Goal: Task Accomplishment & Management: Manage account settings

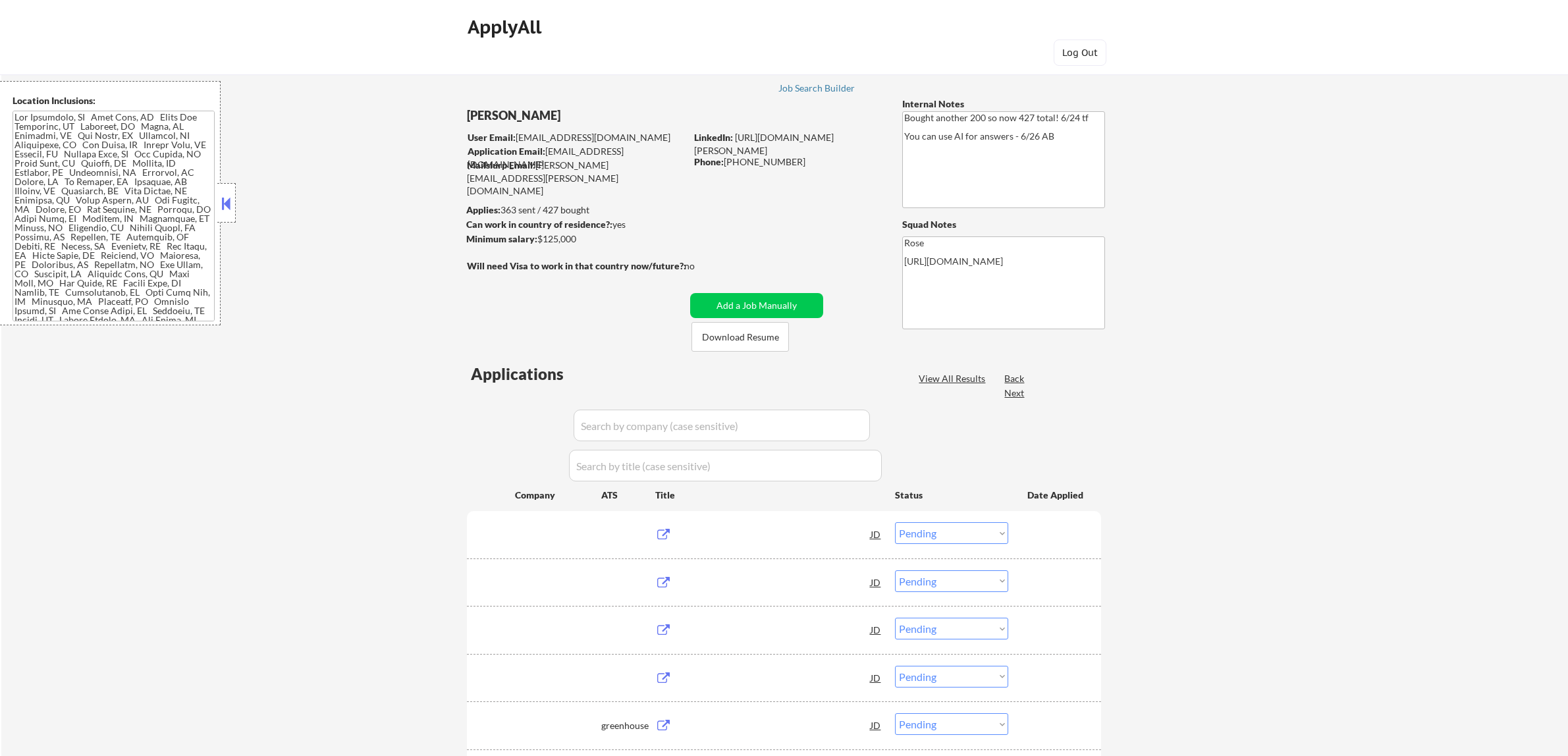
select select ""pending""
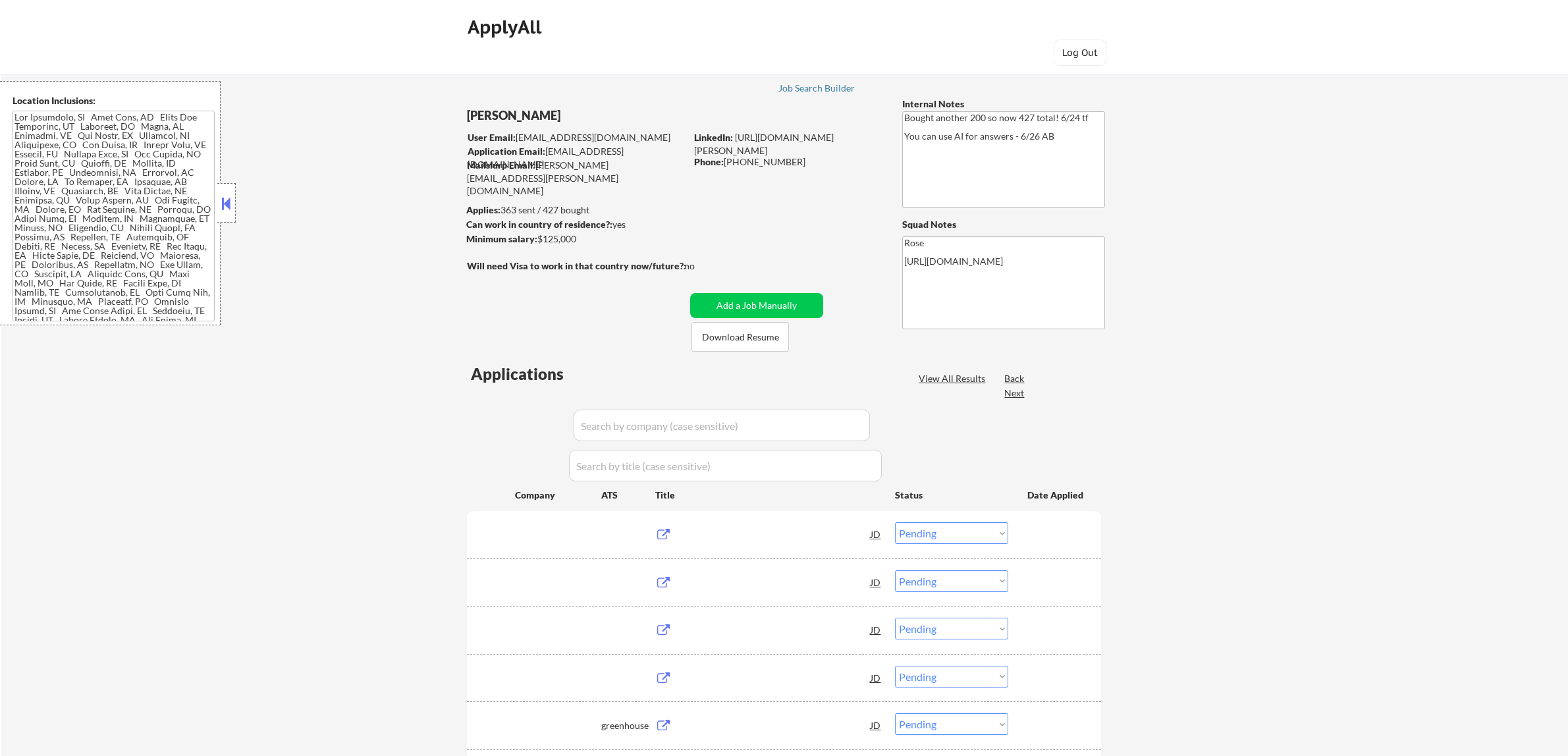
select select ""pending""
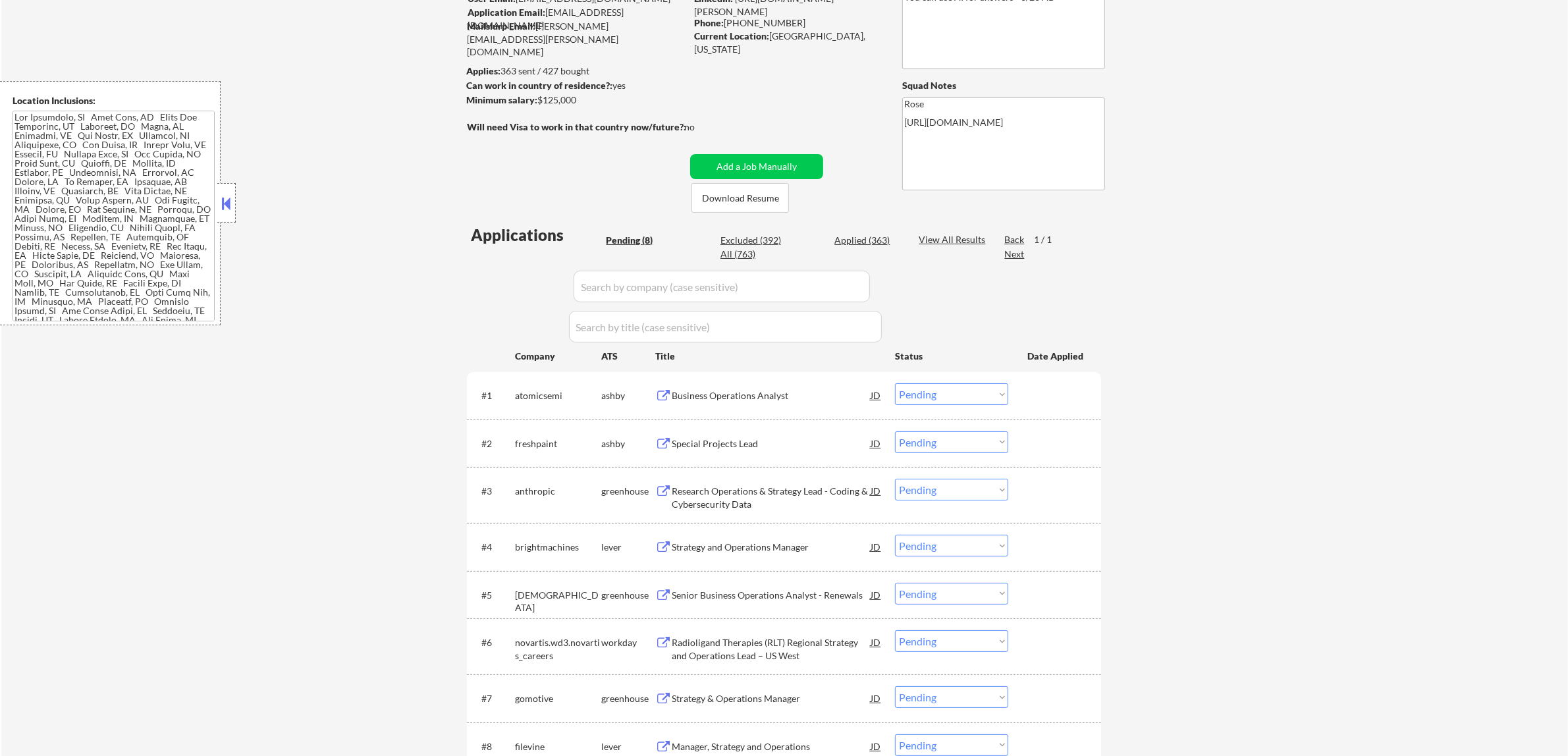
scroll to position [165, 0]
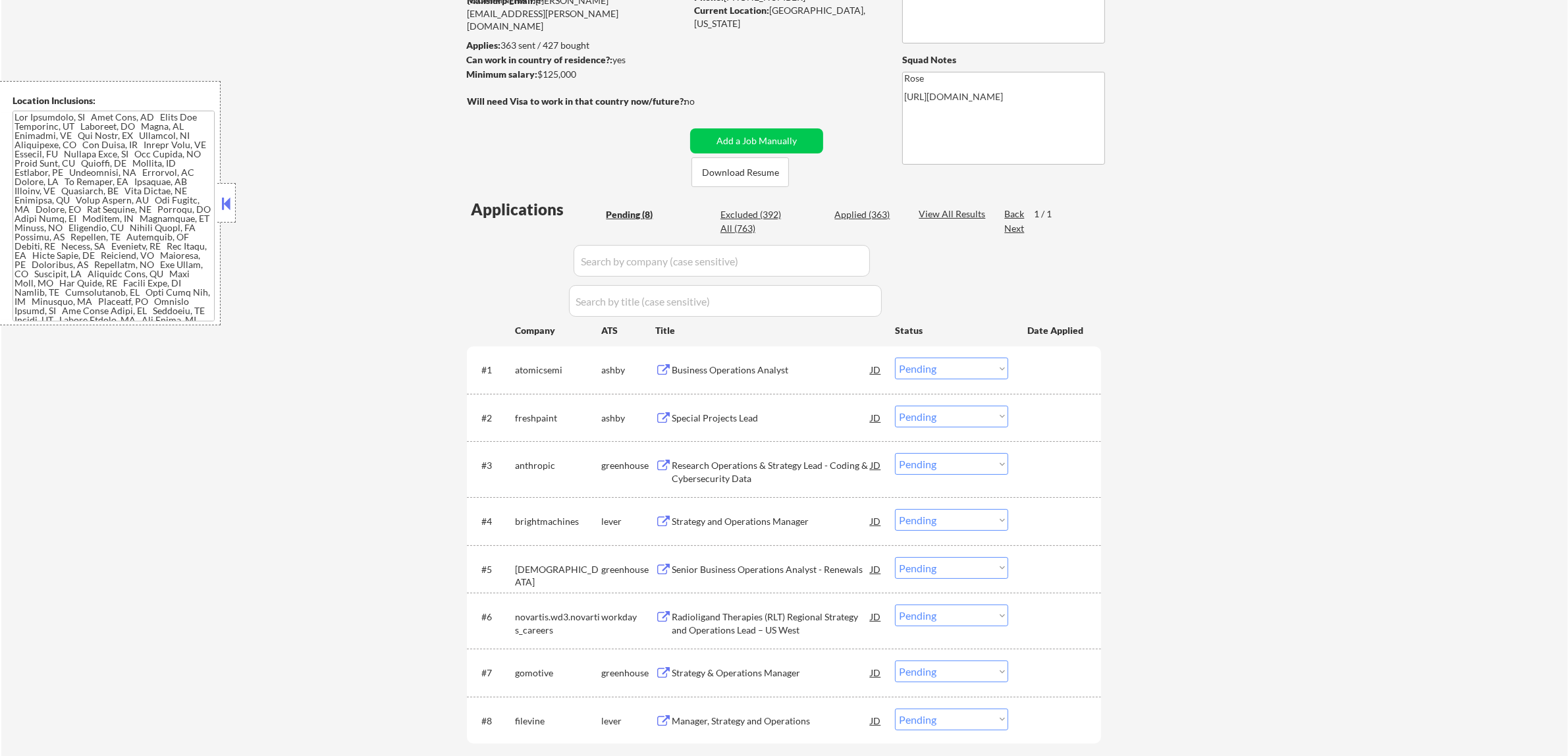
click at [745, 367] on div "Business Operations Analyst" at bounding box center [771, 370] width 199 height 13
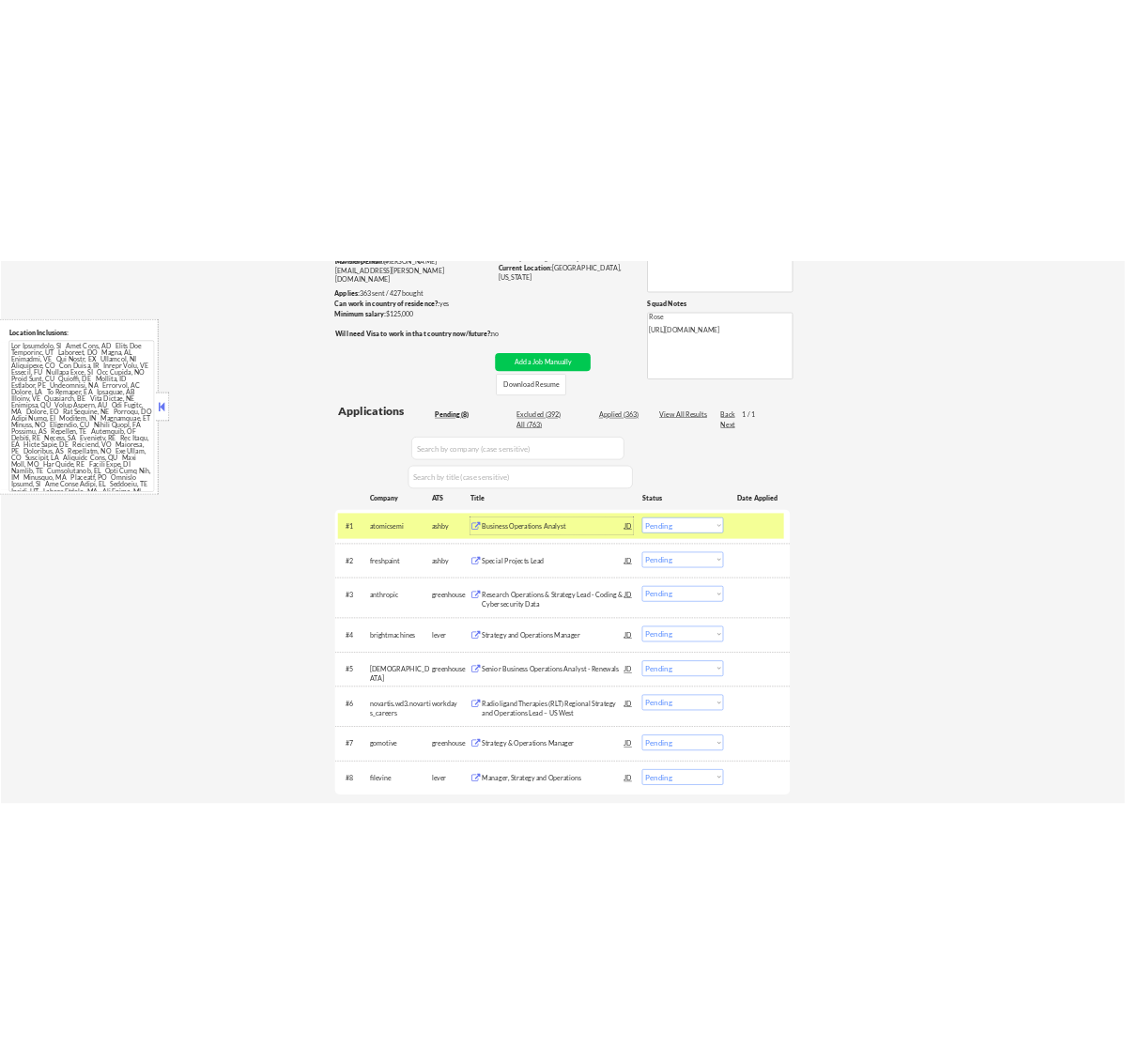
scroll to position [117, 0]
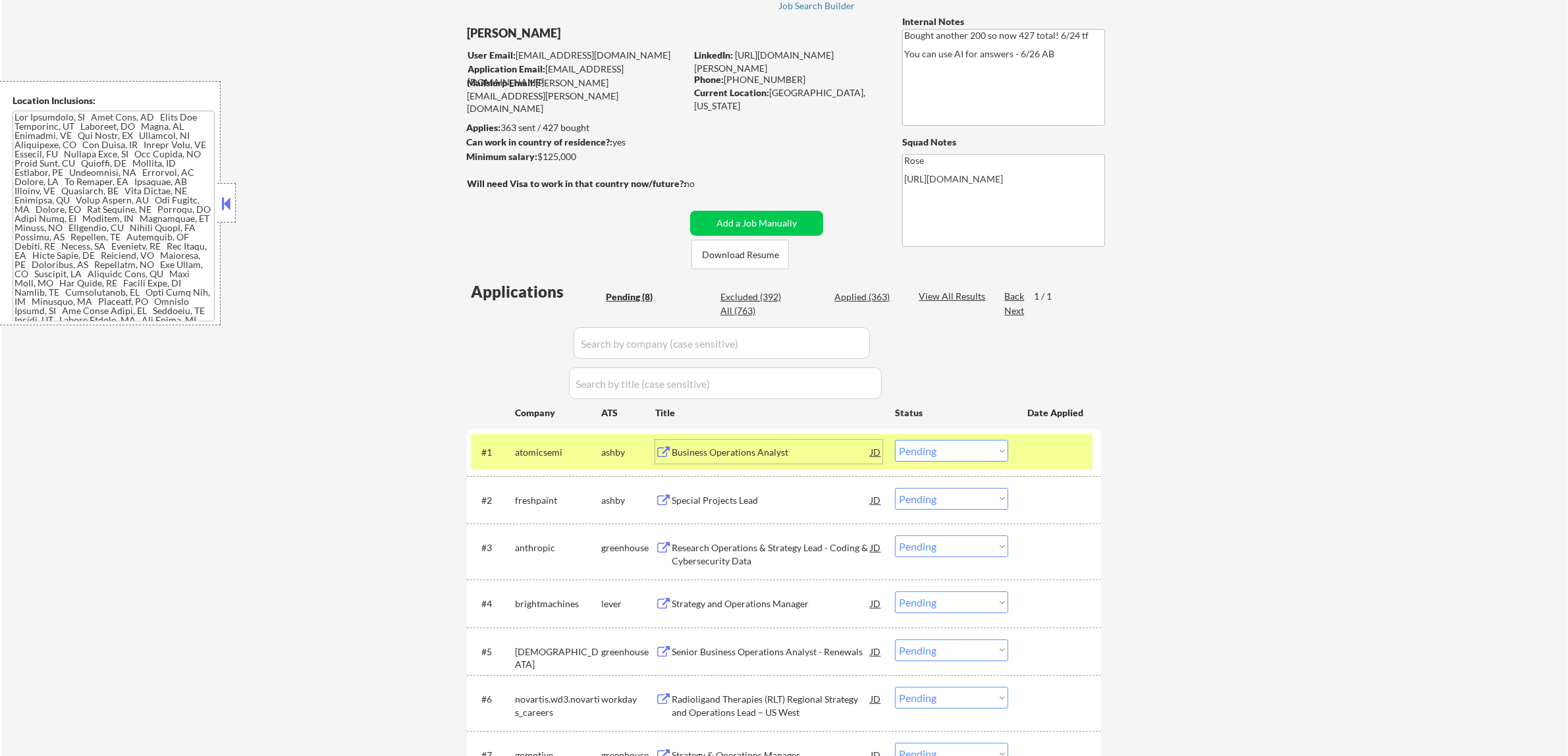
click at [795, 455] on div "Business Operations Analyst" at bounding box center [771, 452] width 199 height 13
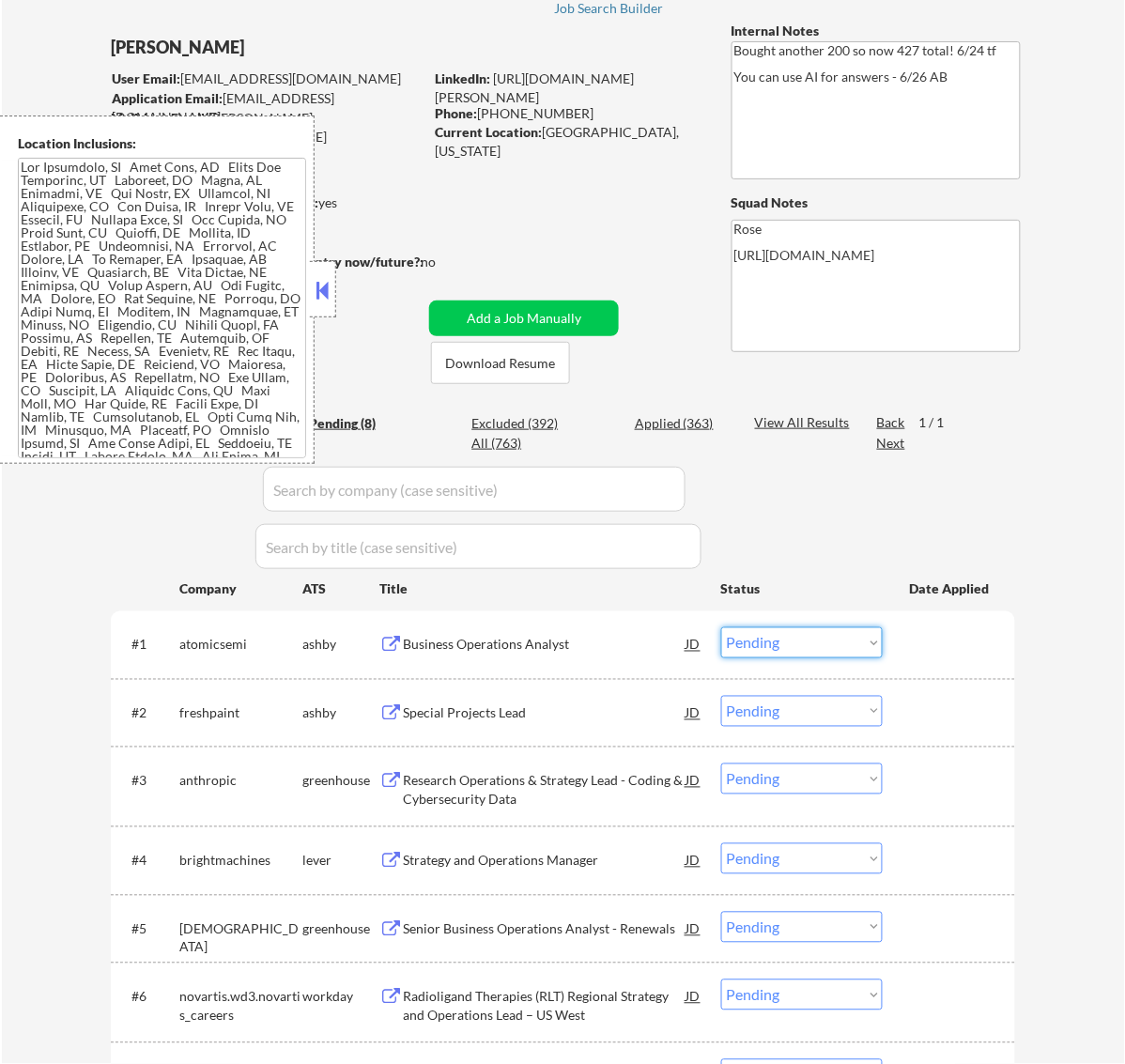
click at [819, 632] on select "Choose an option... Pending Applied Excluded (Questions) Excluded (Expired) Exc…" at bounding box center [801, 643] width 161 height 31
click at [721, 627] on select "Choose an option... Pending Applied Excluded (Questions) Excluded (Expired) Exc…" at bounding box center [801, 643] width 161 height 31
select select ""pending""
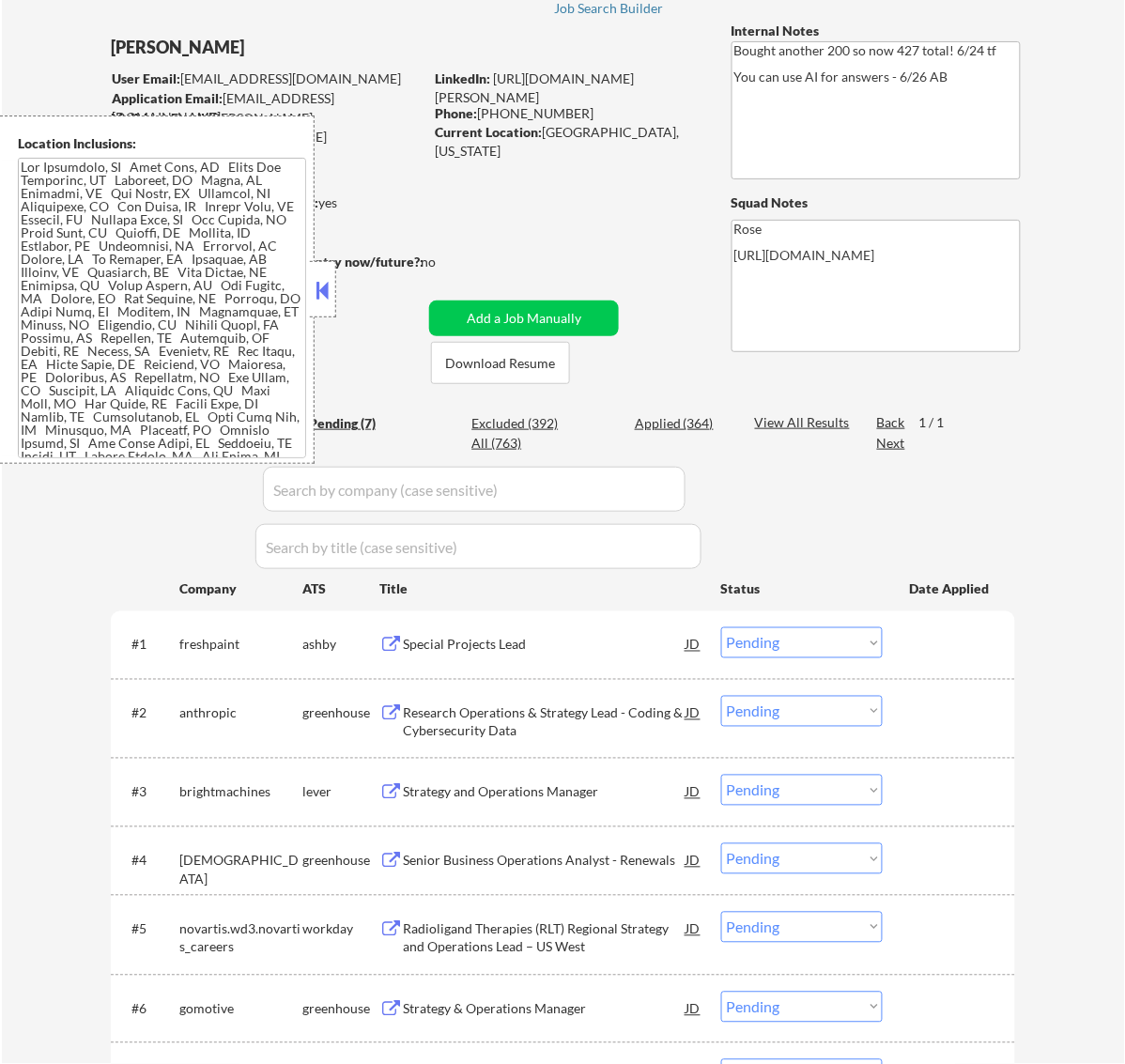
click at [662, 424] on div "Applied (364)" at bounding box center [681, 423] width 93 height 19
click at [338, 432] on body "← Return to /applysquad Mailslurp Inbox Job Search Builder Daniel Holmes User E…" at bounding box center [562, 415] width 1125 height 1064
click at [344, 424] on div "Pending (7)" at bounding box center [355, 423] width 93 height 19
select select ""applied""
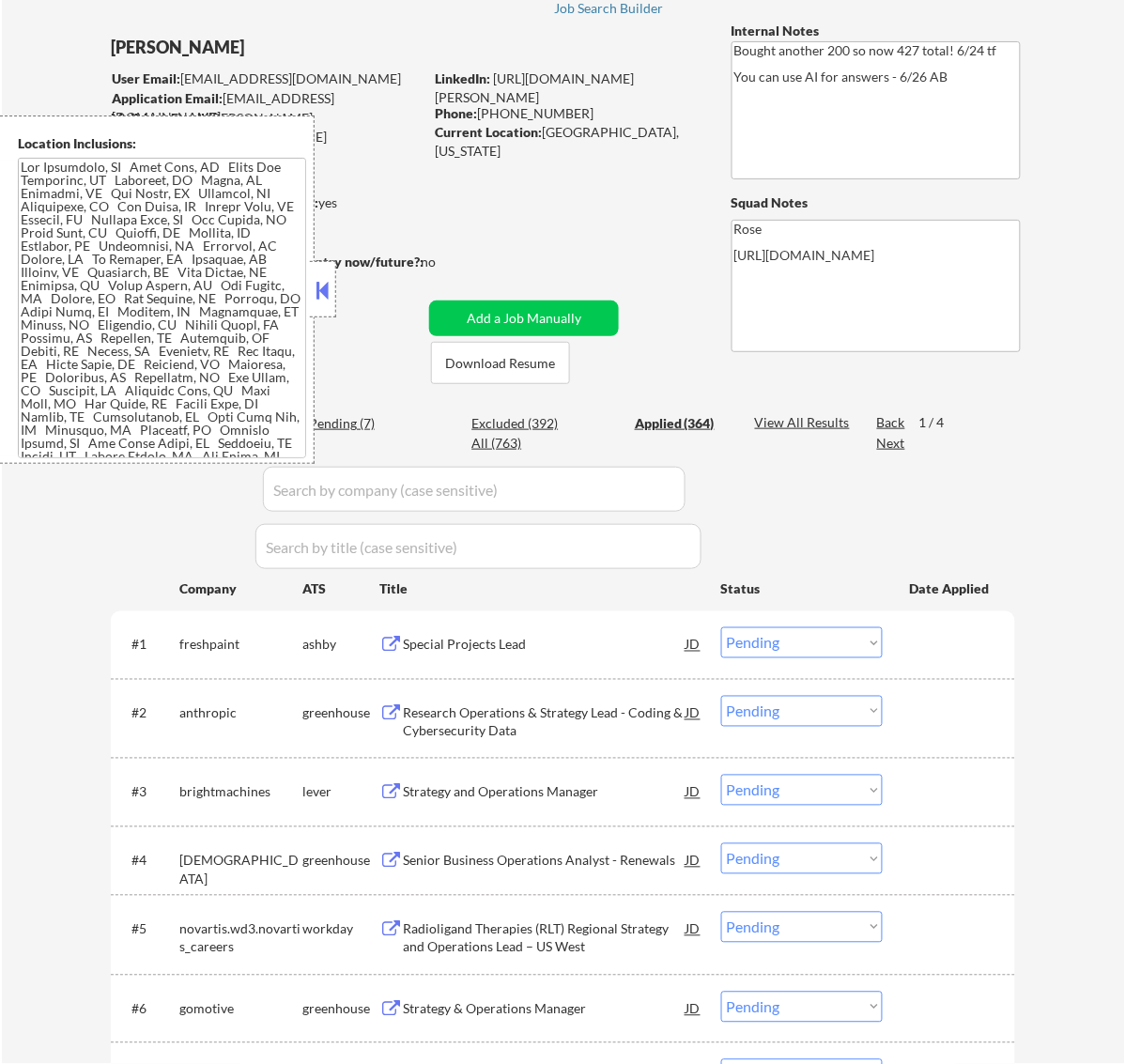
select select ""applied""
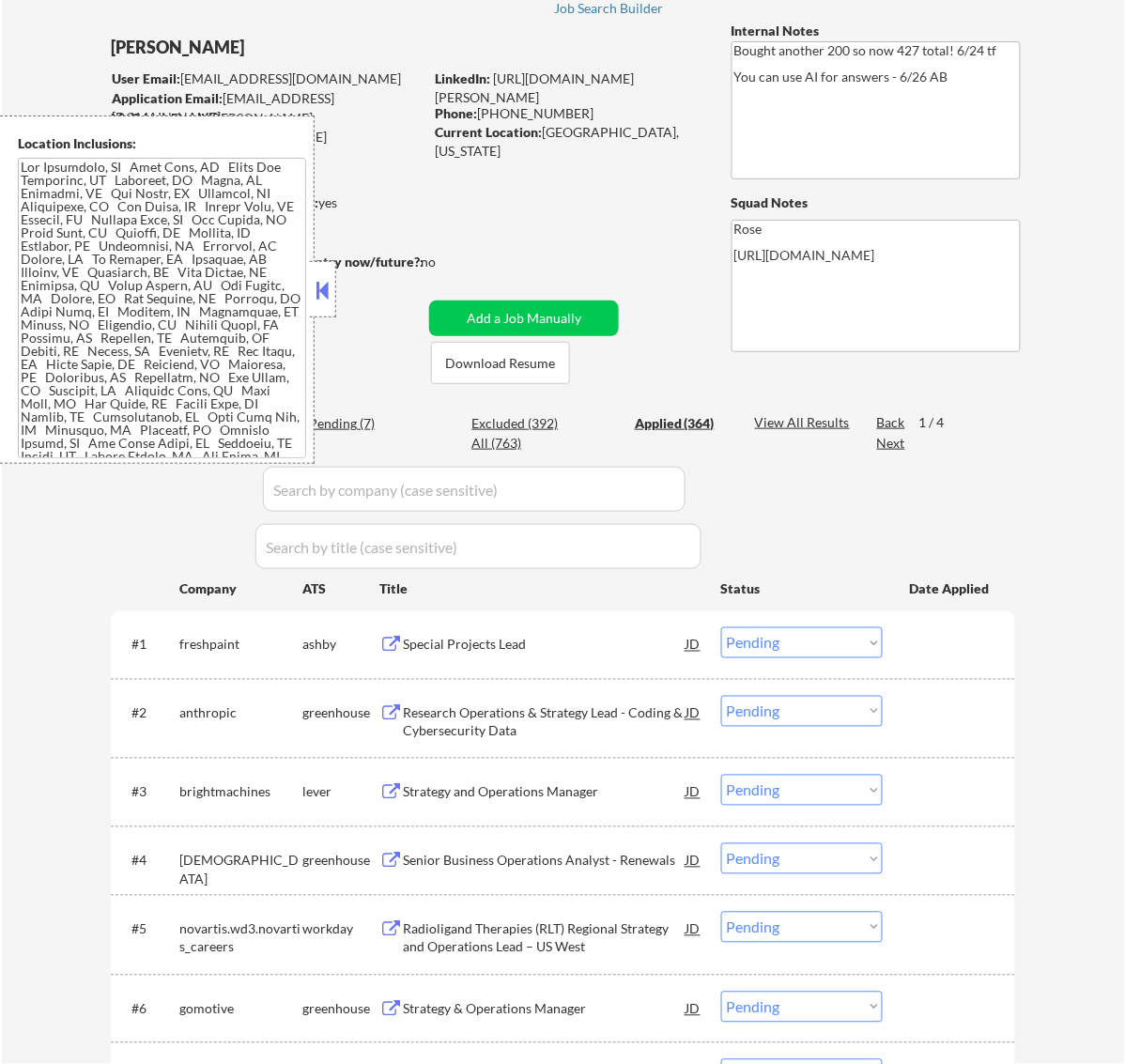
select select ""applied""
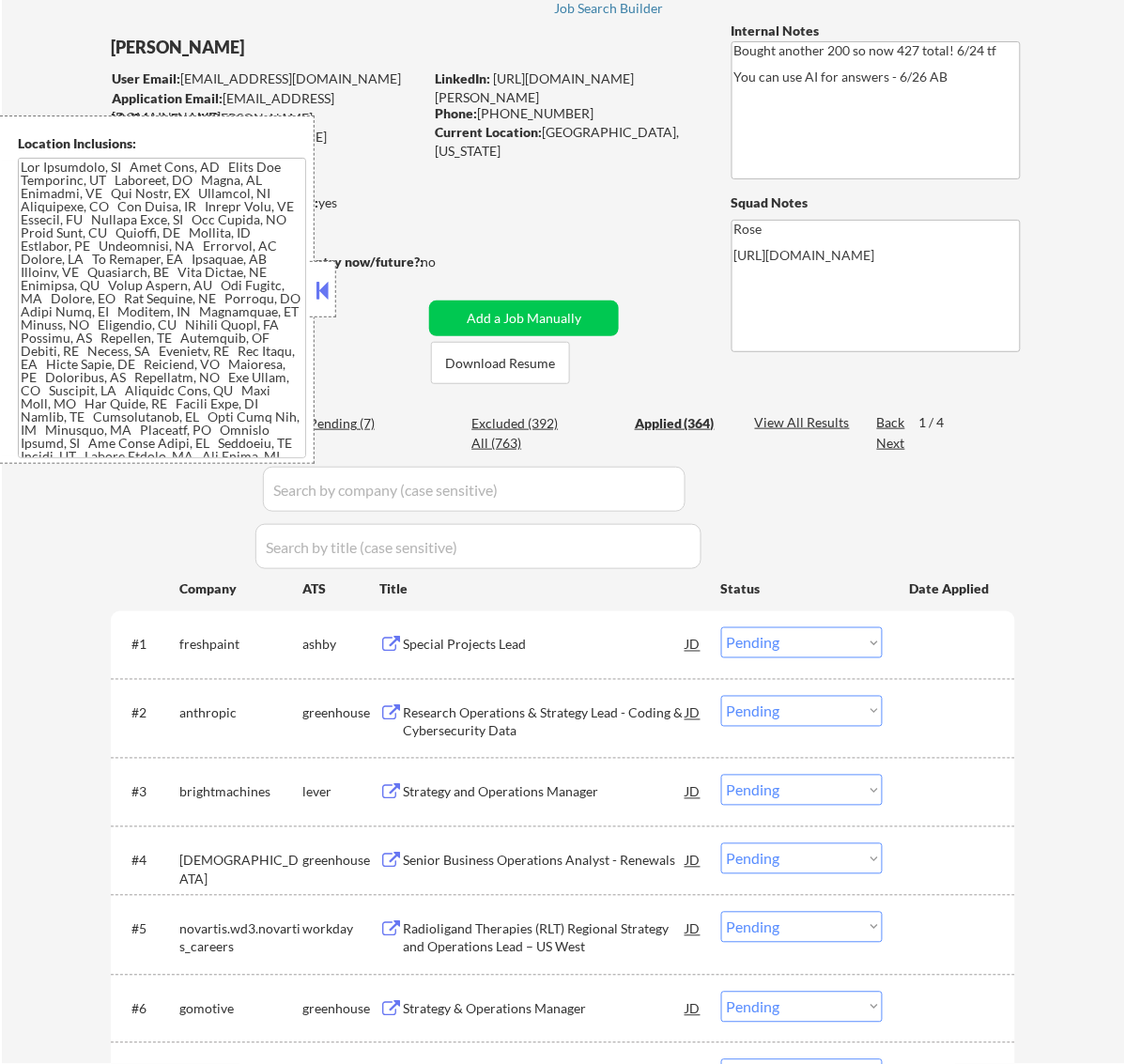
select select ""applied""
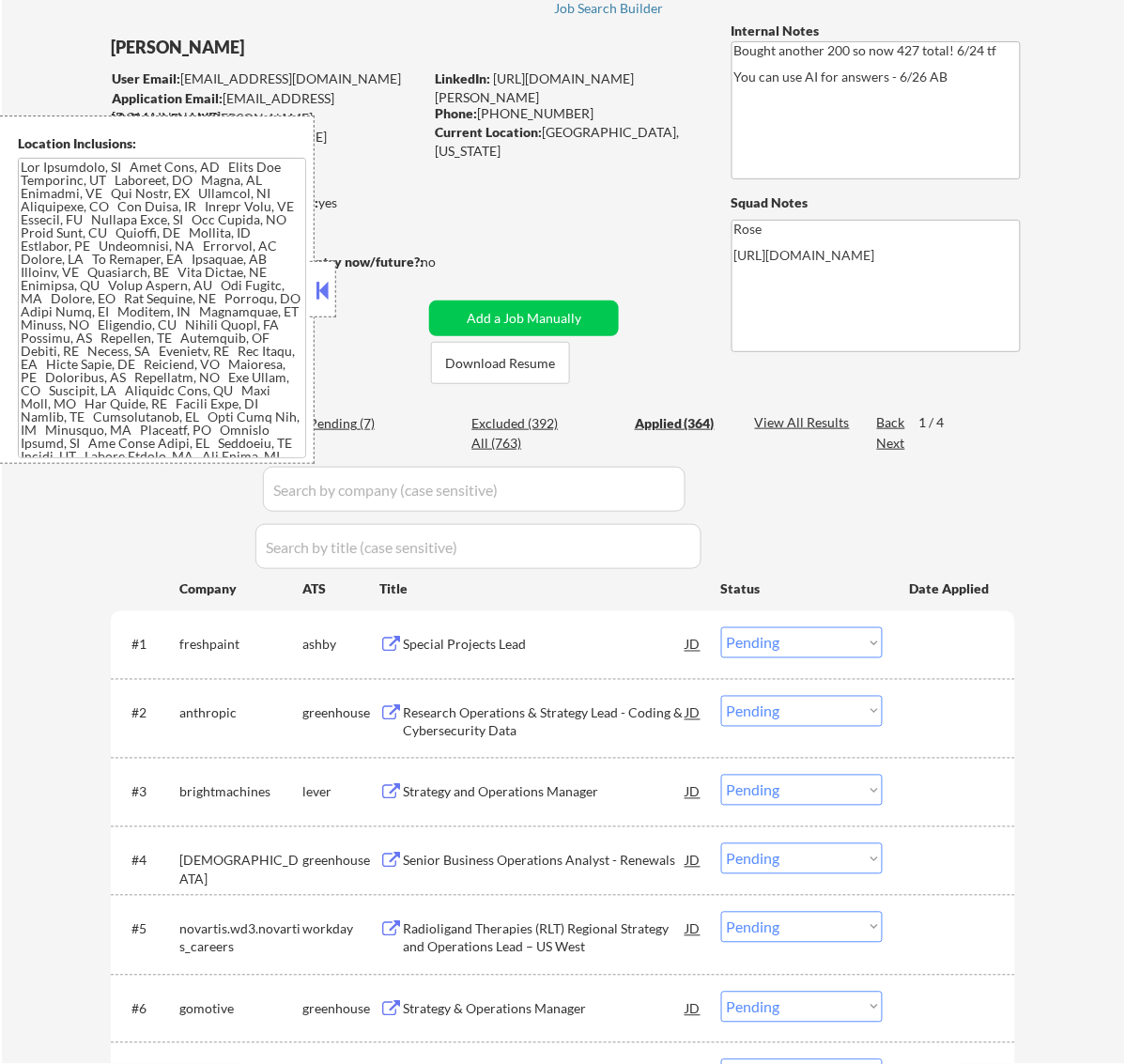
select select ""applied""
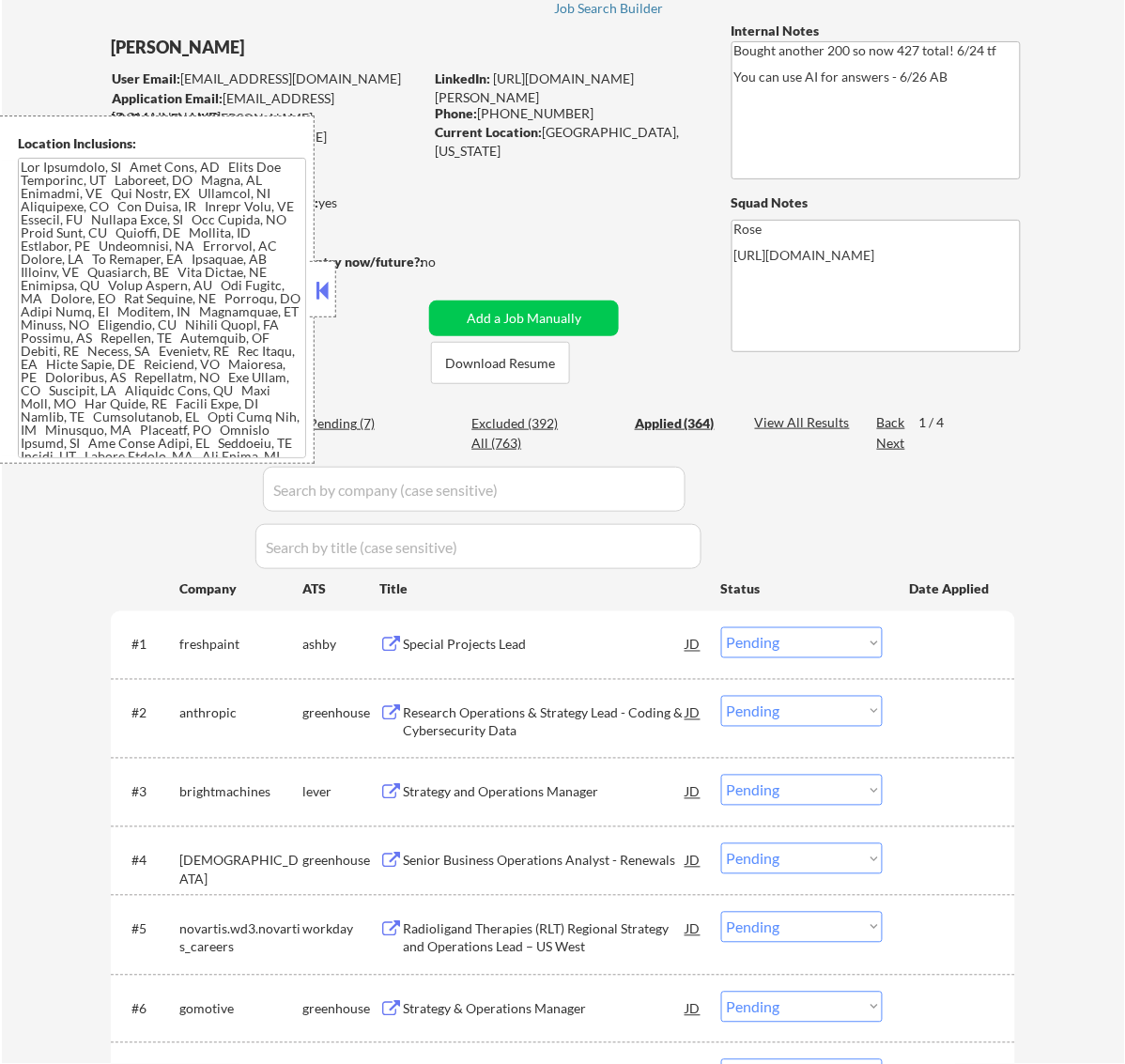
select select ""applied""
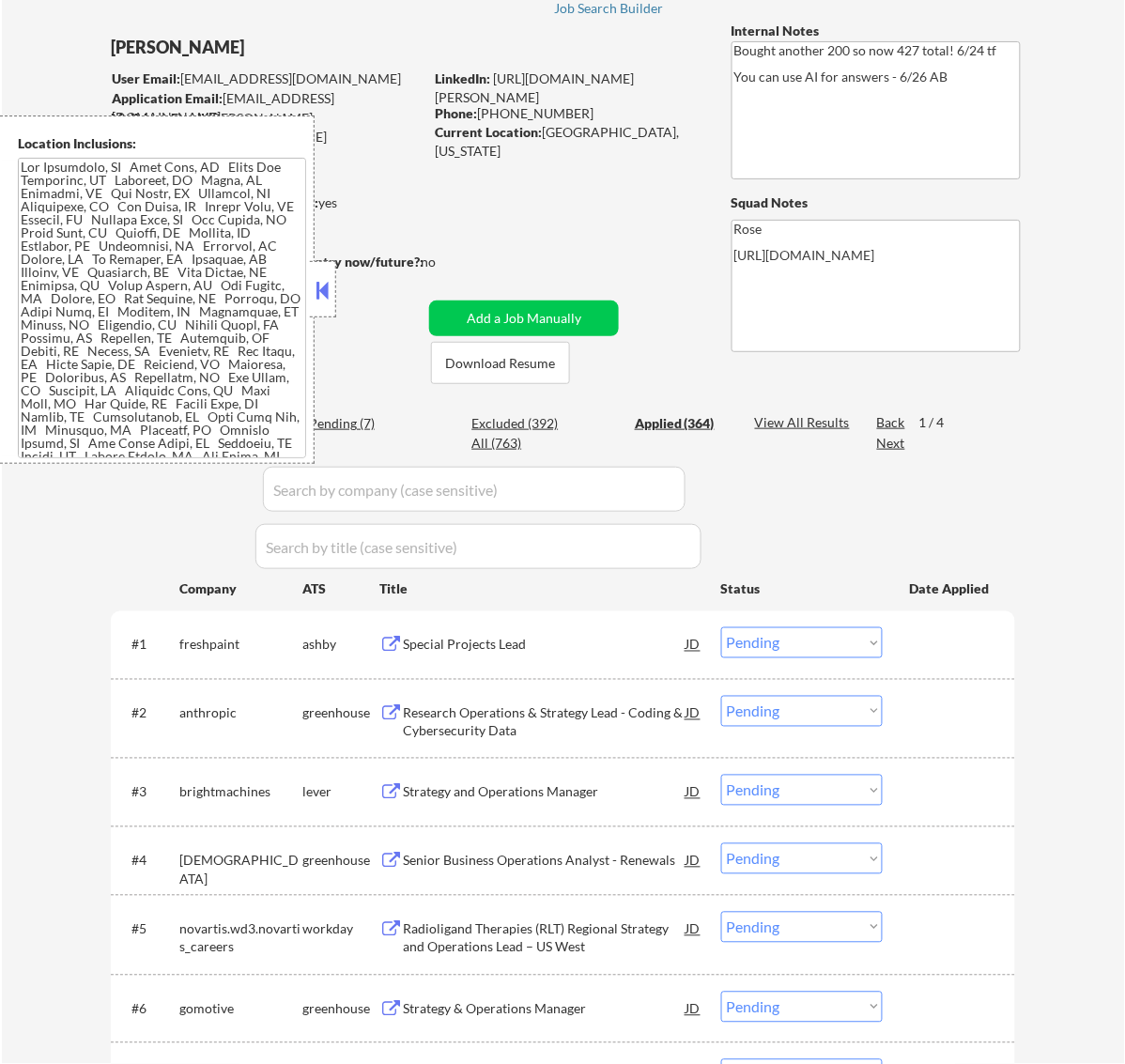
select select ""applied""
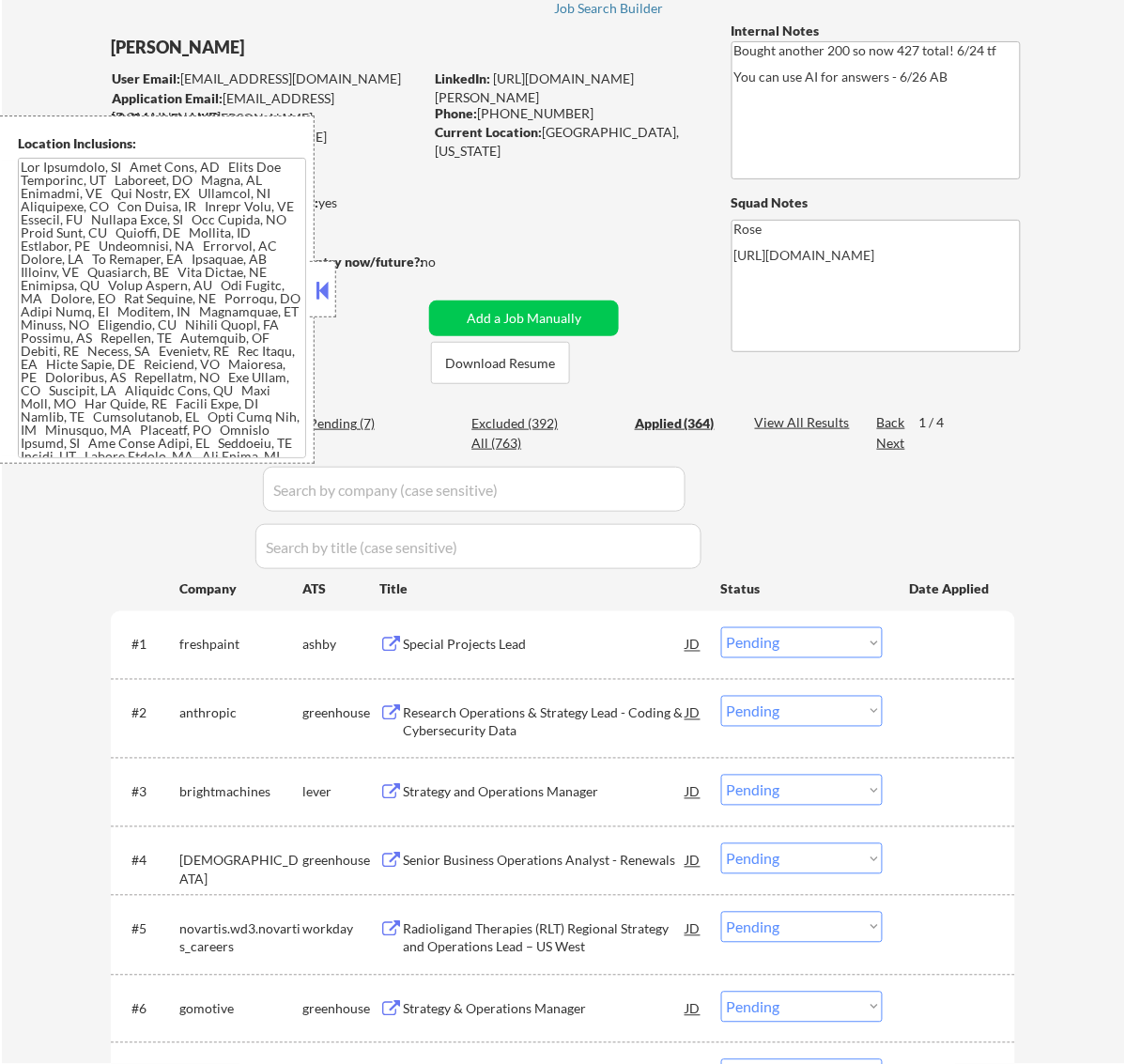
select select ""applied""
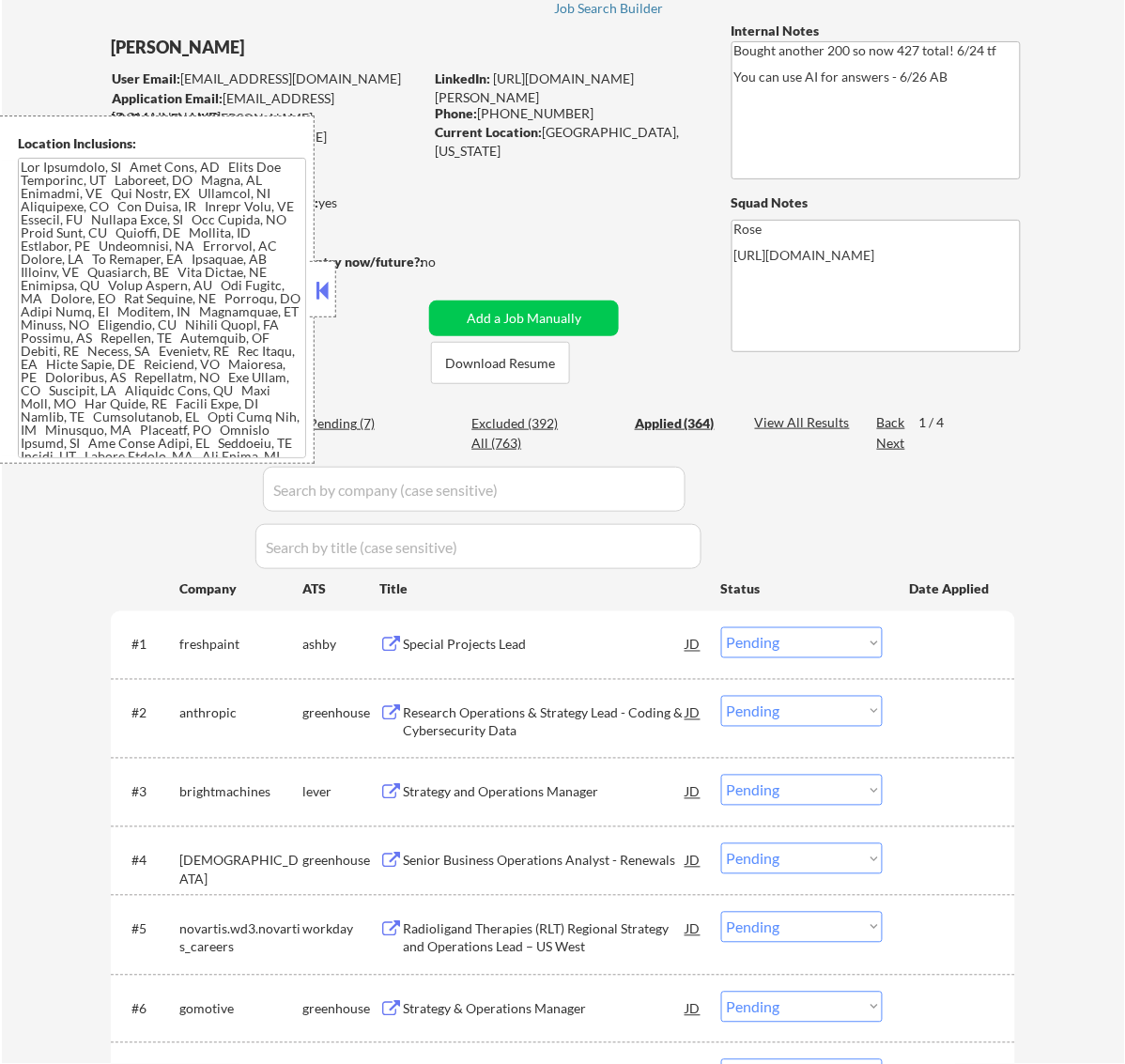
select select ""applied""
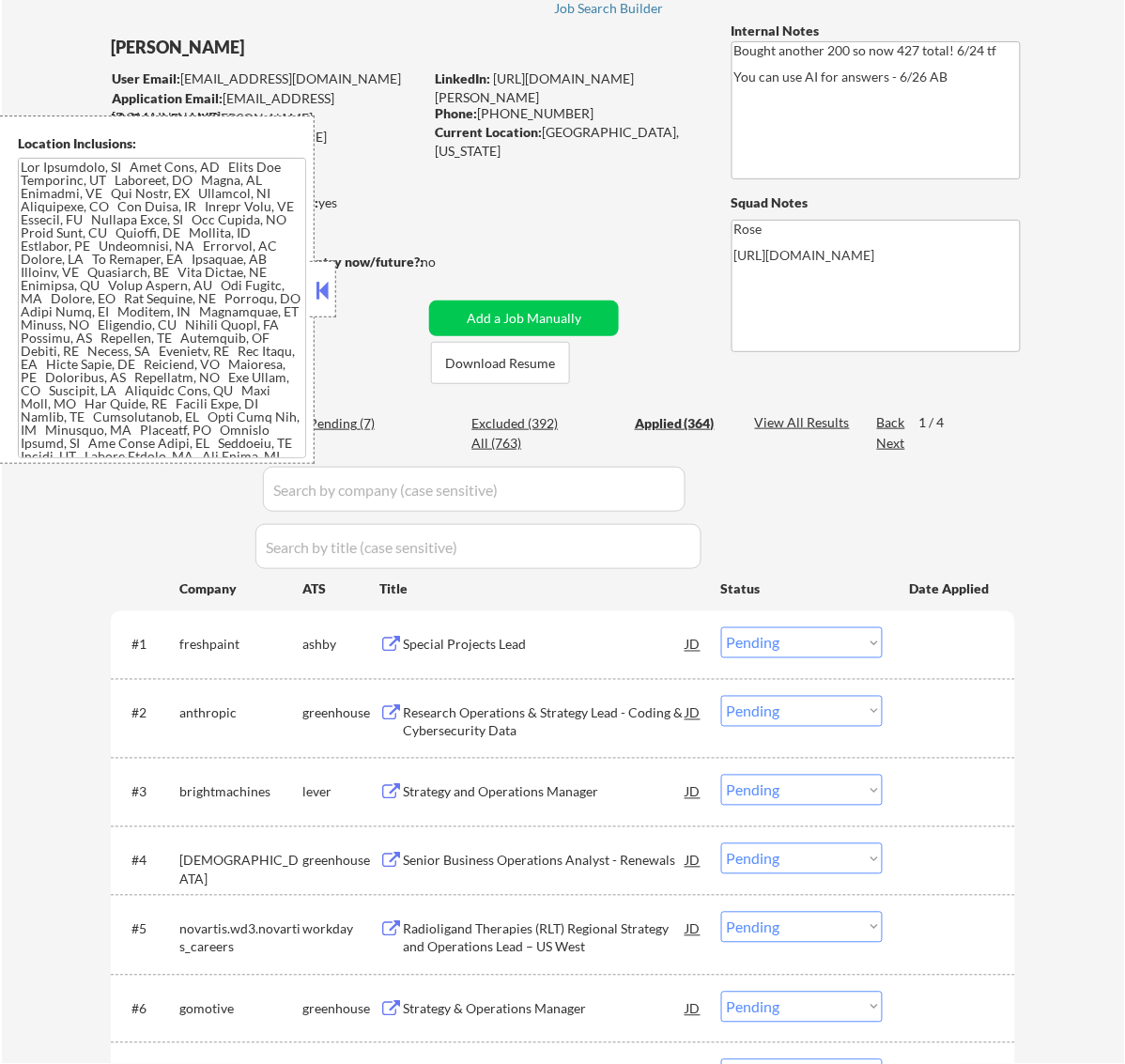
select select ""applied""
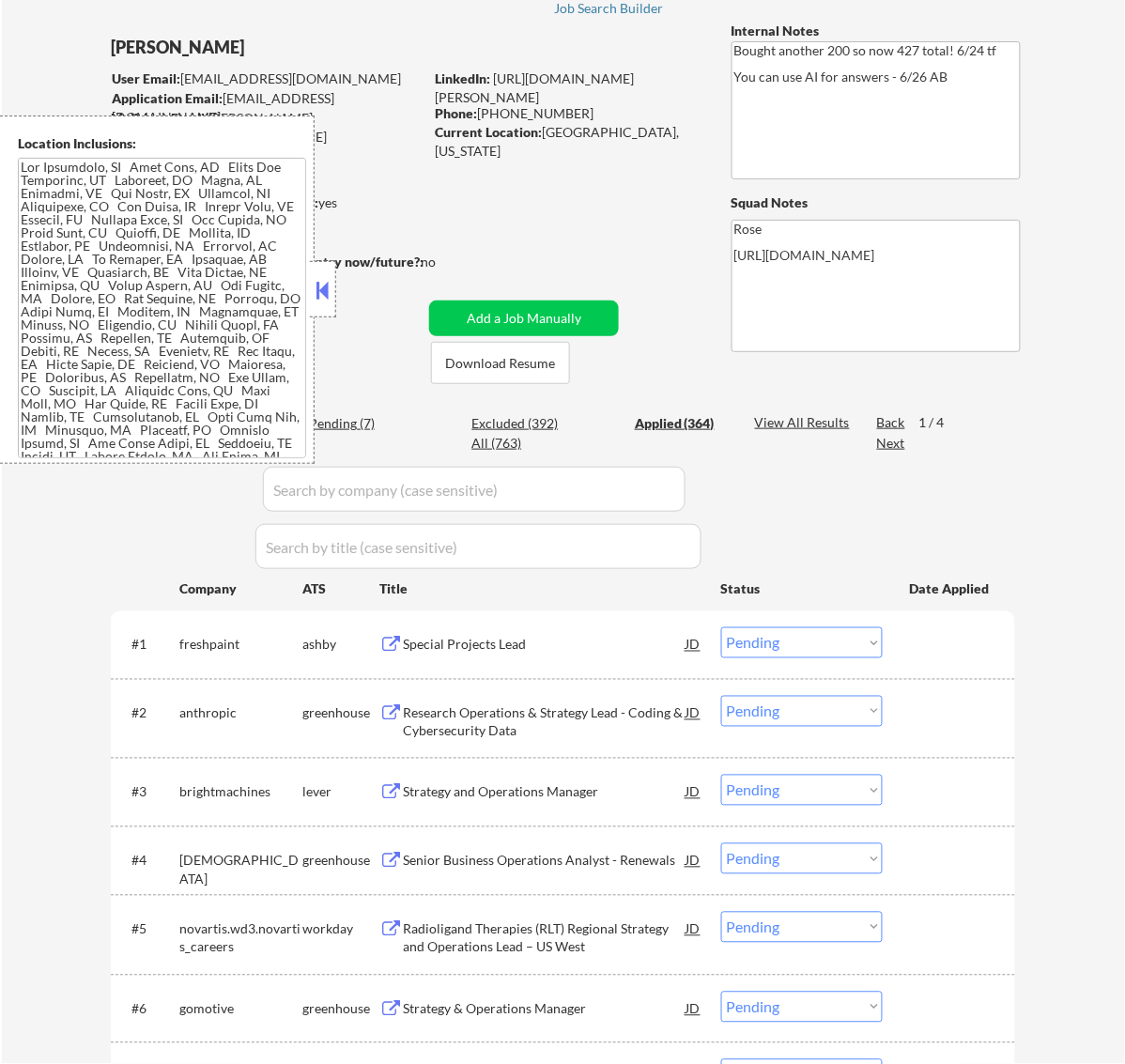
select select ""applied""
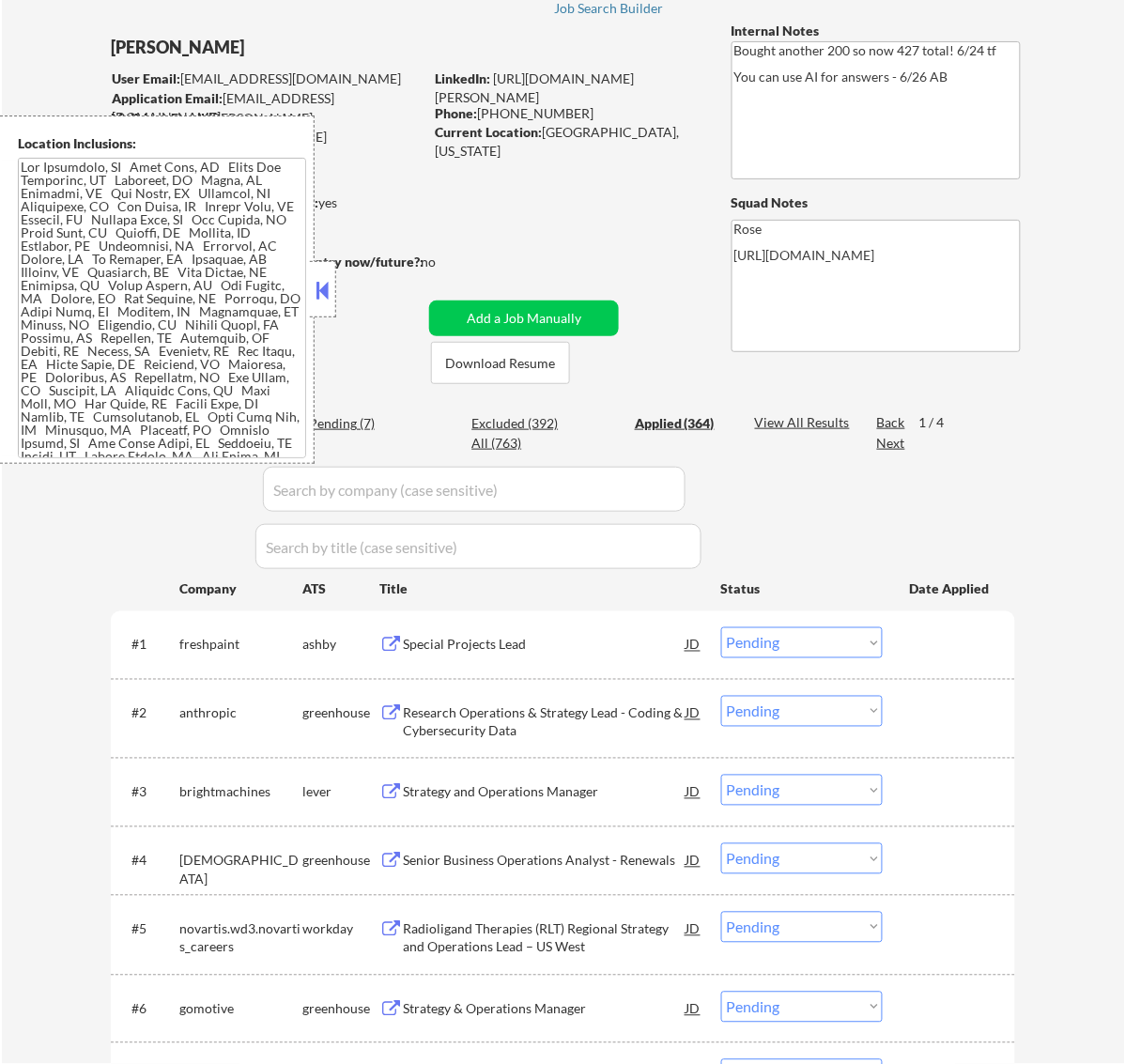
select select ""applied""
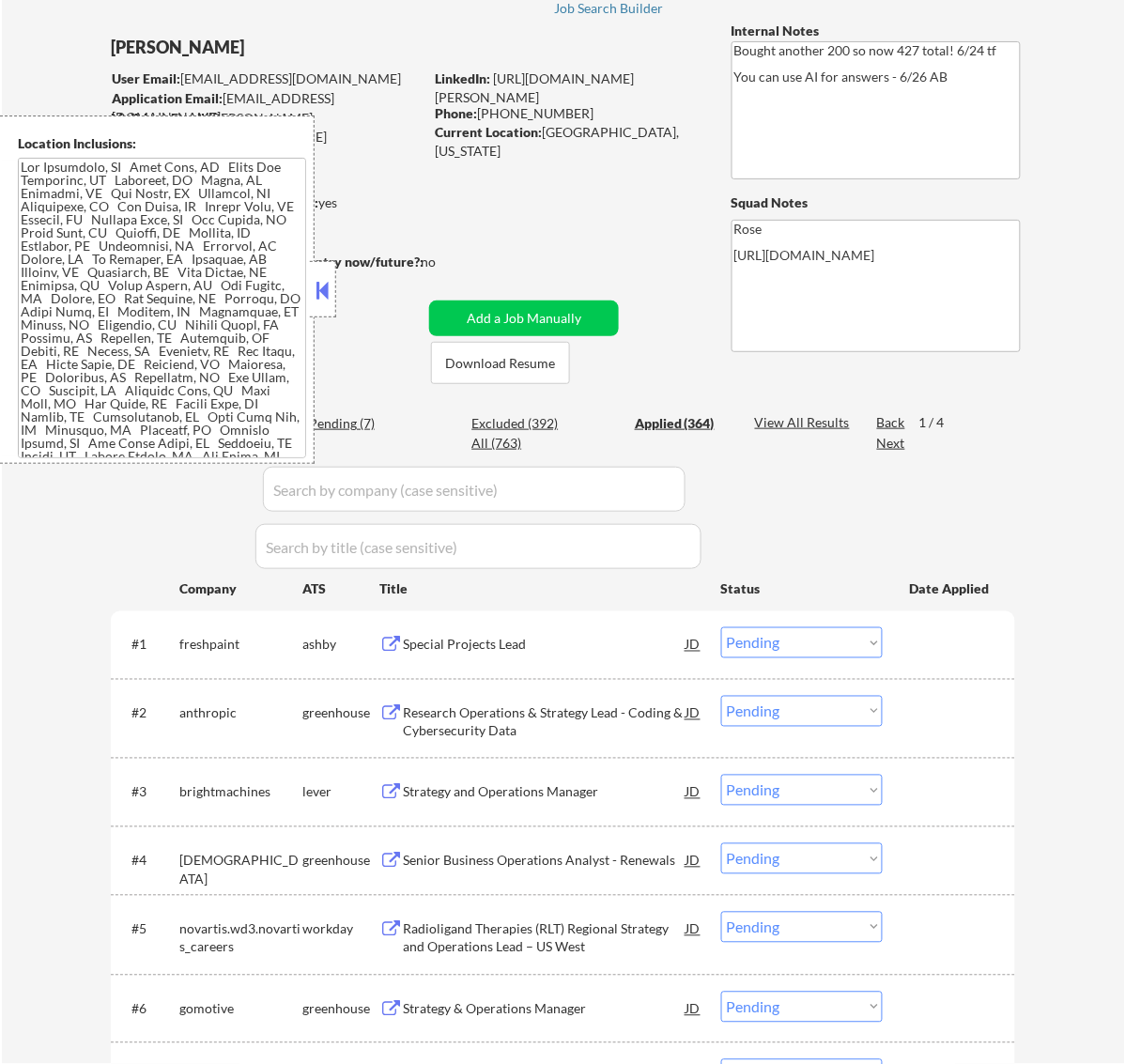
select select ""applied""
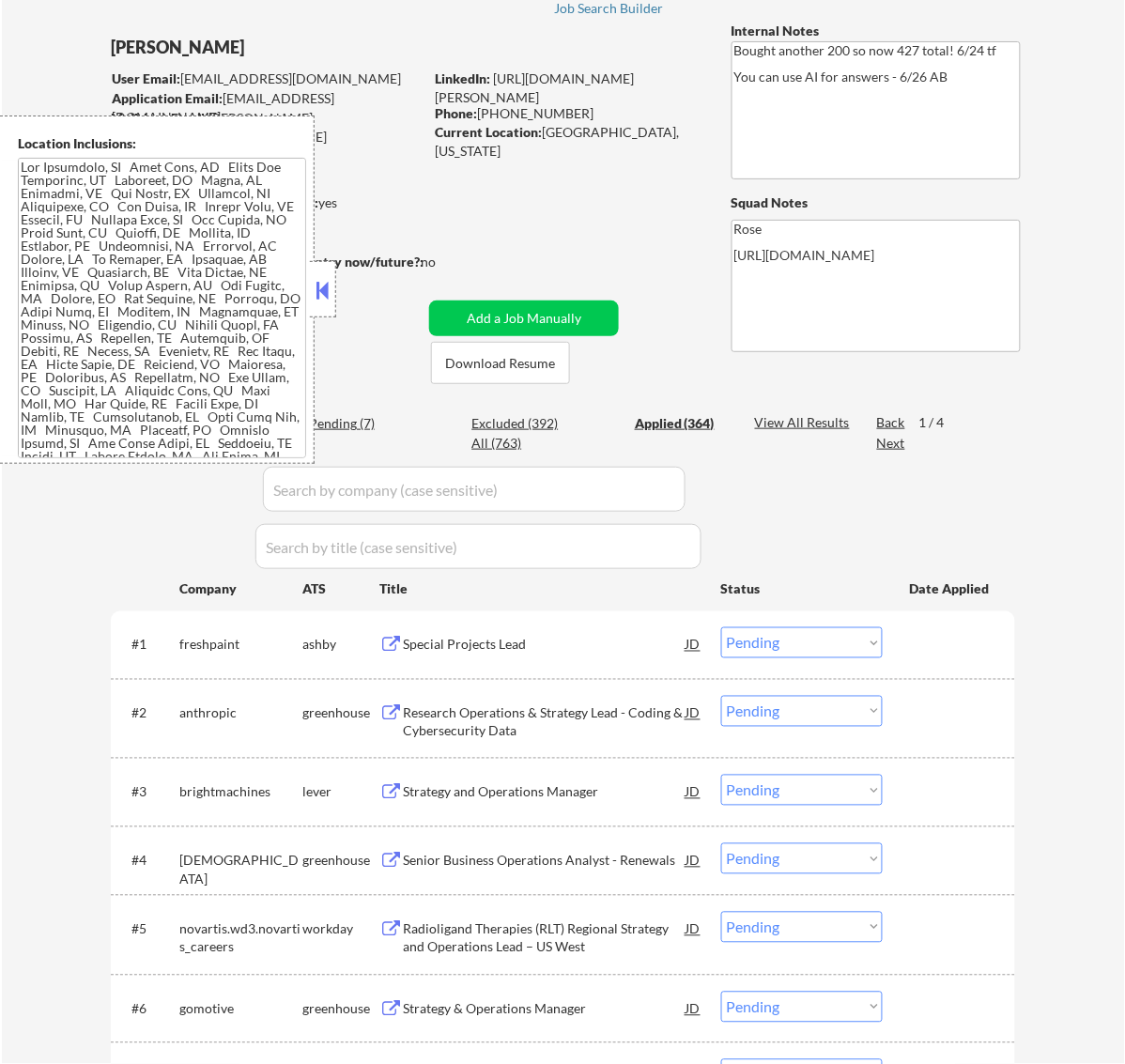
select select ""applied""
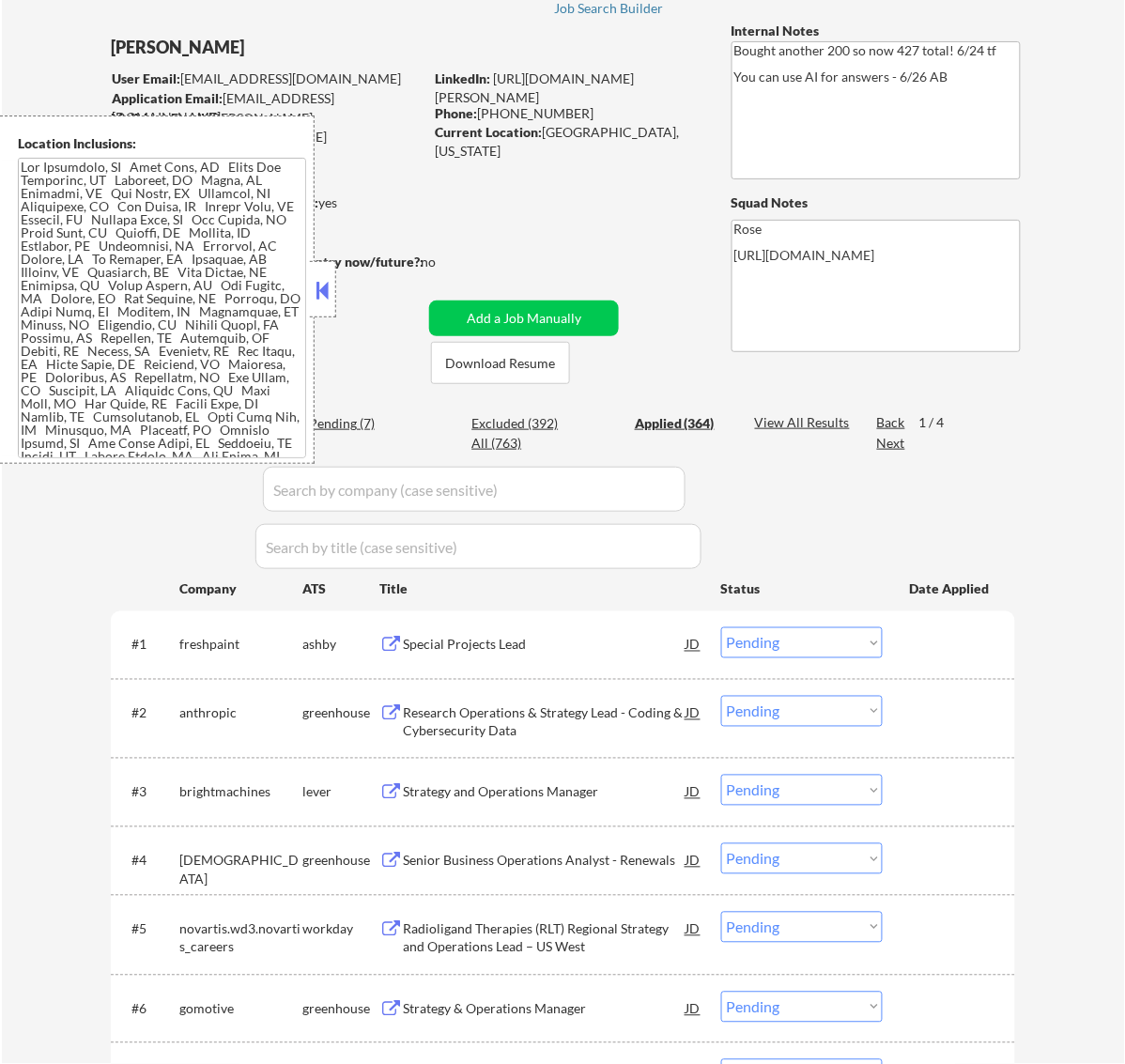
select select ""applied""
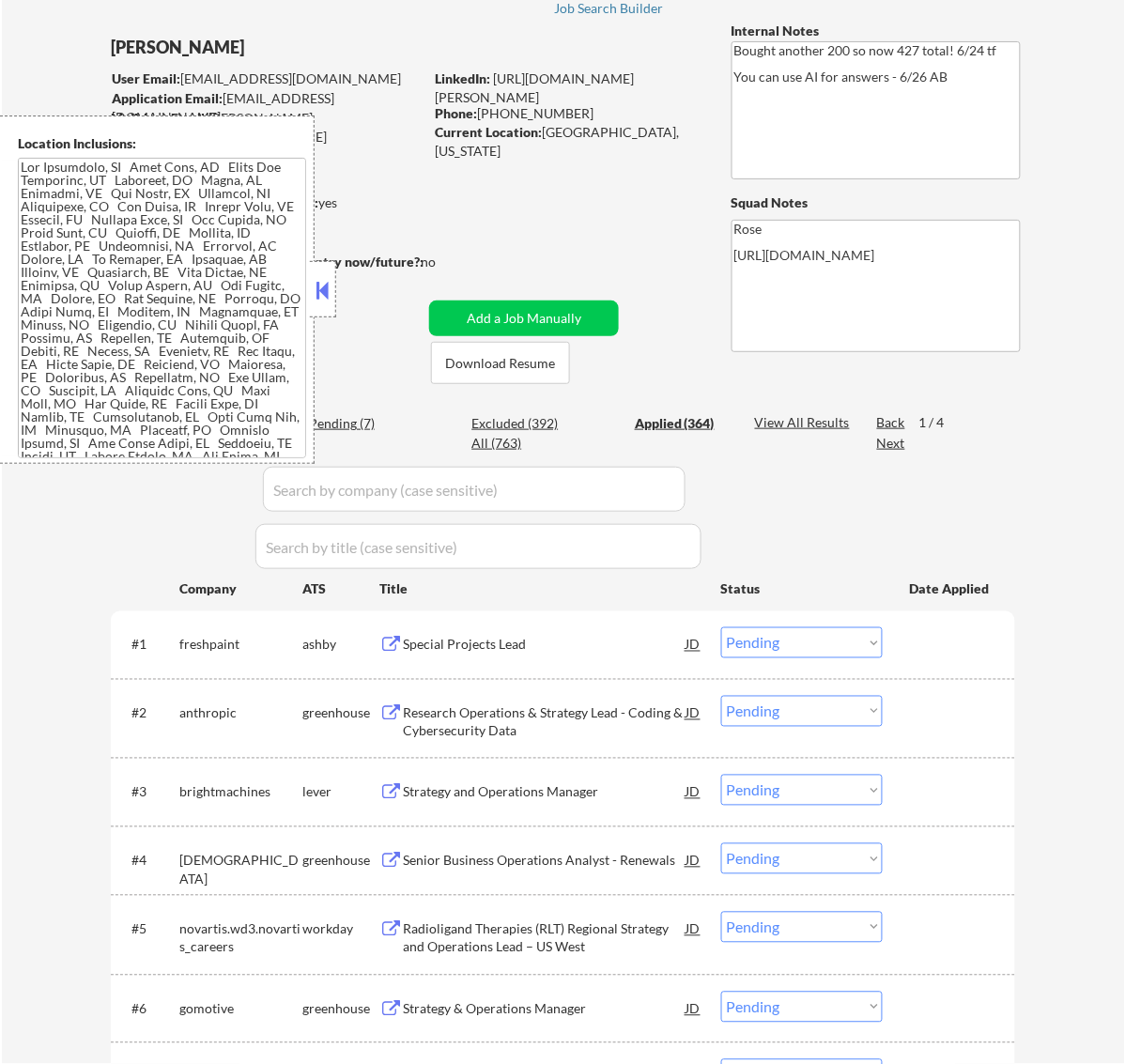
select select ""applied""
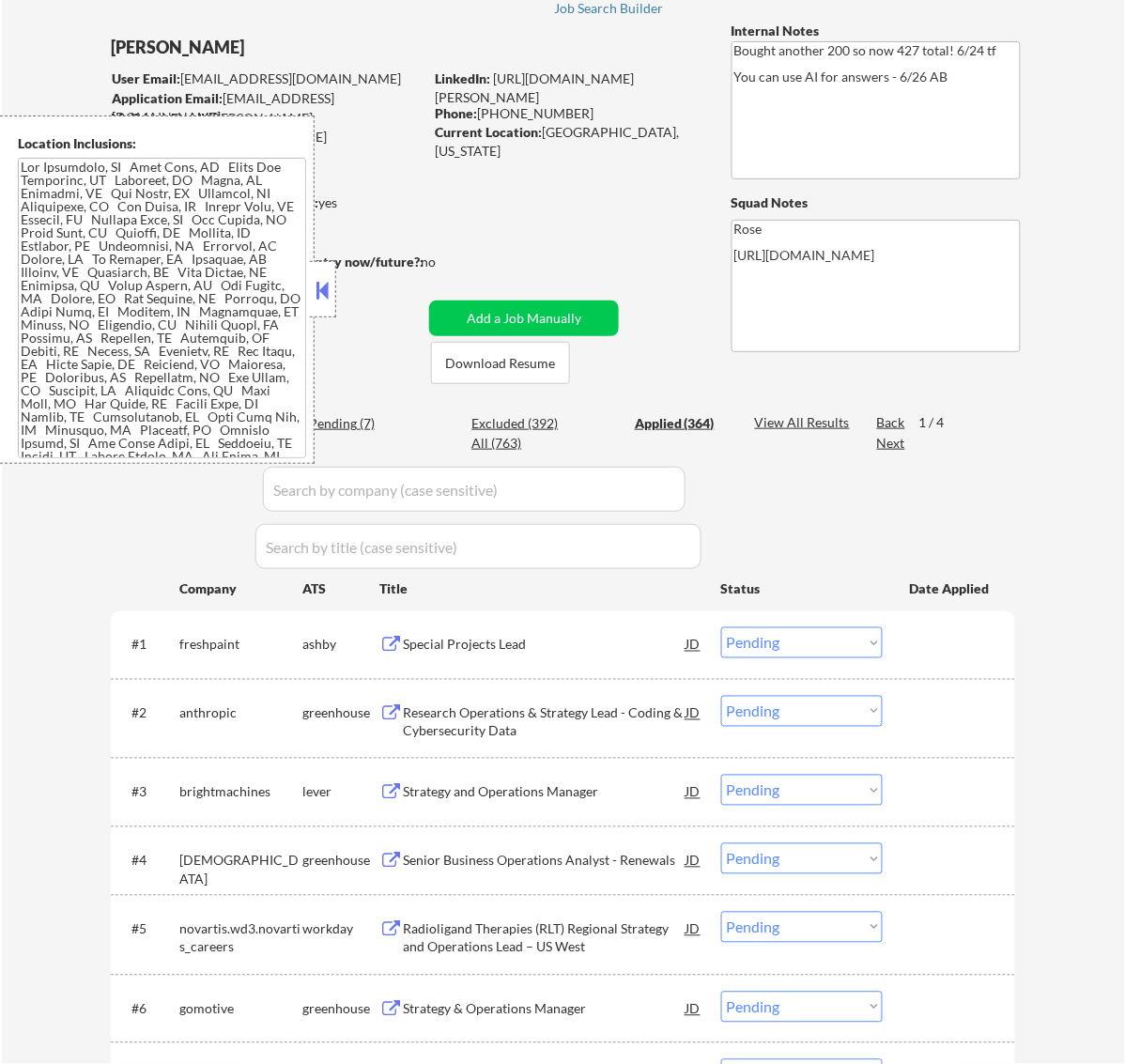
select select ""applied""
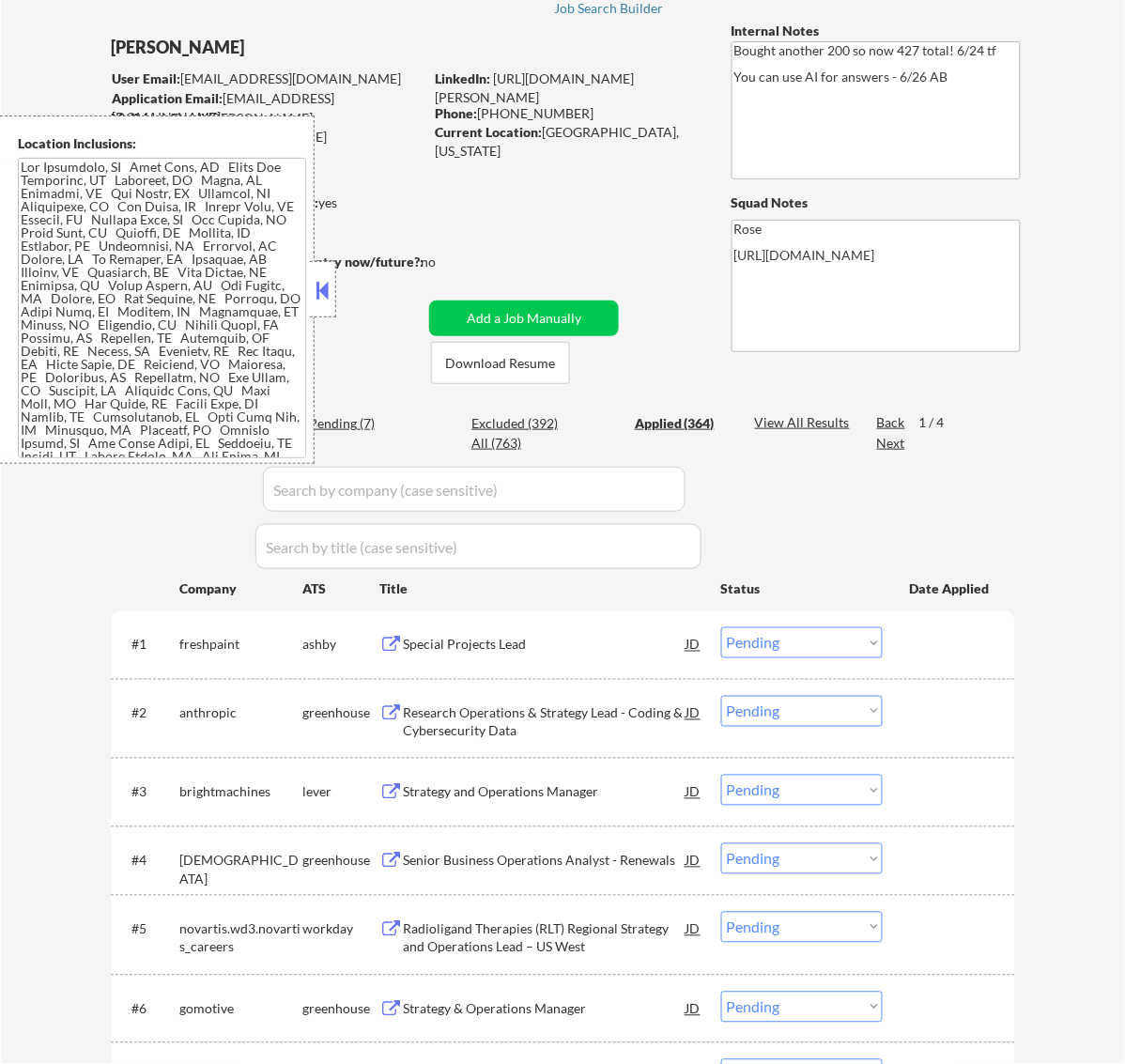
select select ""applied""
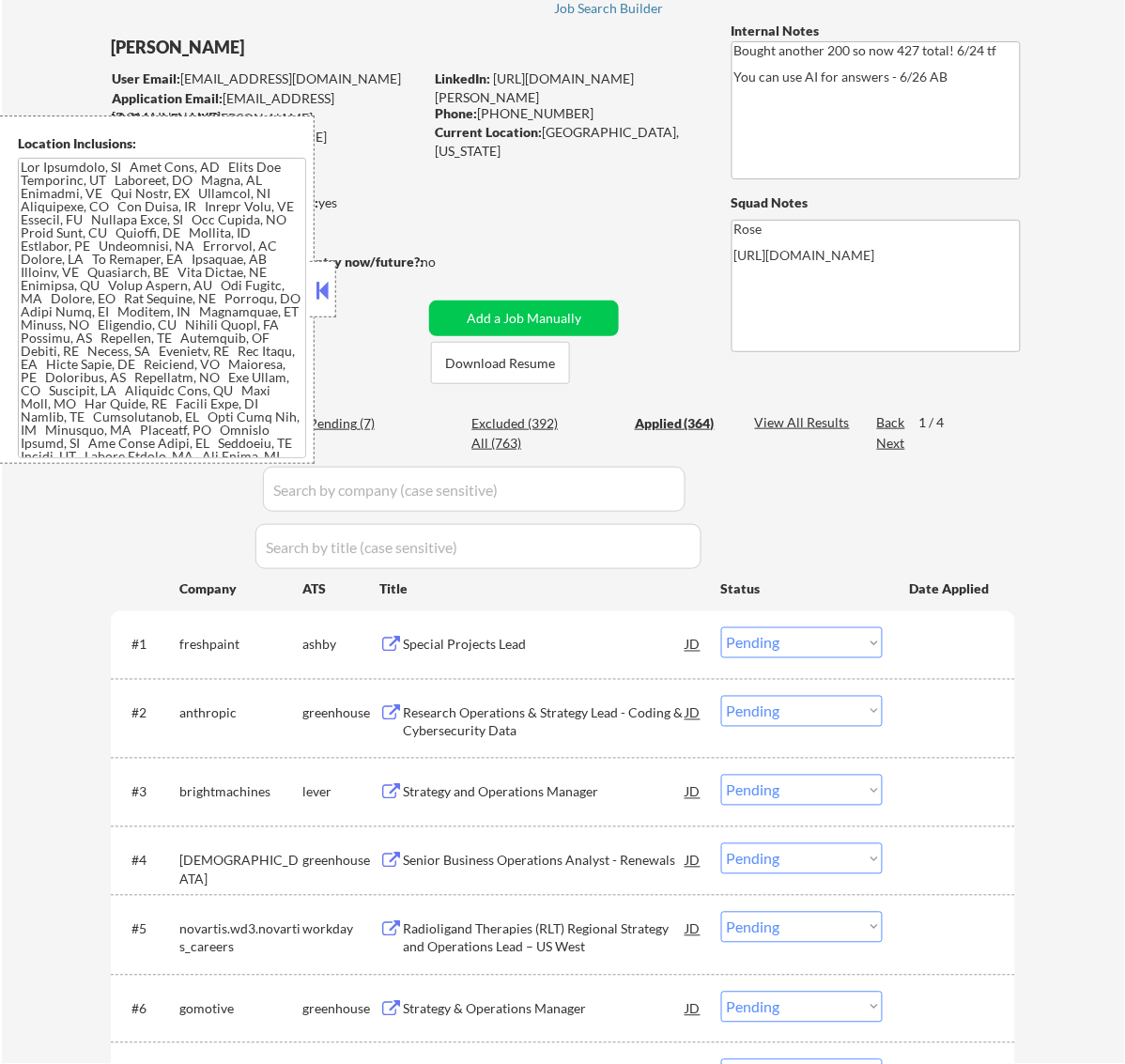
select select ""applied""
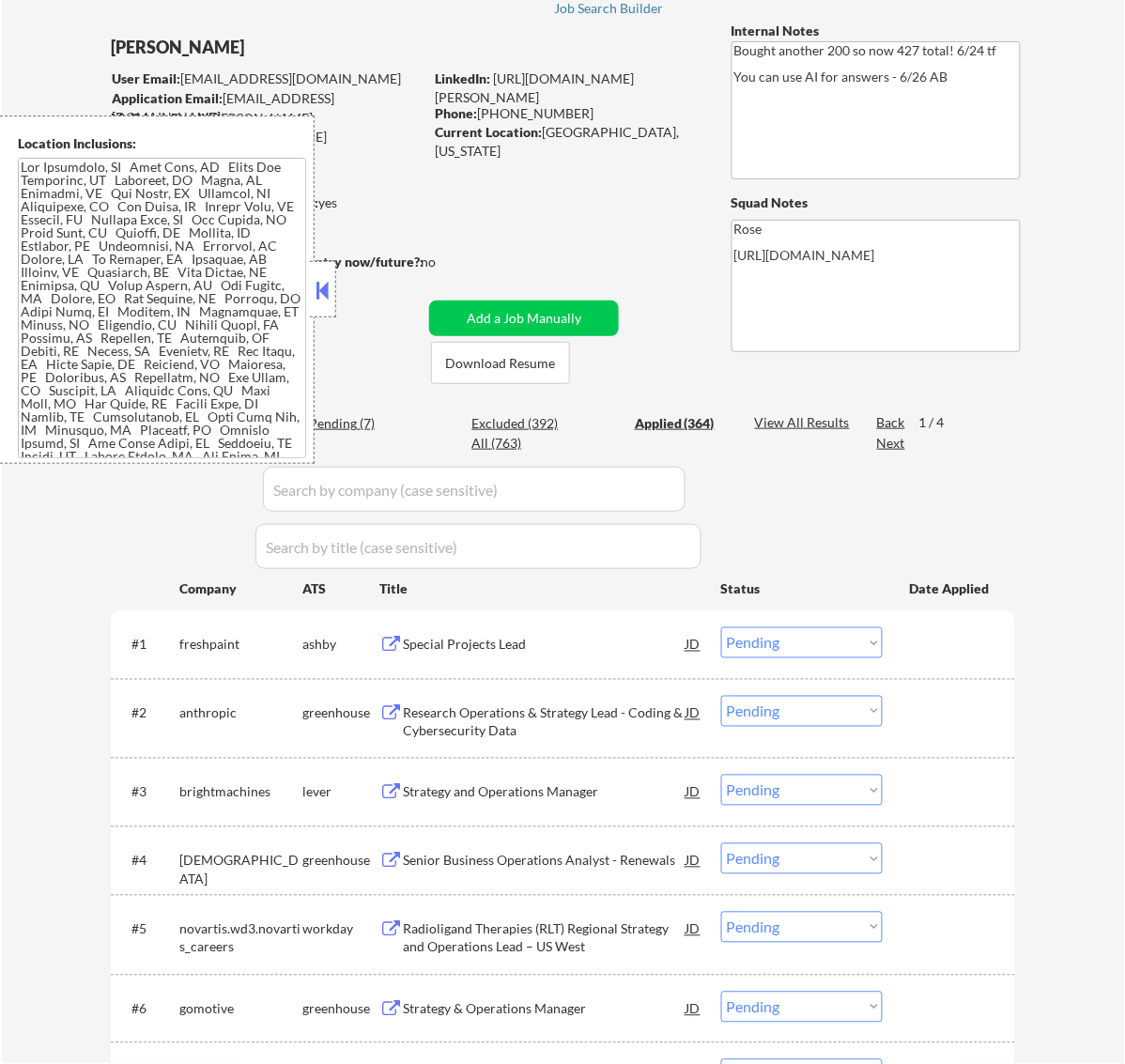
select select ""applied""
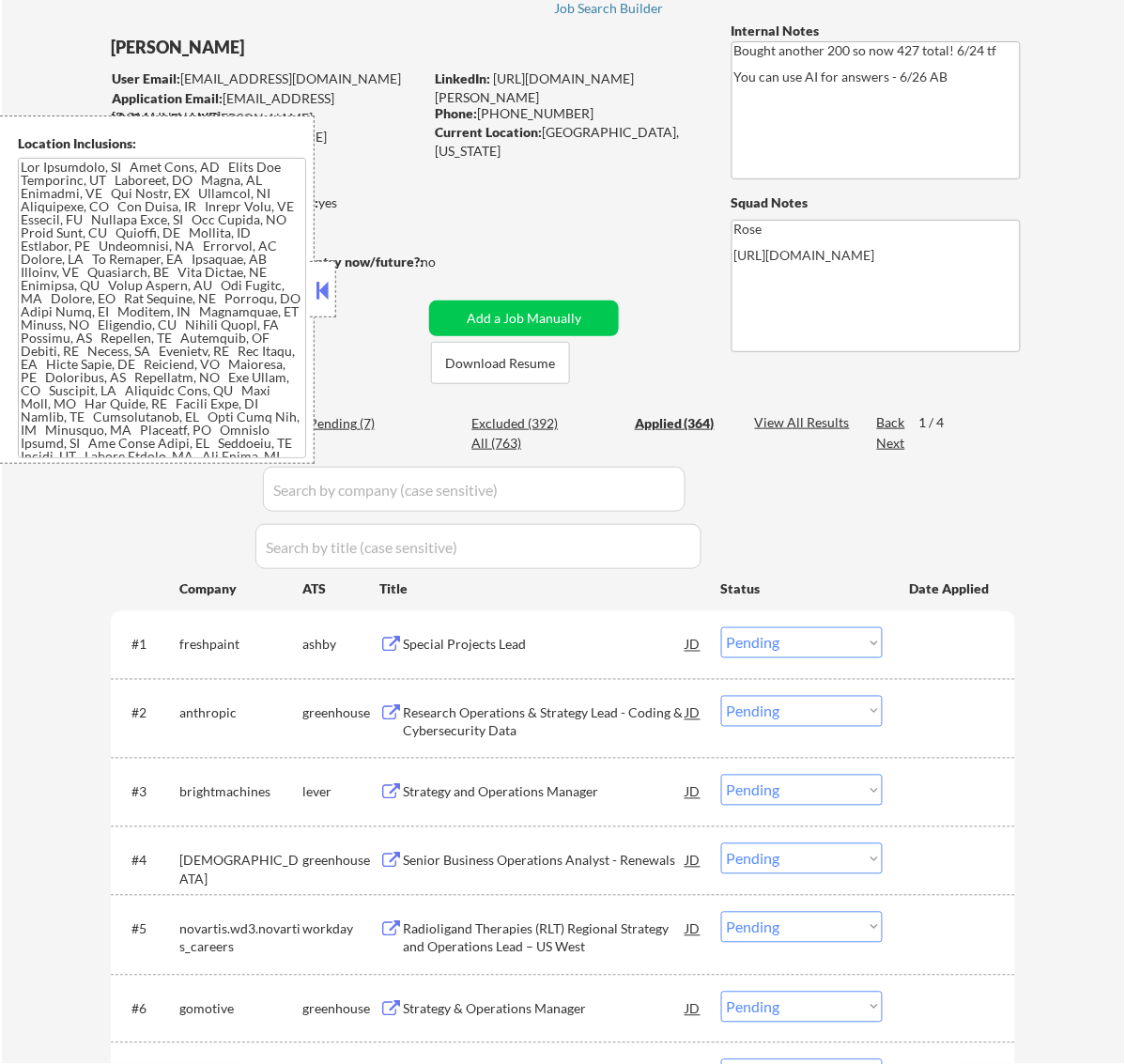
select select ""applied""
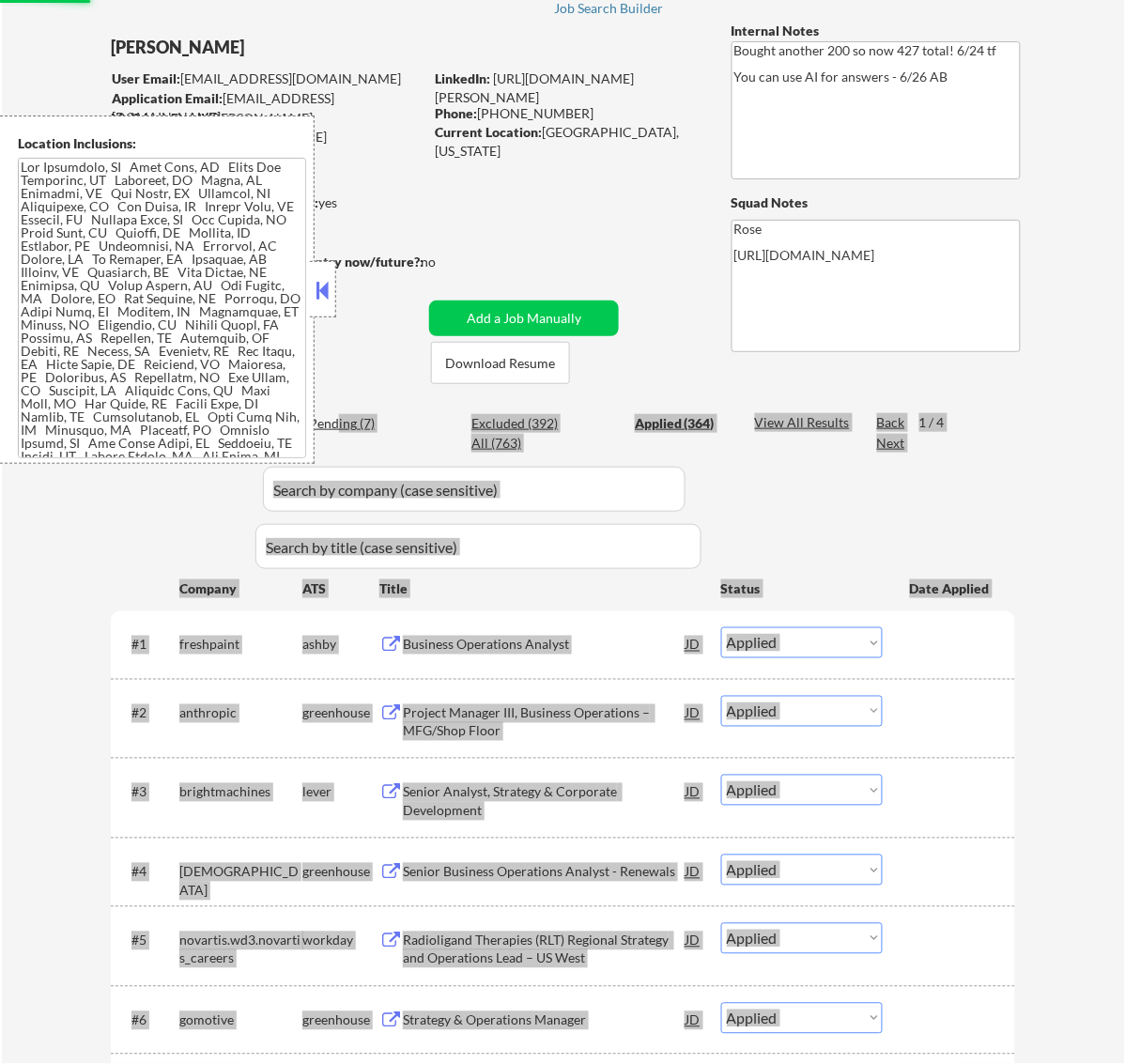
select select ""pending""
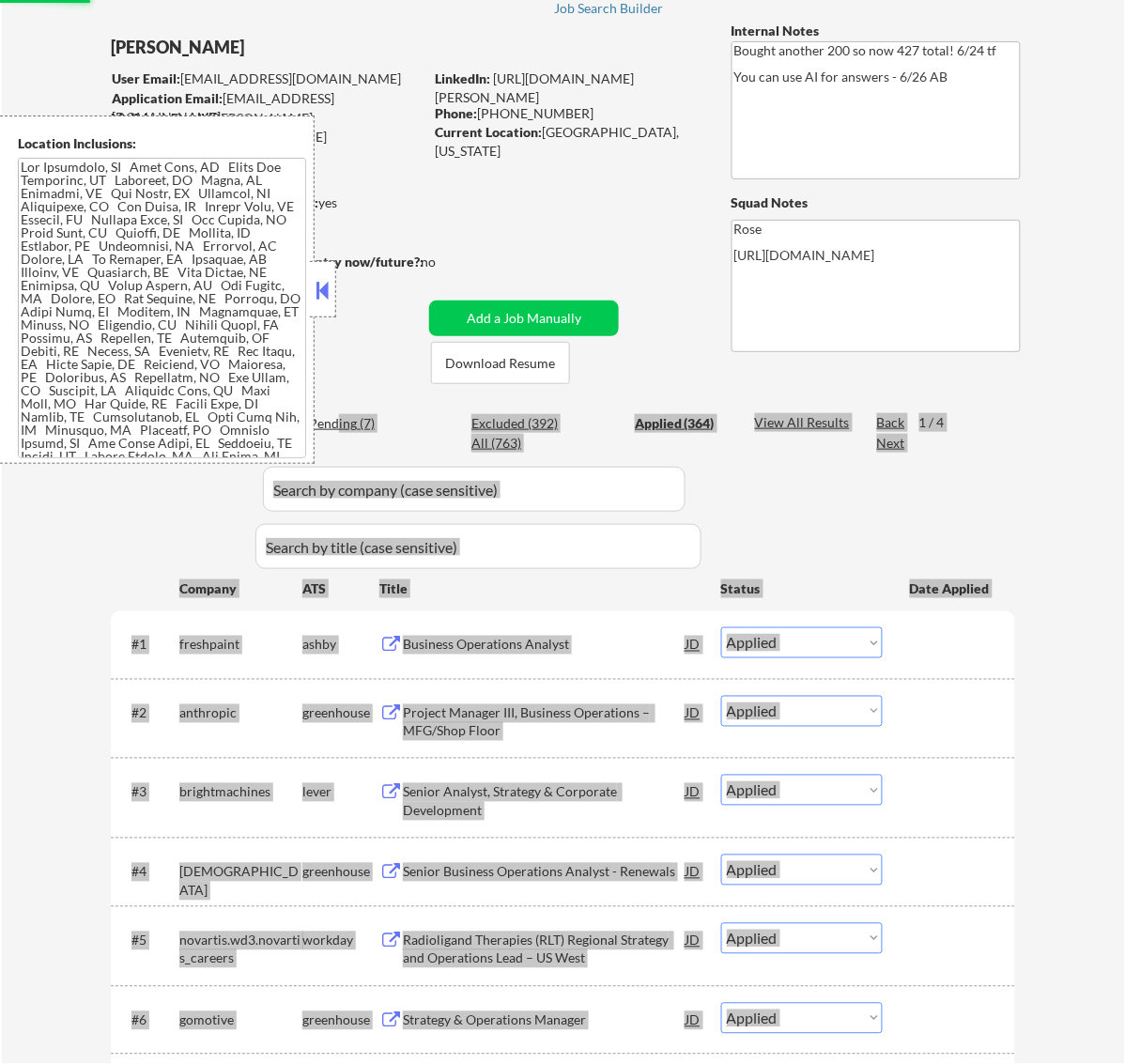
select select ""pending""
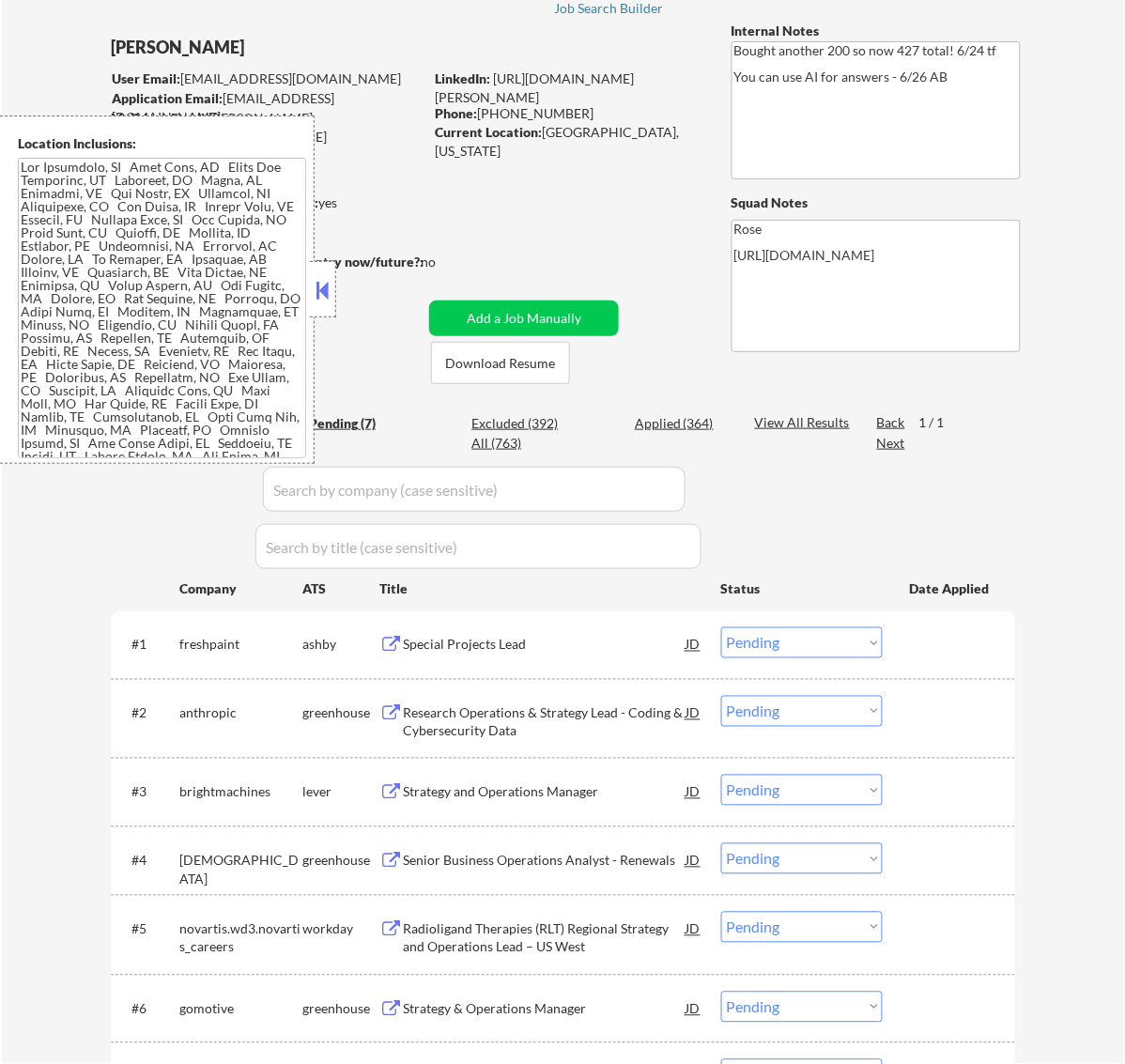
click at [545, 227] on div "← Return to /applysquad Mailslurp Inbox Job Search Builder Daniel Holmes User E…" at bounding box center [562, 566] width 937 height 1218
click at [329, 281] on button at bounding box center [322, 290] width 21 height 29
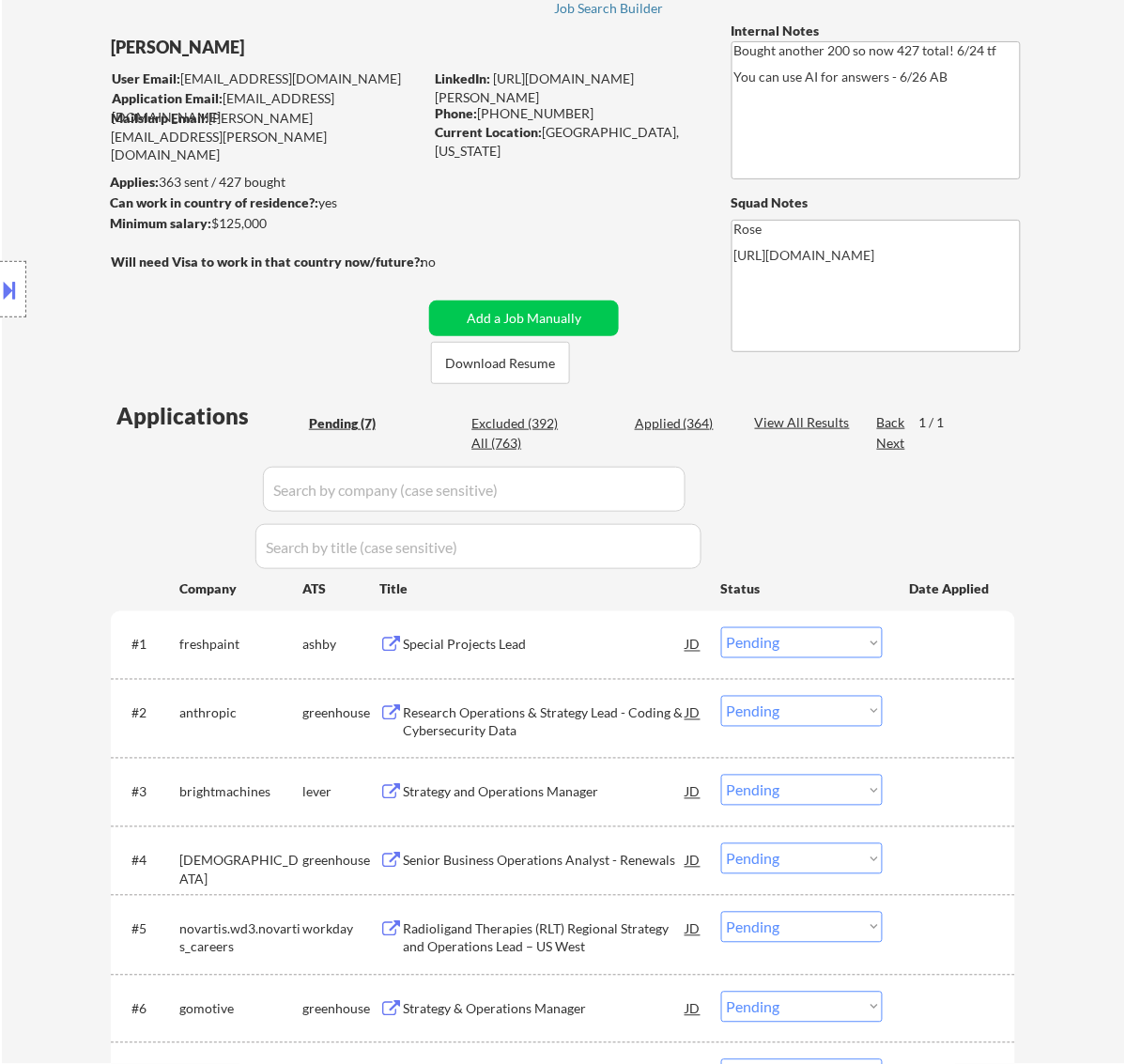
click at [648, 423] on div "Applied (364)" at bounding box center [681, 423] width 93 height 19
select select ""applied""
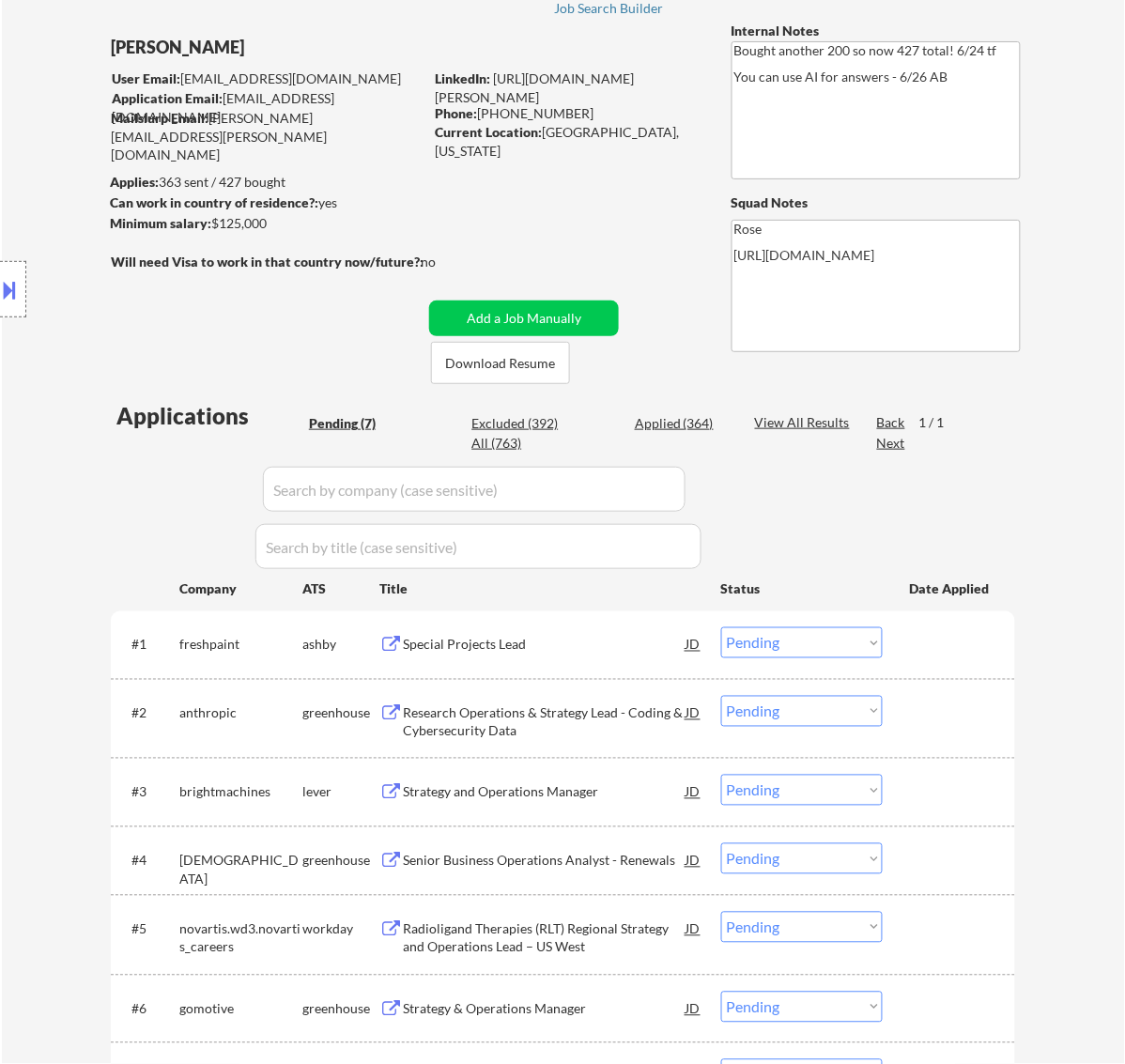
select select ""applied""
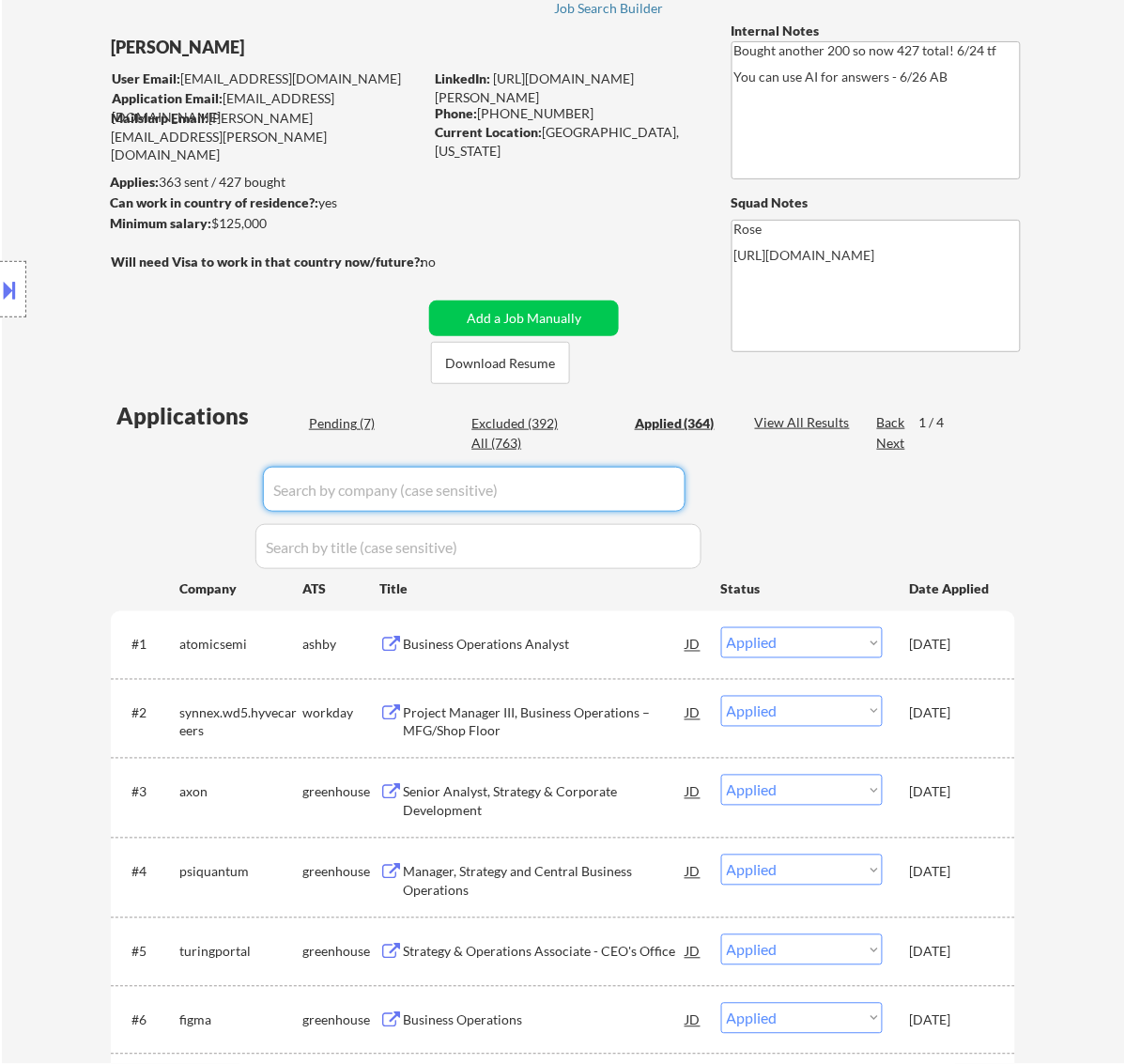
click at [663, 479] on input "input" at bounding box center [474, 490] width 423 height 45
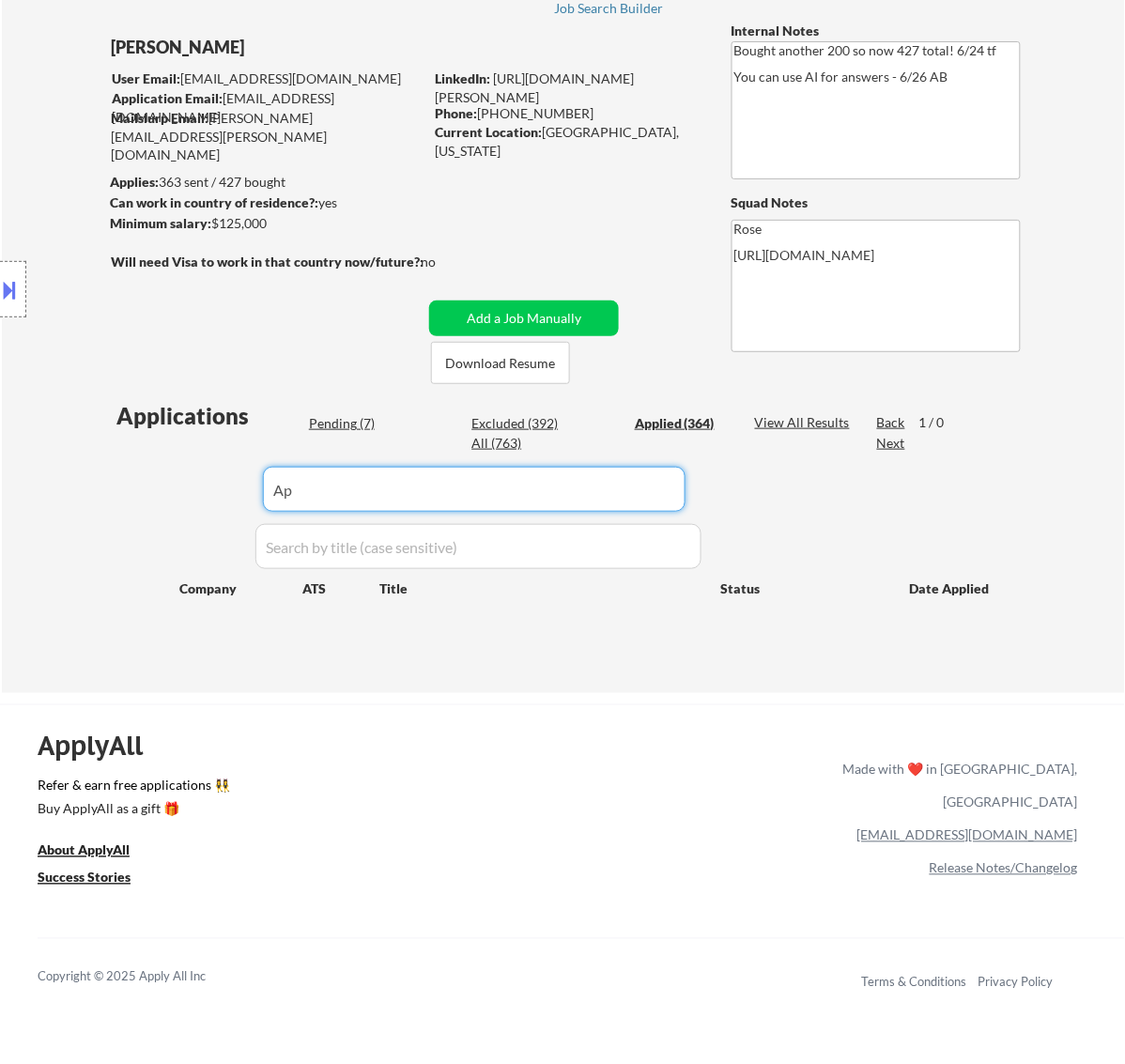
type input "A"
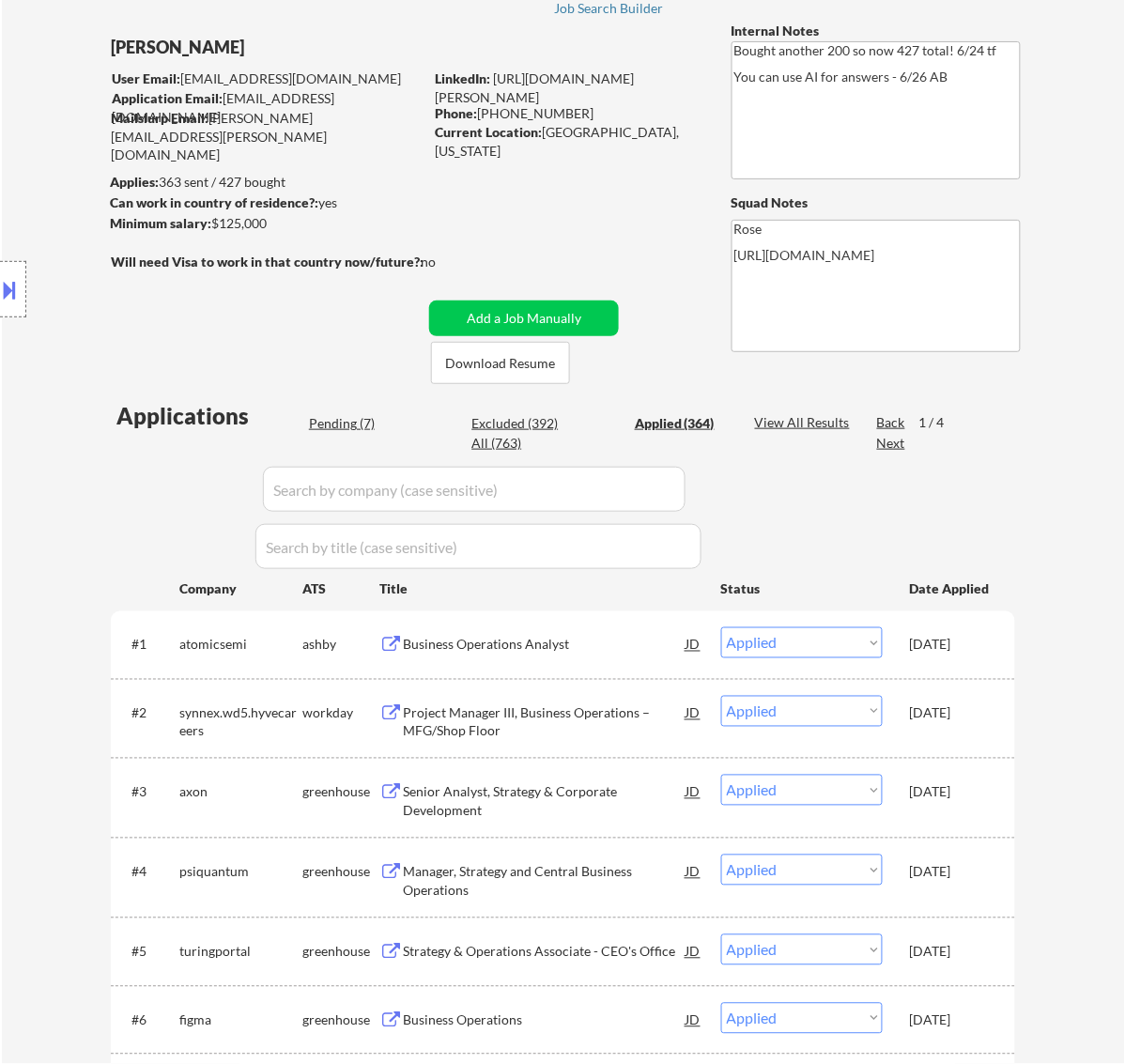
click at [653, 490] on input "input" at bounding box center [474, 490] width 423 height 45
paste input "atomicsemi"
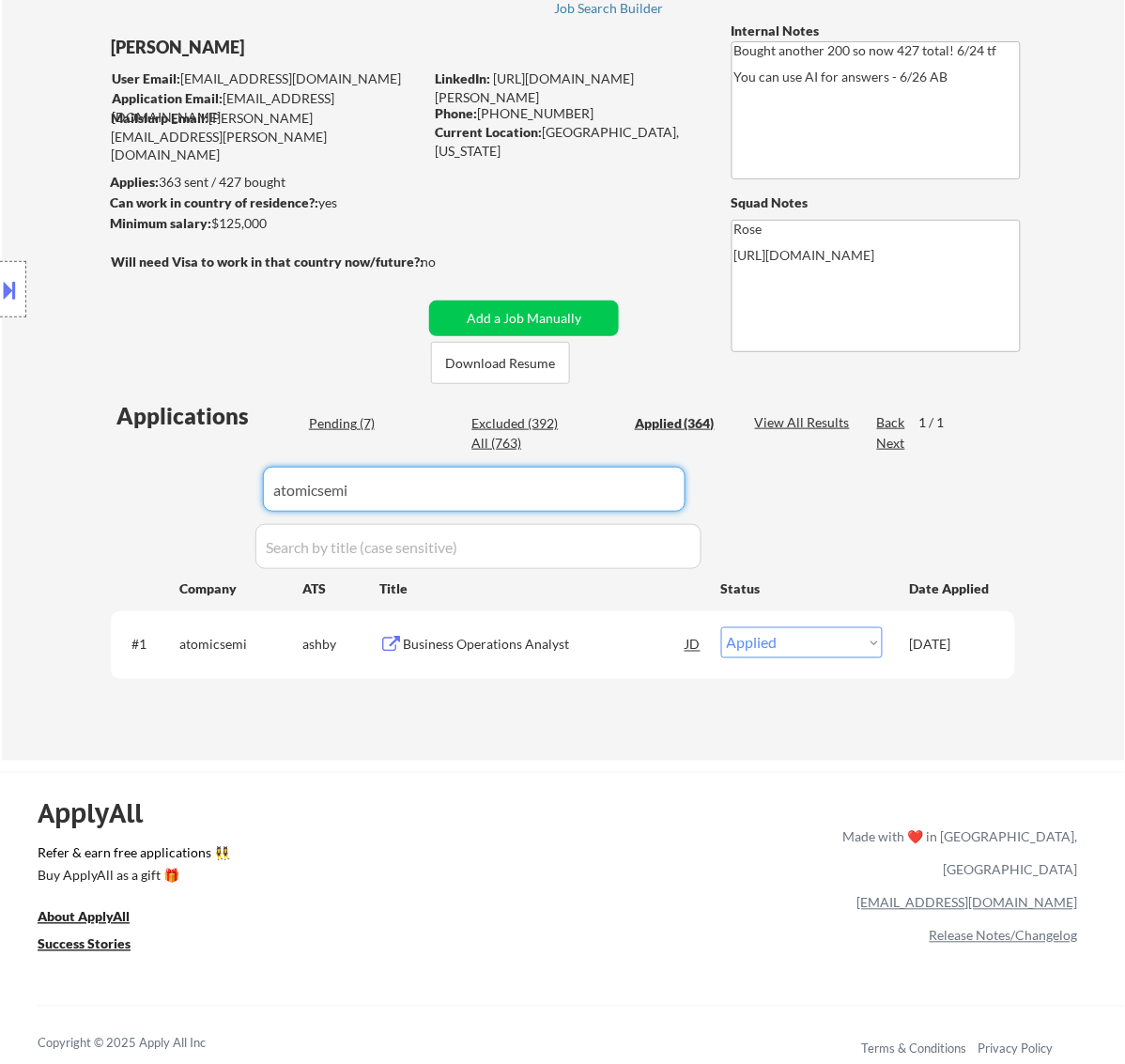
type input "atomicsemi"
click at [603, 648] on div "Business Operations Analyst" at bounding box center [545, 644] width 283 height 19
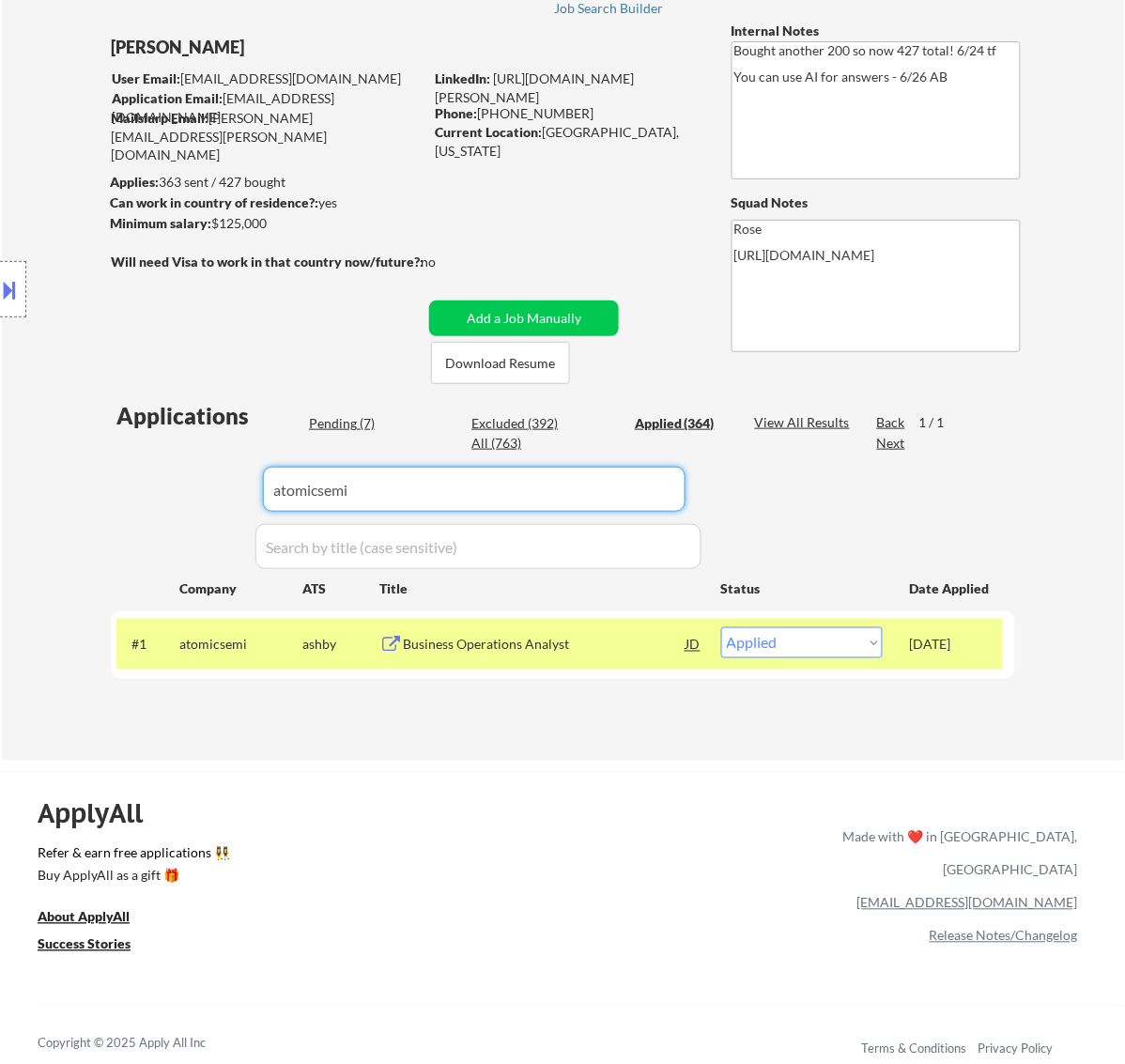
drag, startPoint x: 345, startPoint y: 489, endPoint x: 113, endPoint y: 501, distance: 232.3
click at [113, 501] on div "Applications Pending (7) Excluded (392) Applied (364) All (763) View All Result…" at bounding box center [563, 562] width 905 height 324
click at [338, 429] on div "Pending (7)" at bounding box center [355, 423] width 93 height 19
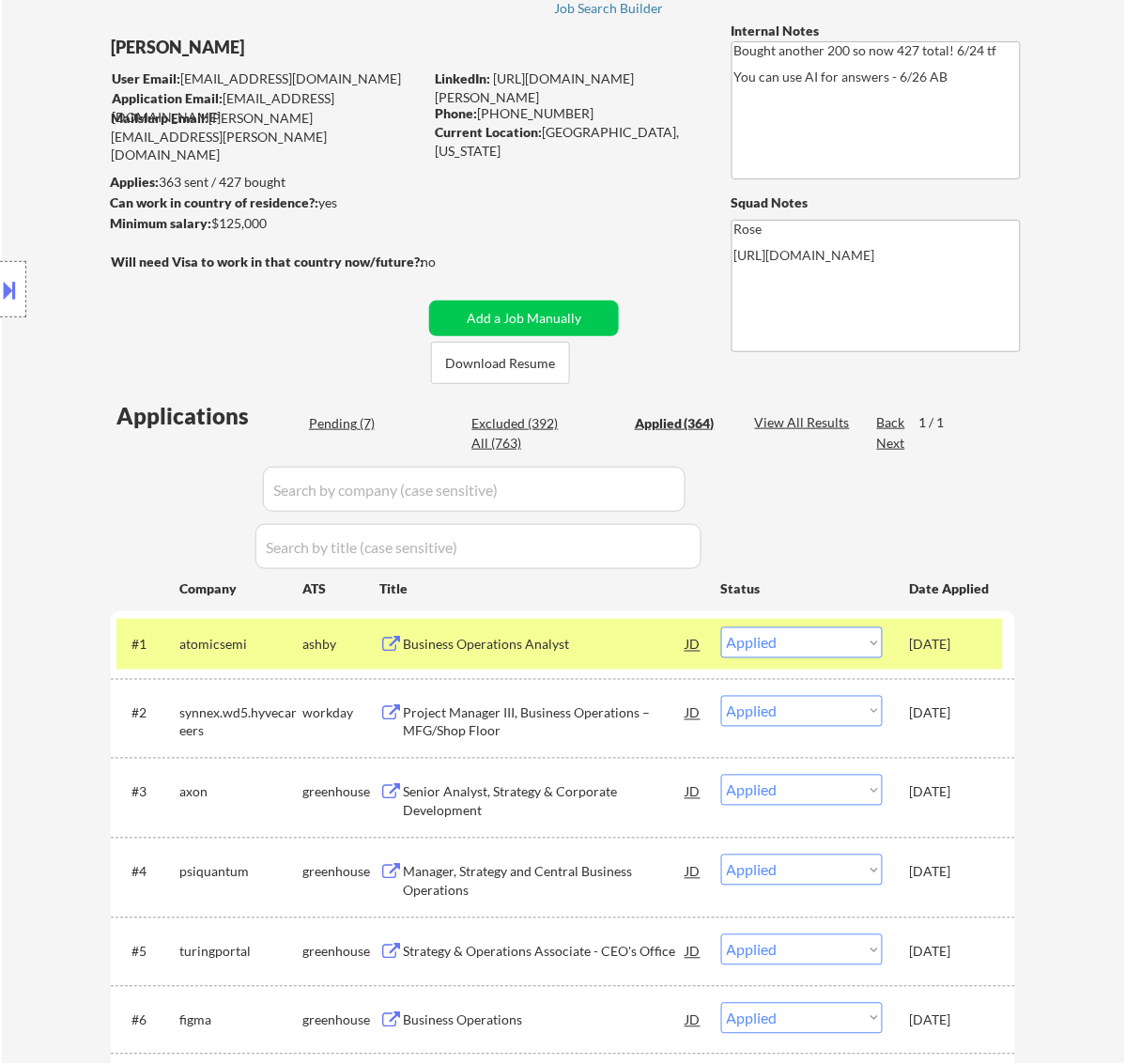
select select ""pending""
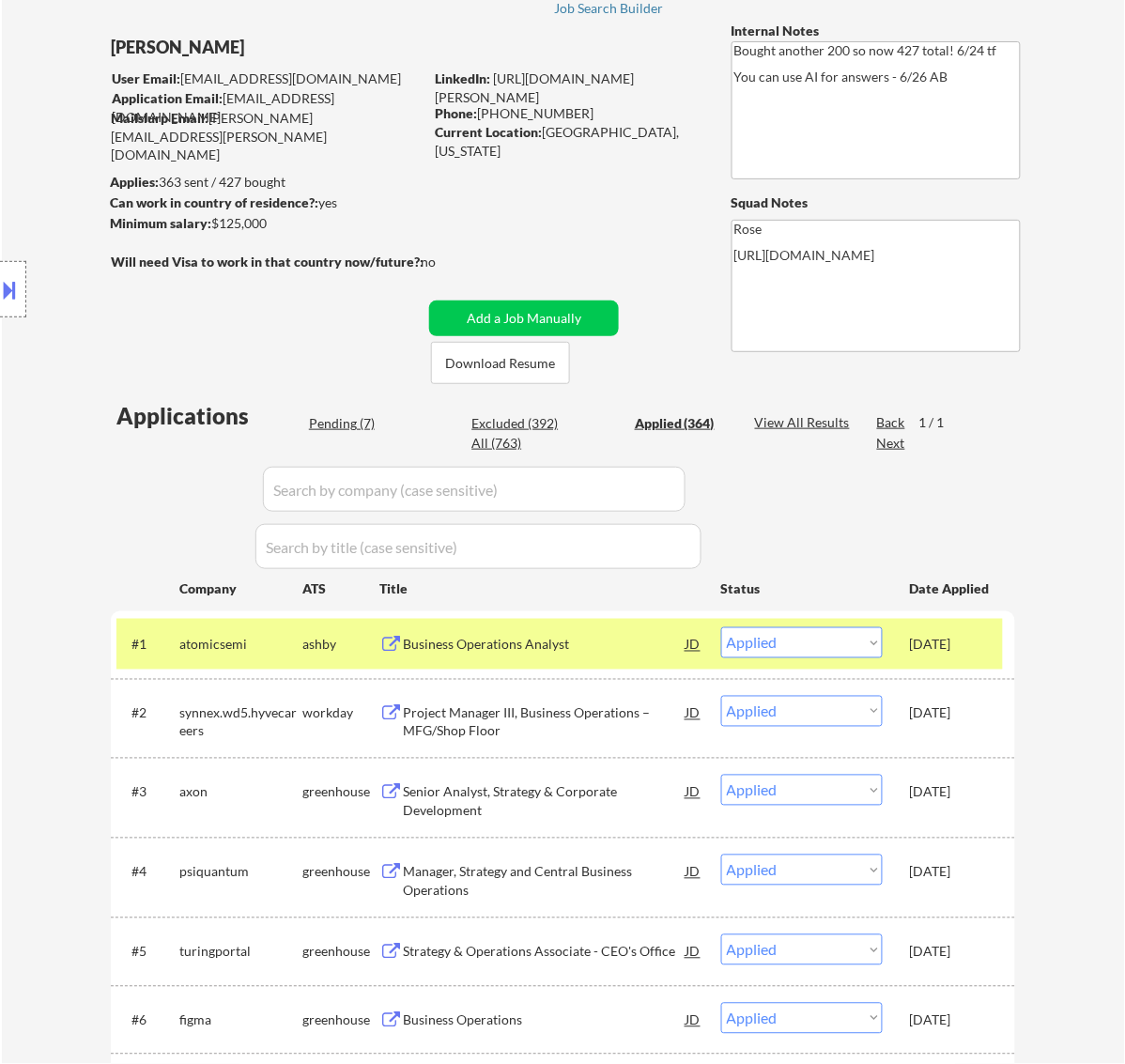
select select ""pending""
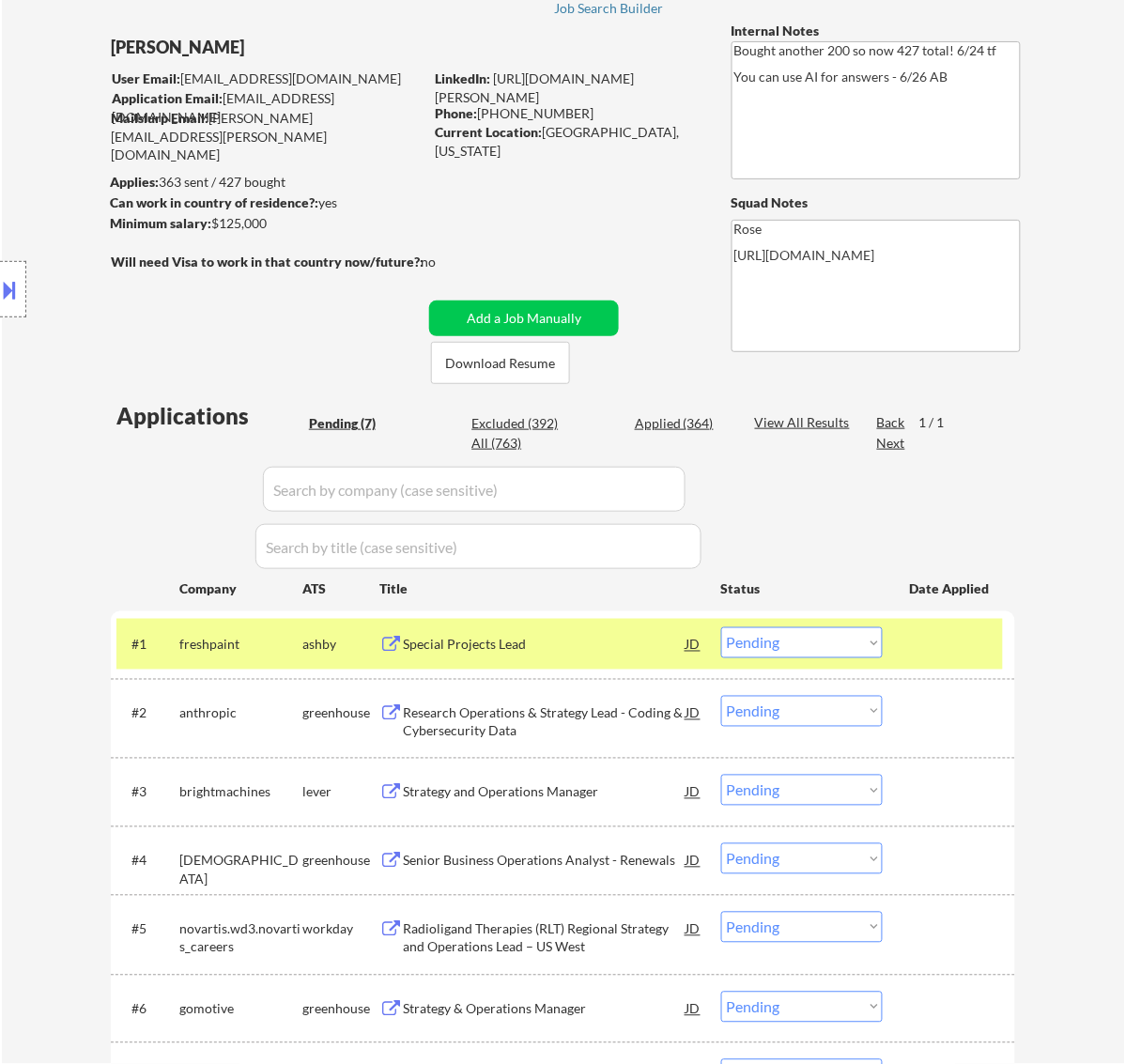
click at [646, 648] on div "Special Projects Lead" at bounding box center [545, 644] width 283 height 19
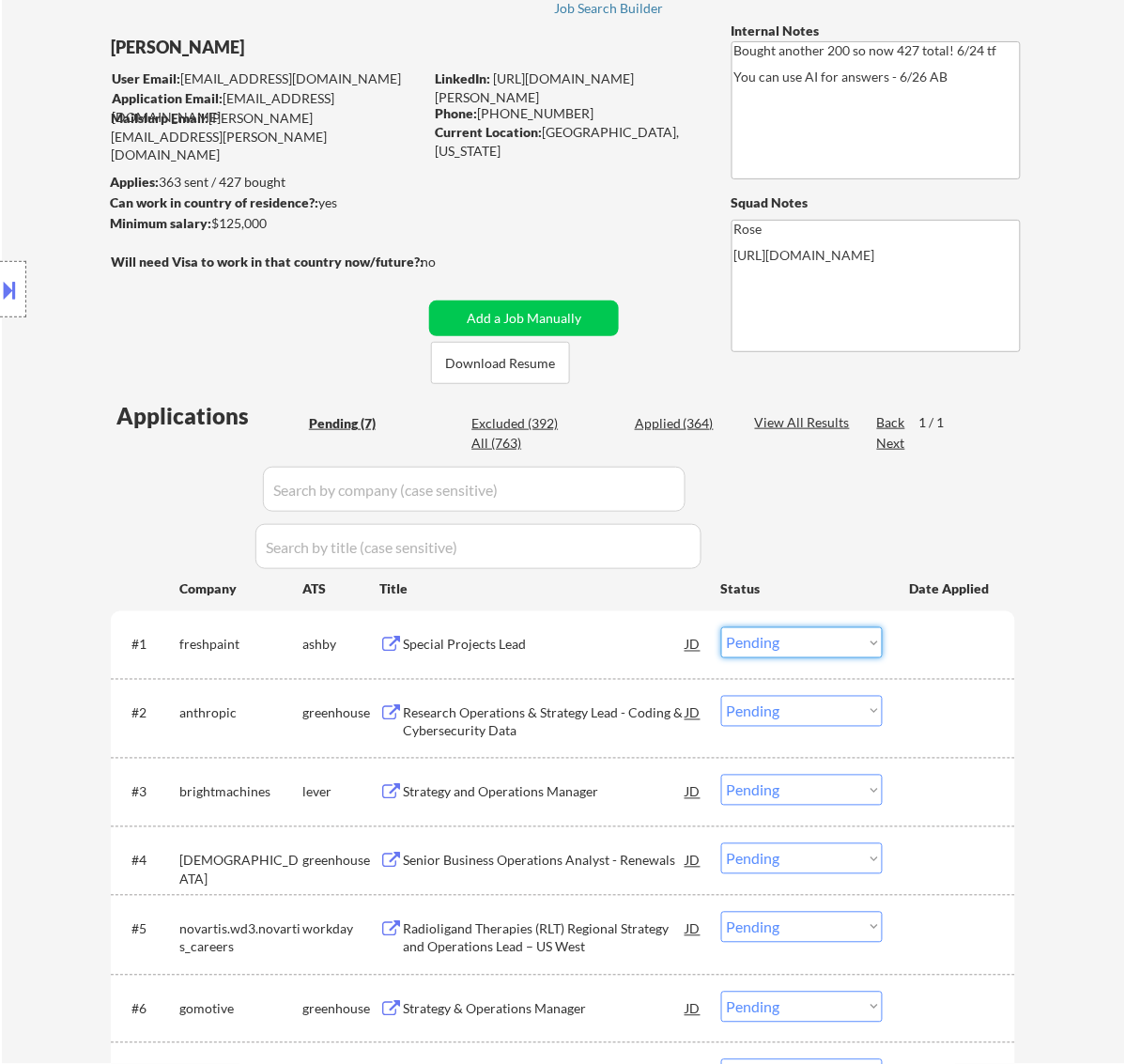
click at [841, 643] on select "Choose an option... Pending Applied Excluded (Questions) Excluded (Expired) Exc…" at bounding box center [801, 643] width 161 height 31
click at [721, 627] on select "Choose an option... Pending Applied Excluded (Questions) Excluded (Expired) Exc…" at bounding box center [801, 643] width 161 height 31
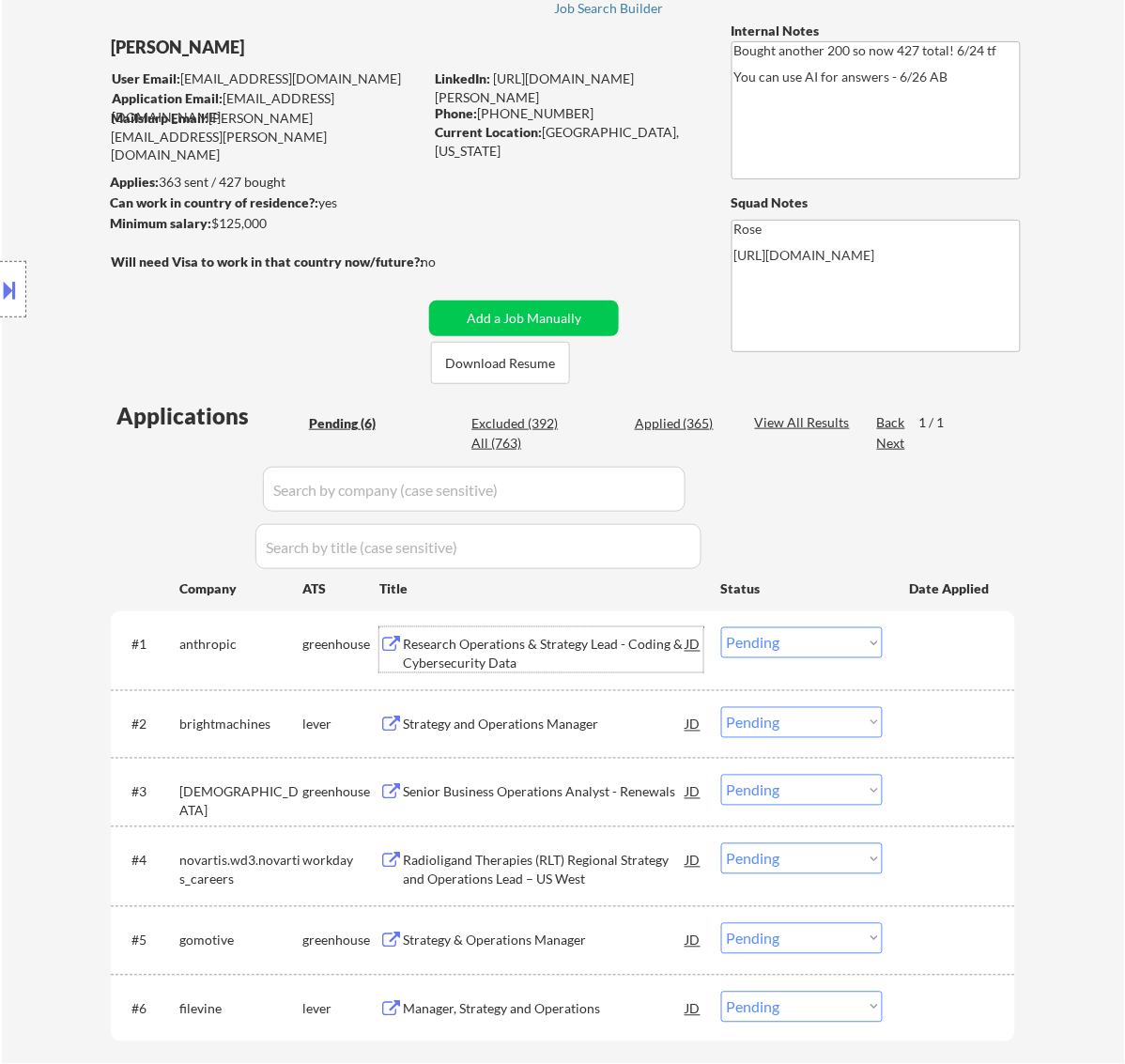
click at [573, 648] on div "Research Operations & Strategy Lead - Coding & Cybersecurity Data" at bounding box center [545, 653] width 283 height 36
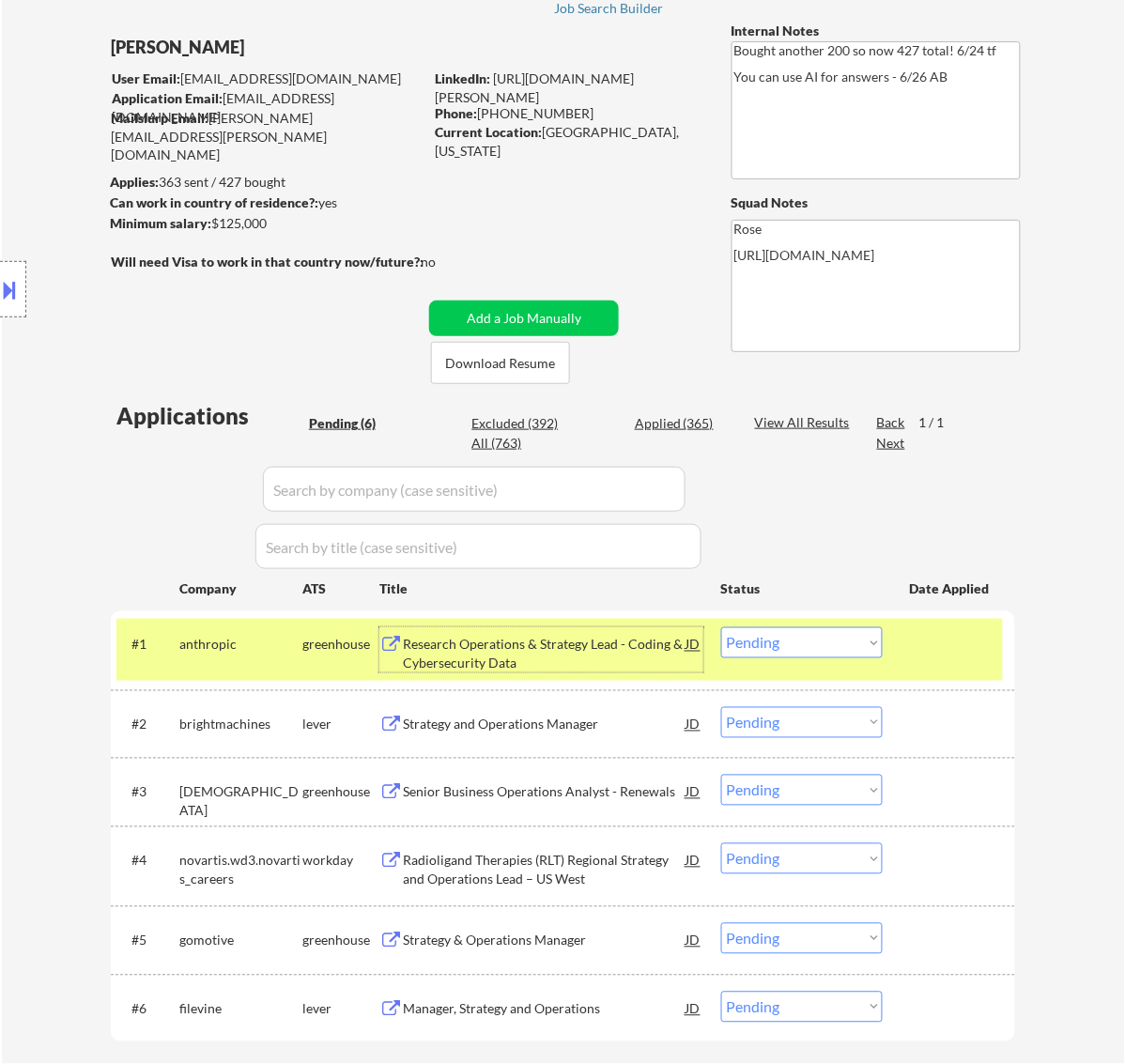
click at [864, 635] on select "Choose an option... Pending Applied Excluded (Questions) Excluded (Expired) Exc…" at bounding box center [801, 643] width 161 height 31
click at [721, 627] on select "Choose an option... Pending Applied Excluded (Questions) Excluded (Expired) Exc…" at bounding box center [801, 643] width 161 height 31
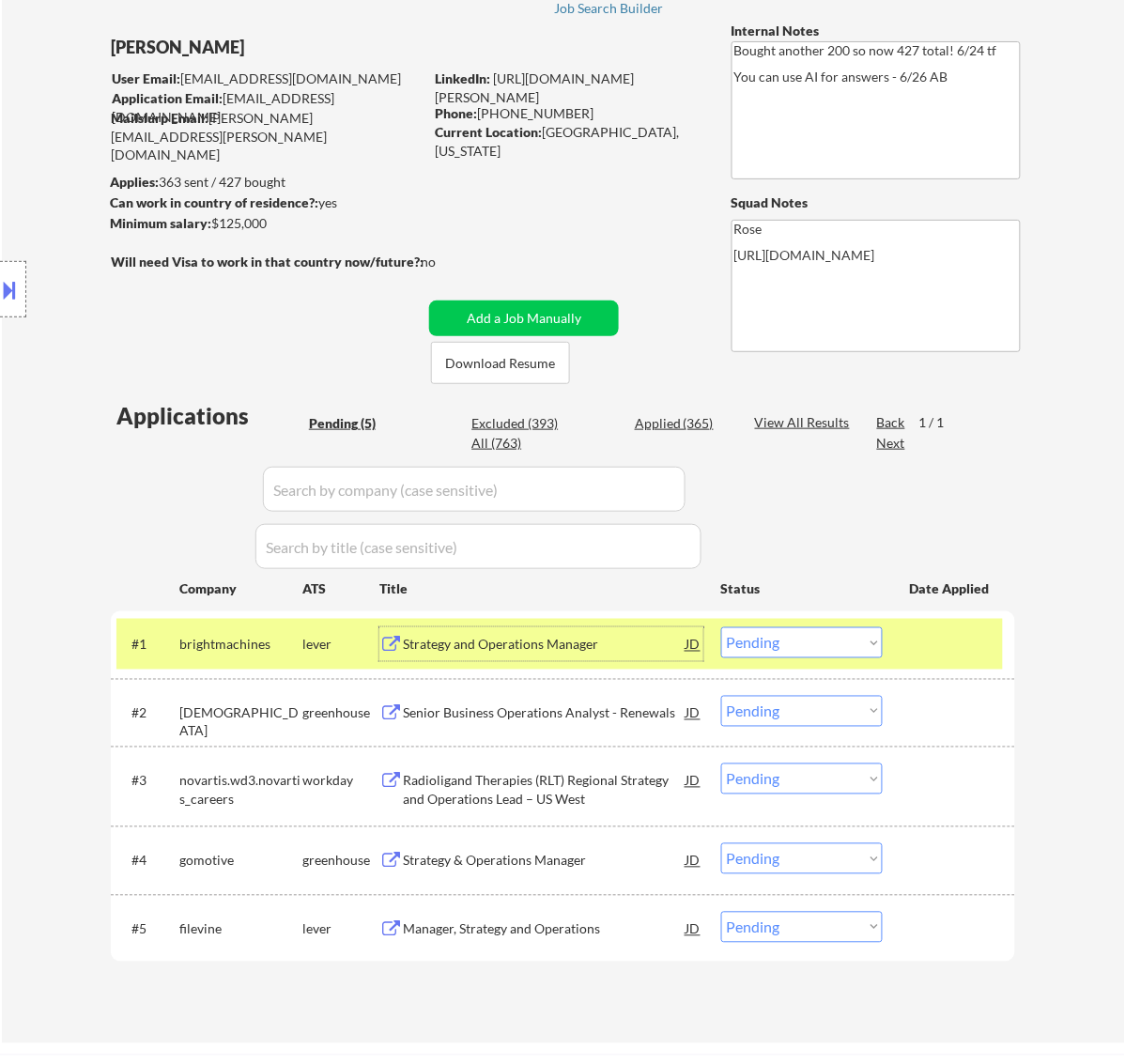
click at [640, 641] on div "Strategy and Operations Manager" at bounding box center [545, 644] width 283 height 19
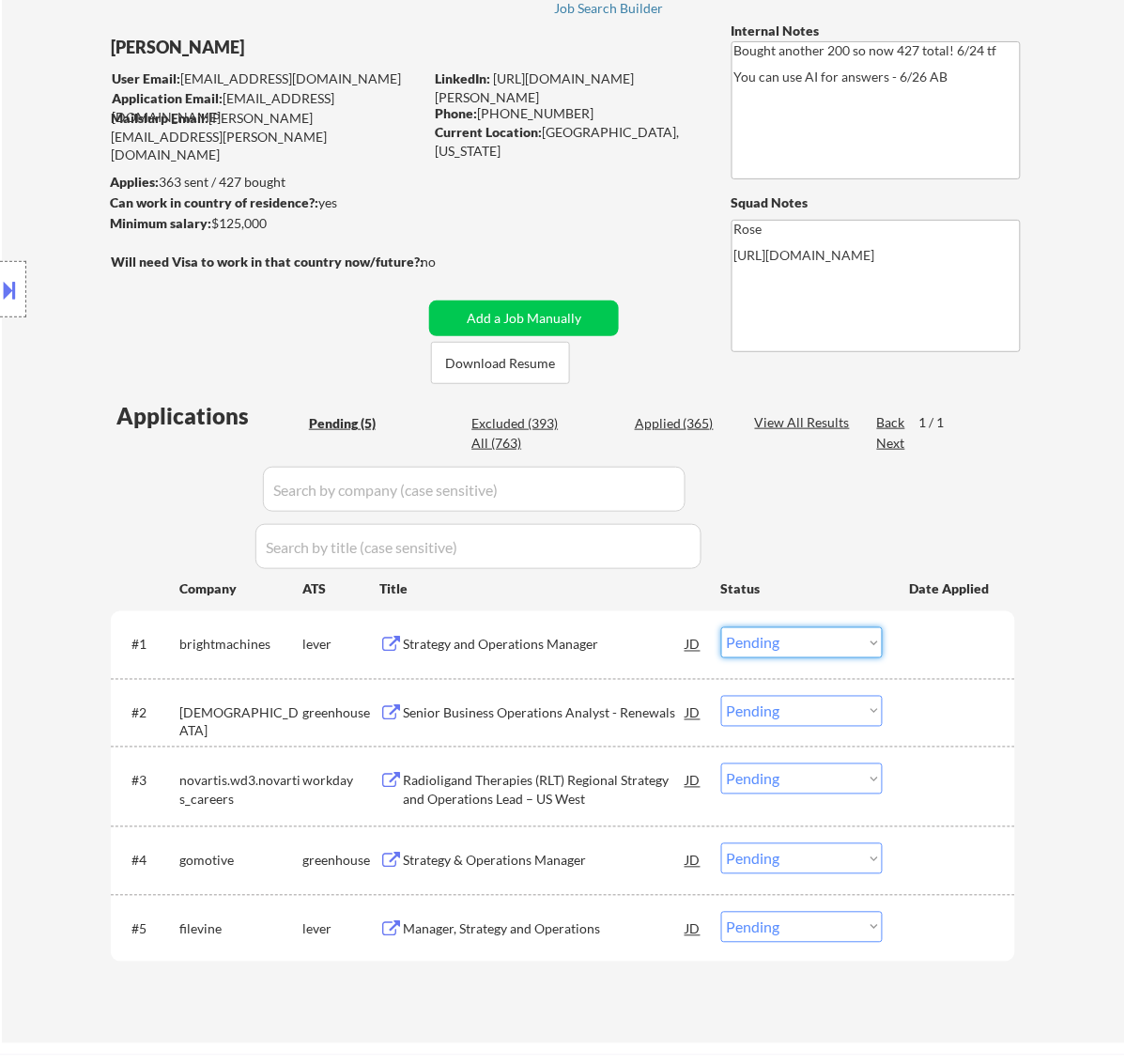
click at [810, 634] on select "Choose an option... Pending Applied Excluded (Questions) Excluded (Expired) Exc…" at bounding box center [801, 643] width 161 height 31
click at [721, 627] on select "Choose an option... Pending Applied Excluded (Questions) Excluded (Expired) Exc…" at bounding box center [801, 643] width 161 height 31
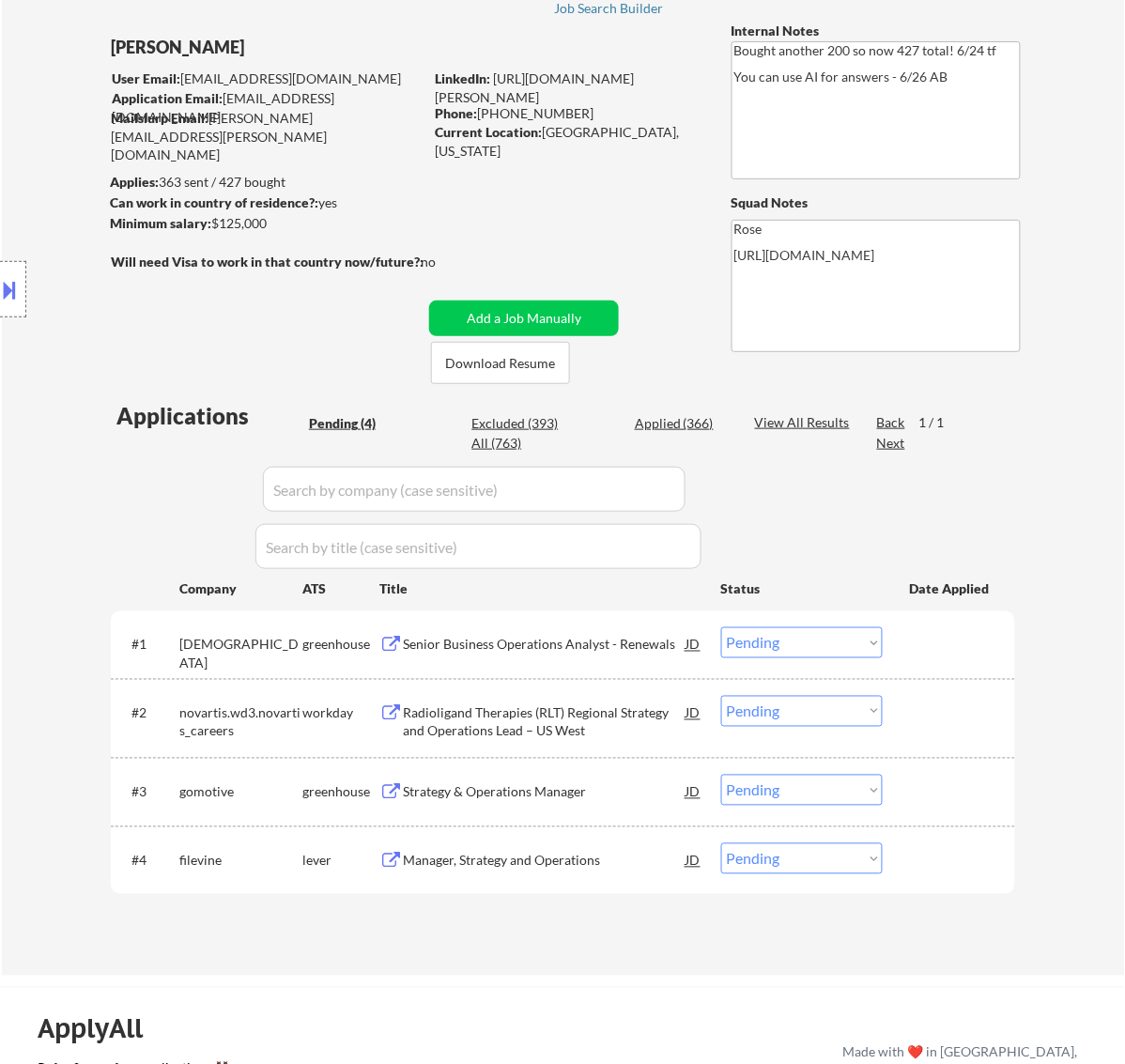
click at [609, 645] on div "Senior Business Operations Analyst - Renewals" at bounding box center [545, 644] width 283 height 19
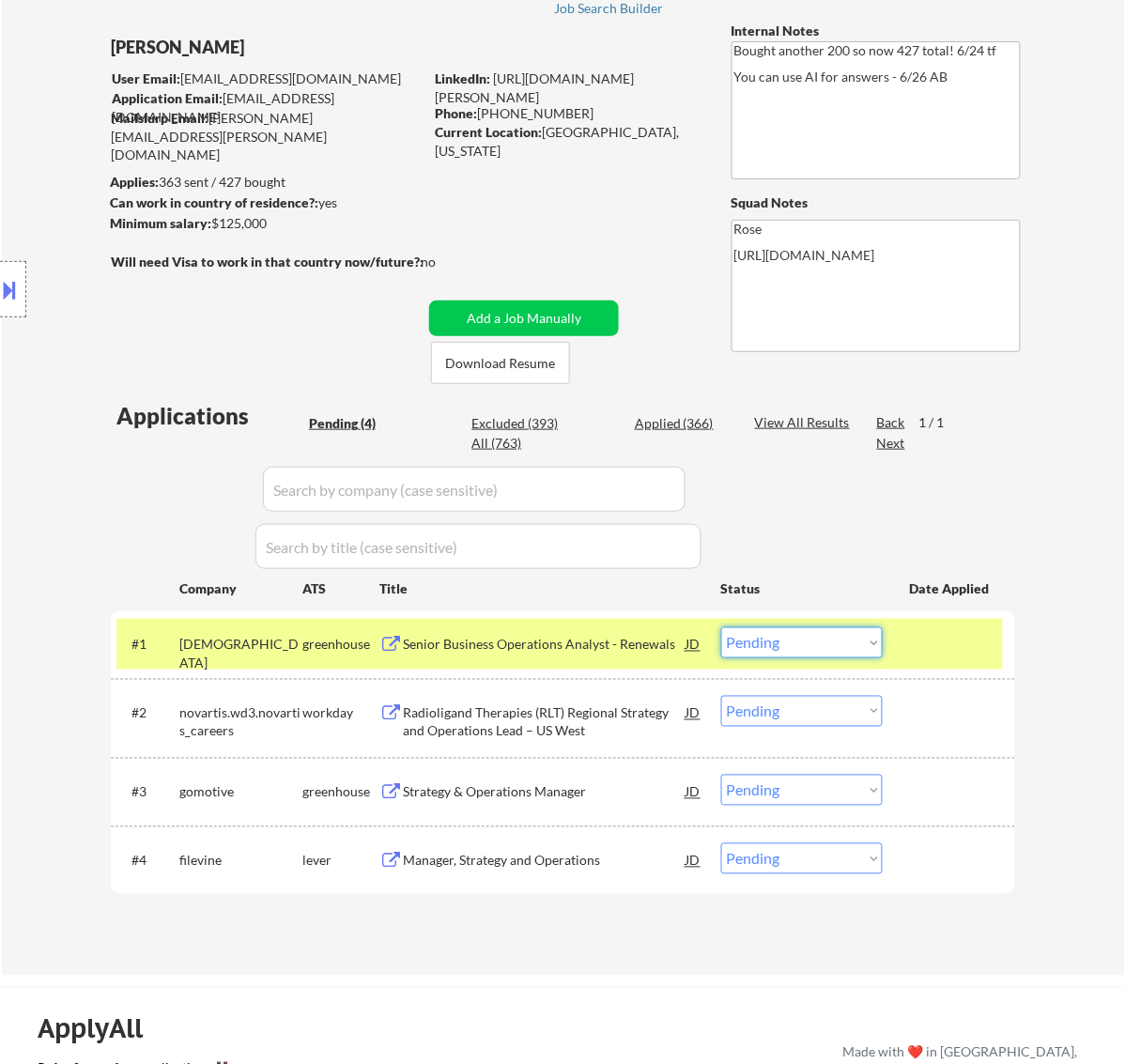
click at [845, 649] on select "Choose an option... Pending Applied Excluded (Questions) Excluded (Expired) Exc…" at bounding box center [801, 643] width 161 height 31
click at [721, 627] on select "Choose an option... Pending Applied Excluded (Questions) Excluded (Expired) Exc…" at bounding box center [801, 643] width 161 height 31
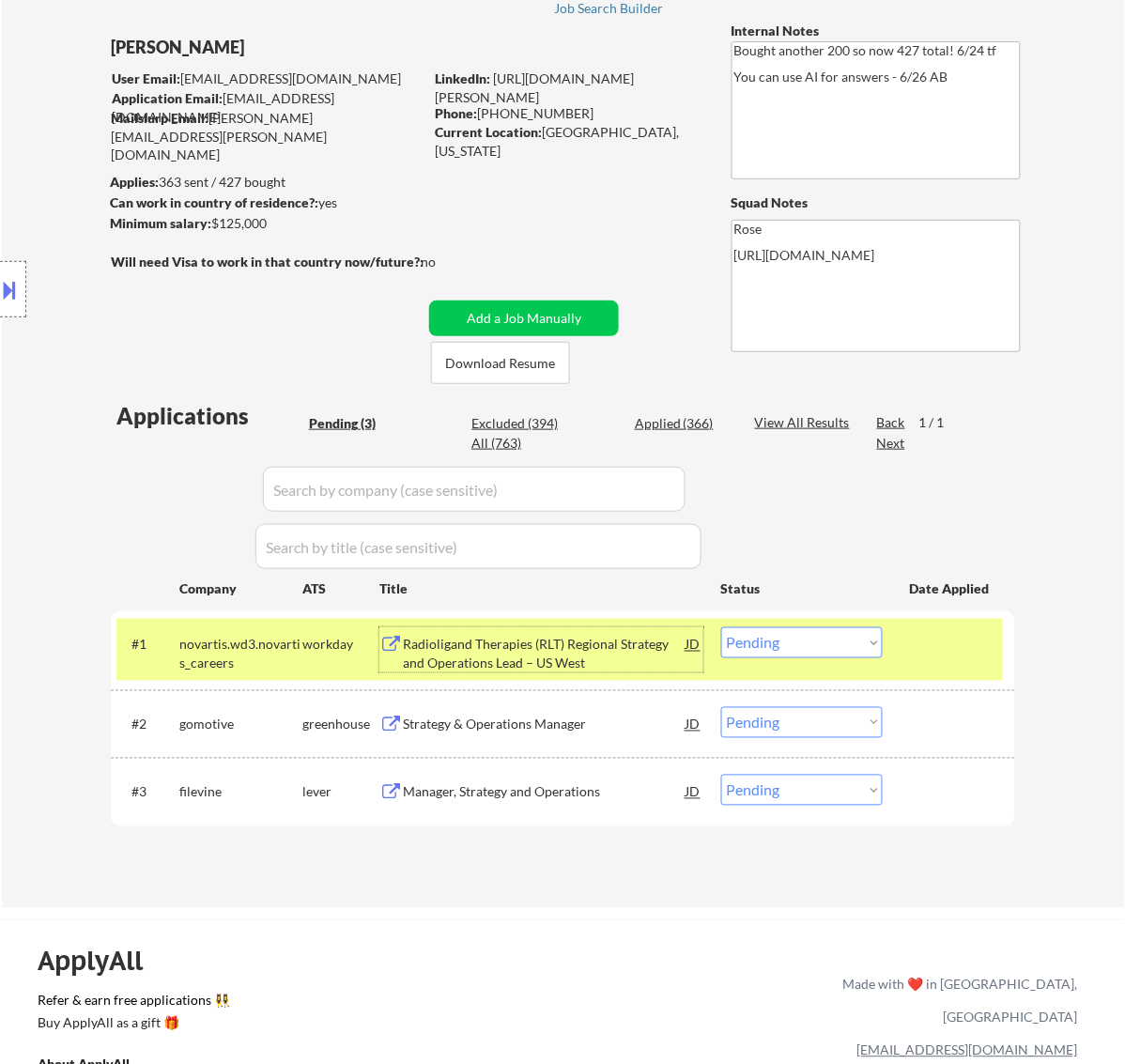
click at [598, 631] on div "Radioligand Therapies (RLT) Regional Strategy and Operations Lead – US West" at bounding box center [545, 650] width 283 height 45
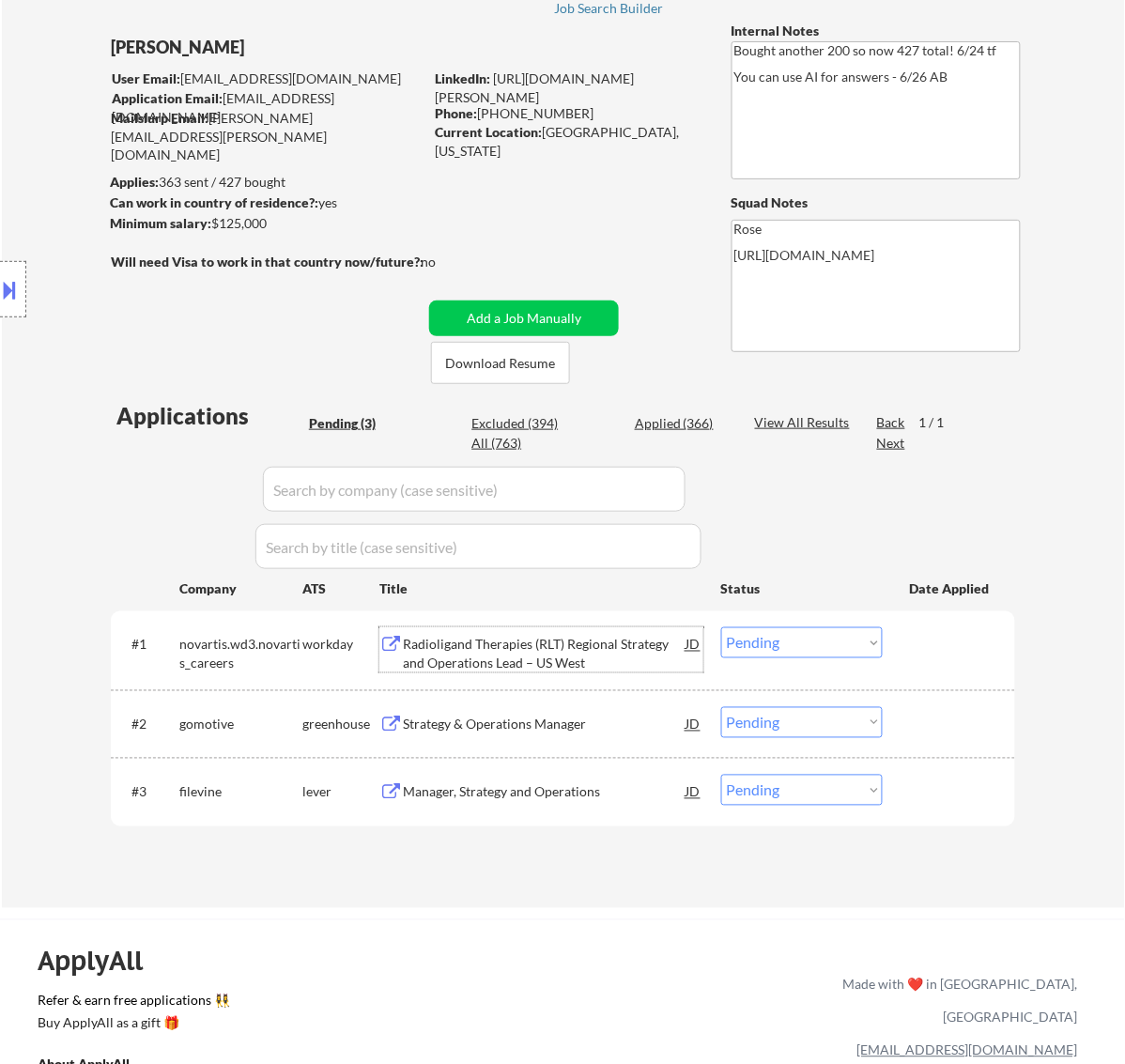
click at [865, 639] on select "Choose an option... Pending Applied Excluded (Questions) Excluded (Expired) Exc…" at bounding box center [801, 643] width 161 height 31
click at [721, 627] on select "Choose an option... Pending Applied Excluded (Questions) Excluded (Expired) Exc…" at bounding box center [801, 643] width 161 height 31
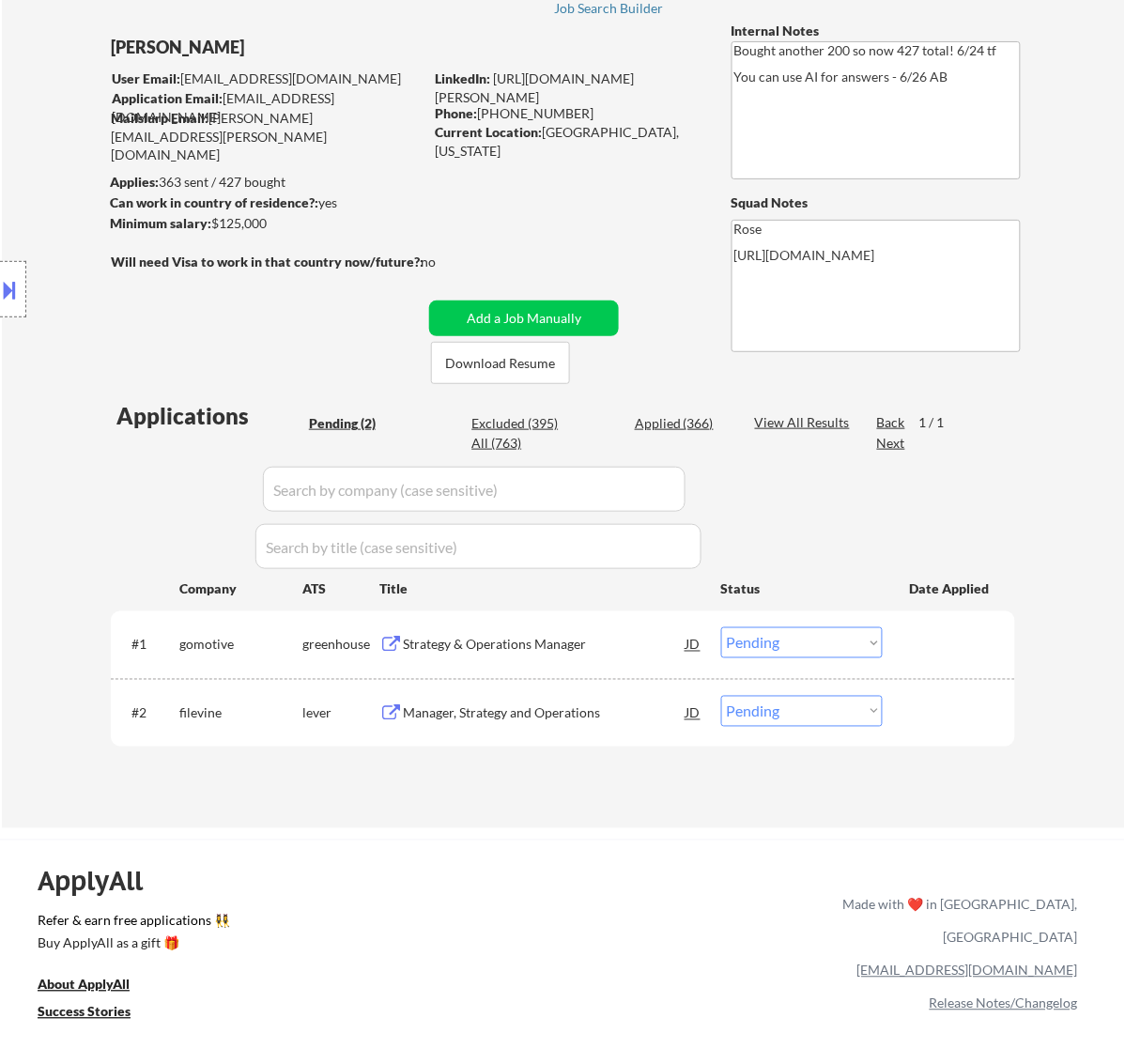
click at [653, 649] on div "Strategy & Operations Manager" at bounding box center [545, 644] width 283 height 19
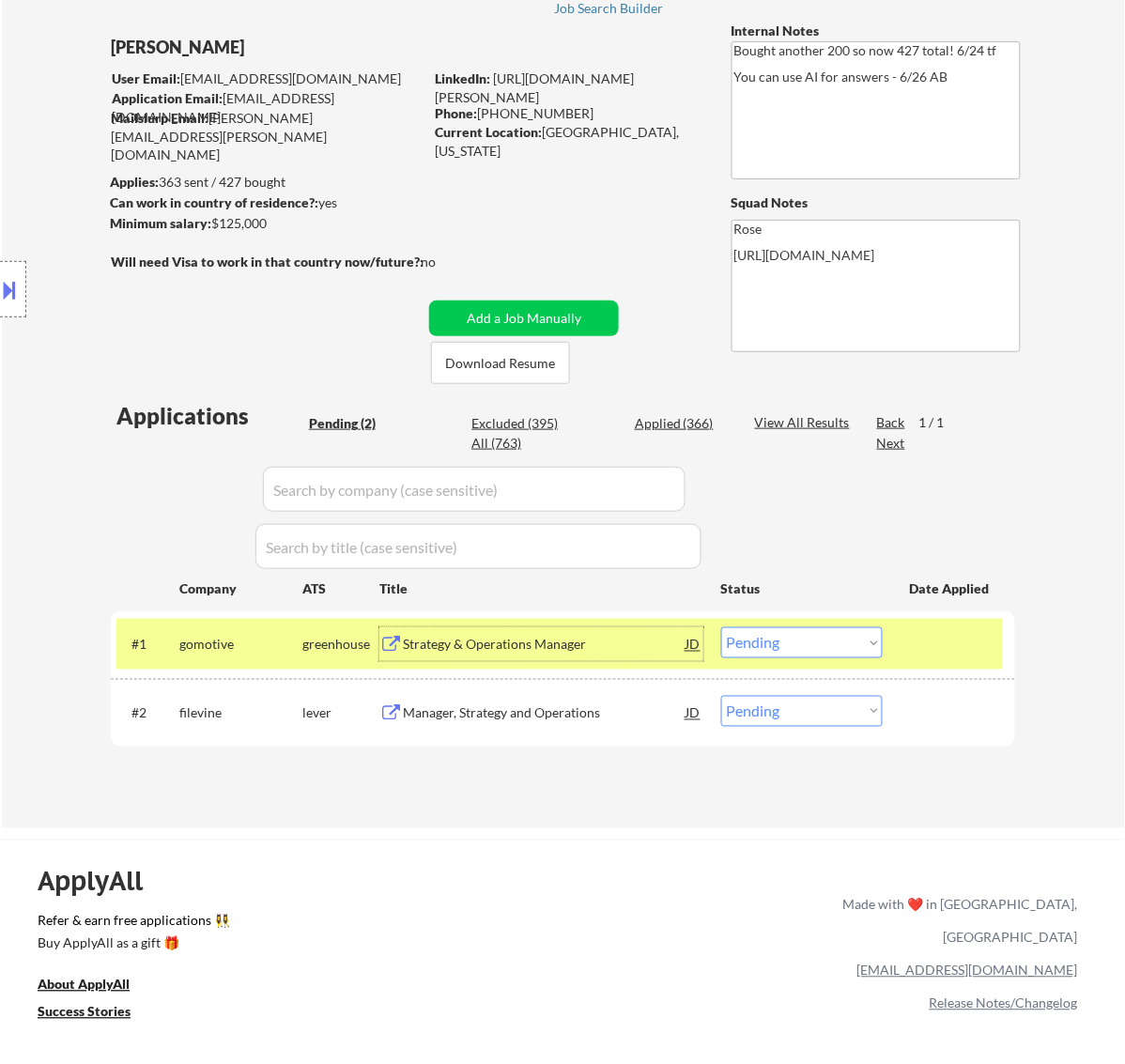
click at [846, 640] on select "Choose an option... Pending Applied Excluded (Questions) Excluded (Expired) Exc…" at bounding box center [801, 643] width 161 height 31
click at [721, 627] on select "Choose an option... Pending Applied Excluded (Questions) Excluded (Expired) Exc…" at bounding box center [801, 643] width 161 height 31
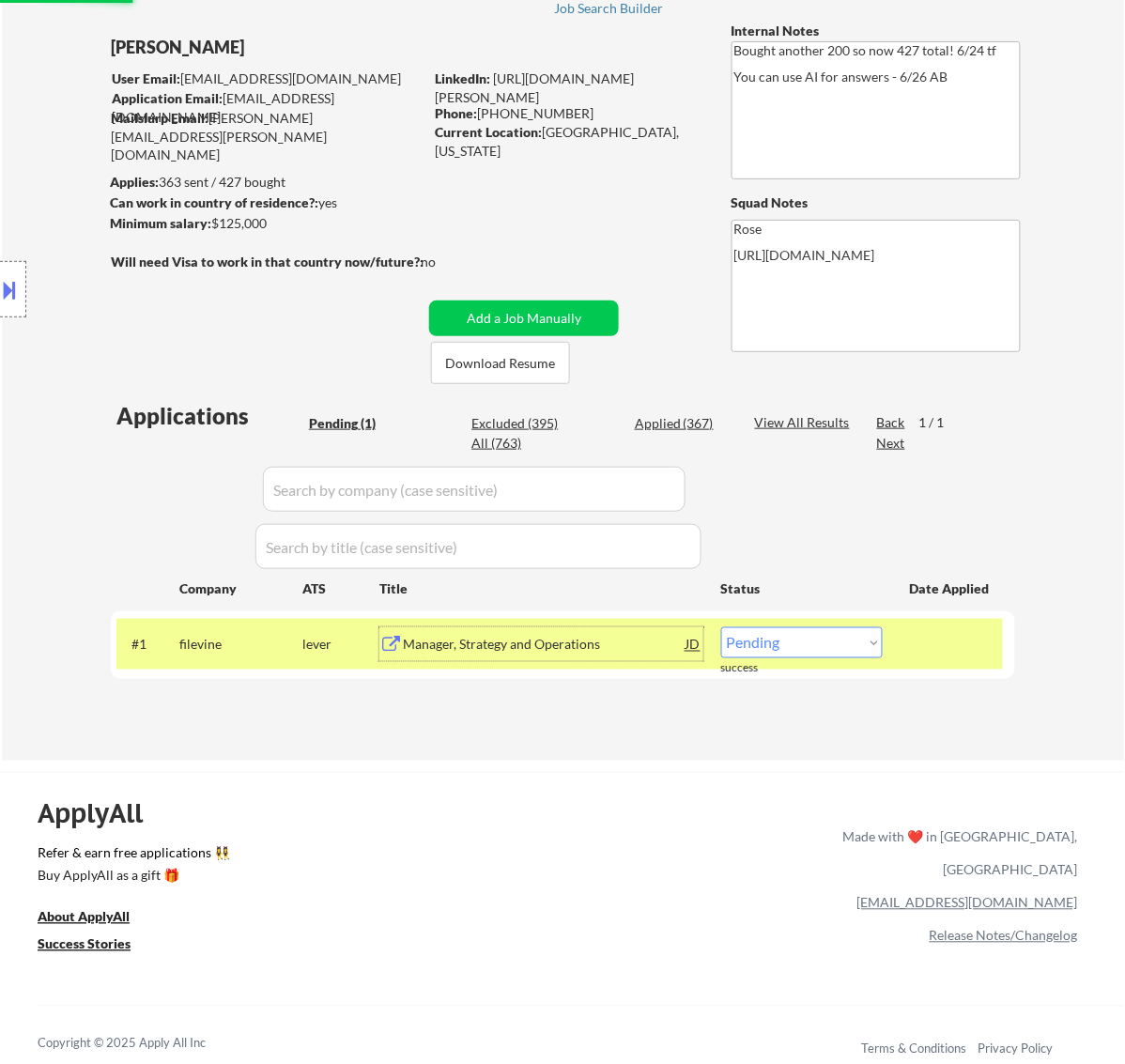
click at [617, 636] on div "Manager, Strategy and Operations" at bounding box center [545, 644] width 283 height 19
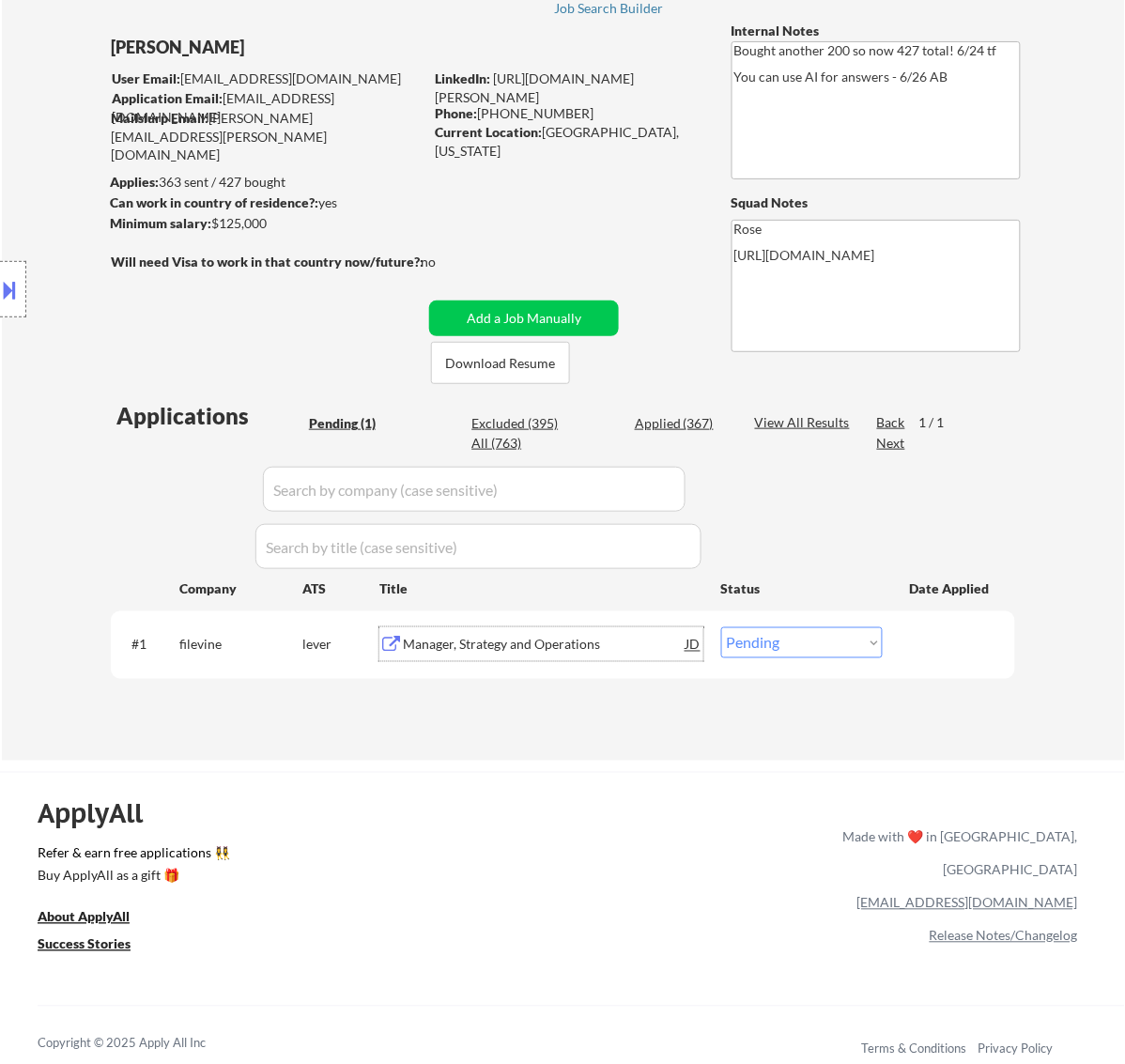
click at [848, 639] on select "Choose an option... Pending Applied Excluded (Questions) Excluded (Expired) Exc…" at bounding box center [801, 643] width 161 height 31
select select ""applied""
click at [721, 627] on select "Choose an option... Pending Applied Excluded (Questions) Excluded (Expired) Exc…" at bounding box center [801, 643] width 161 height 31
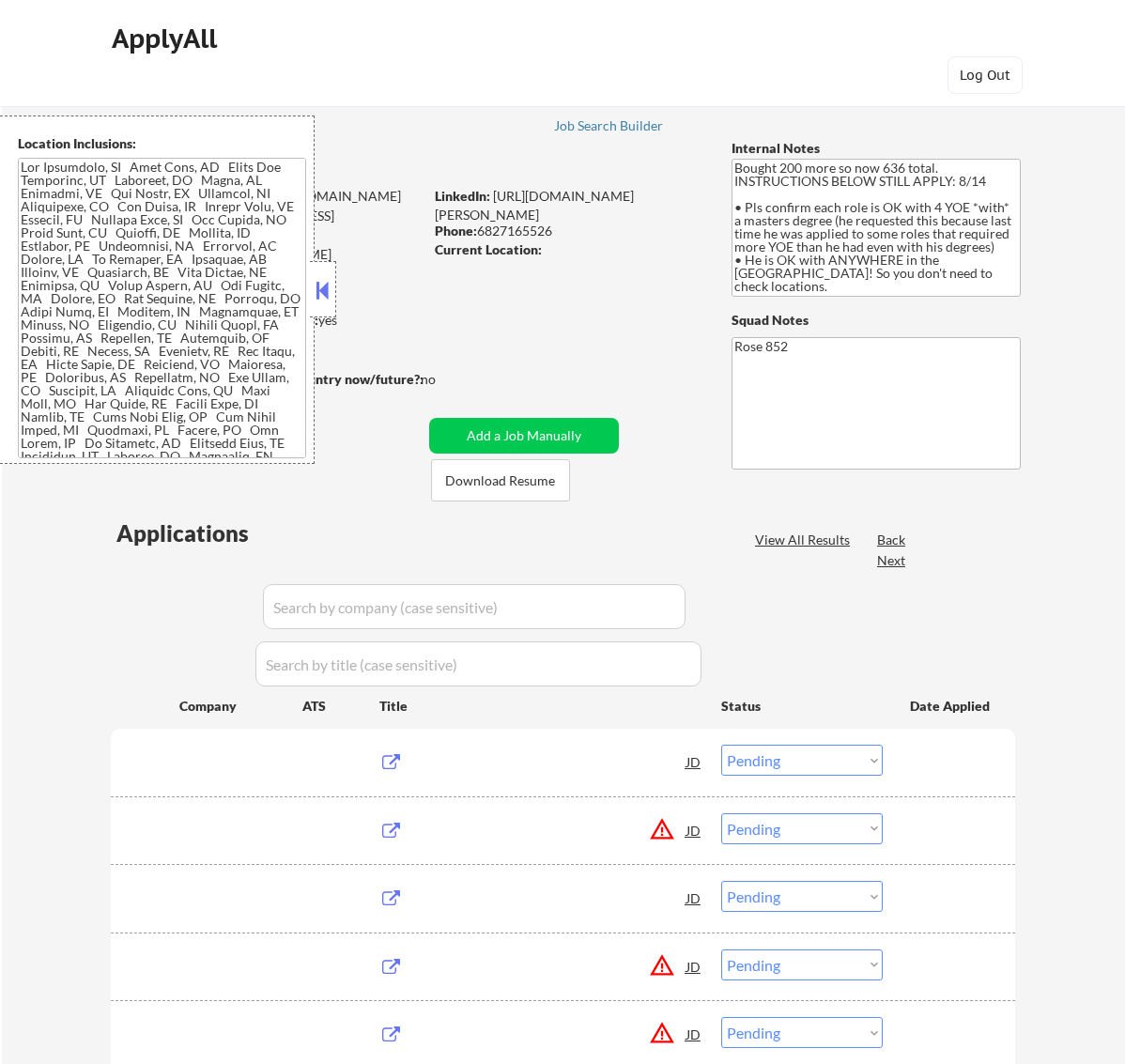
select select ""pending""
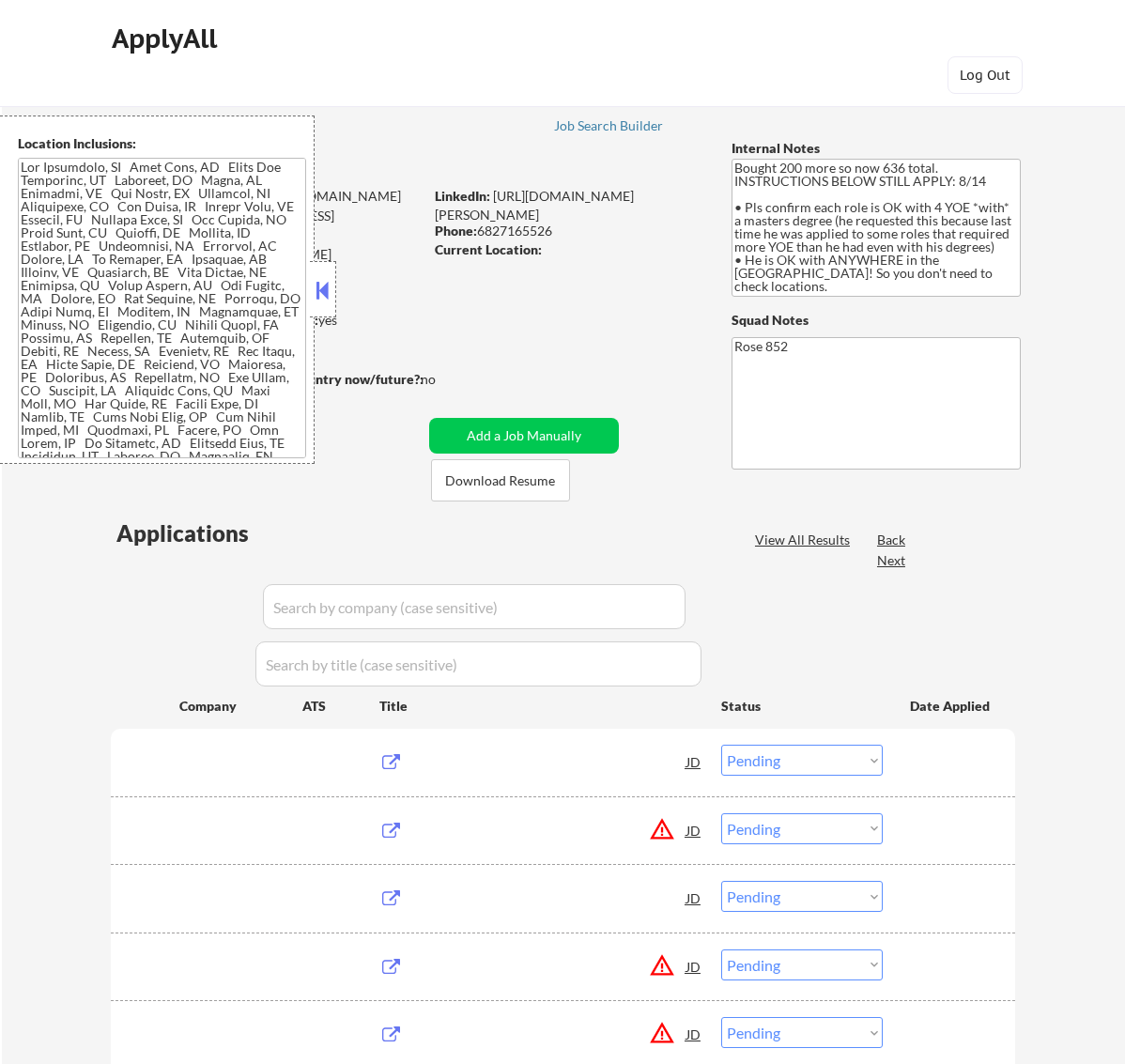
select select ""pending""
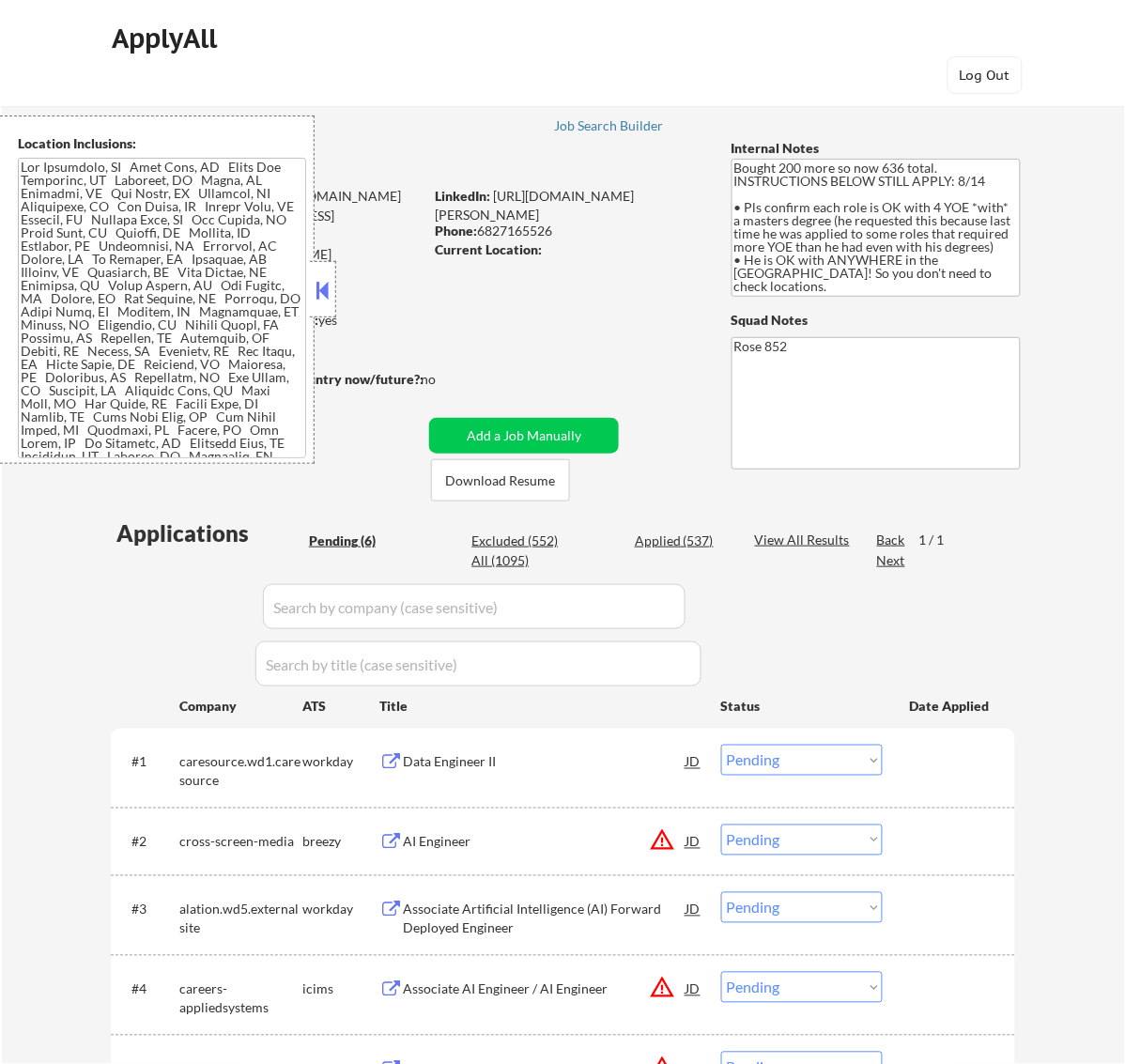
click at [331, 294] on div at bounding box center [323, 288] width 27 height 56
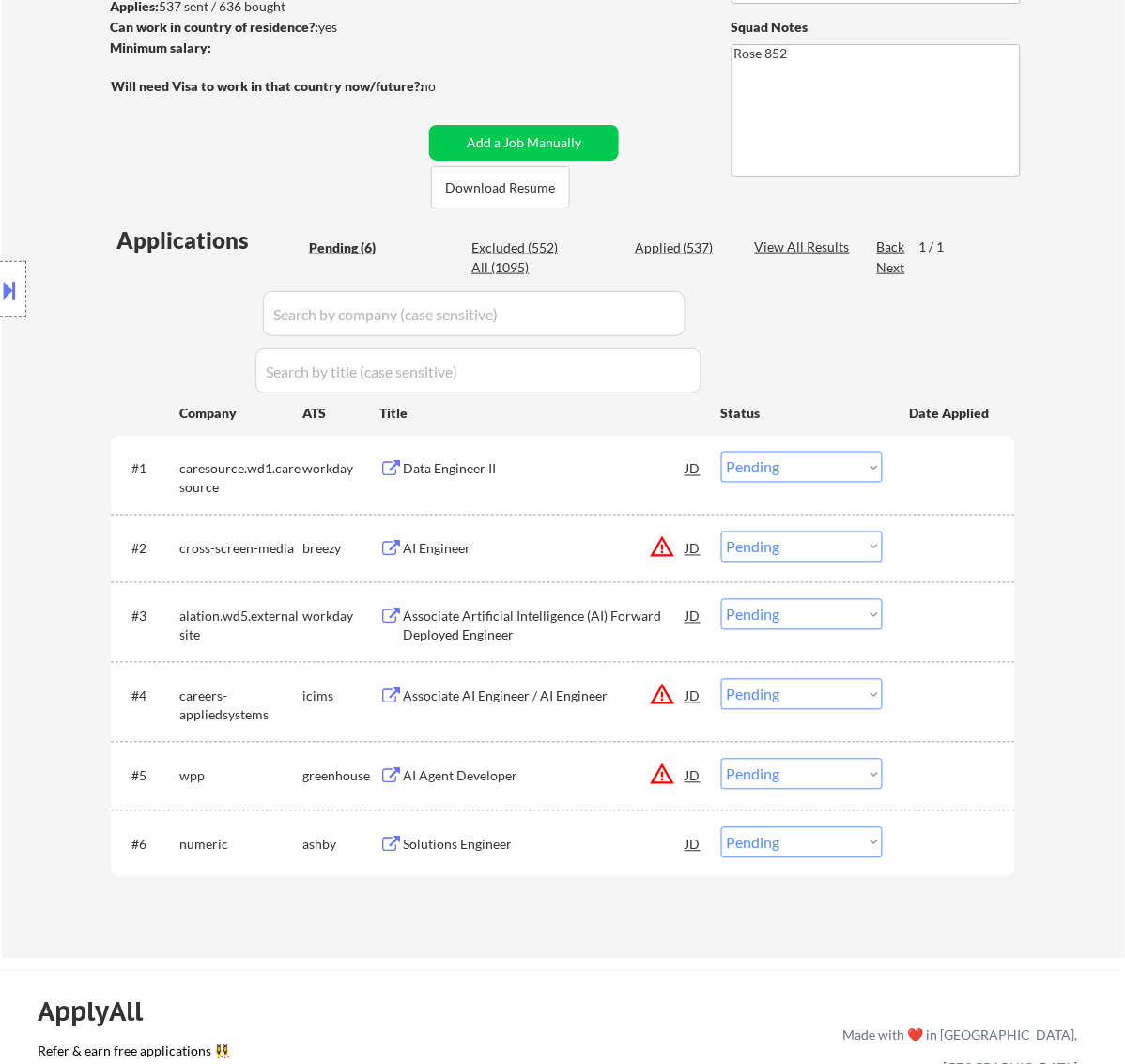
scroll to position [352, 0]
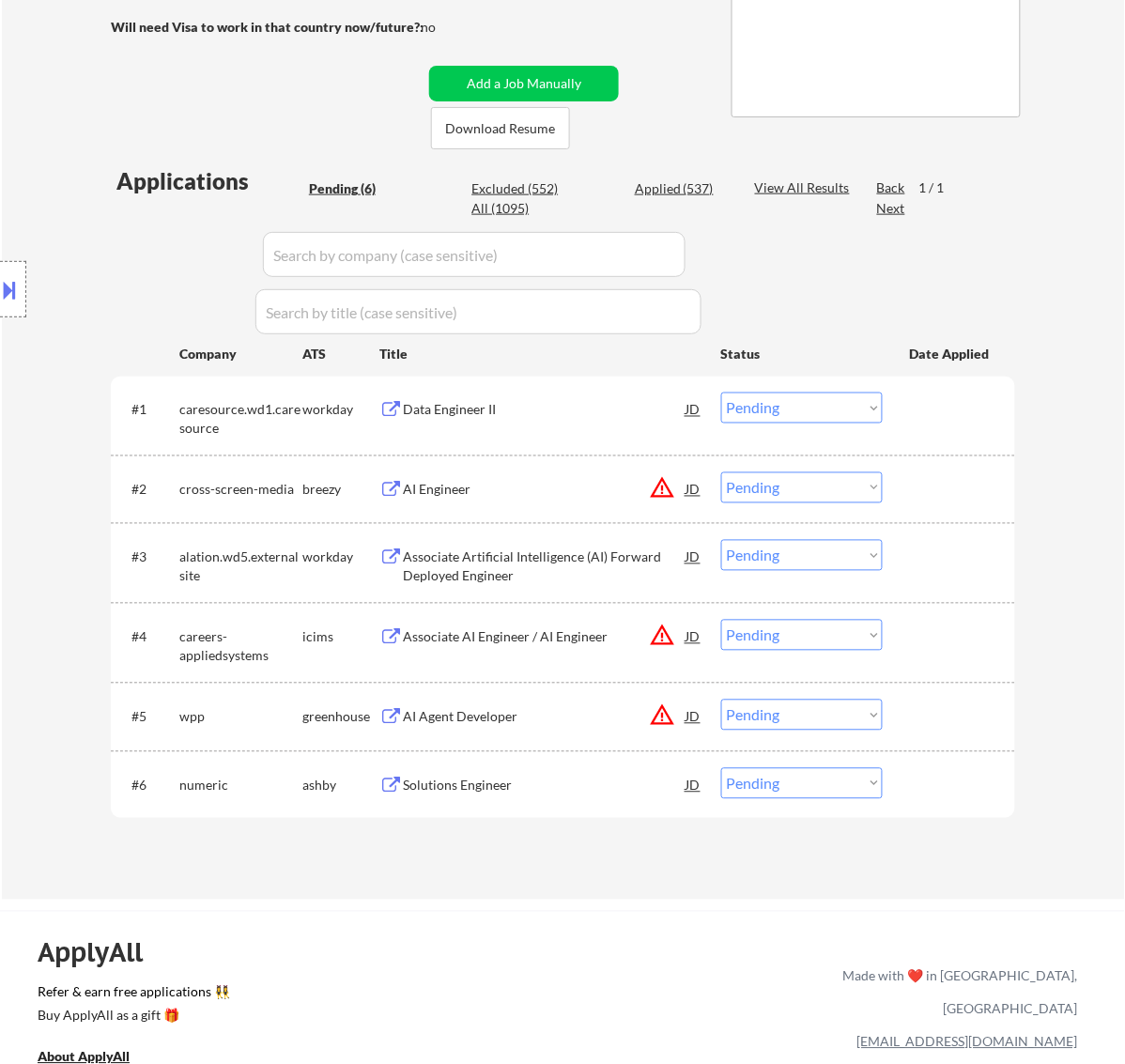
click at [568, 414] on div "Data Engineer II" at bounding box center [545, 410] width 283 height 19
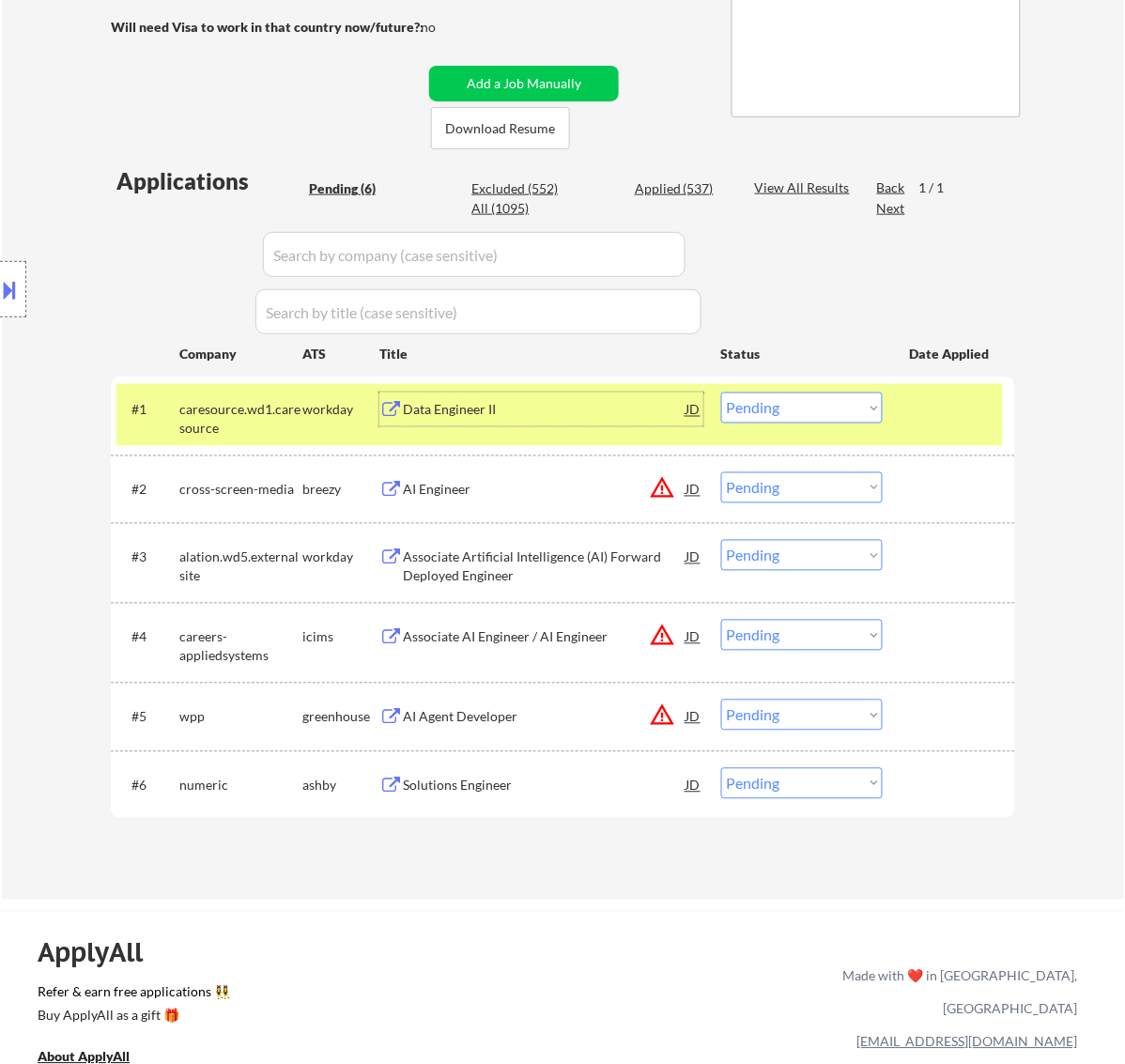
click at [813, 402] on select "Choose an option... Pending Applied Excluded (Questions) Excluded (Expired) Exc…" at bounding box center [801, 408] width 161 height 31
click at [721, 392] on select "Choose an option... Pending Applied Excluded (Questions) Excluded (Expired) Exc…" at bounding box center [801, 408] width 161 height 31
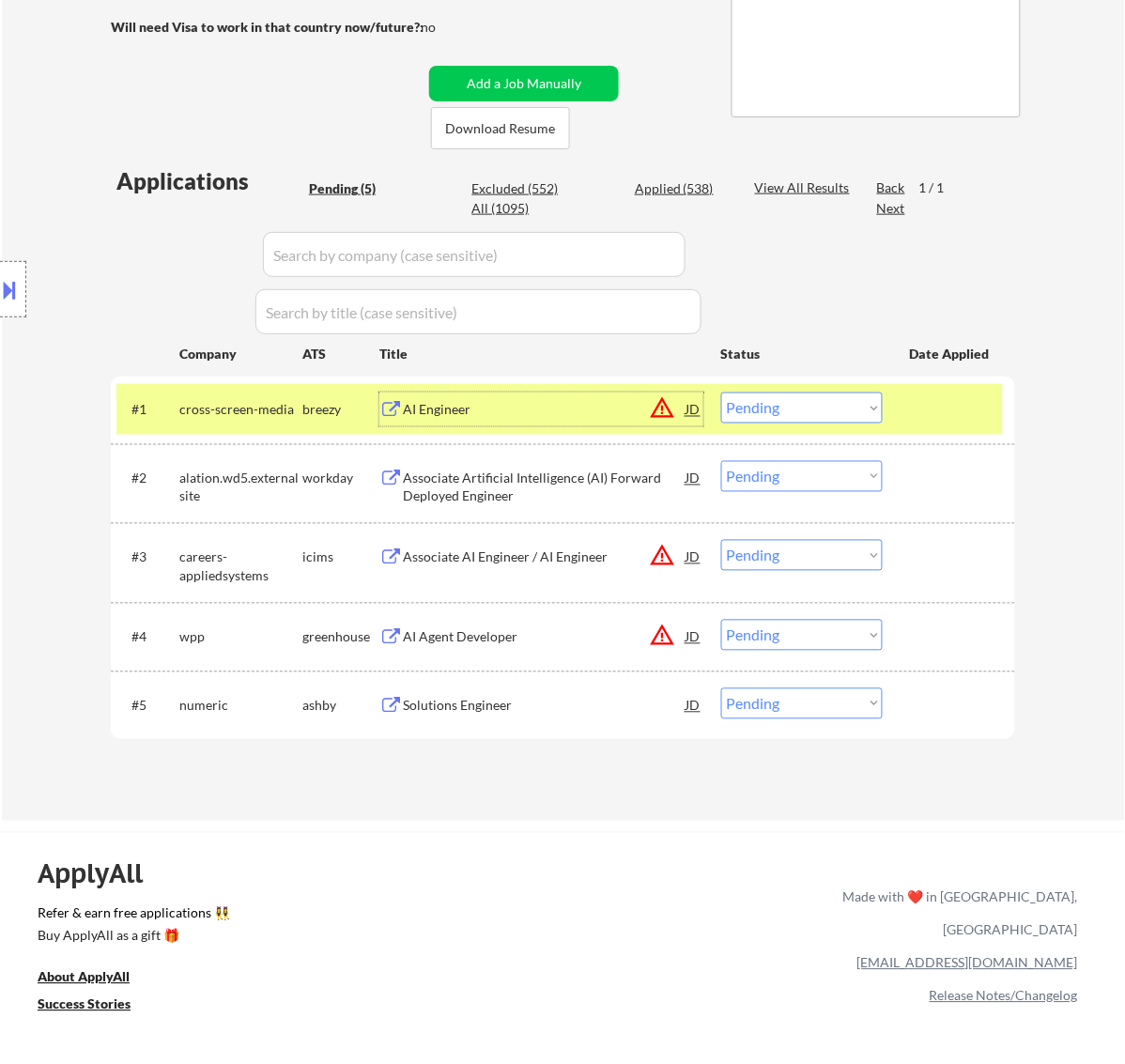
click at [608, 406] on div "AI Engineer" at bounding box center [545, 410] width 283 height 19
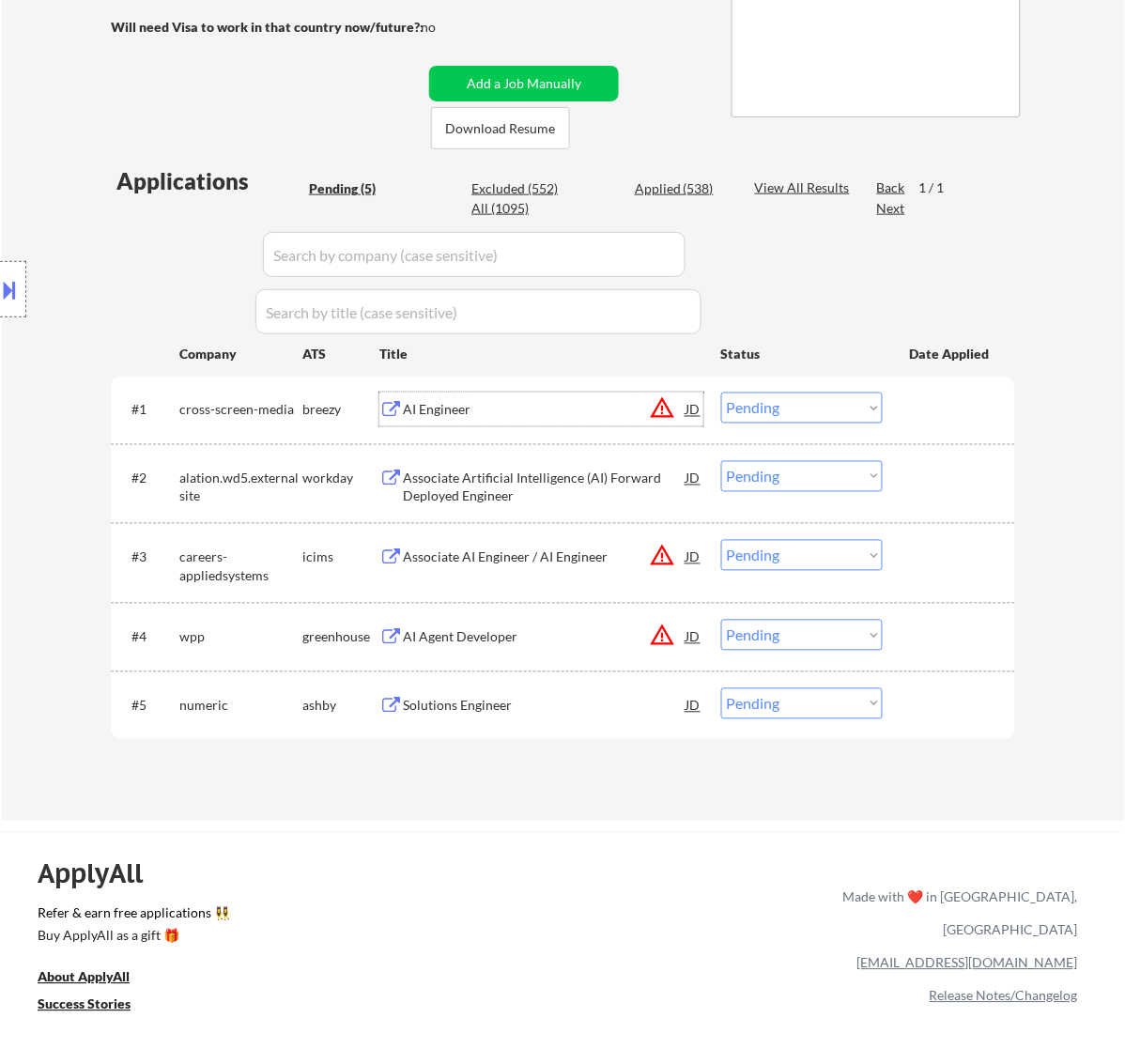
click at [799, 400] on select "Choose an option... Pending Applied Excluded (Questions) Excluded (Expired) Exc…" at bounding box center [801, 408] width 161 height 31
click at [721, 392] on select "Choose an option... Pending Applied Excluded (Questions) Excluded (Expired) Exc…" at bounding box center [801, 408] width 161 height 31
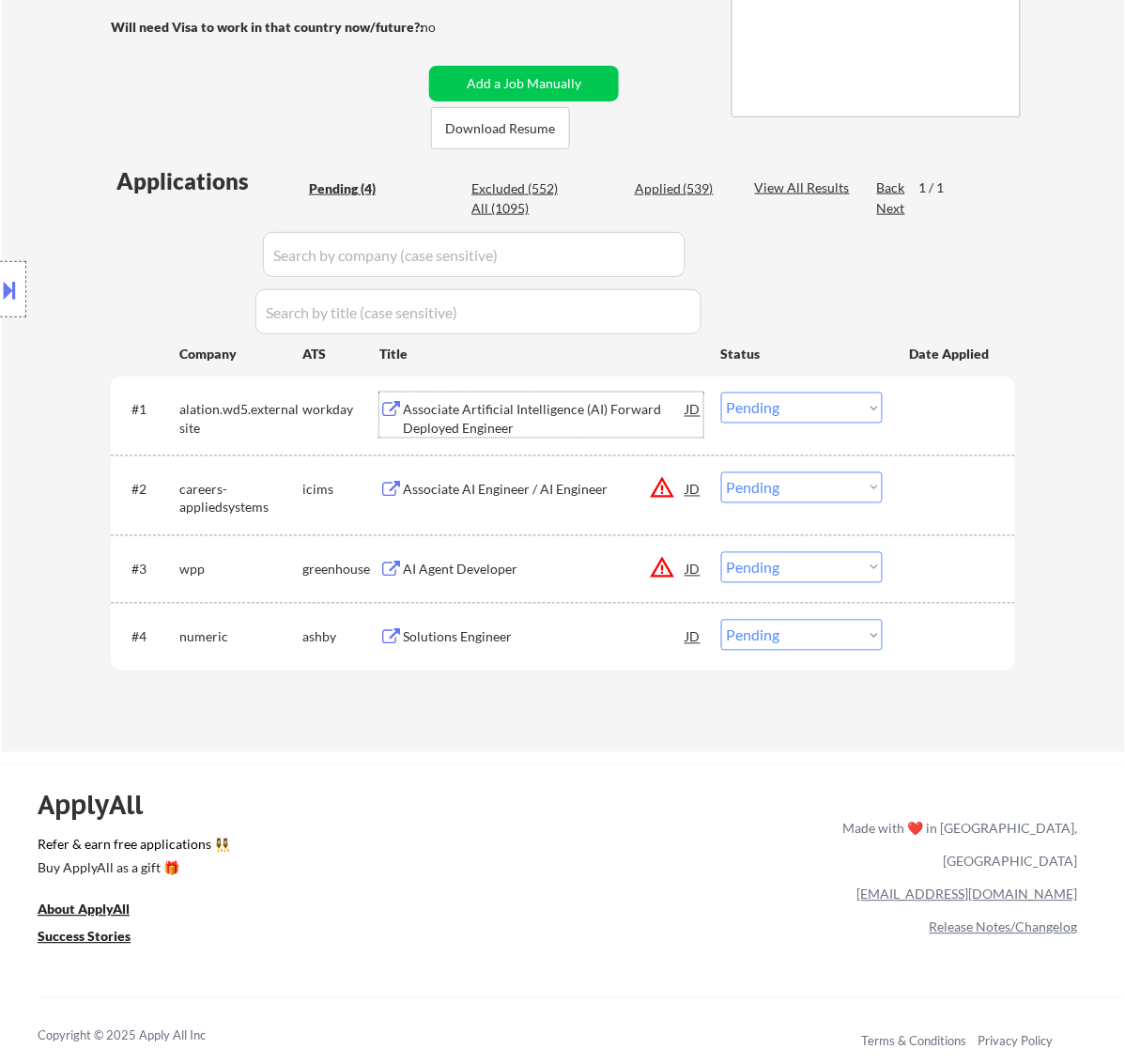
click at [557, 430] on div "Associate Artificial Intelligence (AI) Forward Deployed Engineer" at bounding box center [545, 419] width 283 height 36
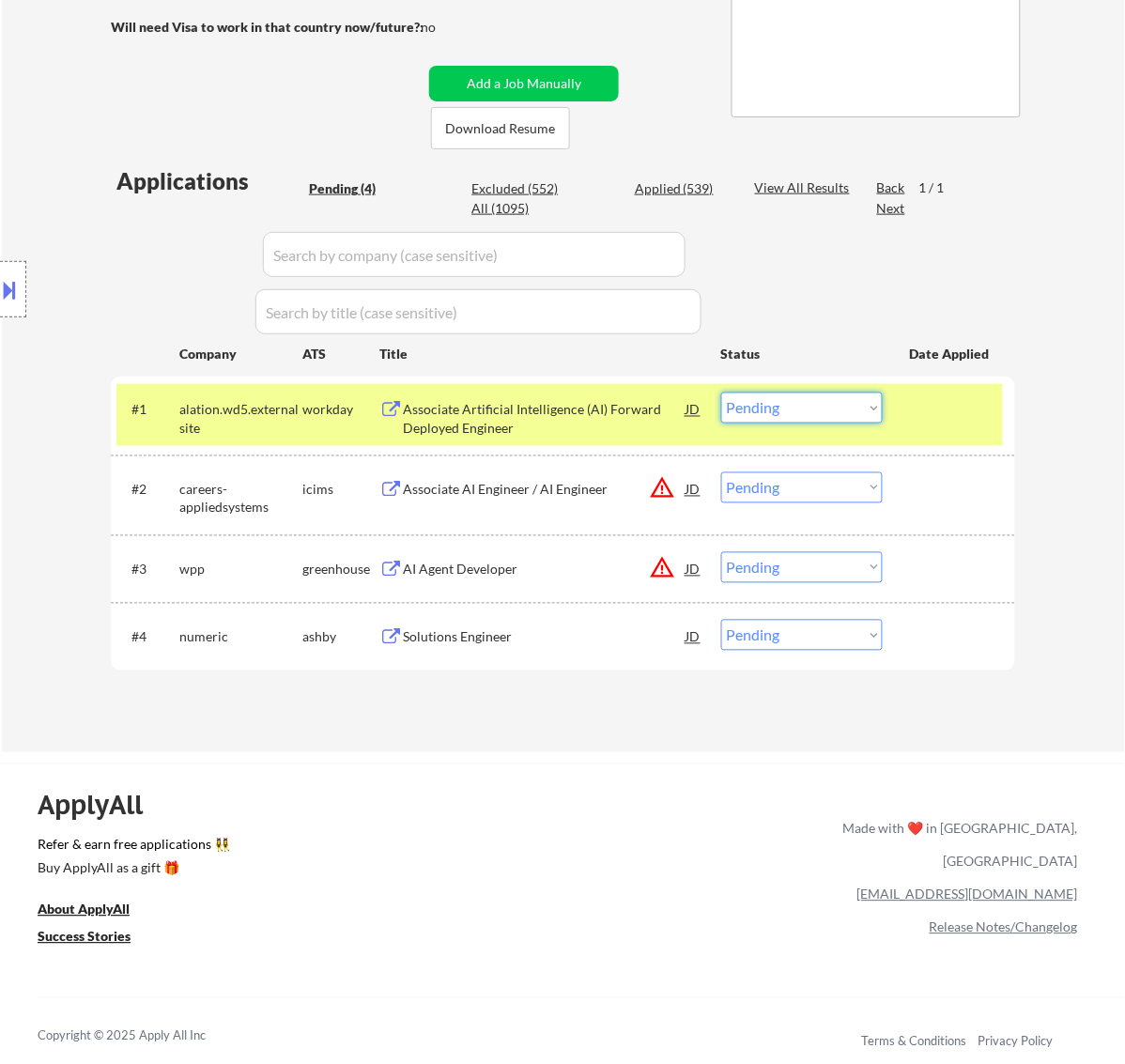
click at [843, 413] on select "Choose an option... Pending Applied Excluded (Questions) Excluded (Expired) Exc…" at bounding box center [801, 408] width 161 height 31
click at [721, 392] on select "Choose an option... Pending Applied Excluded (Questions) Excluded (Expired) Exc…" at bounding box center [801, 408] width 161 height 31
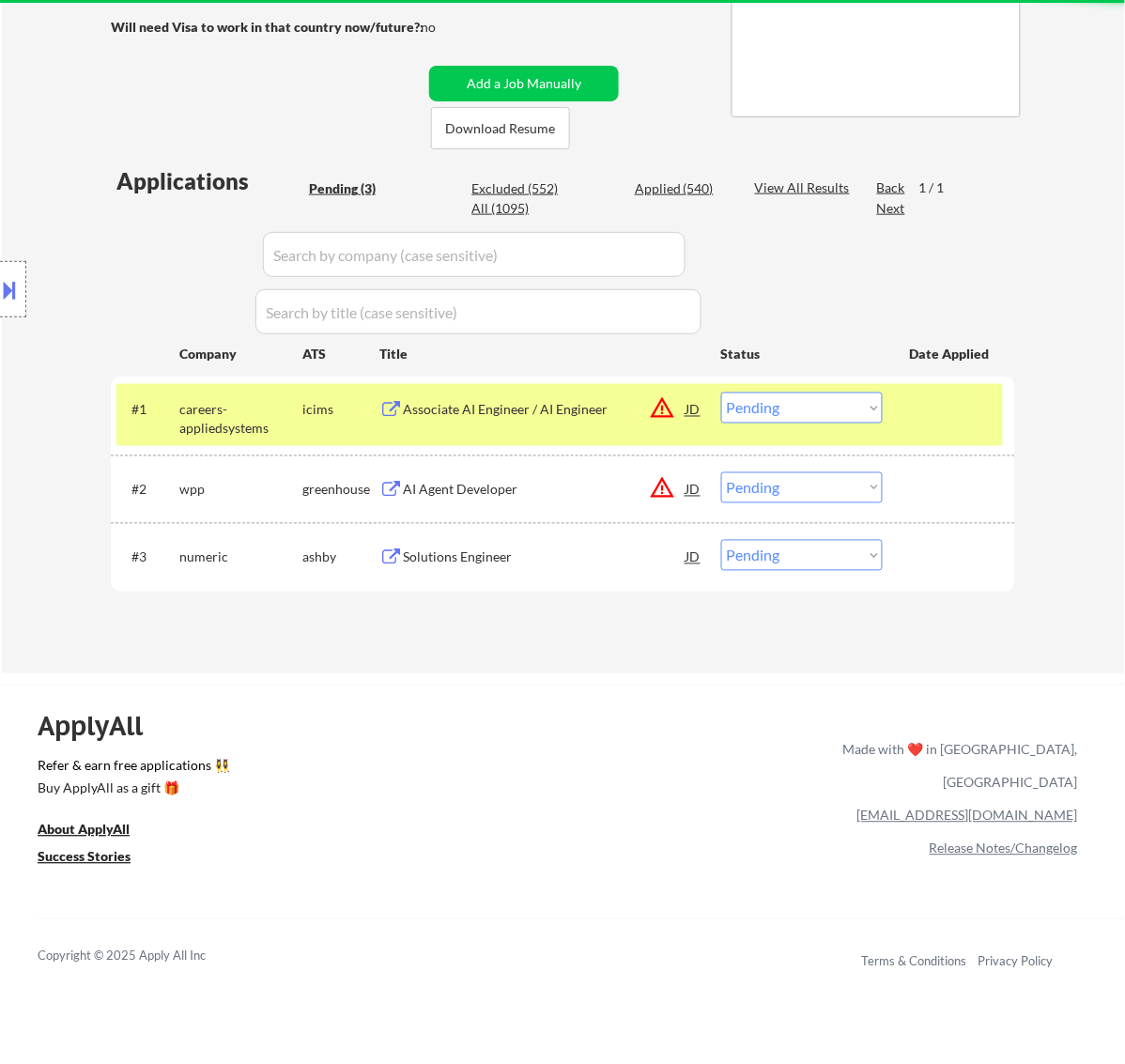
click at [606, 410] on div "Associate AI Engineer / AI Engineer" at bounding box center [545, 410] width 283 height 19
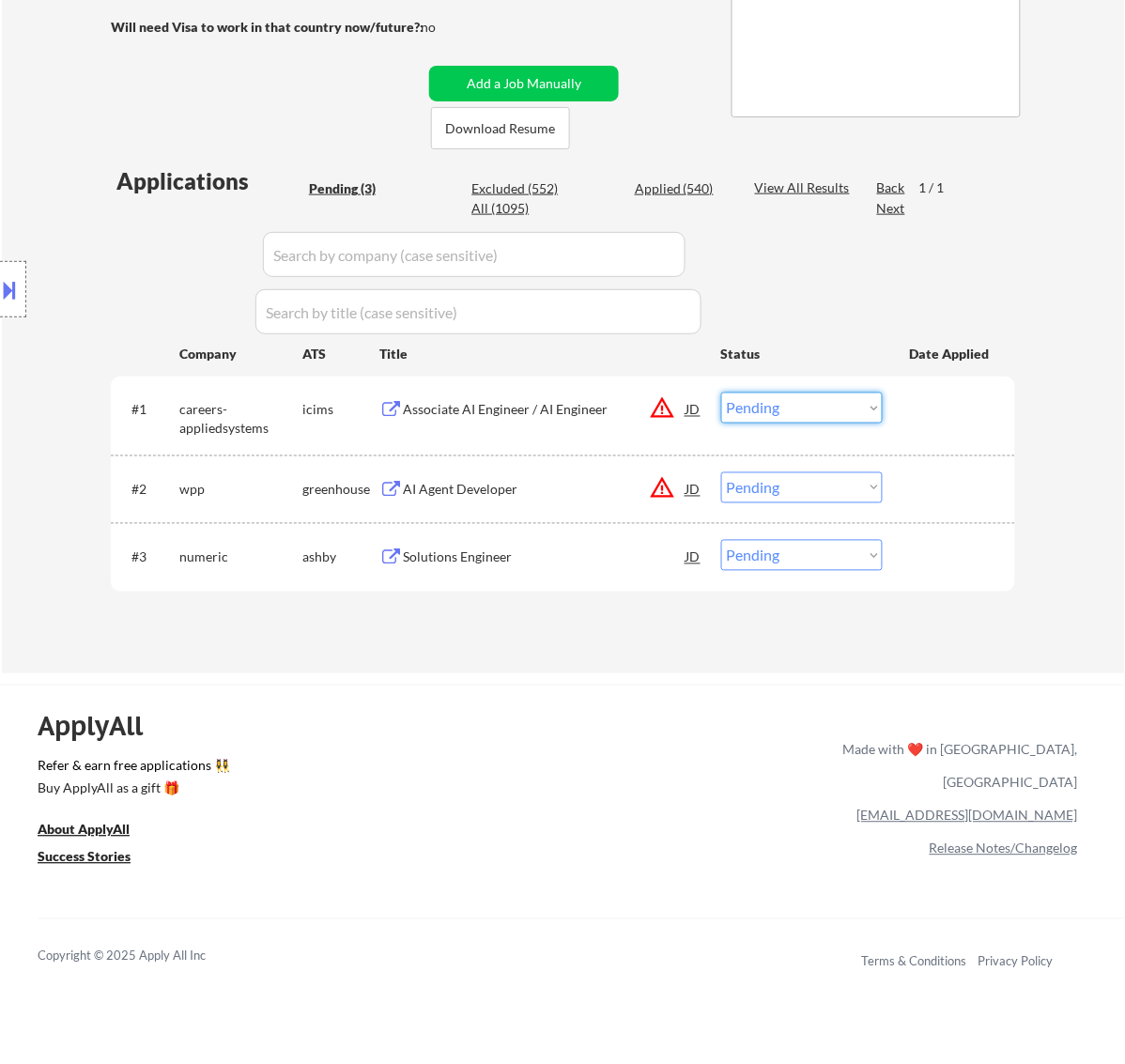
click at [796, 406] on select "Choose an option... Pending Applied Excluded (Questions) Excluded (Expired) Exc…" at bounding box center [801, 408] width 161 height 31
click at [721, 392] on select "Choose an option... Pending Applied Excluded (Questions) Excluded (Expired) Exc…" at bounding box center [801, 408] width 161 height 31
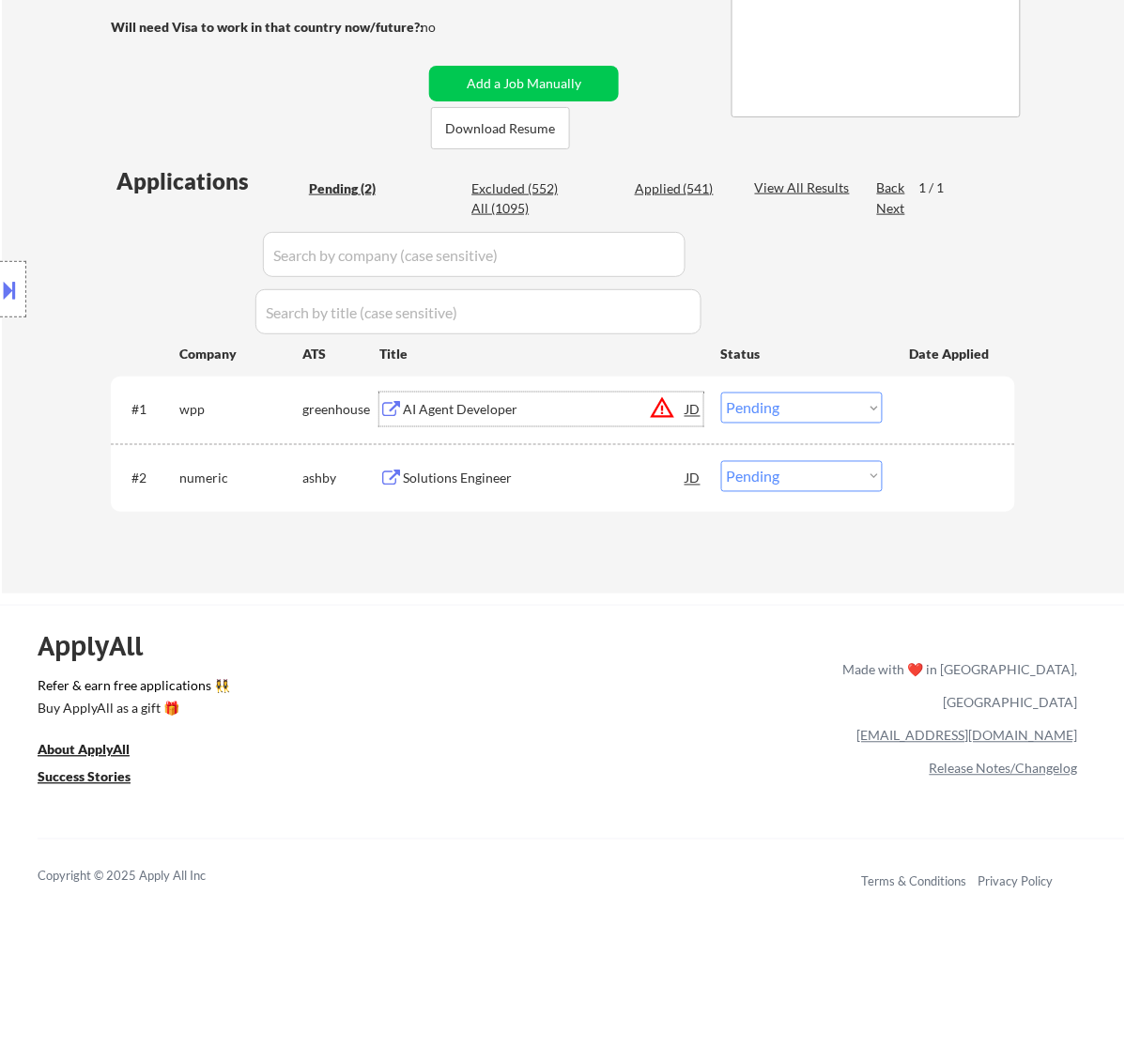
click at [523, 408] on div "AI Agent Developer" at bounding box center [545, 410] width 283 height 19
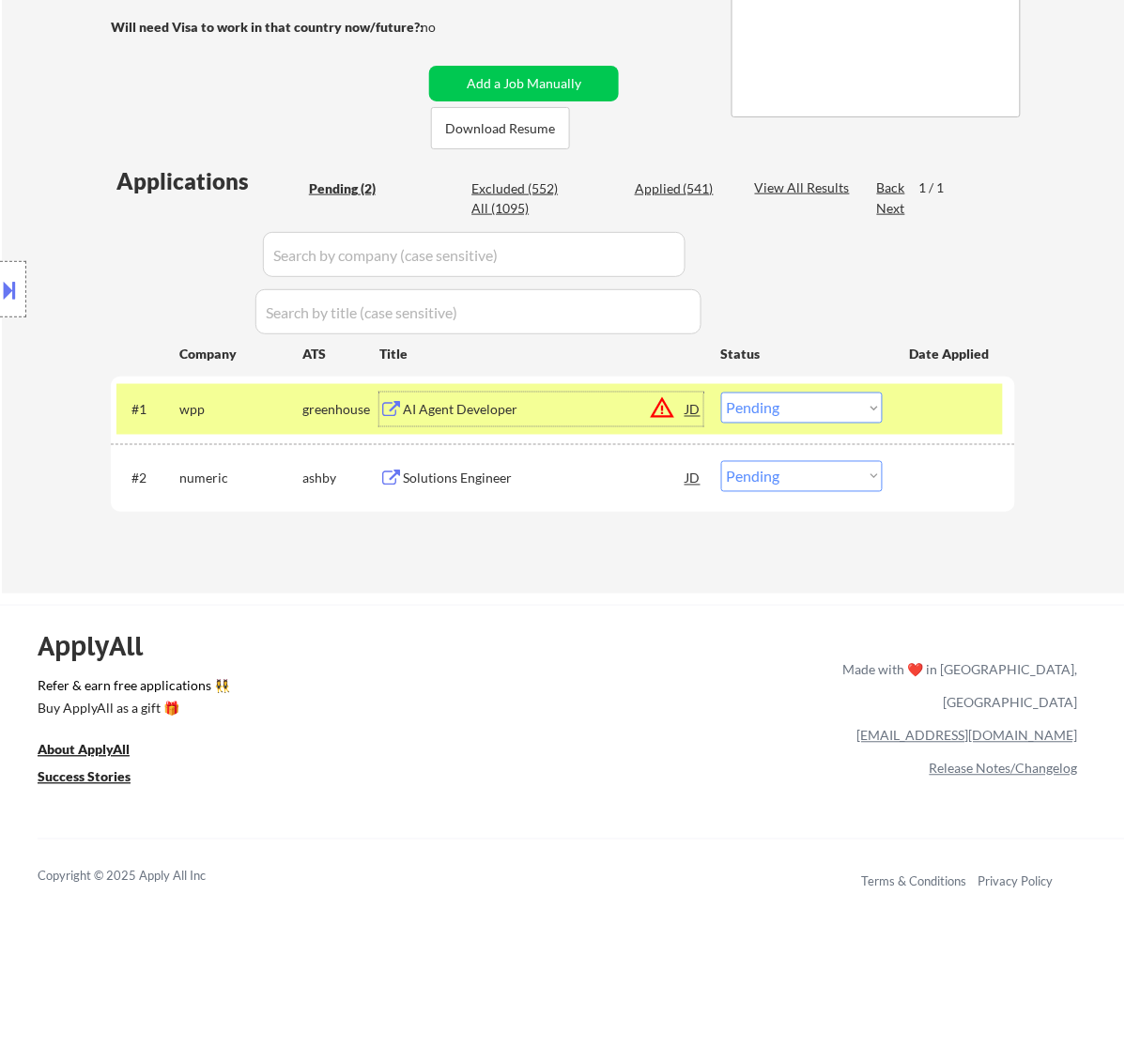
click at [756, 405] on select "Choose an option... Pending Applied Excluded (Questions) Excluded (Expired) Exc…" at bounding box center [801, 408] width 161 height 31
click at [721, 392] on select "Choose an option... Pending Applied Excluded (Questions) Excluded (Expired) Exc…" at bounding box center [801, 408] width 161 height 31
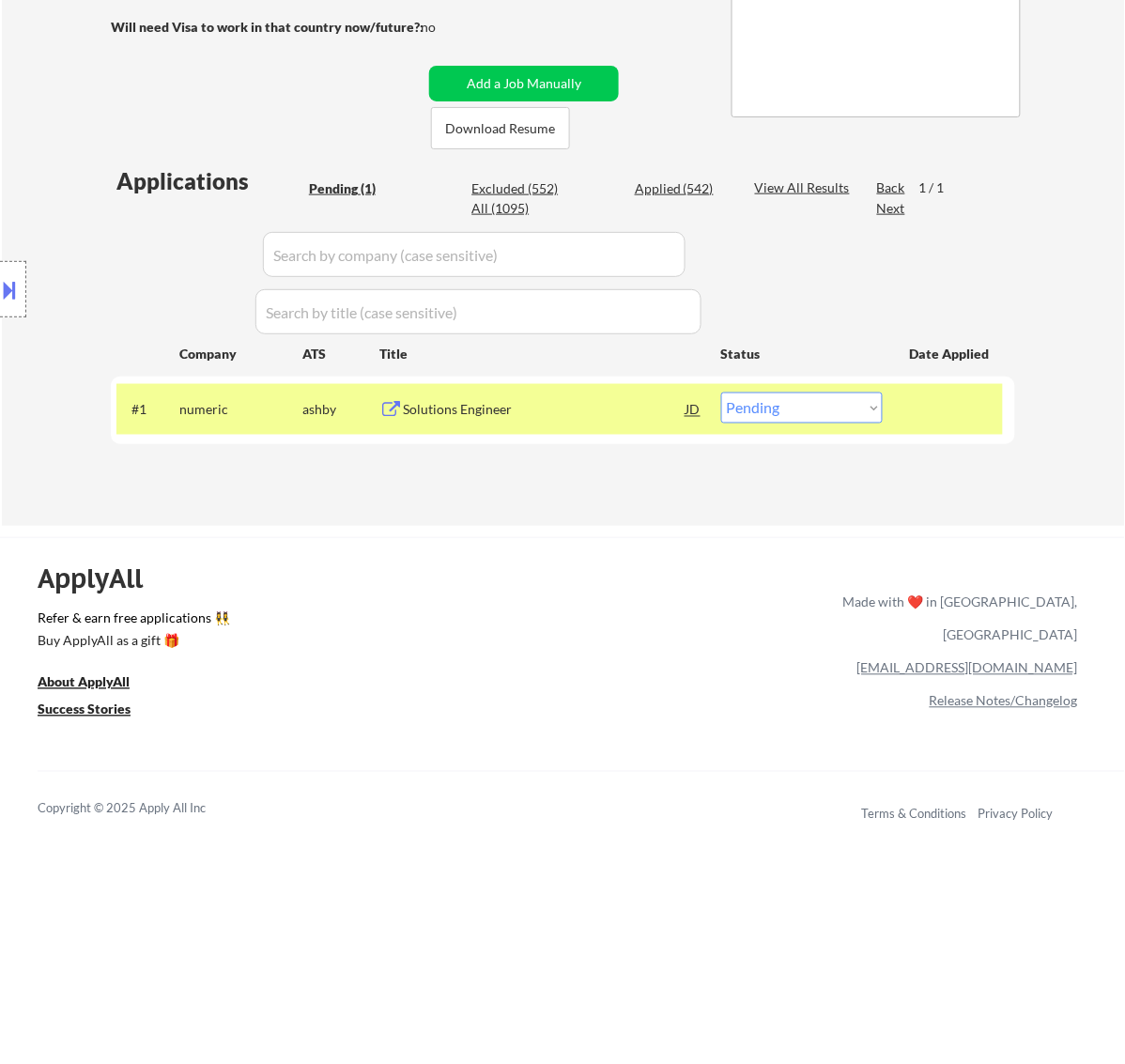
scroll to position [235, 0]
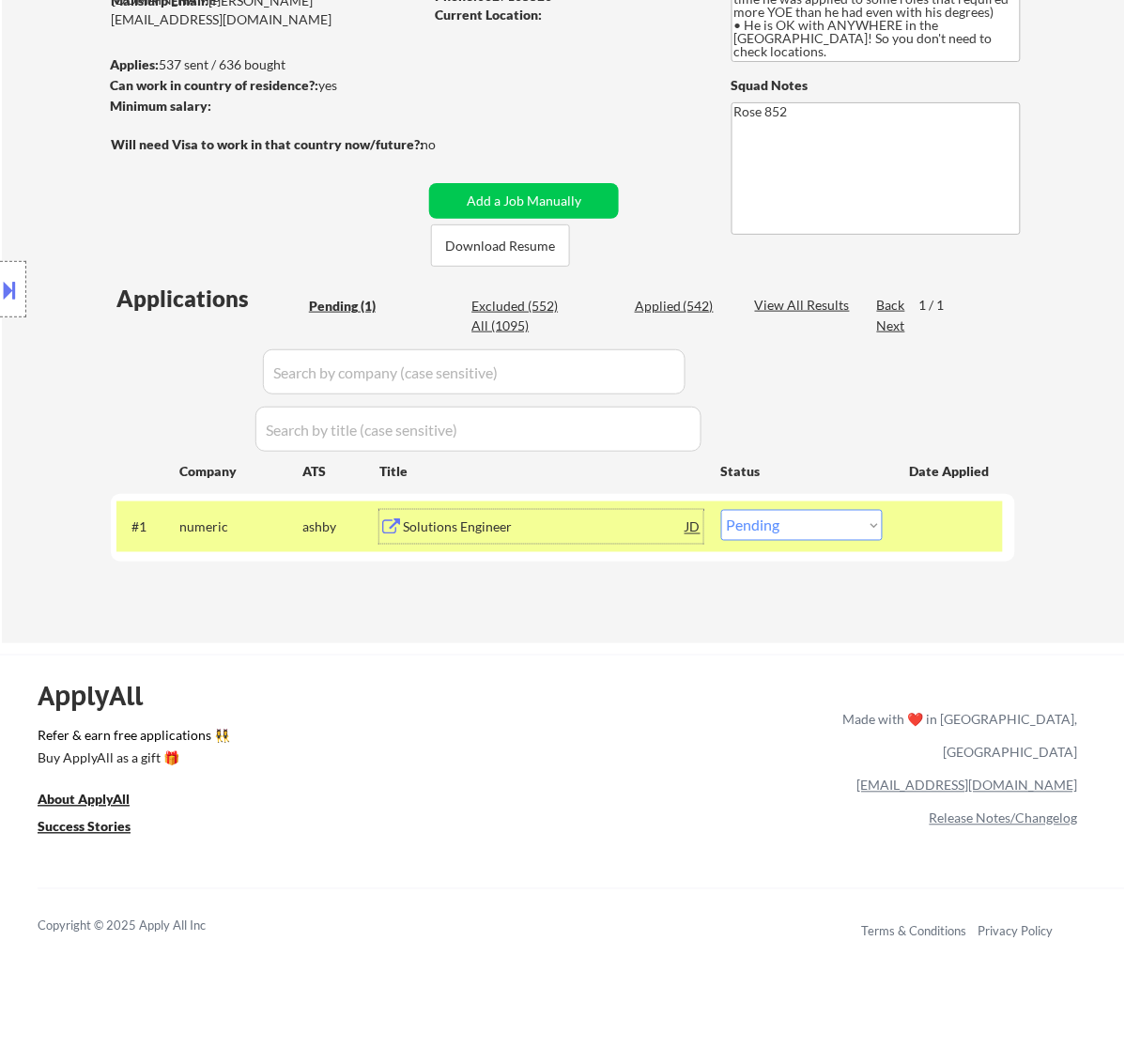
click at [559, 531] on div "Solutions Engineer" at bounding box center [545, 527] width 283 height 19
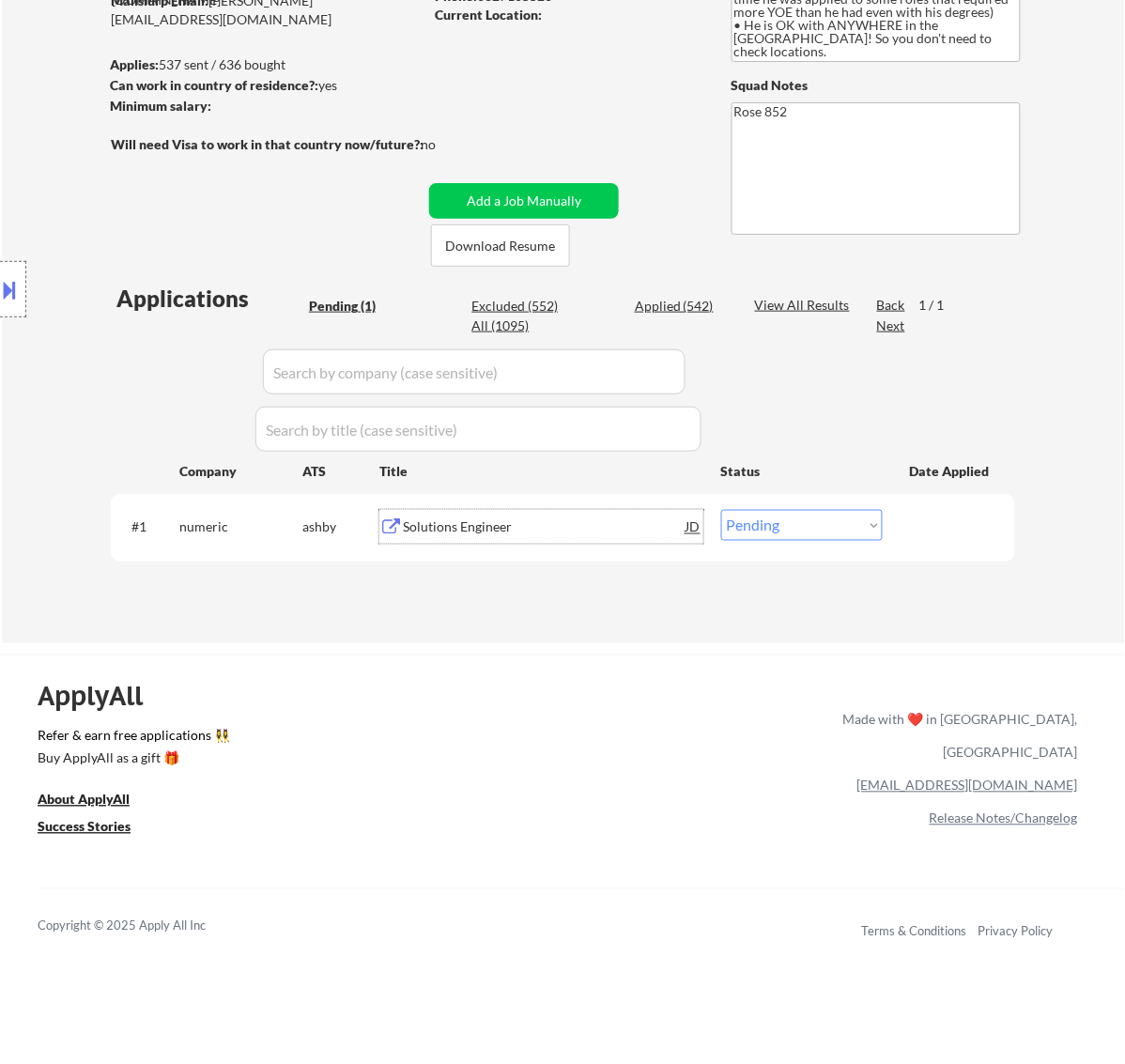
click at [812, 512] on select "Choose an option... Pending Applied Excluded (Questions) Excluded (Expired) Exc…" at bounding box center [801, 526] width 161 height 31
select select ""excluded__bad_match_""
click at [721, 510] on select "Choose an option... Pending Applied Excluded (Questions) Excluded (Expired) Exc…" at bounding box center [801, 526] width 161 height 31
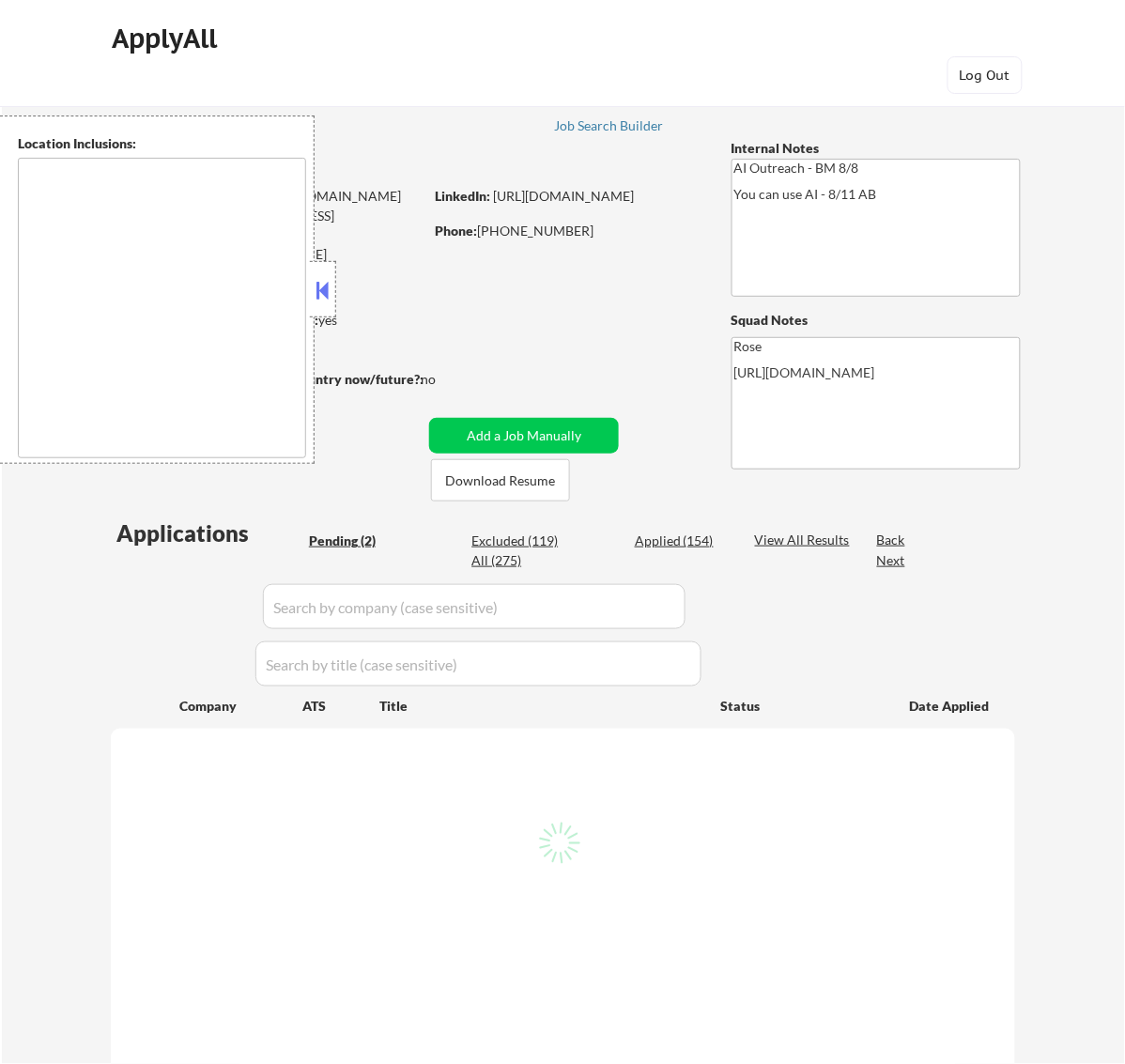
select select ""pending""
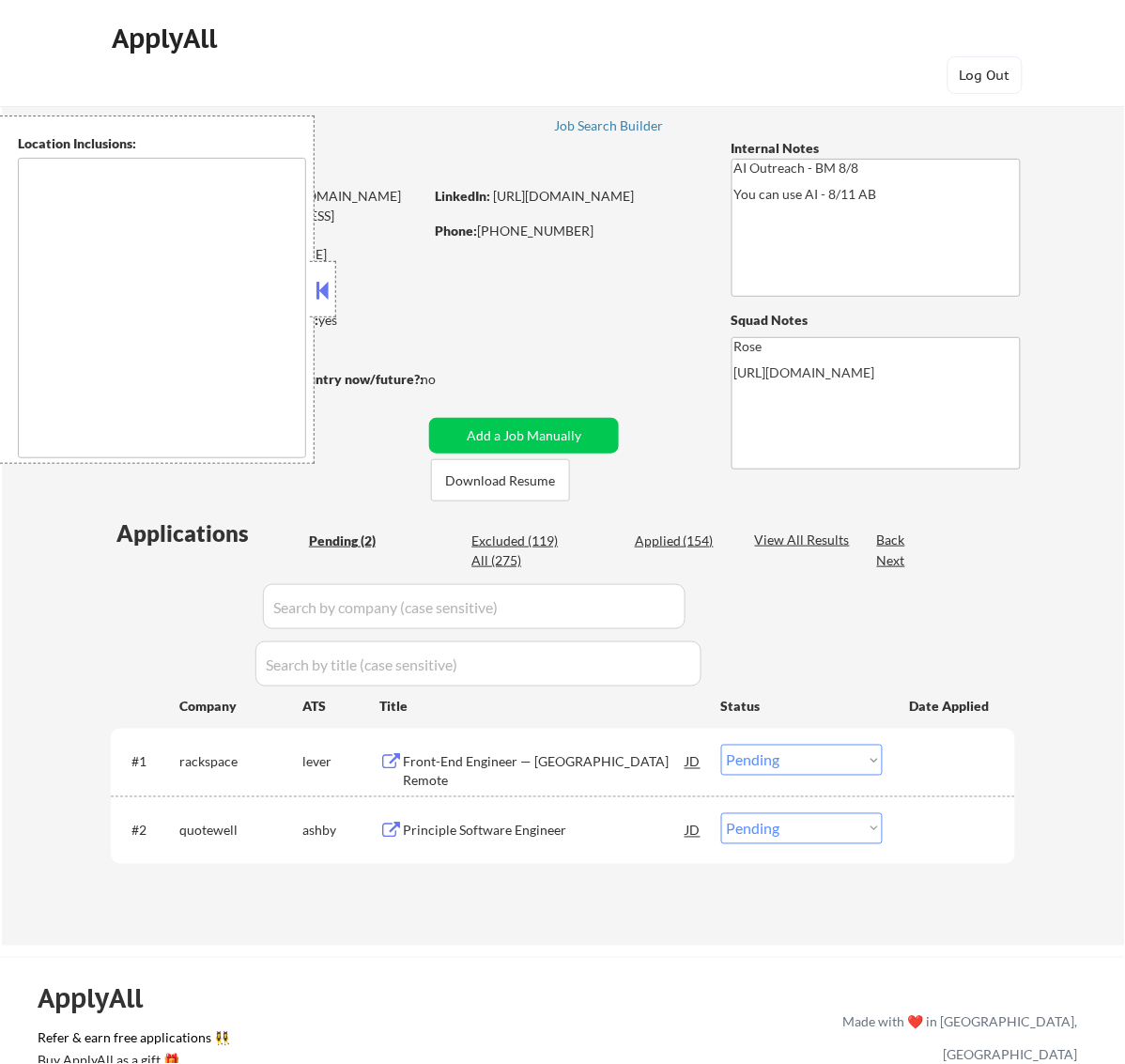
type textarea "[GEOGRAPHIC_DATA], [GEOGRAPHIC_DATA] [GEOGRAPHIC_DATA], [GEOGRAPHIC_DATA] [GEOG…"
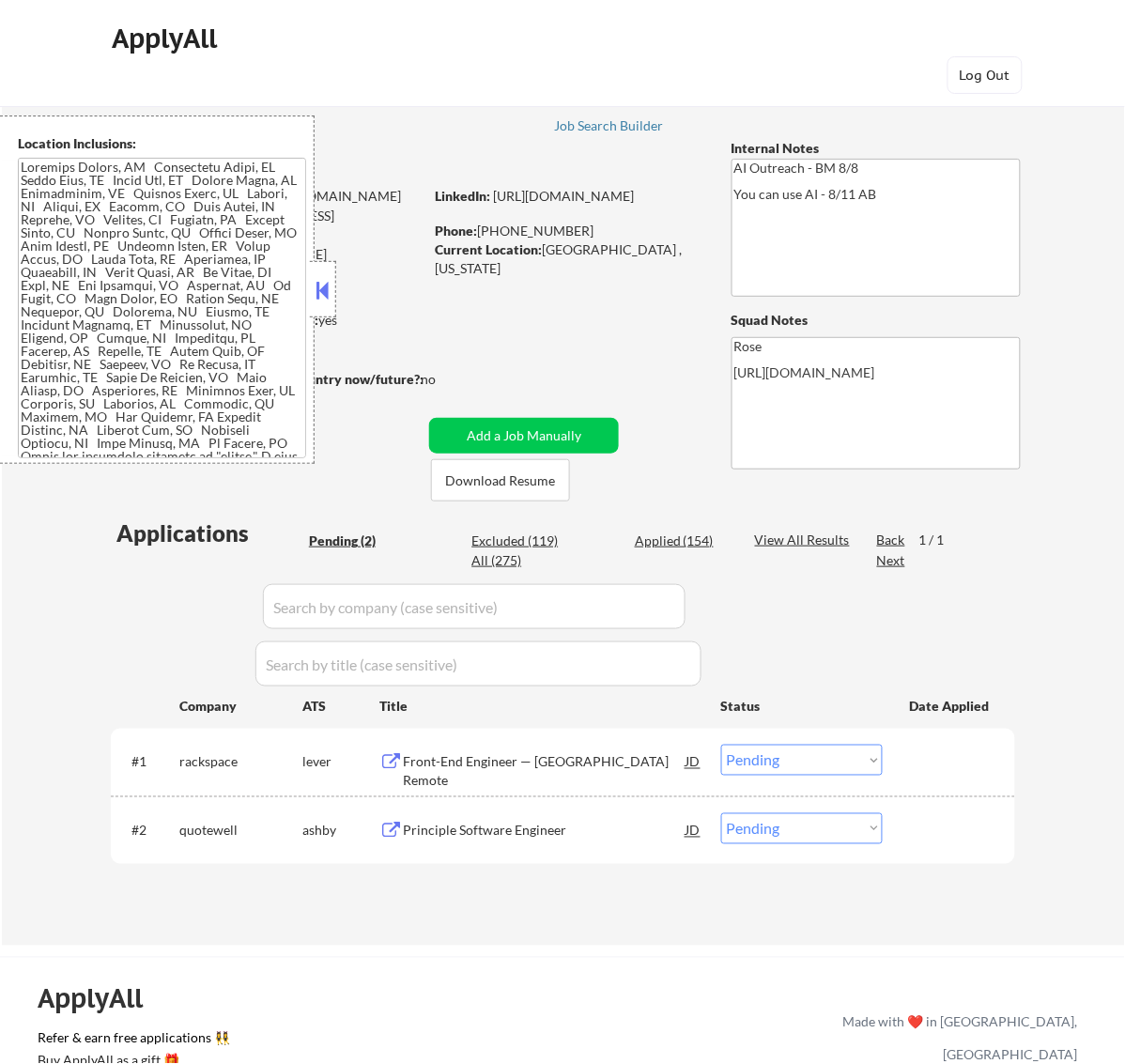
click at [616, 749] on div "Front-End Engineer — US Remote" at bounding box center [545, 761] width 283 height 33
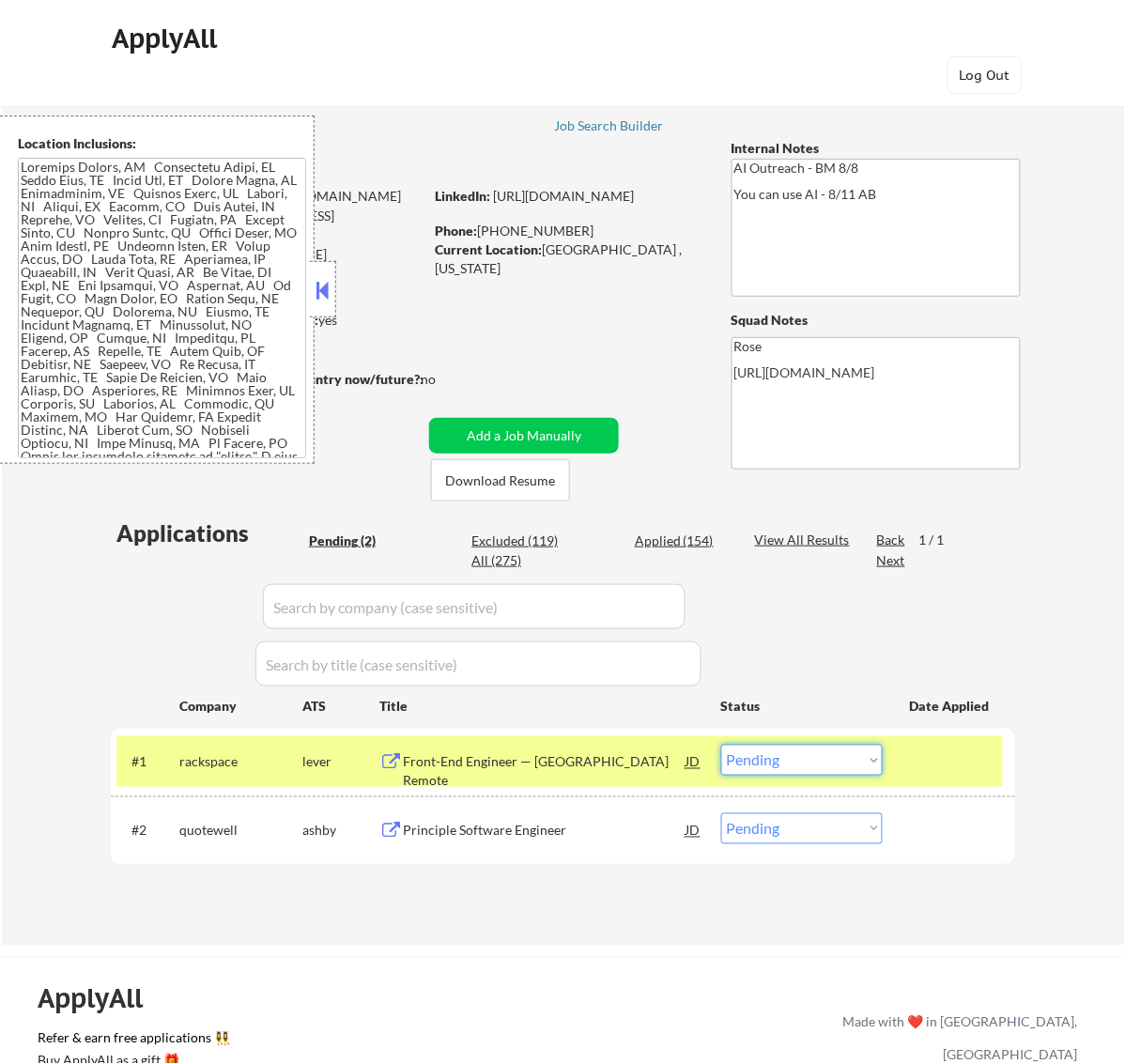
click at [855, 748] on select "Choose an option... Pending Applied Excluded (Questions) Excluded (Expired) Exc…" at bounding box center [801, 760] width 161 height 31
click at [721, 744] on select "Choose an option... Pending Applied Excluded (Questions) Excluded (Expired) Exc…" at bounding box center [801, 760] width 161 height 31
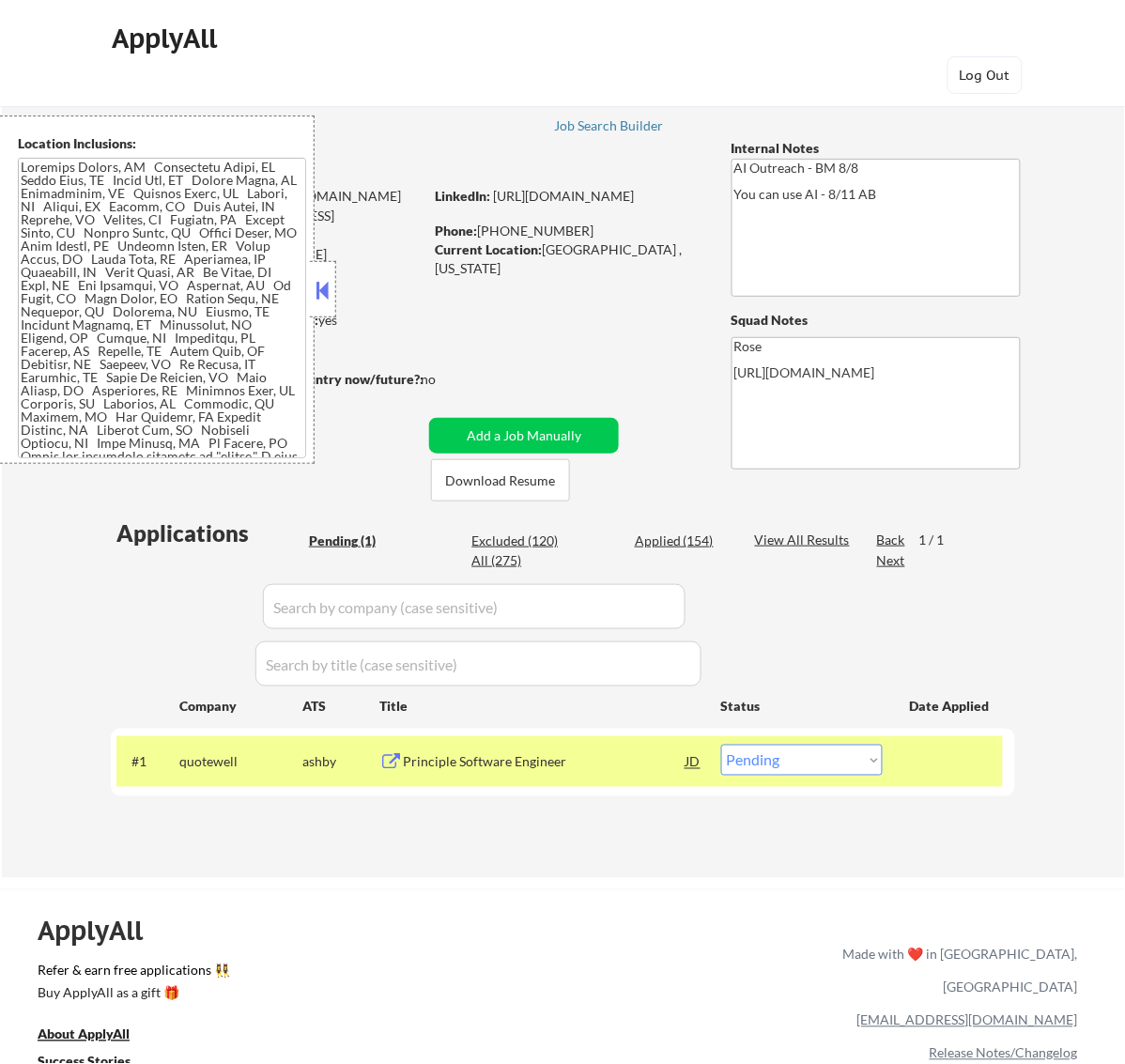
click at [528, 767] on div "Principle Software Engineer" at bounding box center [545, 762] width 283 height 19
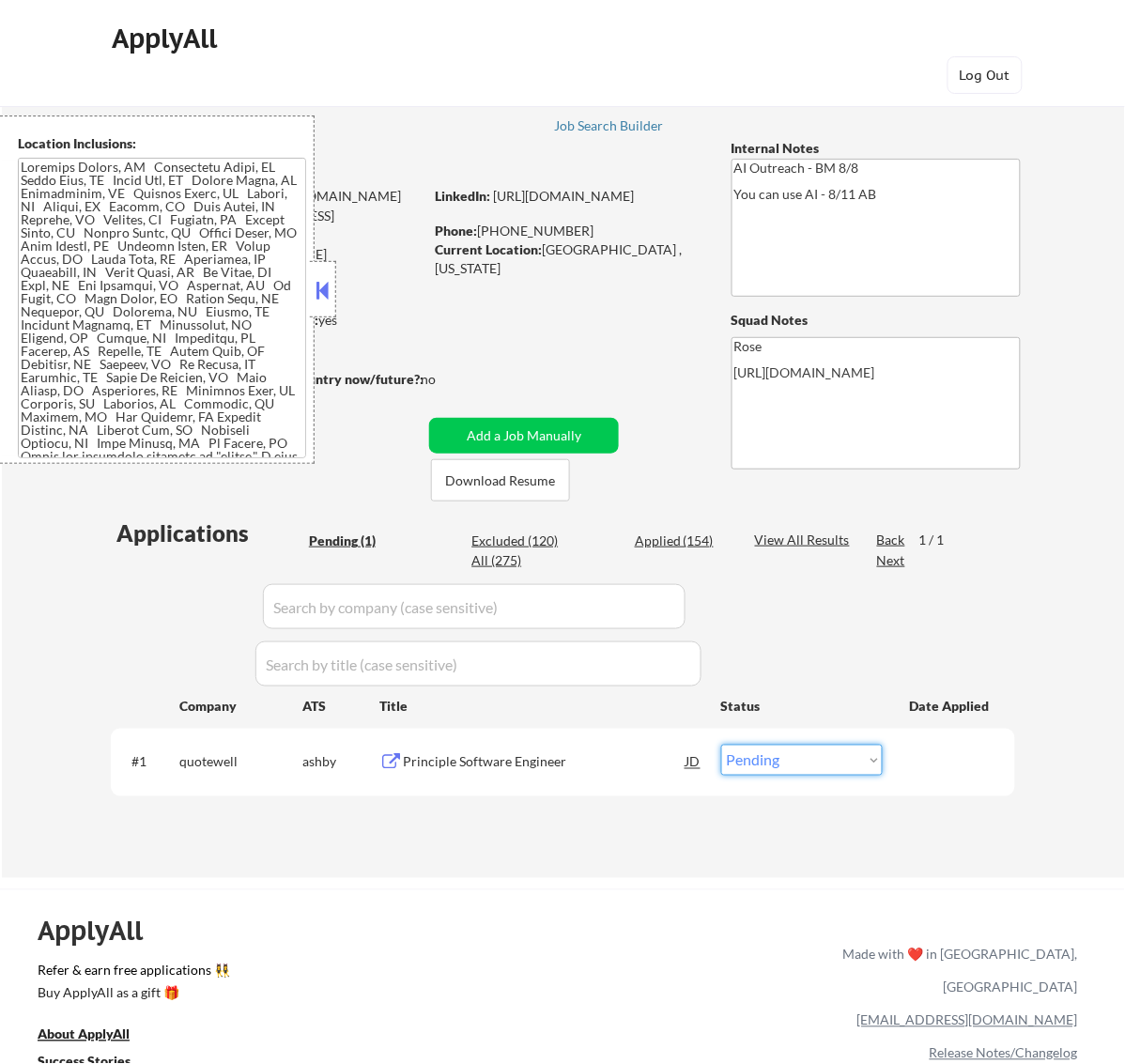
click at [844, 757] on select "Choose an option... Pending Applied Excluded (Questions) Excluded (Expired) Exc…" at bounding box center [801, 760] width 161 height 31
select select ""excluded__bad_match_""
click at [721, 744] on select "Choose an option... Pending Applied Excluded (Questions) Excluded (Expired) Exc…" at bounding box center [801, 760] width 161 height 31
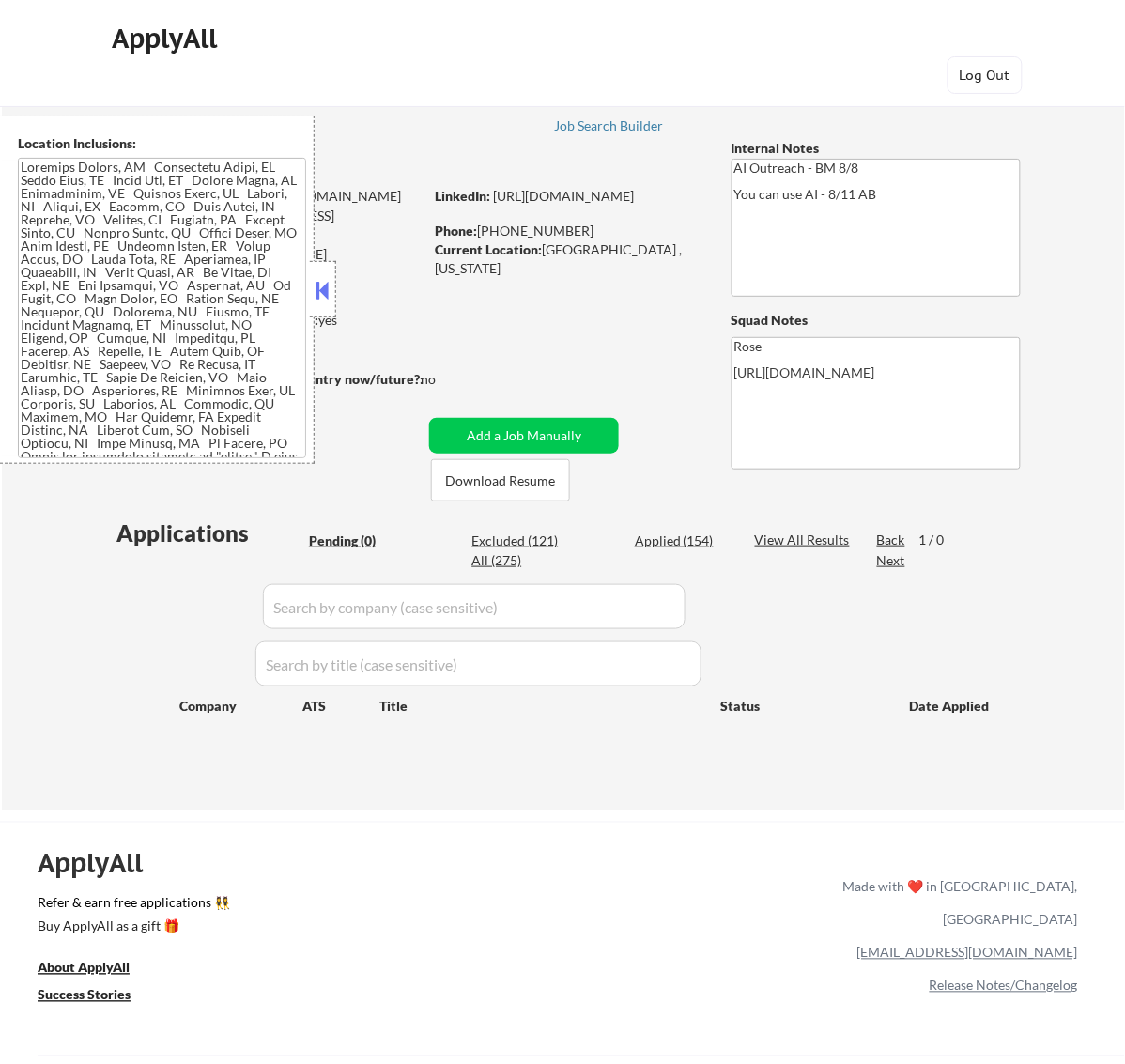
click at [328, 284] on button at bounding box center [322, 290] width 21 height 29
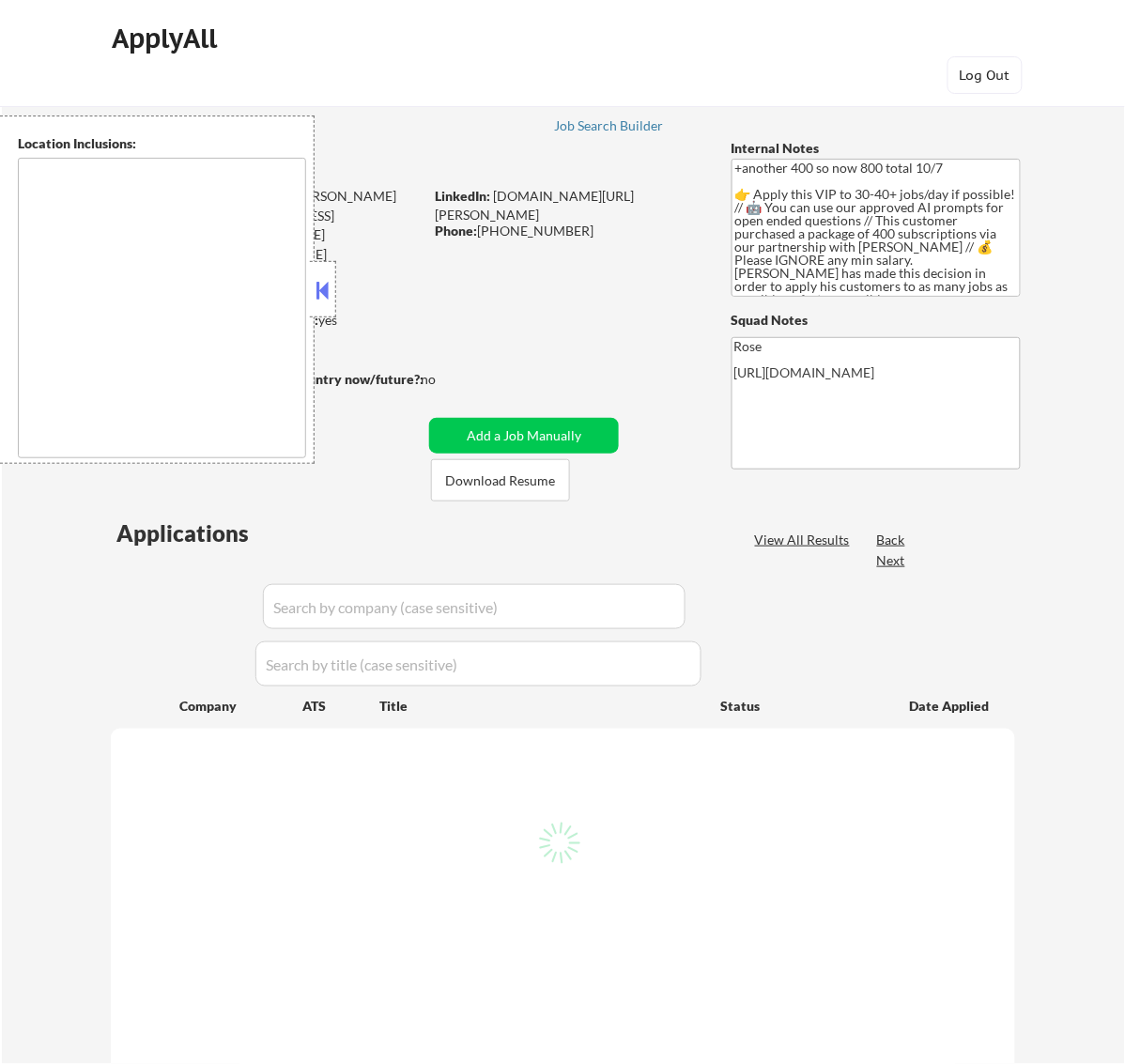
select select ""pending""
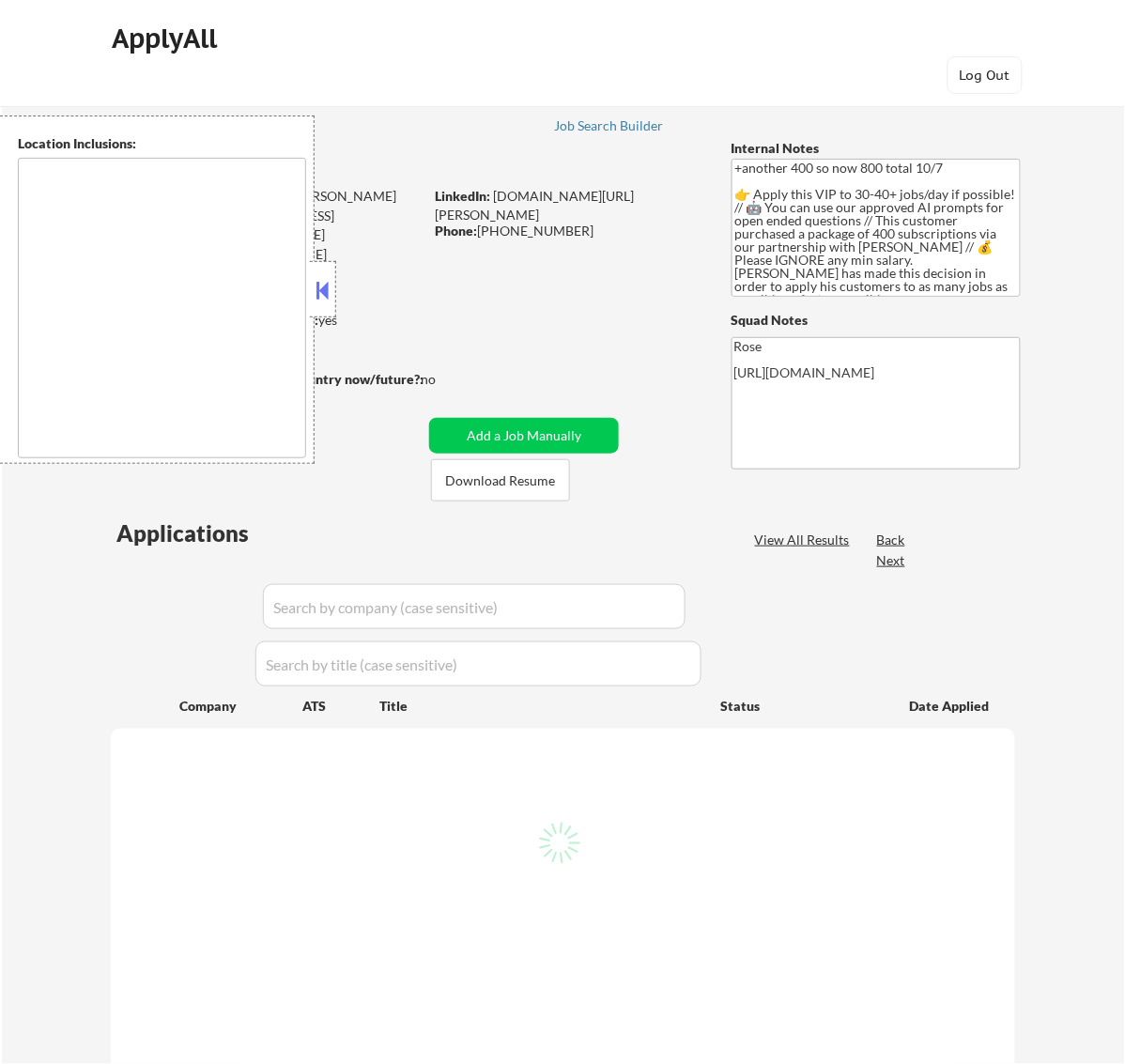
select select ""pending""
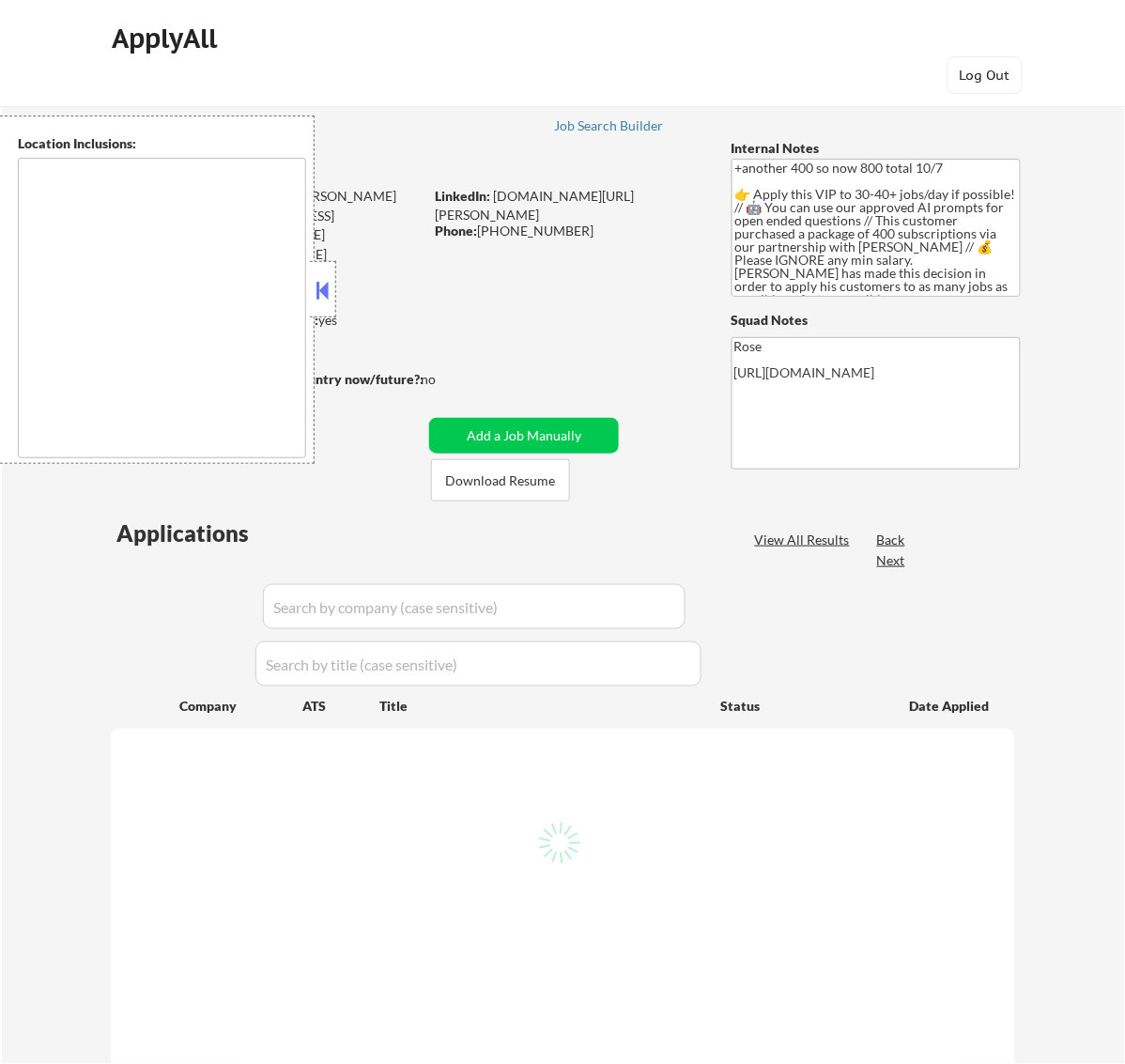
select select ""pending""
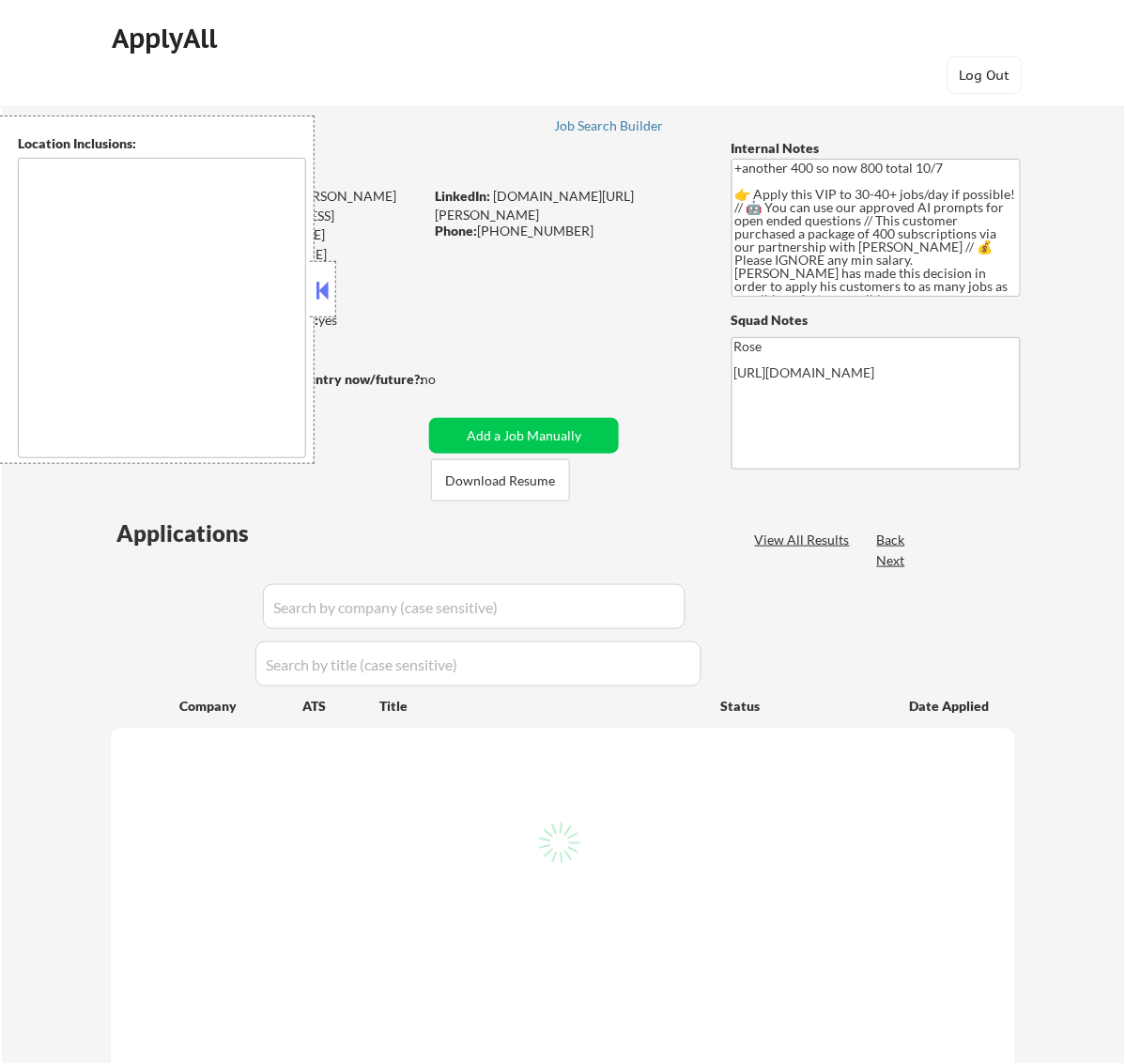
select select ""pending""
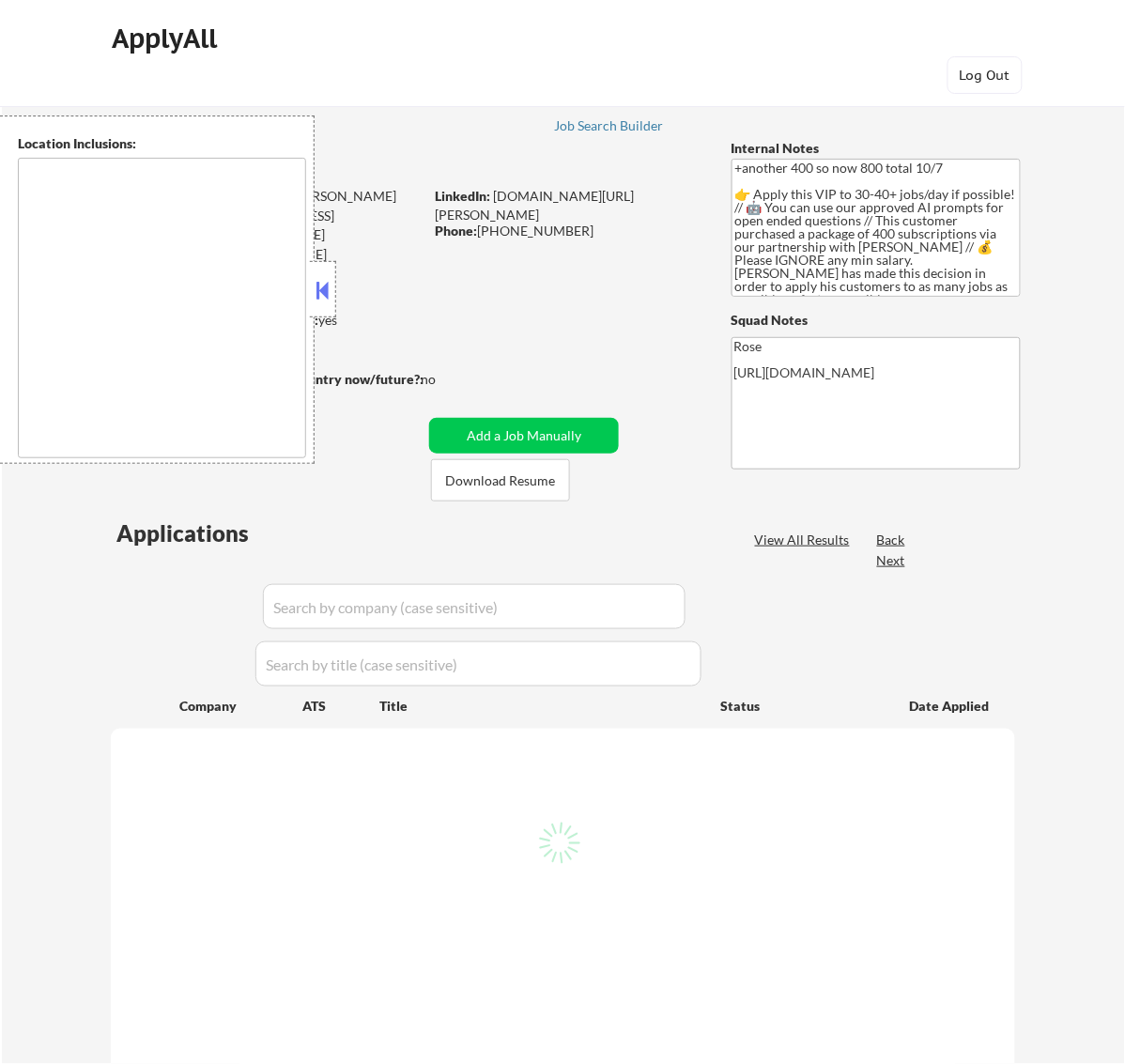
select select ""pending""
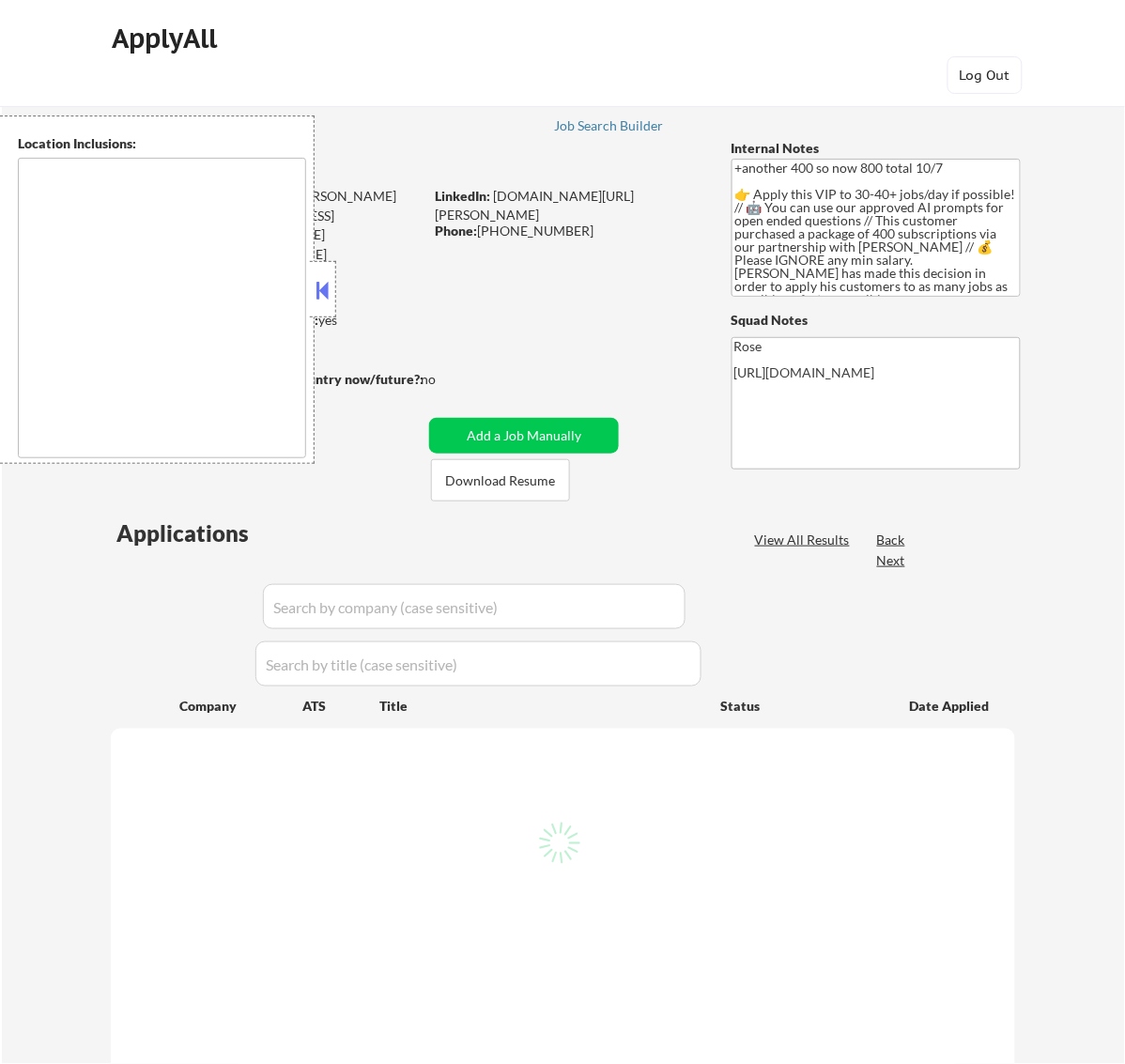
select select ""pending""
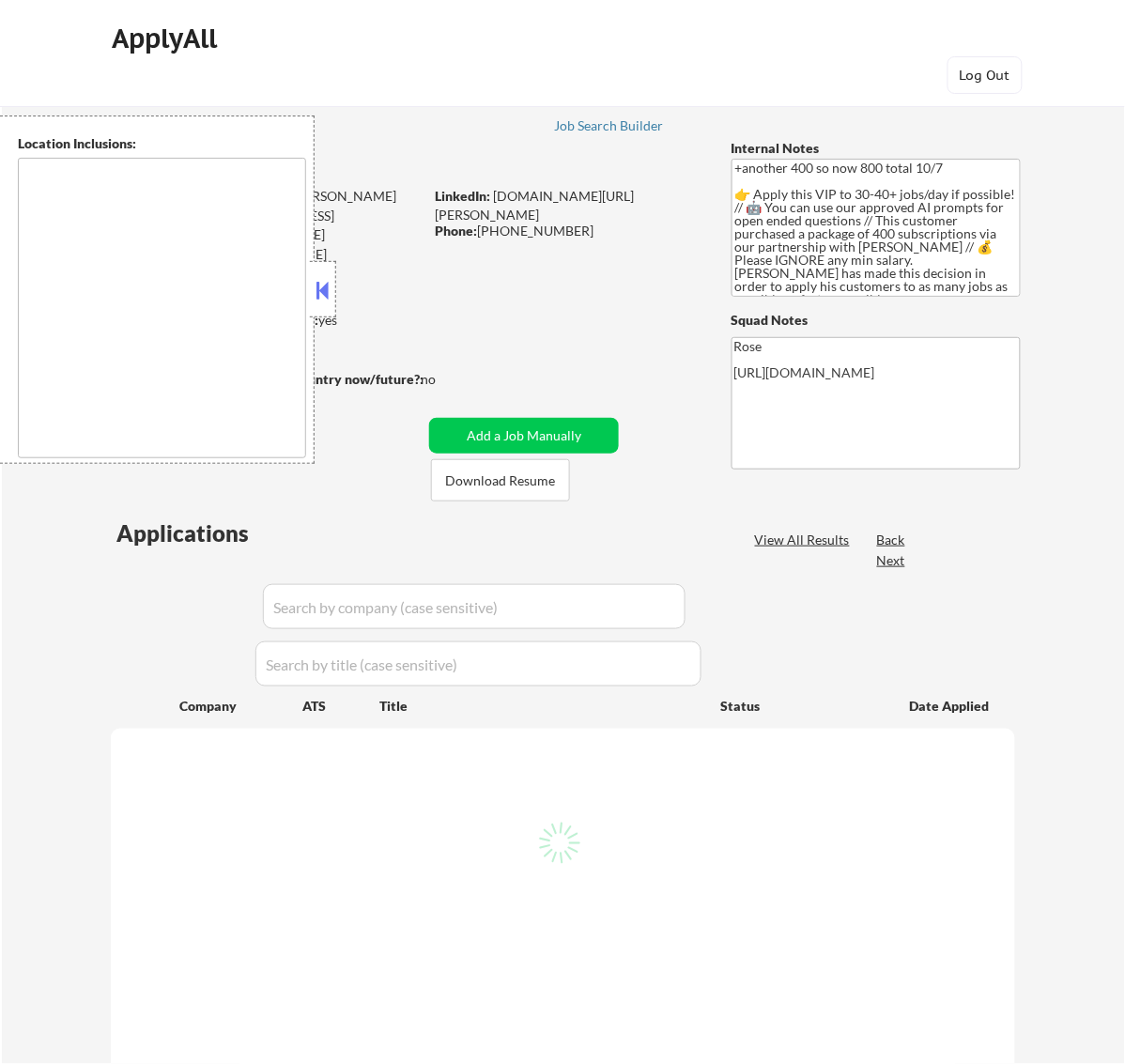
select select ""pending""
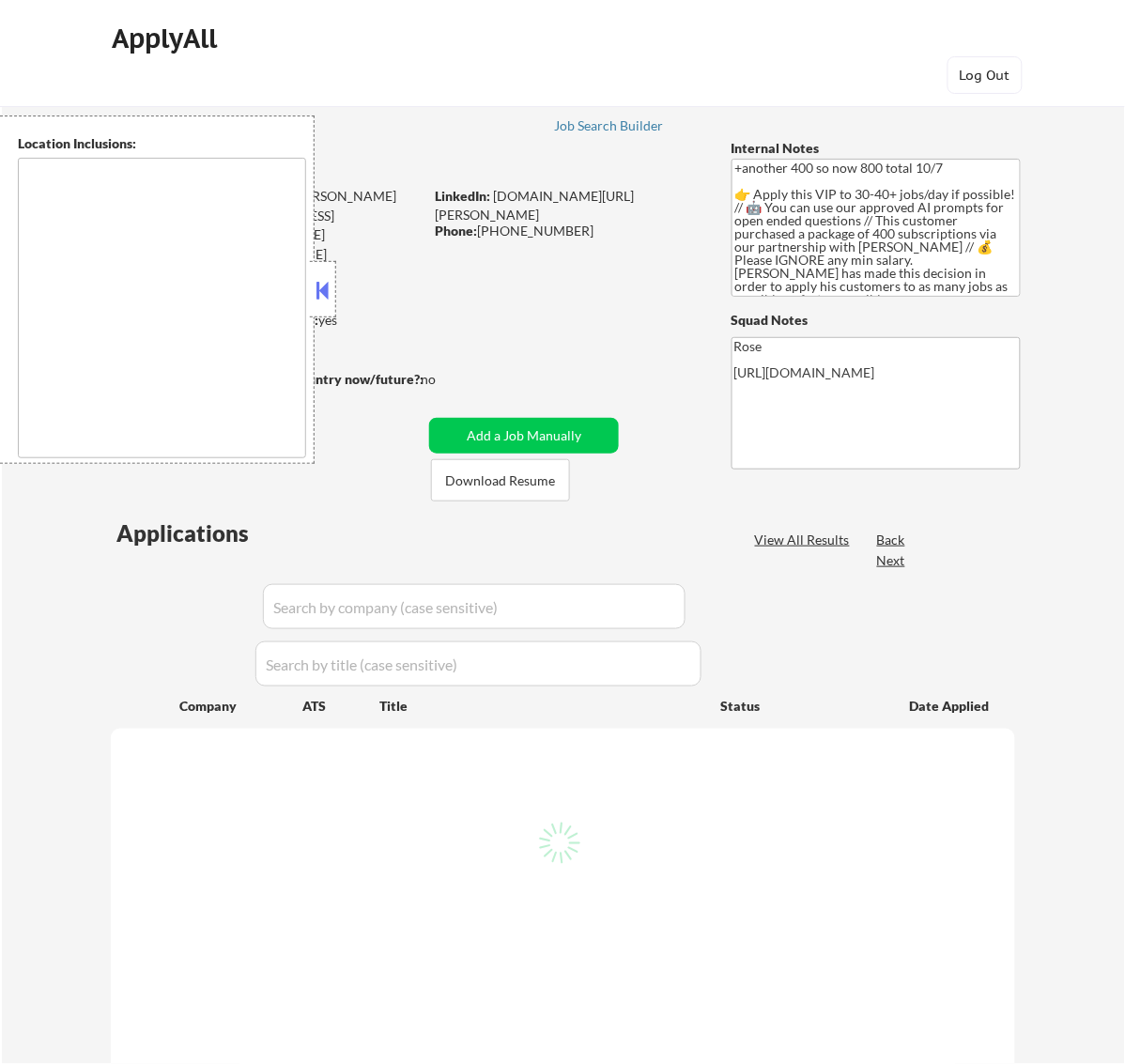
select select ""pending""
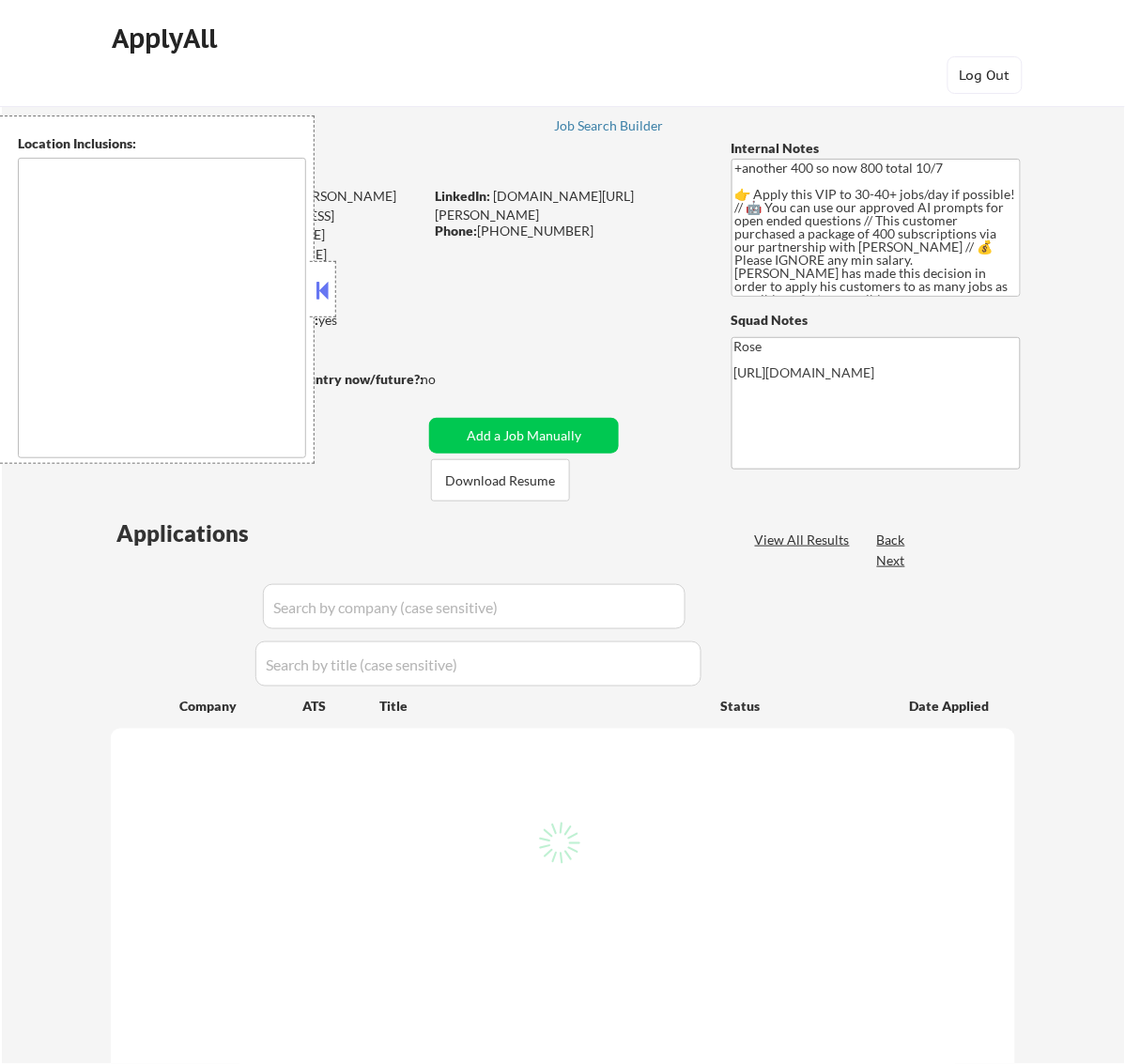
select select ""pending""
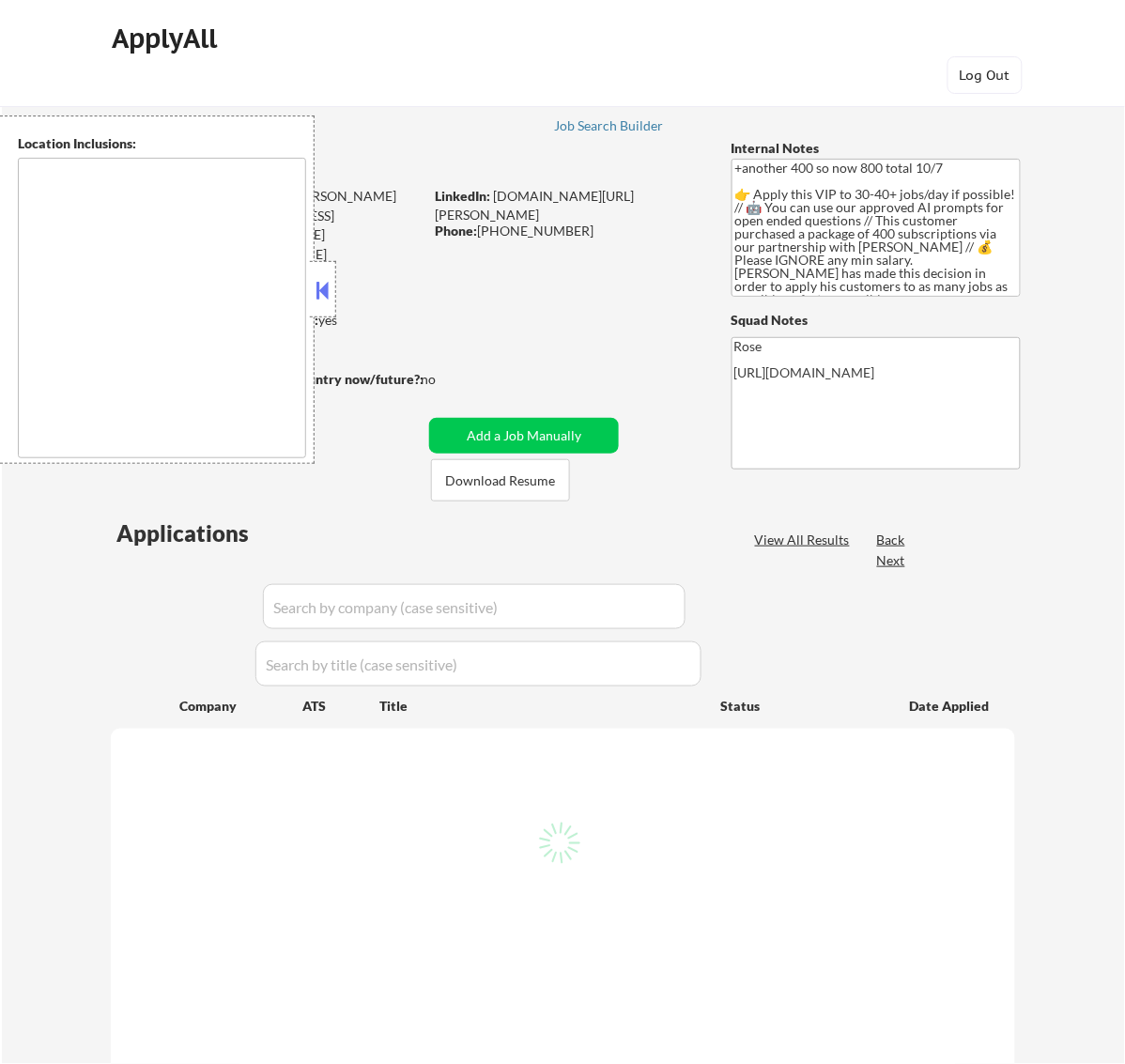
select select ""pending""
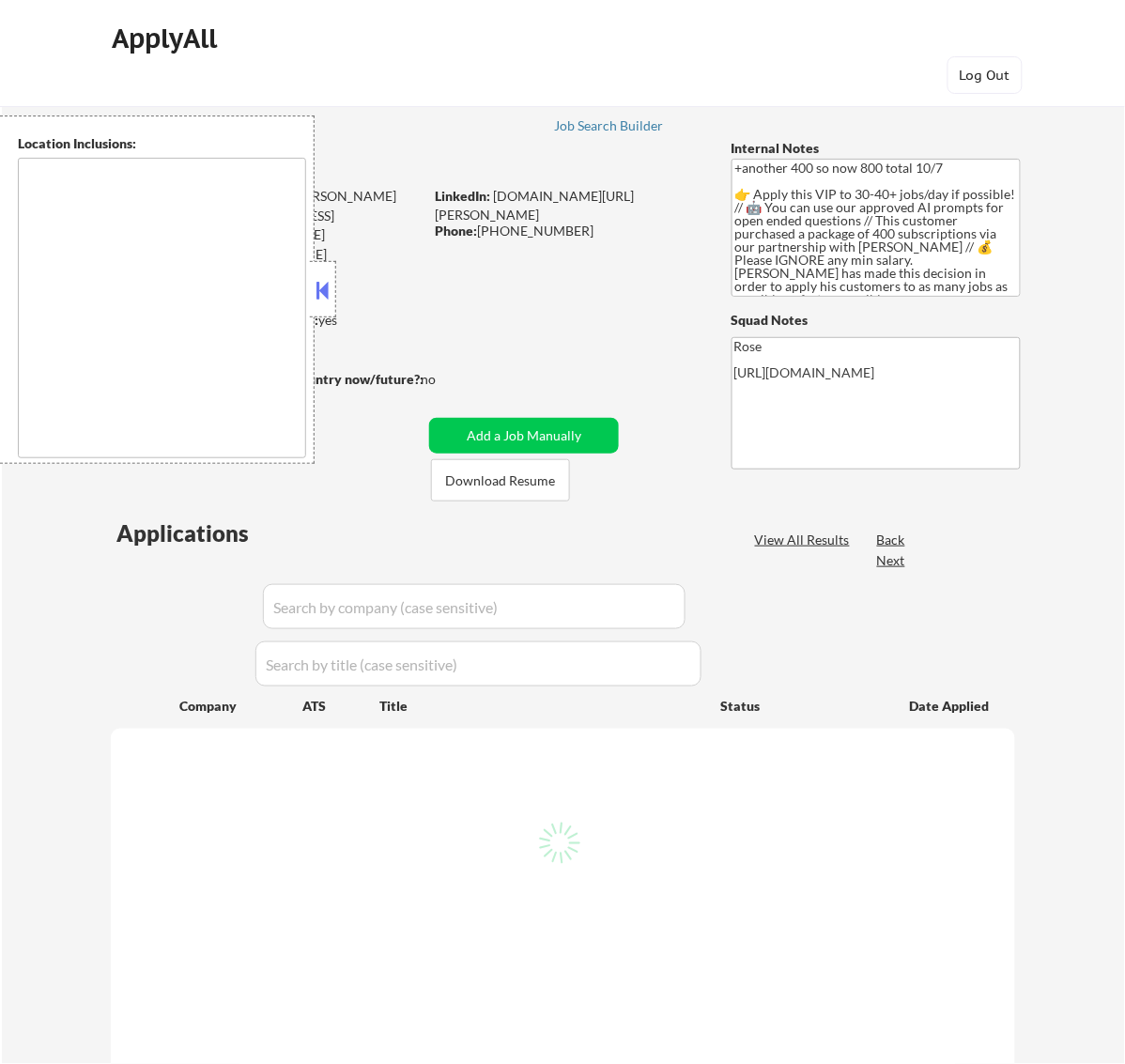
select select ""pending""
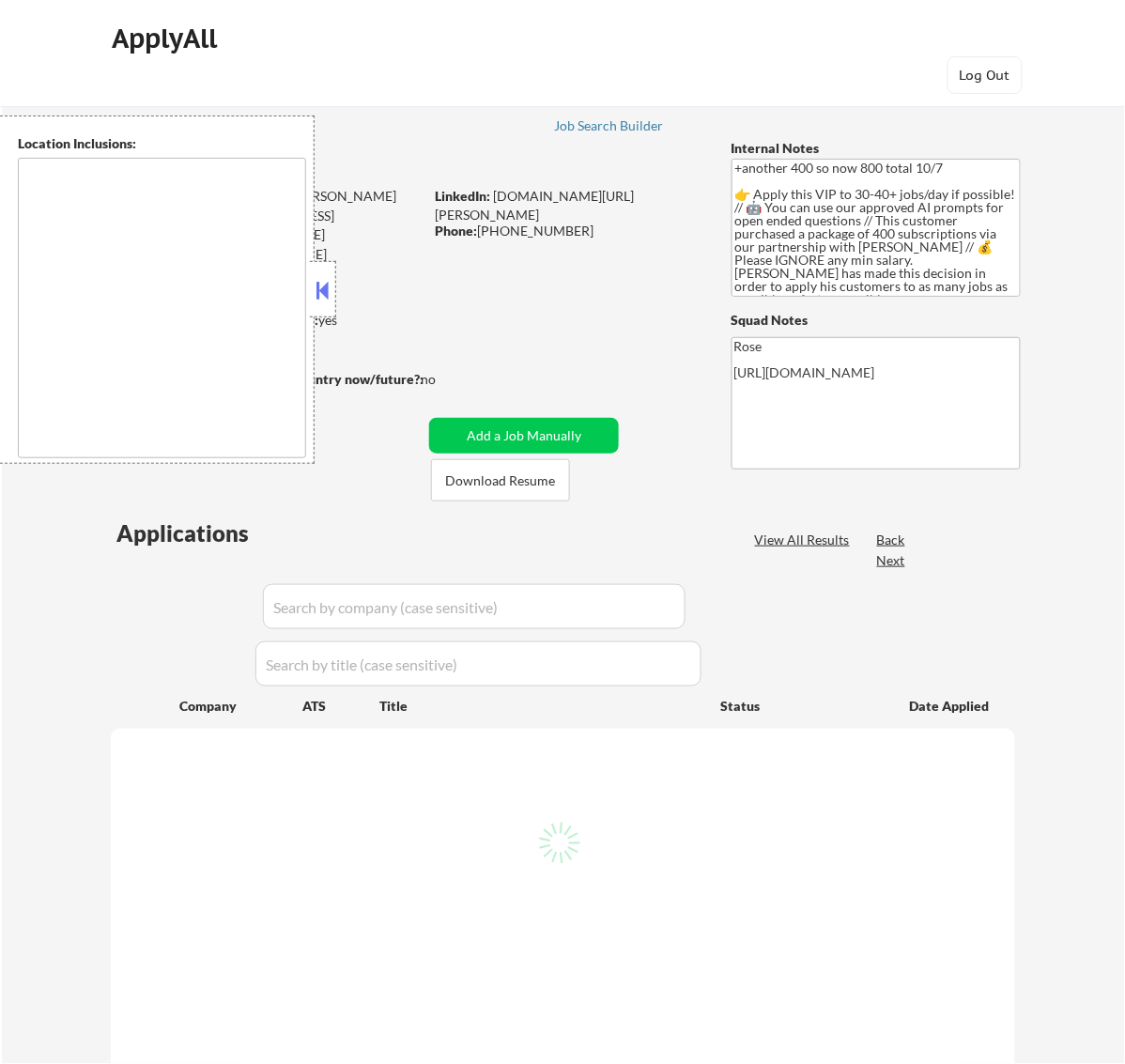
select select ""pending""
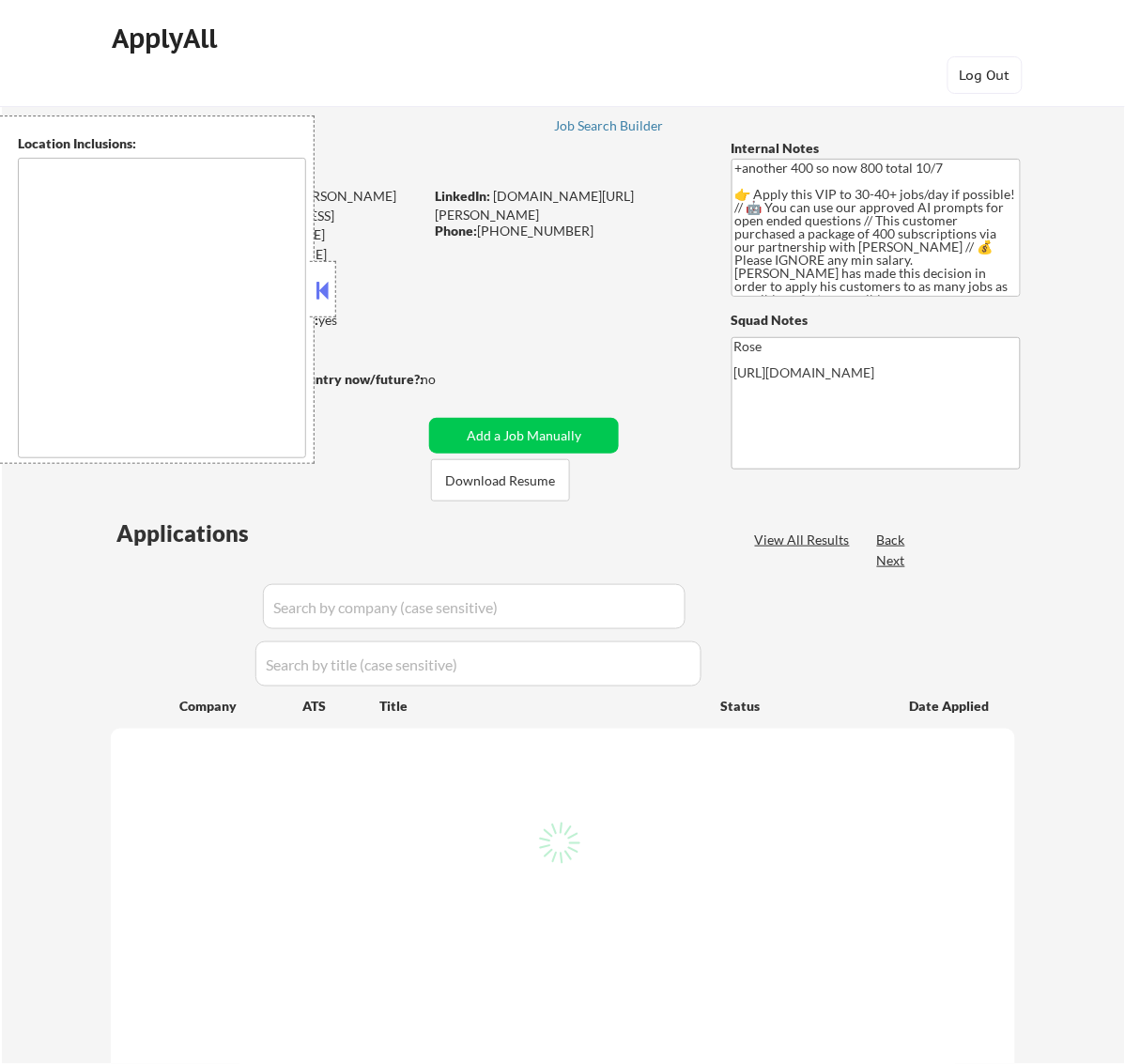
select select ""pending""
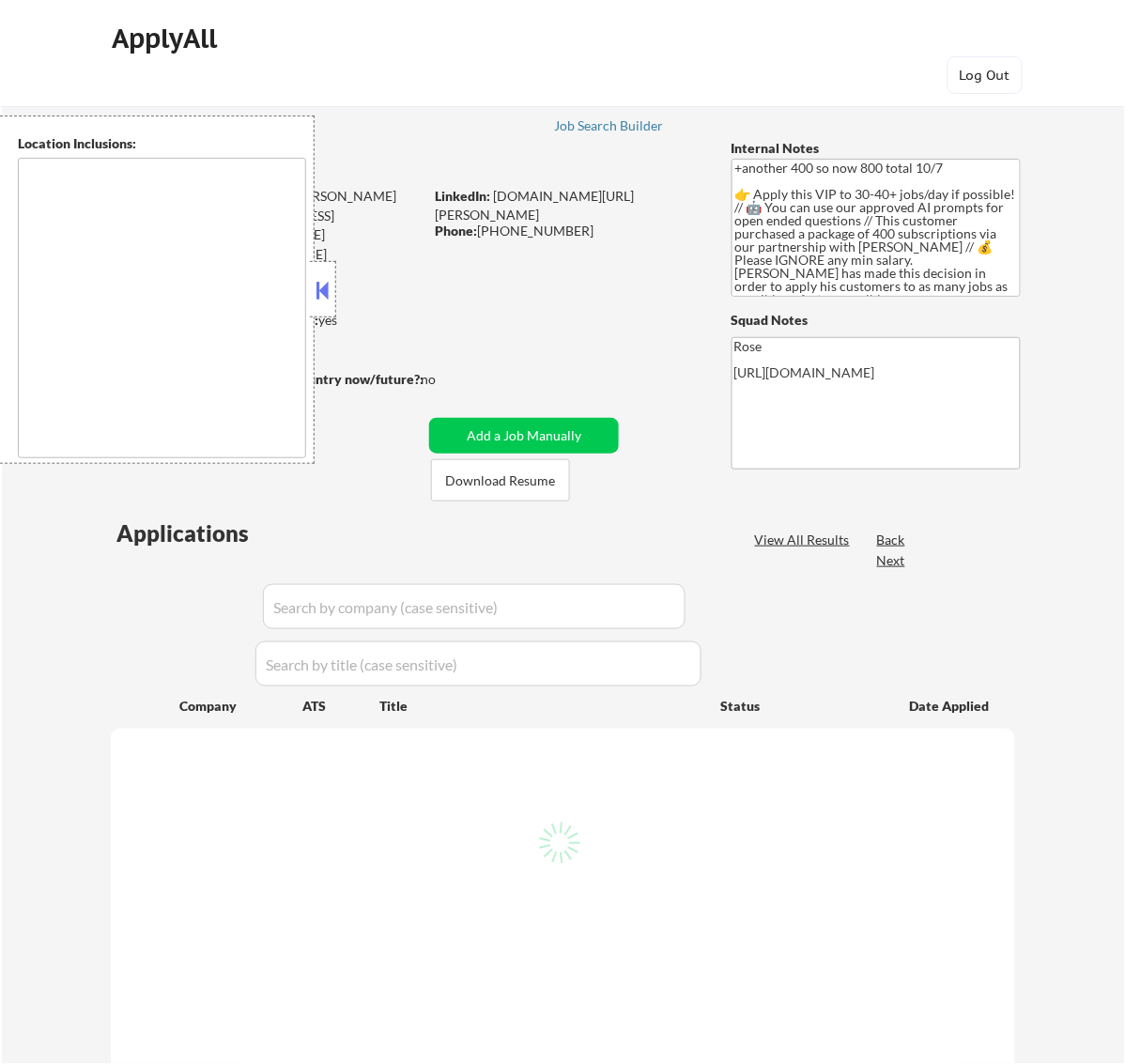
select select ""pending""
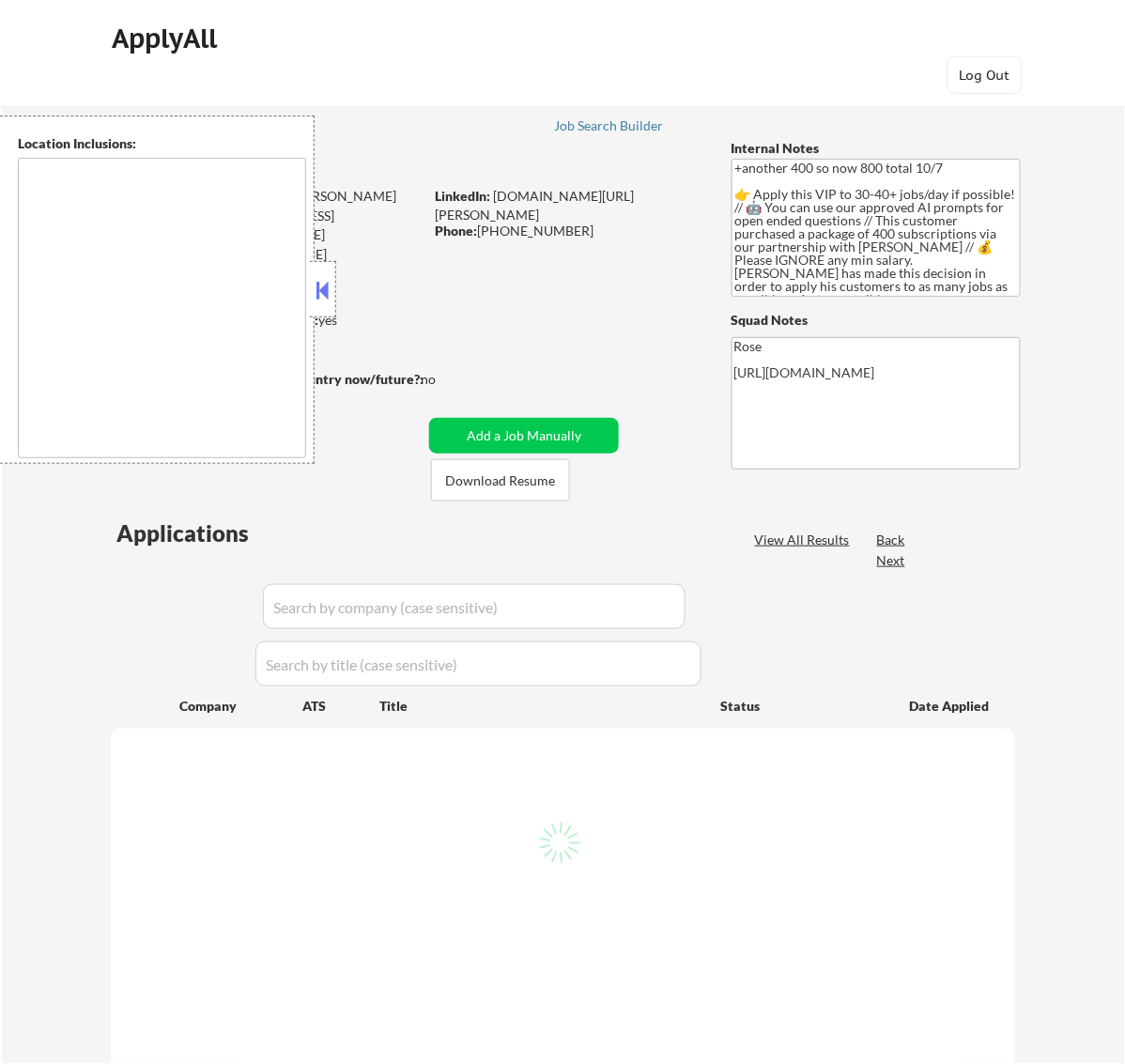
select select ""pending""
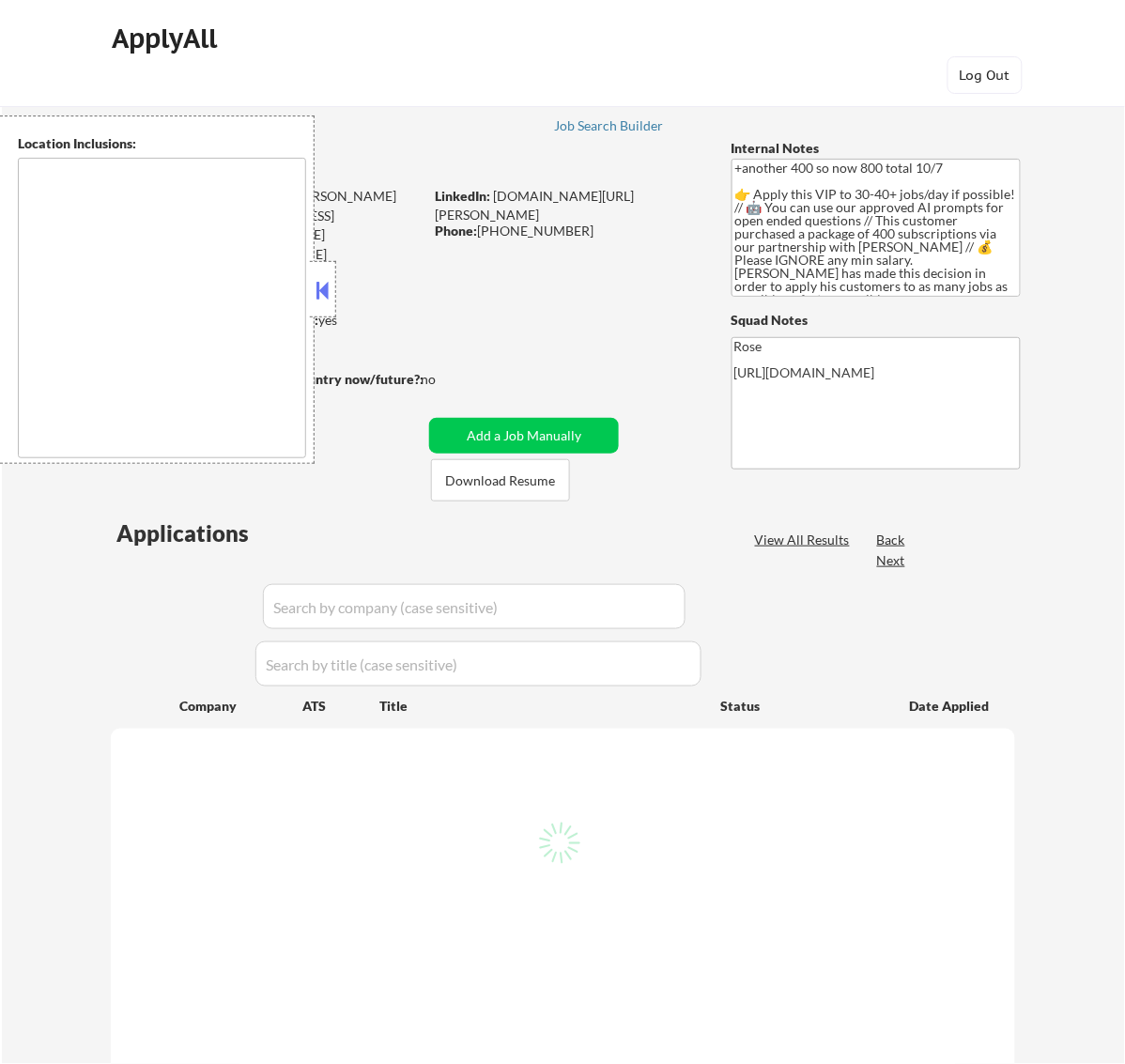
select select ""pending""
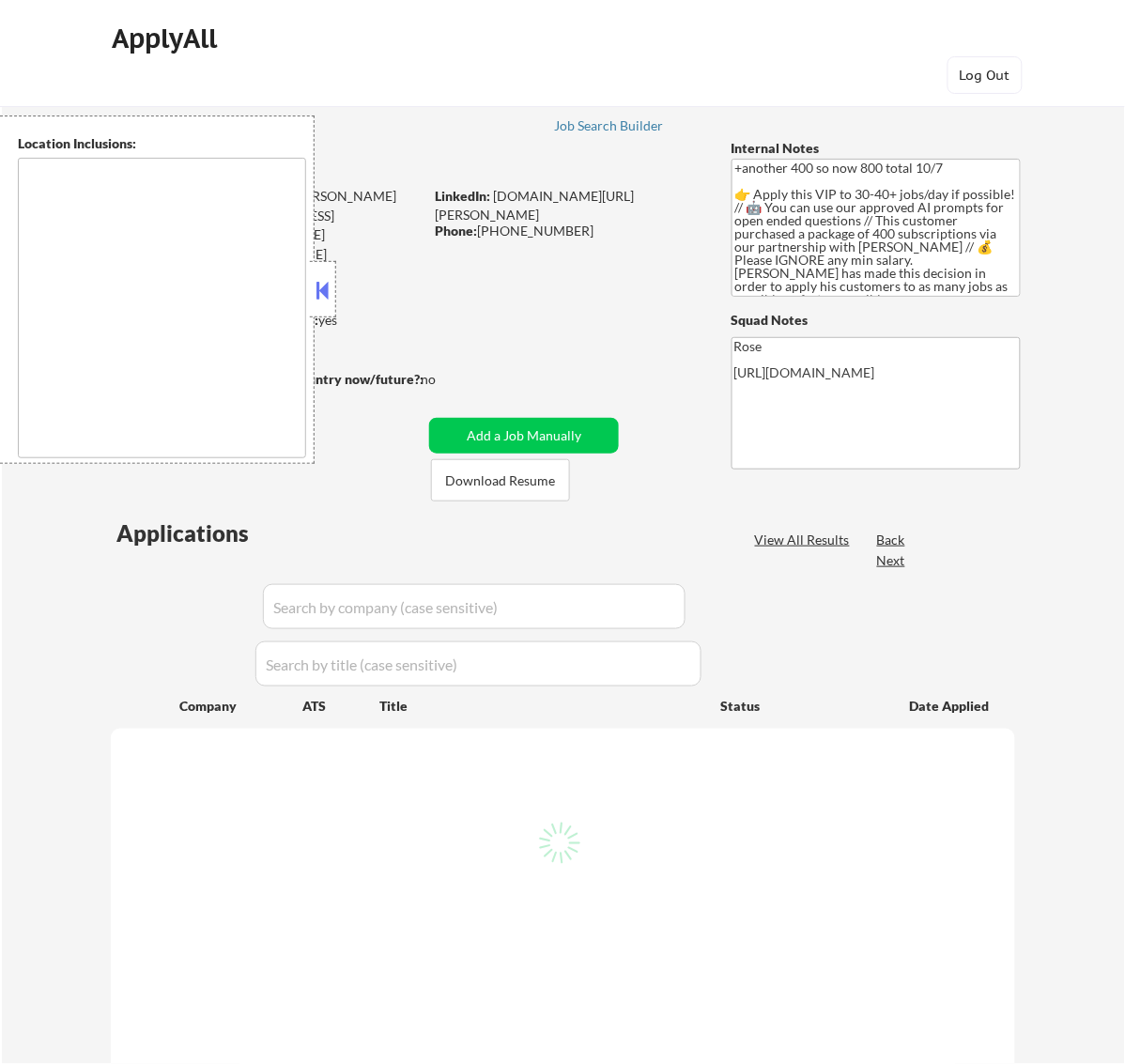
select select ""pending""
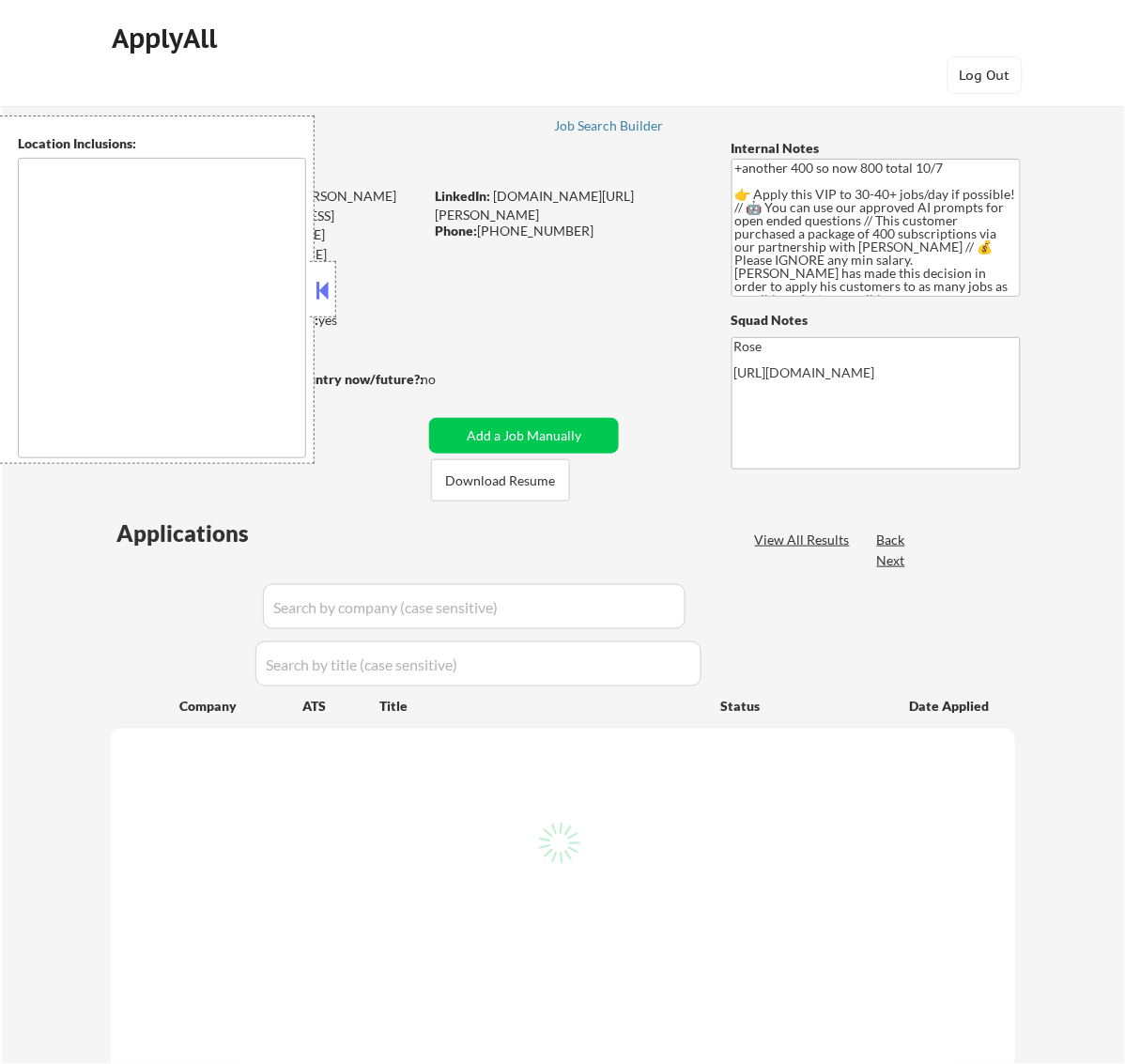
select select ""pending""
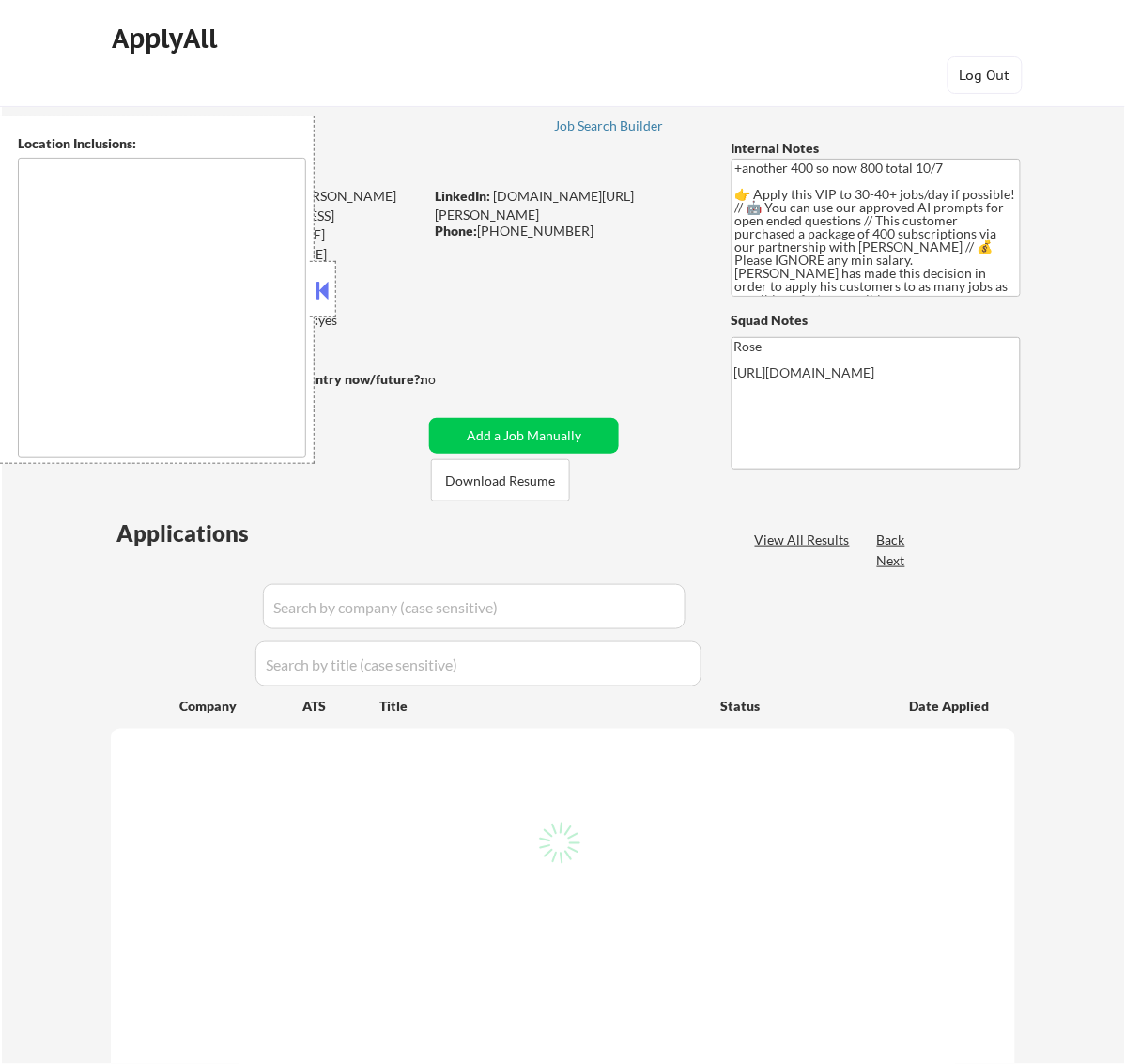
select select ""pending""
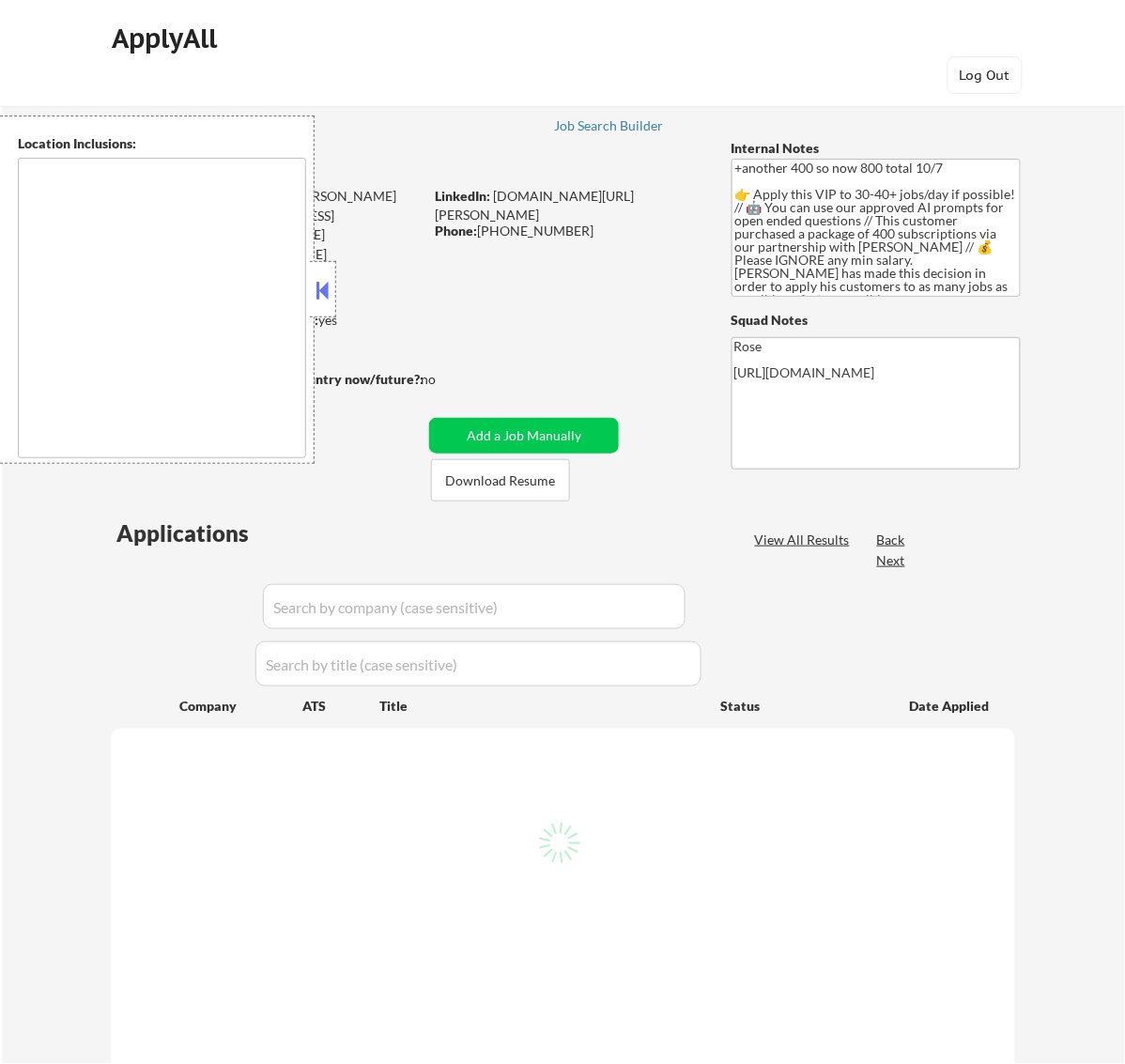
select select ""pending""
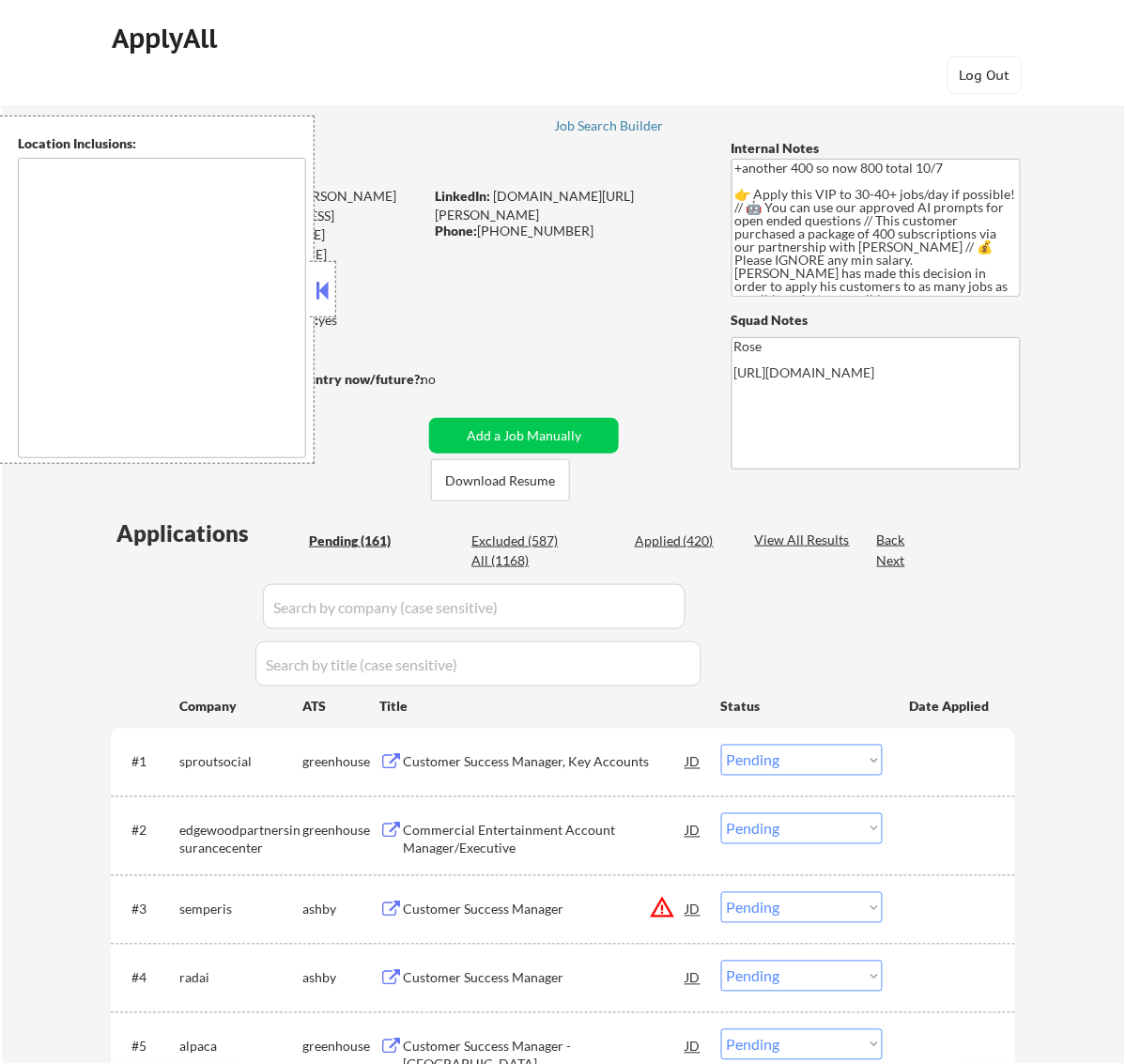
type textarea "remote"
click at [326, 282] on button at bounding box center [322, 290] width 21 height 29
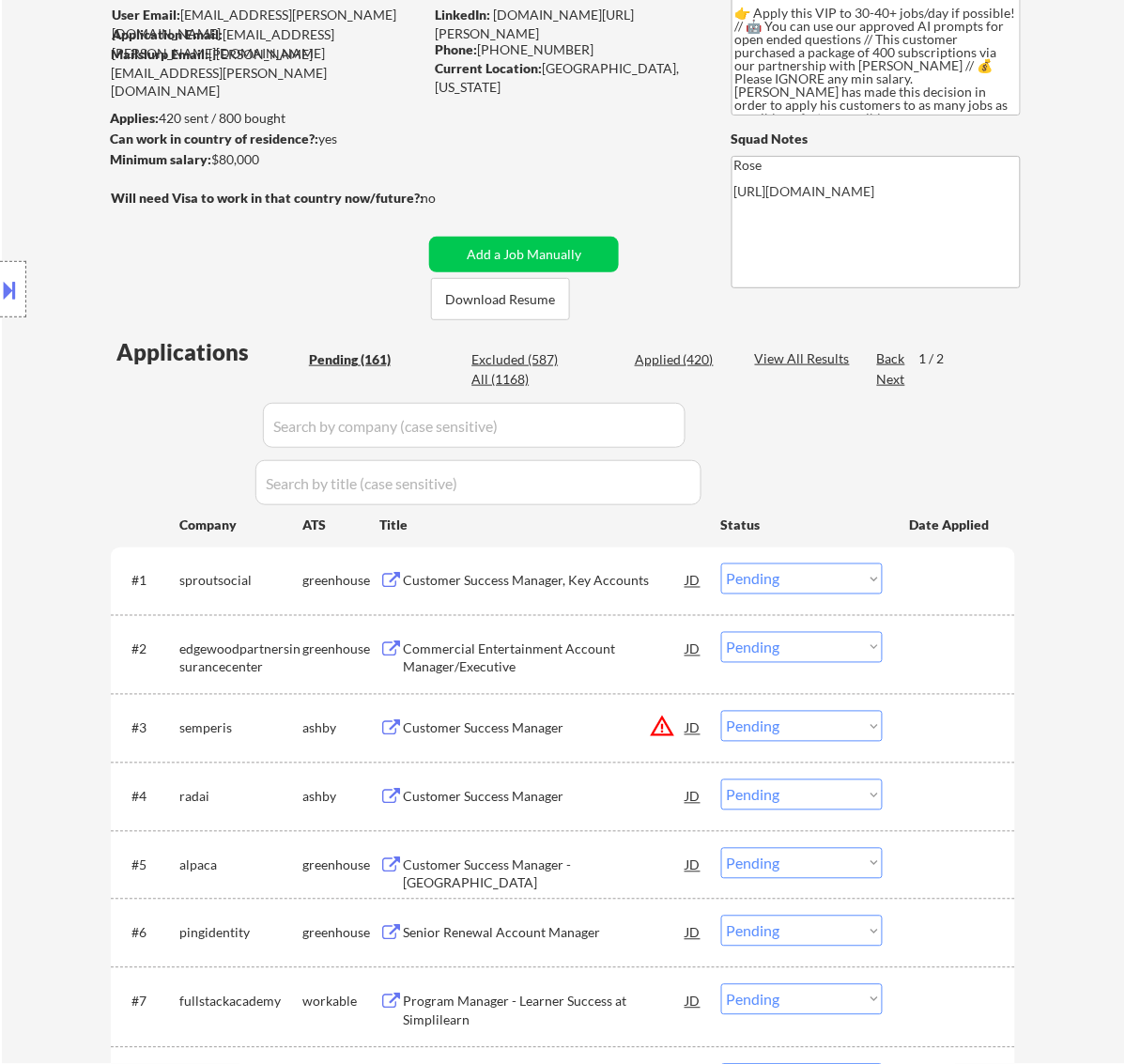
scroll to position [235, 0]
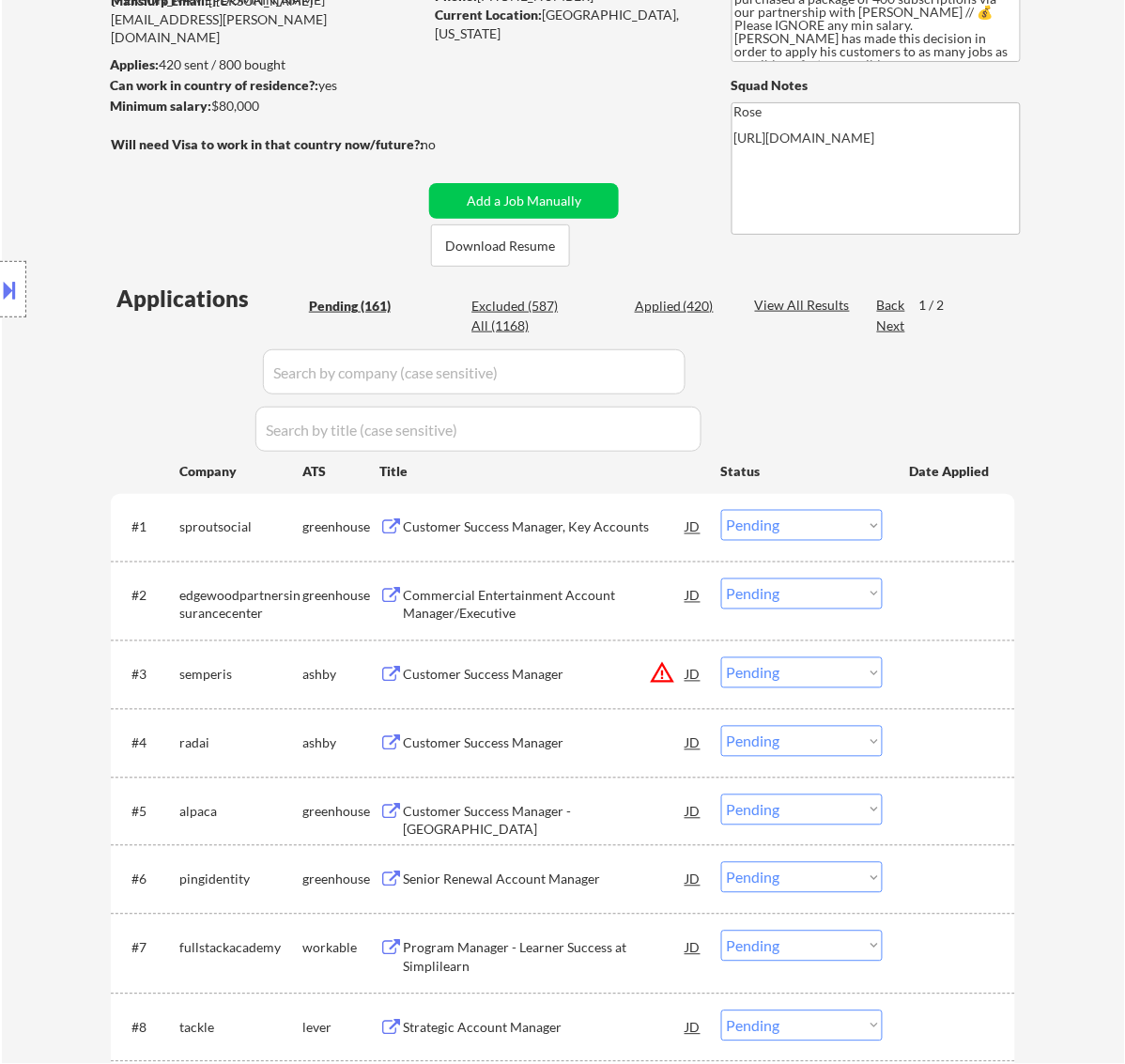
click at [620, 512] on div "Customer Success Manager, Key Accounts" at bounding box center [545, 527] width 283 height 33
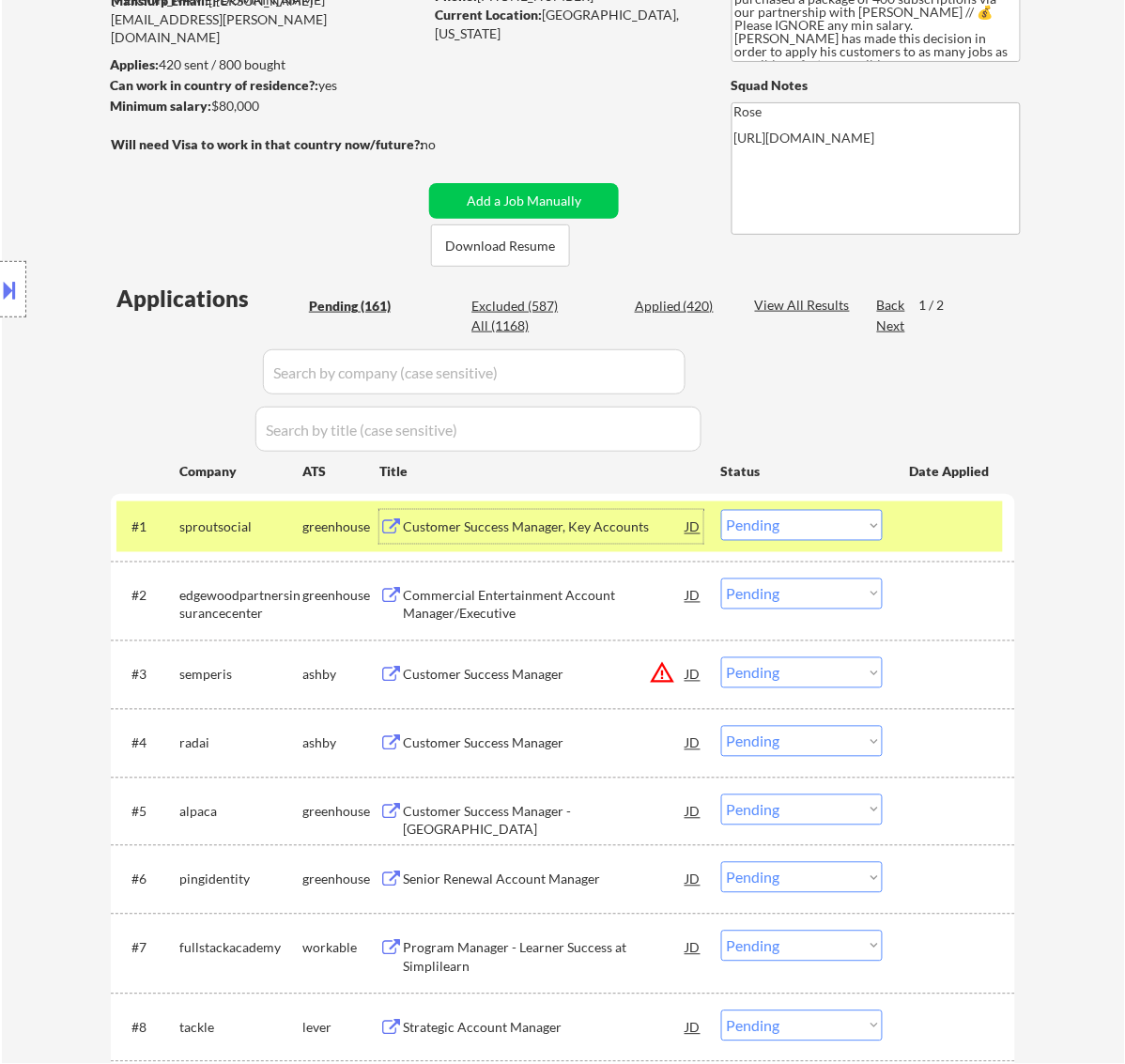
click at [776, 528] on select "Choose an option... Pending Applied Excluded (Questions) Excluded (Expired) Exc…" at bounding box center [801, 526] width 161 height 31
click at [721, 510] on select "Choose an option... Pending Applied Excluded (Questions) Excluded (Expired) Exc…" at bounding box center [801, 526] width 161 height 31
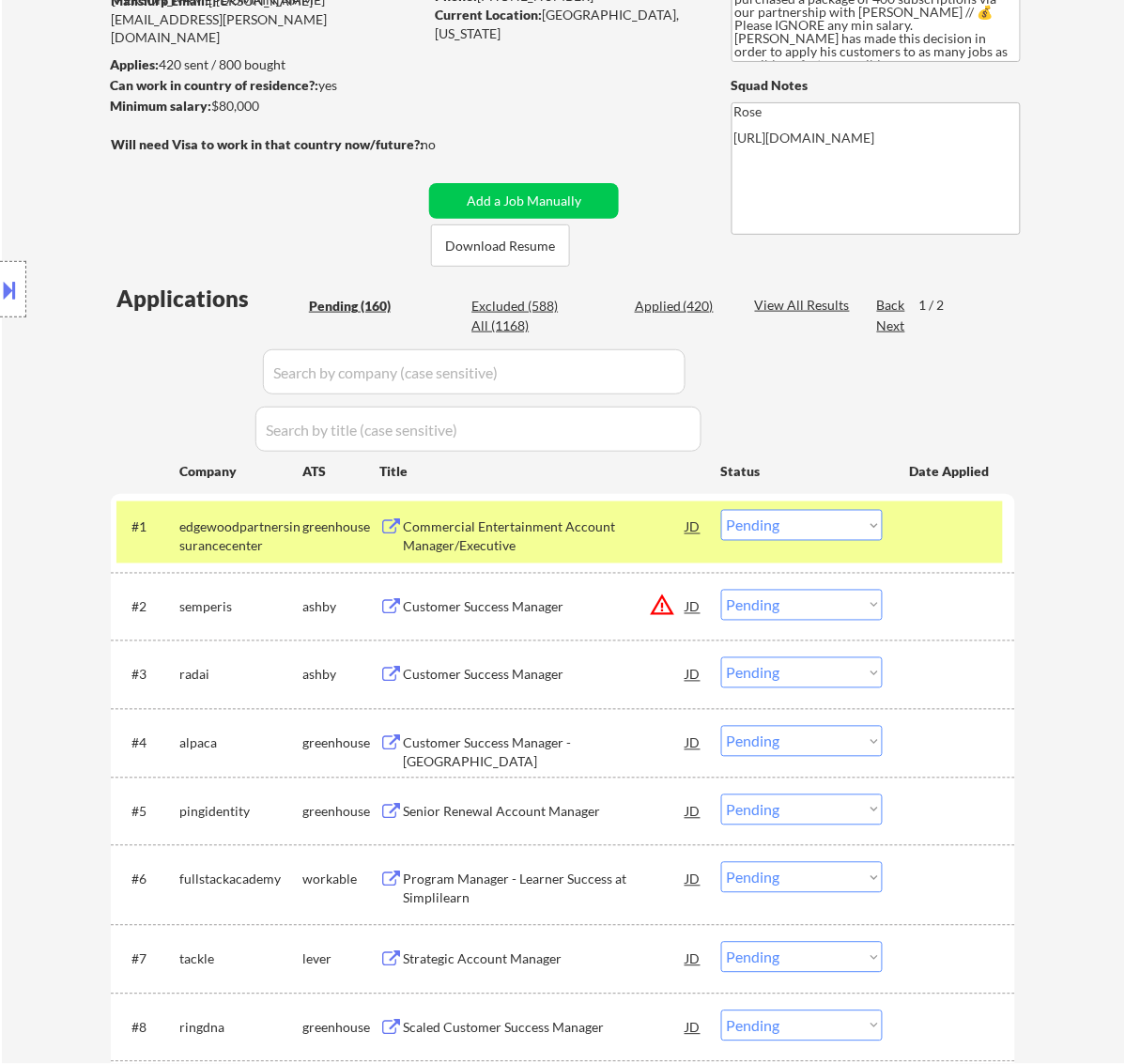
click at [622, 533] on div "Commercial Entertainment Account Manager/Executive" at bounding box center [545, 536] width 283 height 36
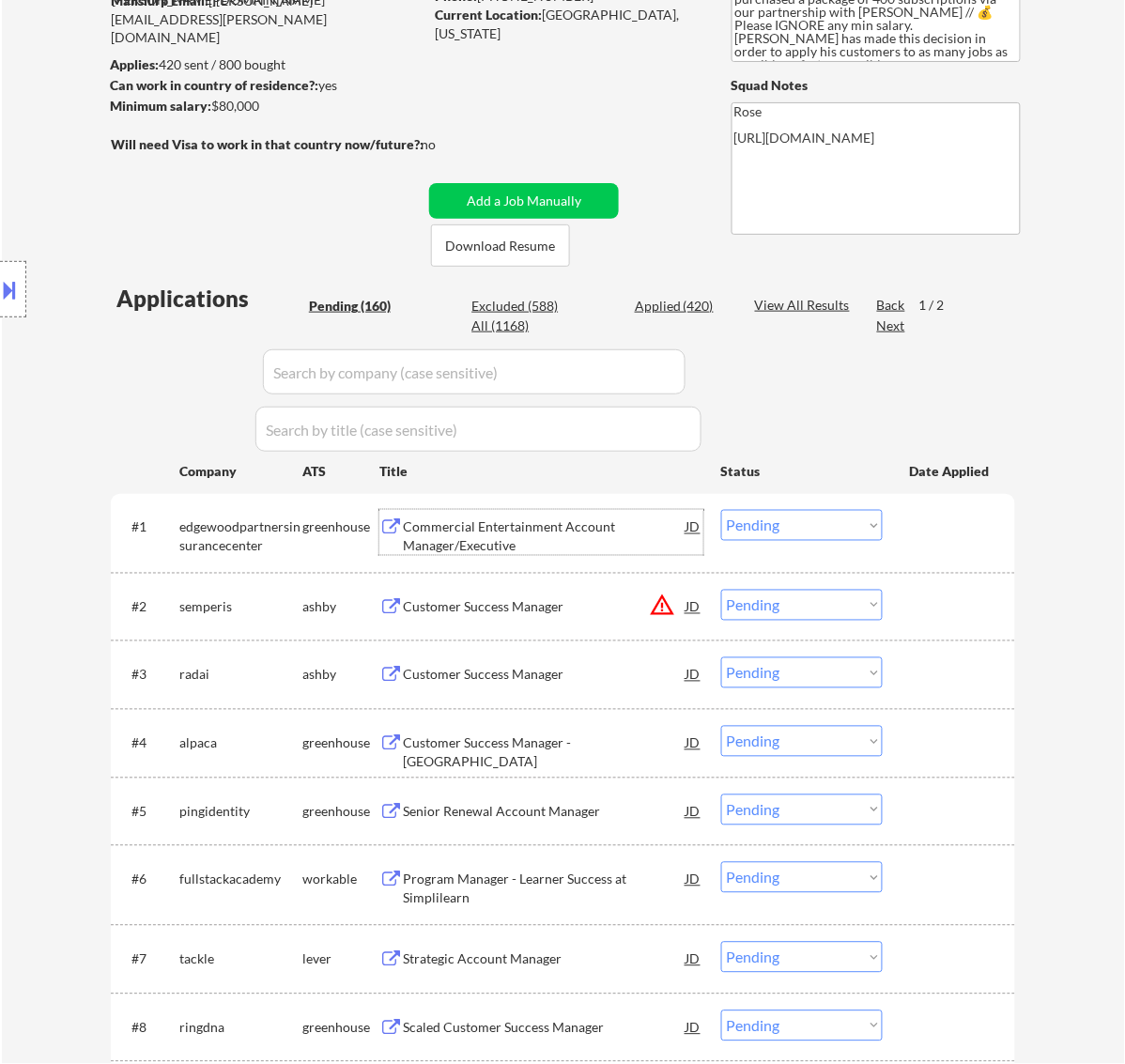
click at [845, 521] on select "Choose an option... Pending Applied Excluded (Questions) Excluded (Expired) Exc…" at bounding box center [801, 526] width 161 height 31
click at [721, 510] on select "Choose an option... Pending Applied Excluded (Questions) Excluded (Expired) Exc…" at bounding box center [801, 526] width 161 height 31
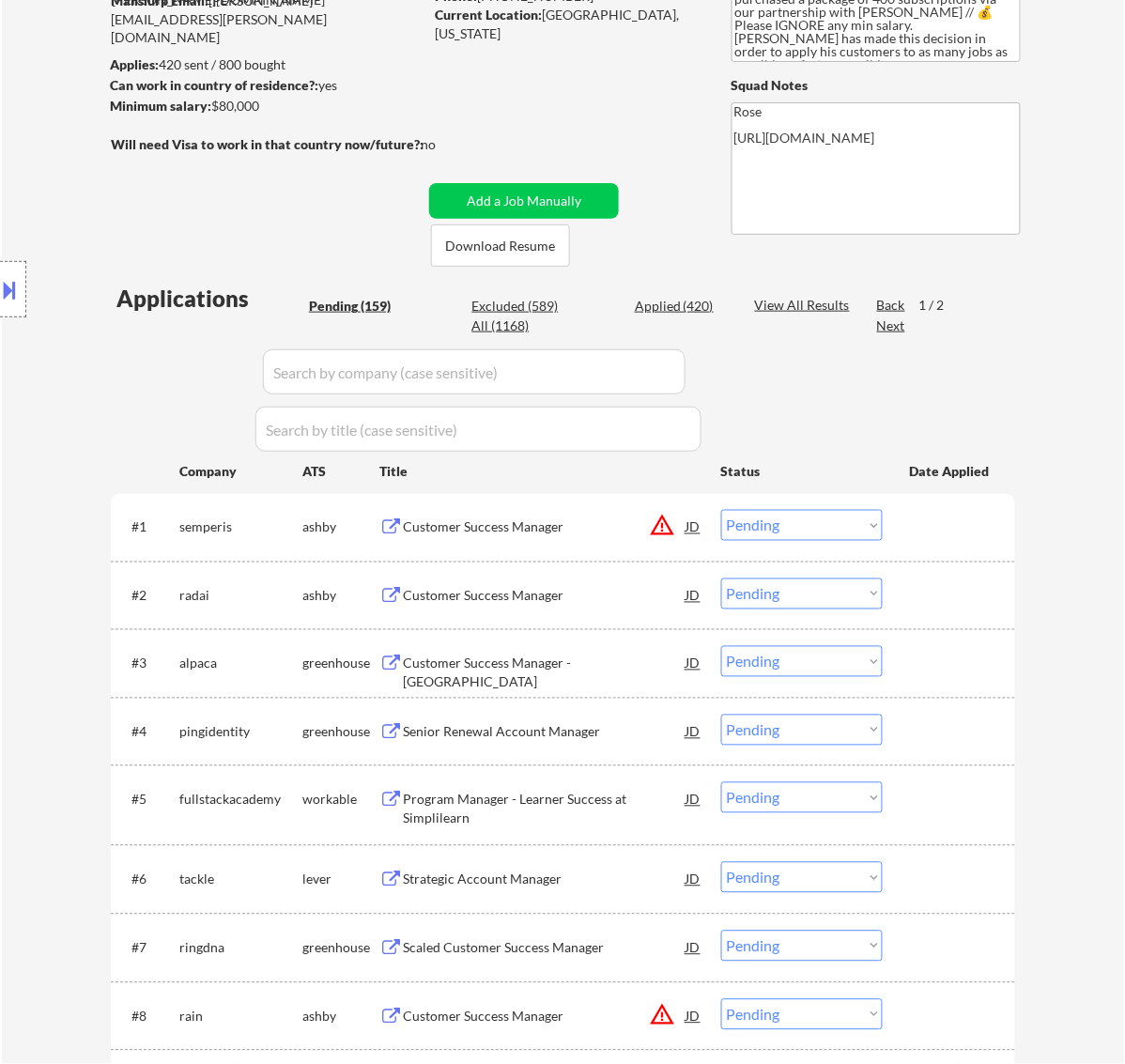
click at [557, 529] on div "Customer Success Manager" at bounding box center [545, 527] width 283 height 19
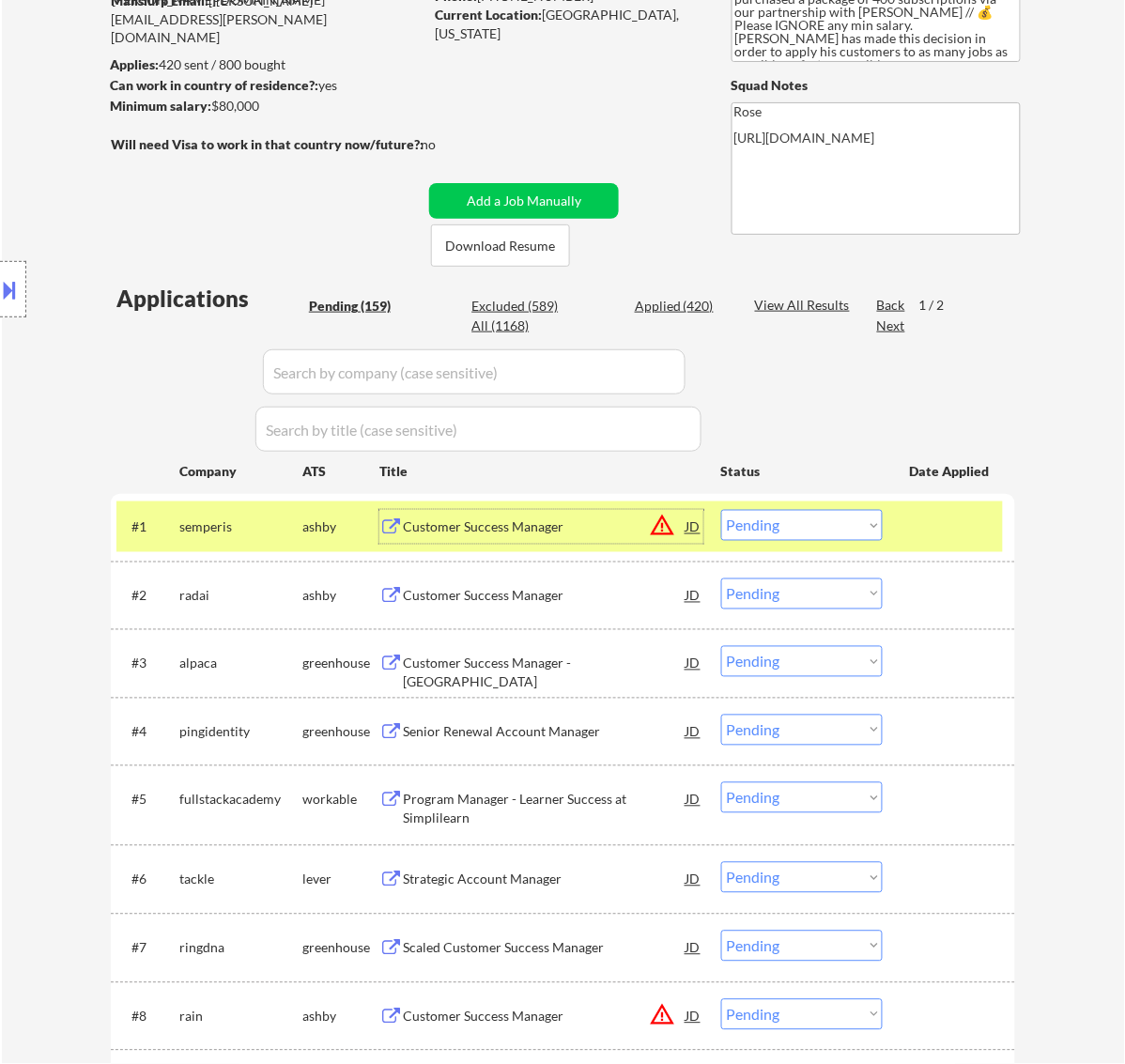
click at [828, 533] on select "Choose an option... Pending Applied Excluded (Questions) Excluded (Expired) Exc…" at bounding box center [801, 526] width 161 height 31
click at [721, 510] on select "Choose an option... Pending Applied Excluded (Questions) Excluded (Expired) Exc…" at bounding box center [801, 526] width 161 height 31
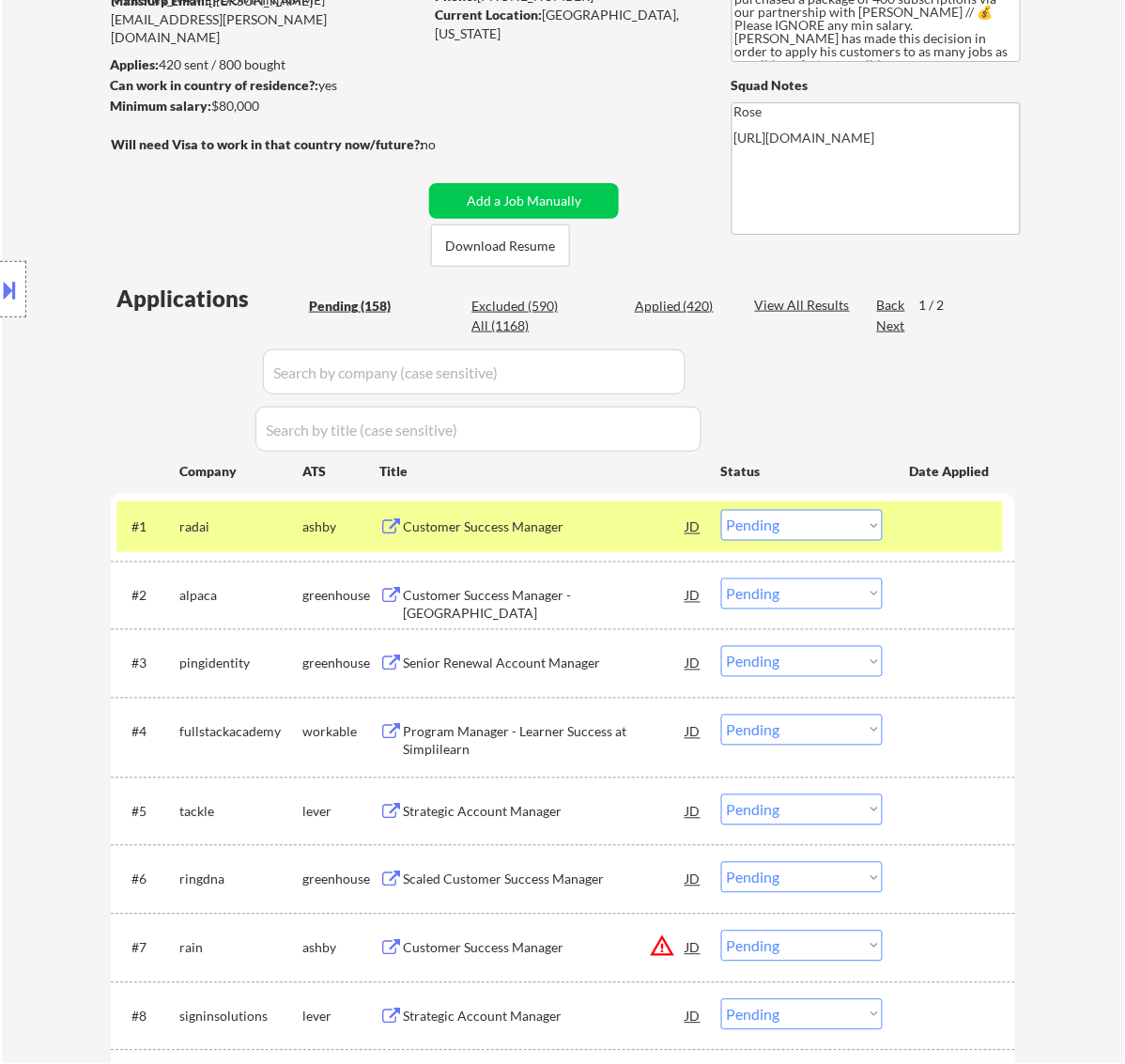
click at [597, 529] on div "Customer Success Manager" at bounding box center [545, 527] width 283 height 19
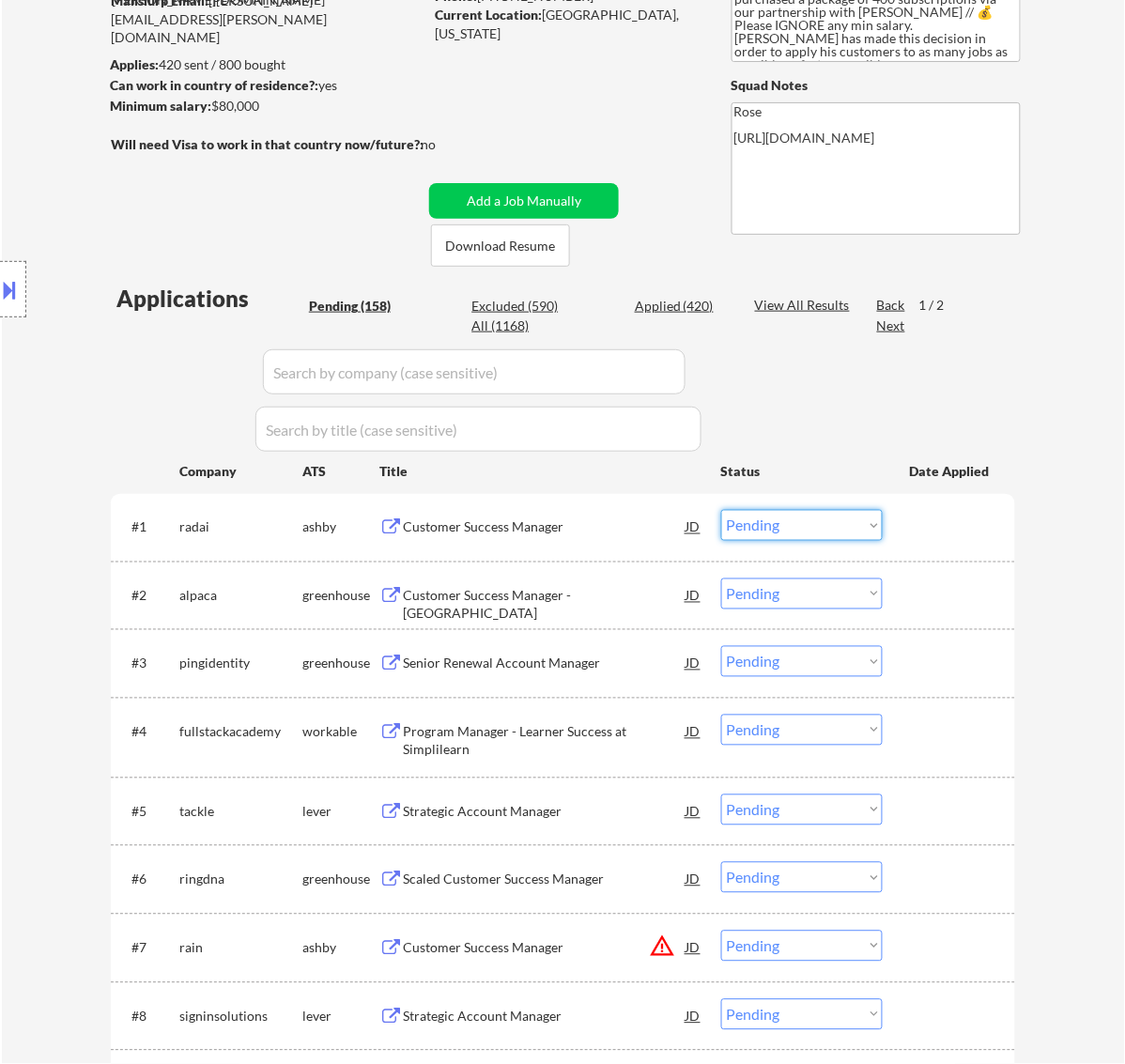
click at [761, 523] on select "Choose an option... Pending Applied Excluded (Questions) Excluded (Expired) Exc…" at bounding box center [801, 526] width 161 height 31
click at [721, 510] on select "Choose an option... Pending Applied Excluded (Questions) Excluded (Expired) Exc…" at bounding box center [801, 526] width 161 height 31
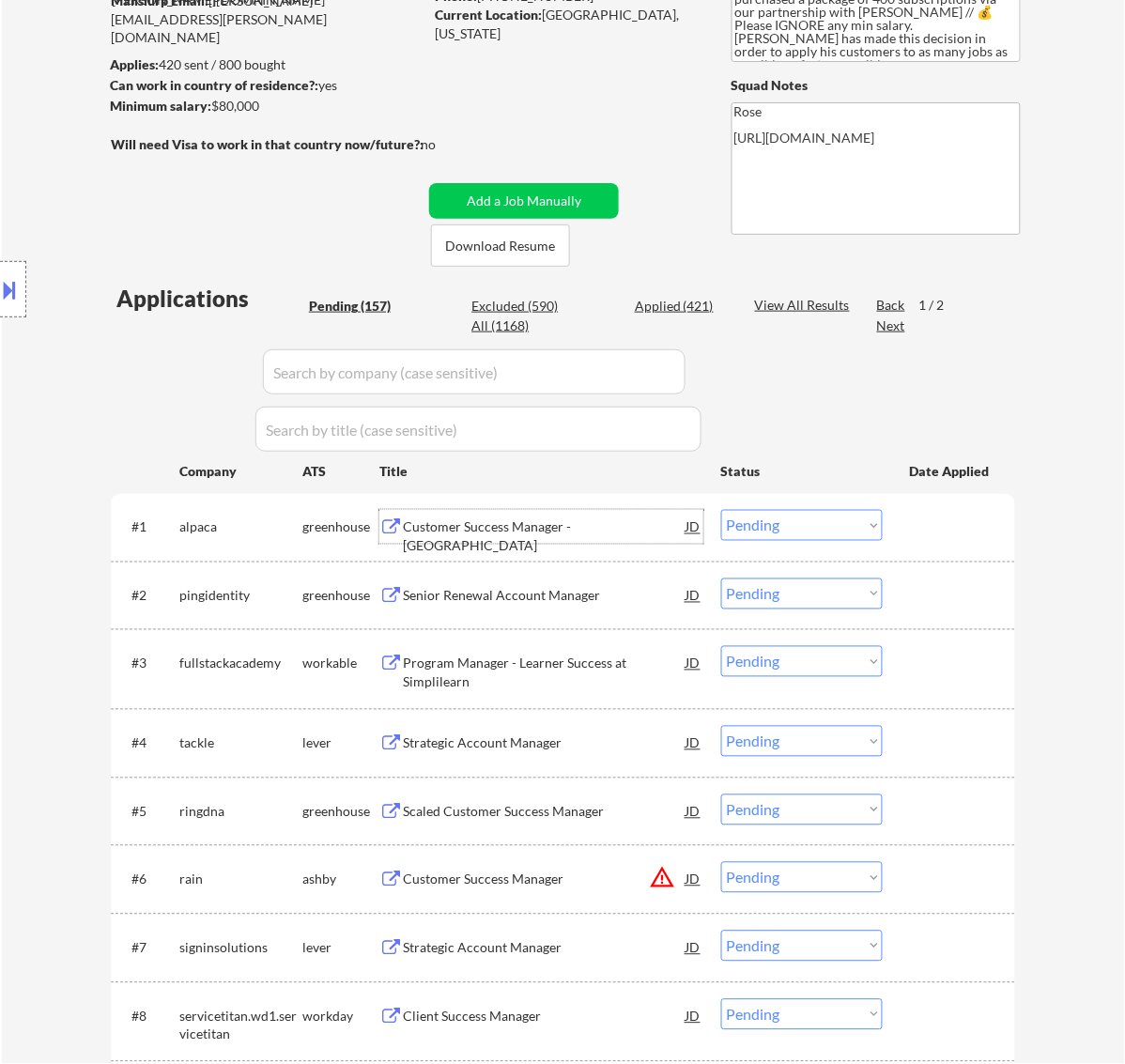
click at [587, 535] on div "Customer Success Manager - United States" at bounding box center [545, 536] width 283 height 36
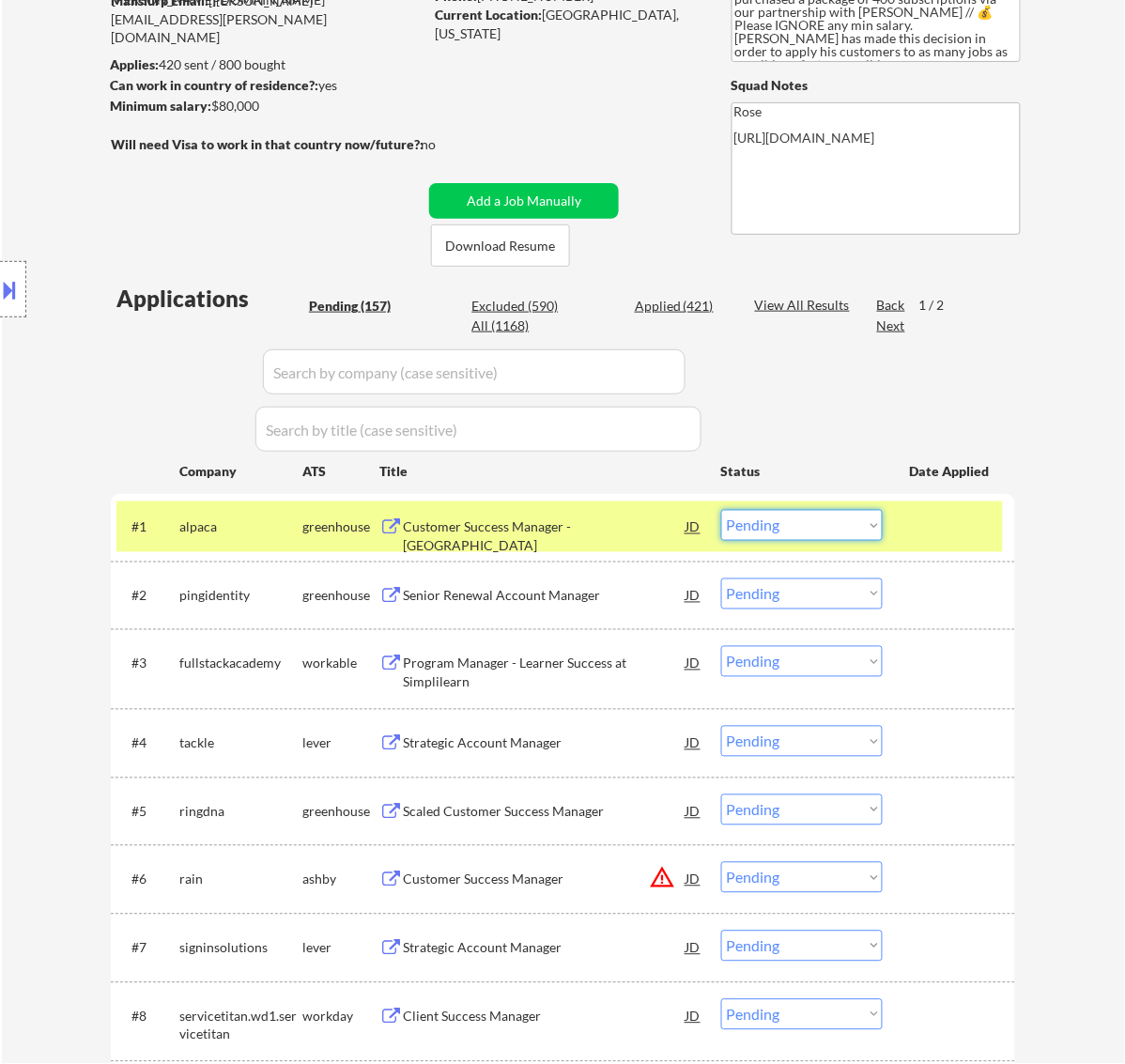
click at [797, 523] on select "Choose an option... Pending Applied Excluded (Questions) Excluded (Expired) Exc…" at bounding box center [801, 526] width 161 height 31
click at [721, 510] on select "Choose an option... Pending Applied Excluded (Questions) Excluded (Expired) Exc…" at bounding box center [801, 526] width 161 height 31
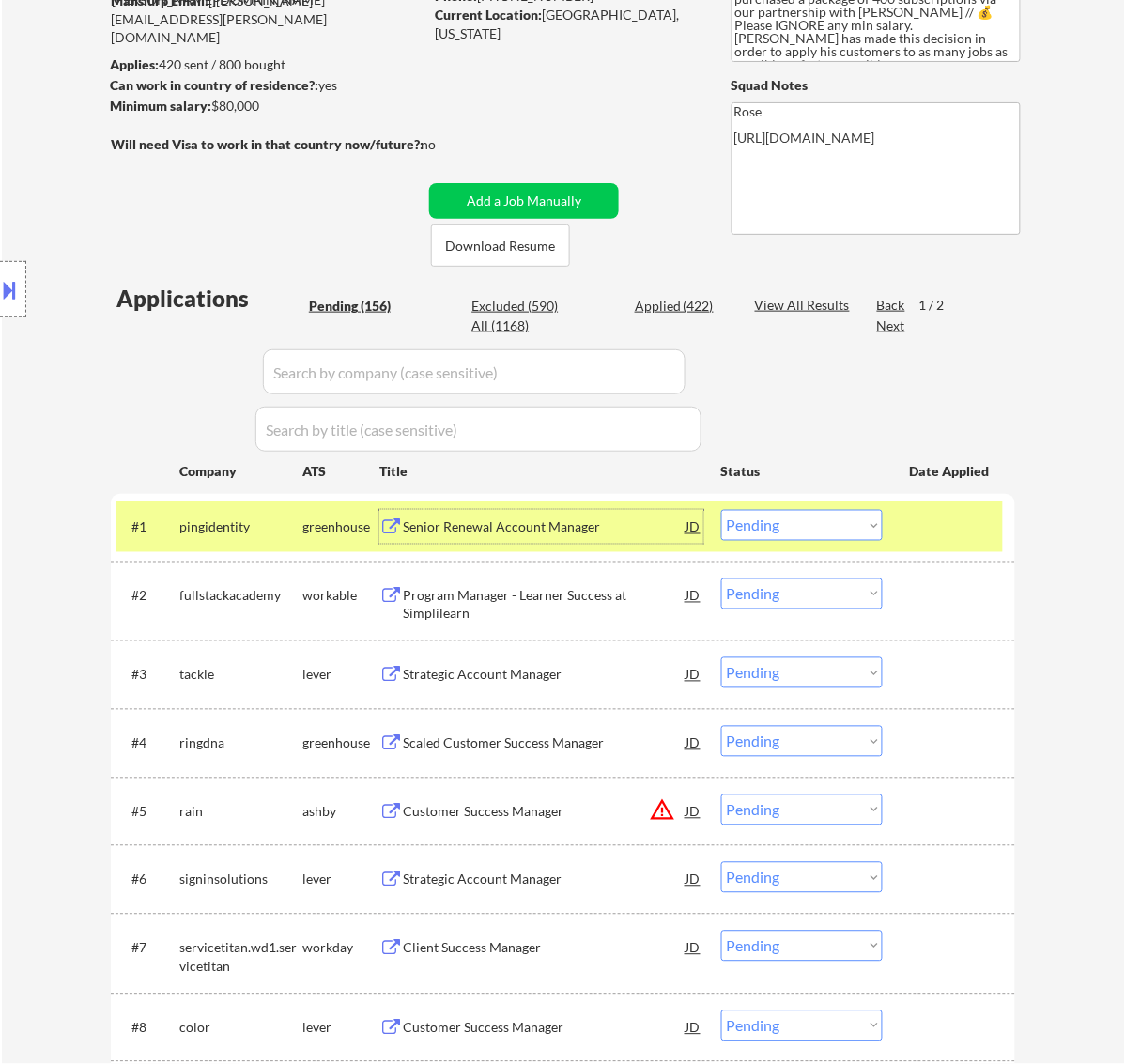
click at [601, 524] on div "Senior Renewal Account Manager" at bounding box center [545, 527] width 283 height 19
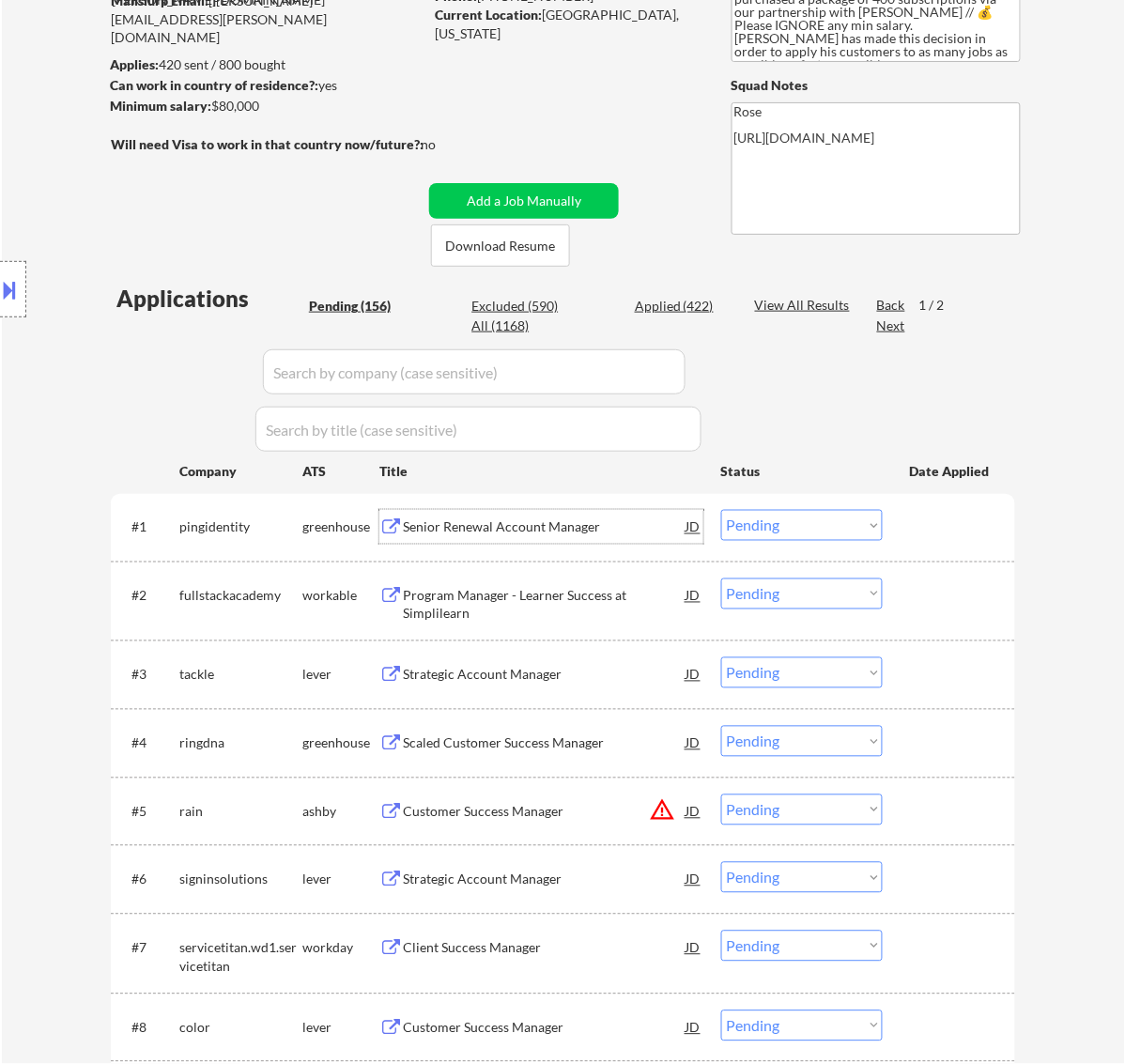
click at [836, 527] on select "Choose an option... Pending Applied Excluded (Questions) Excluded (Expired) Exc…" at bounding box center [801, 526] width 161 height 31
click at [721, 510] on select "Choose an option... Pending Applied Excluded (Questions) Excluded (Expired) Exc…" at bounding box center [801, 526] width 161 height 31
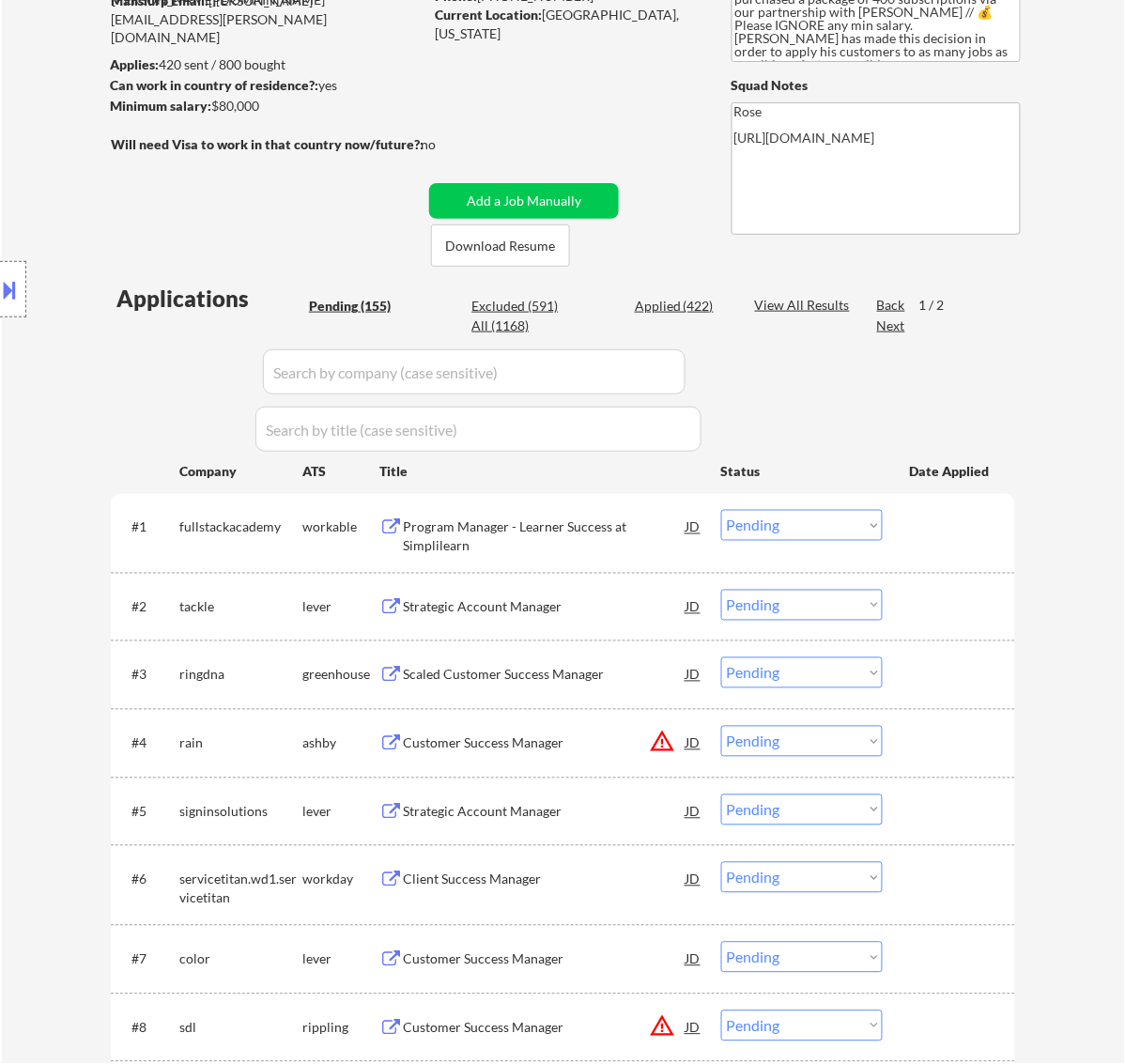
click at [593, 532] on div "Program Manager - Learner Success at Simplilearn" at bounding box center [545, 536] width 283 height 36
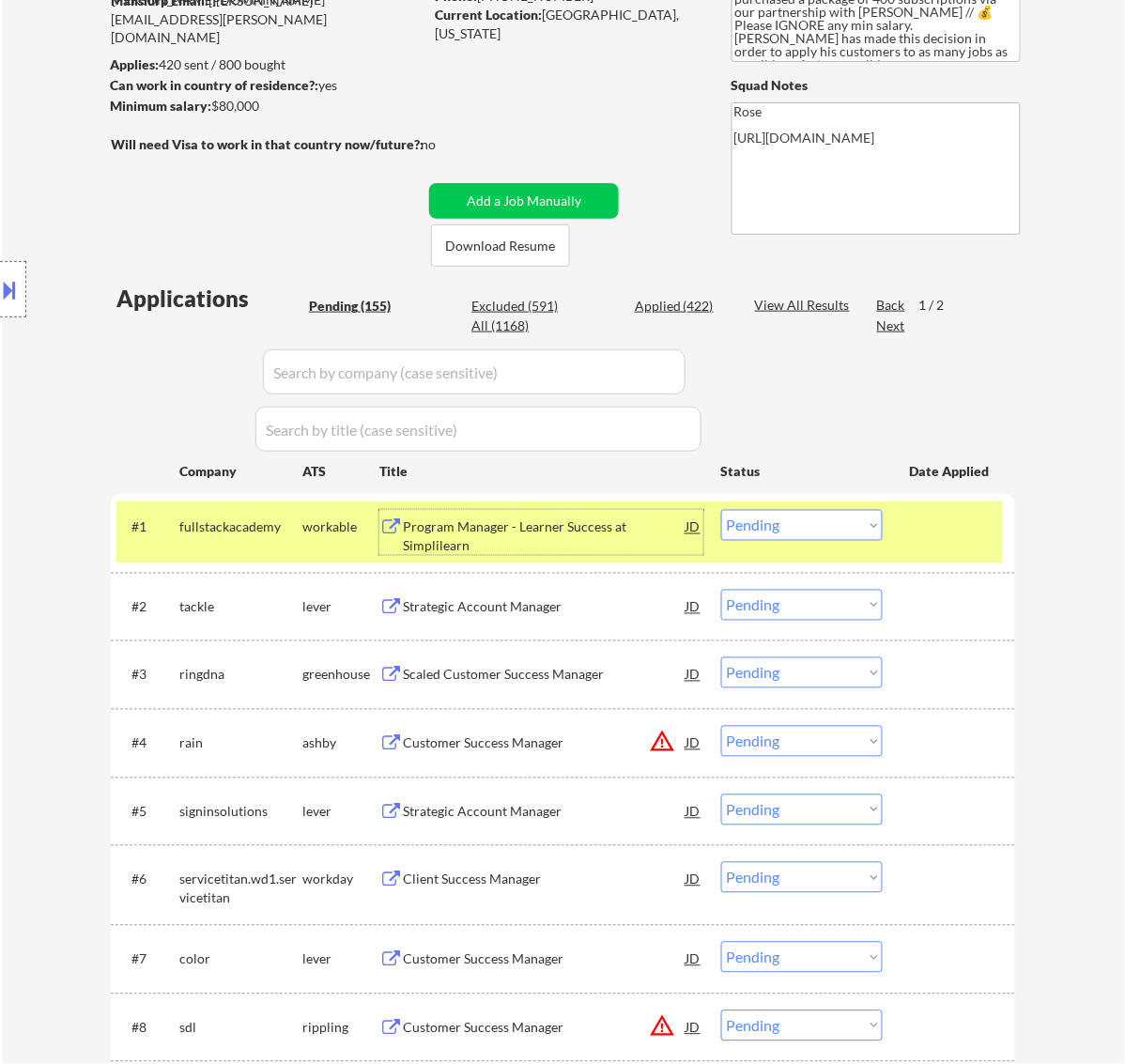
click at [829, 522] on select "Choose an option... Pending Applied Excluded (Questions) Excluded (Expired) Exc…" at bounding box center [801, 526] width 161 height 31
click at [721, 510] on select "Choose an option... Pending Applied Excluded (Questions) Excluded (Expired) Exc…" at bounding box center [801, 526] width 161 height 31
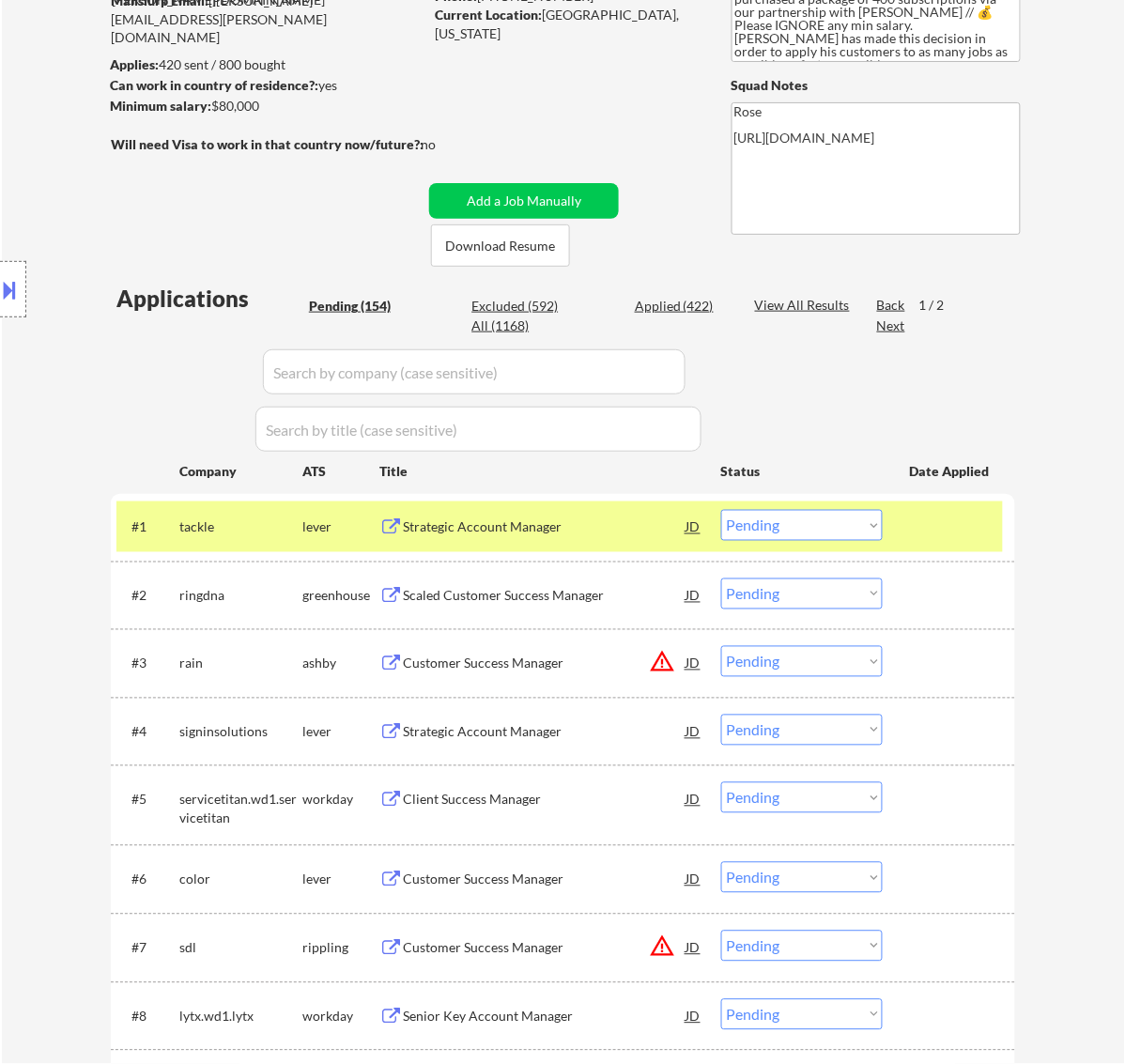
click at [625, 524] on div "Strategic Account Manager" at bounding box center [545, 527] width 283 height 19
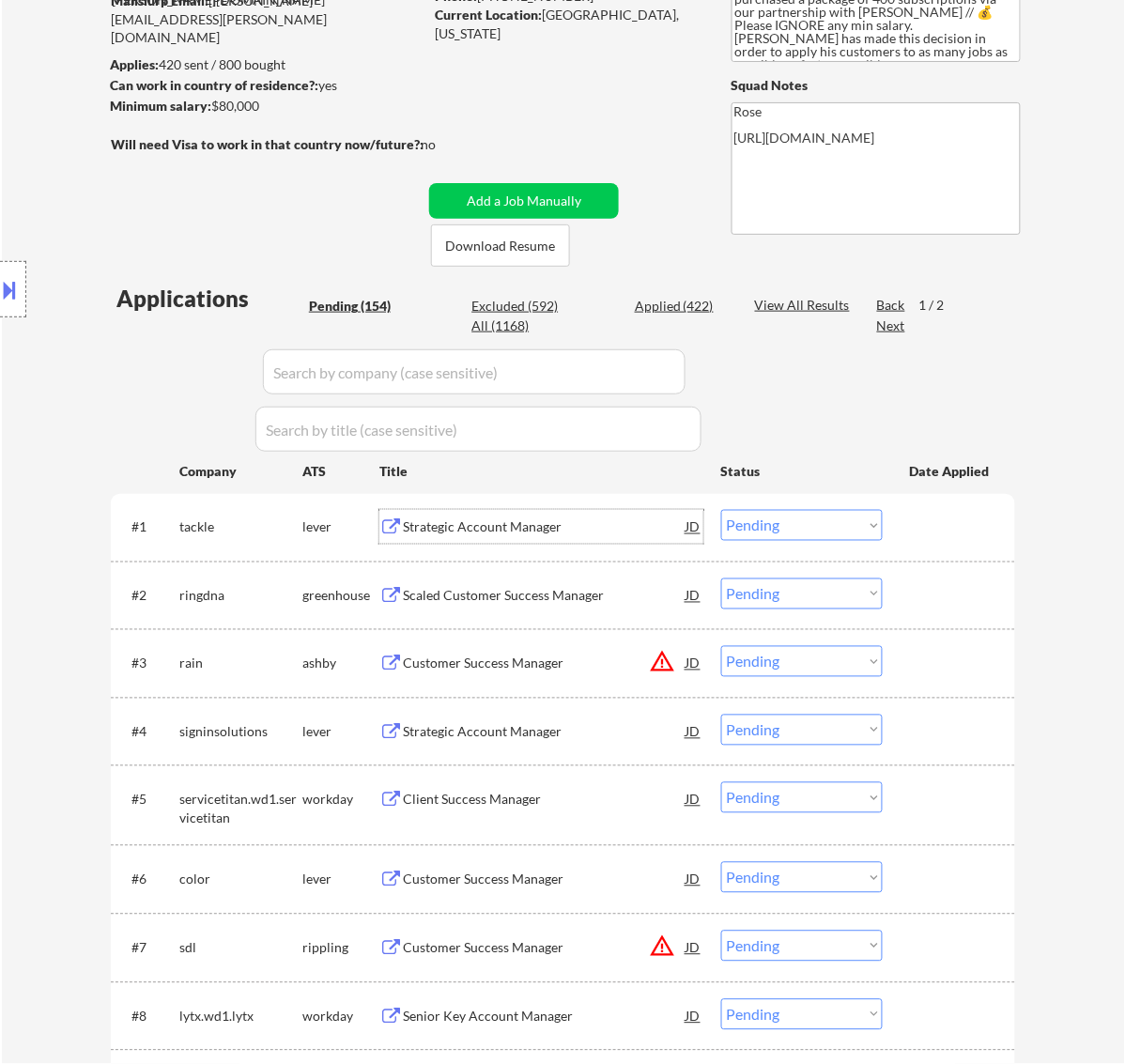
click at [782, 532] on select "Choose an option... Pending Applied Excluded (Questions) Excluded (Expired) Exc…" at bounding box center [801, 526] width 161 height 31
click at [721, 510] on select "Choose an option... Pending Applied Excluded (Questions) Excluded (Expired) Exc…" at bounding box center [801, 526] width 161 height 31
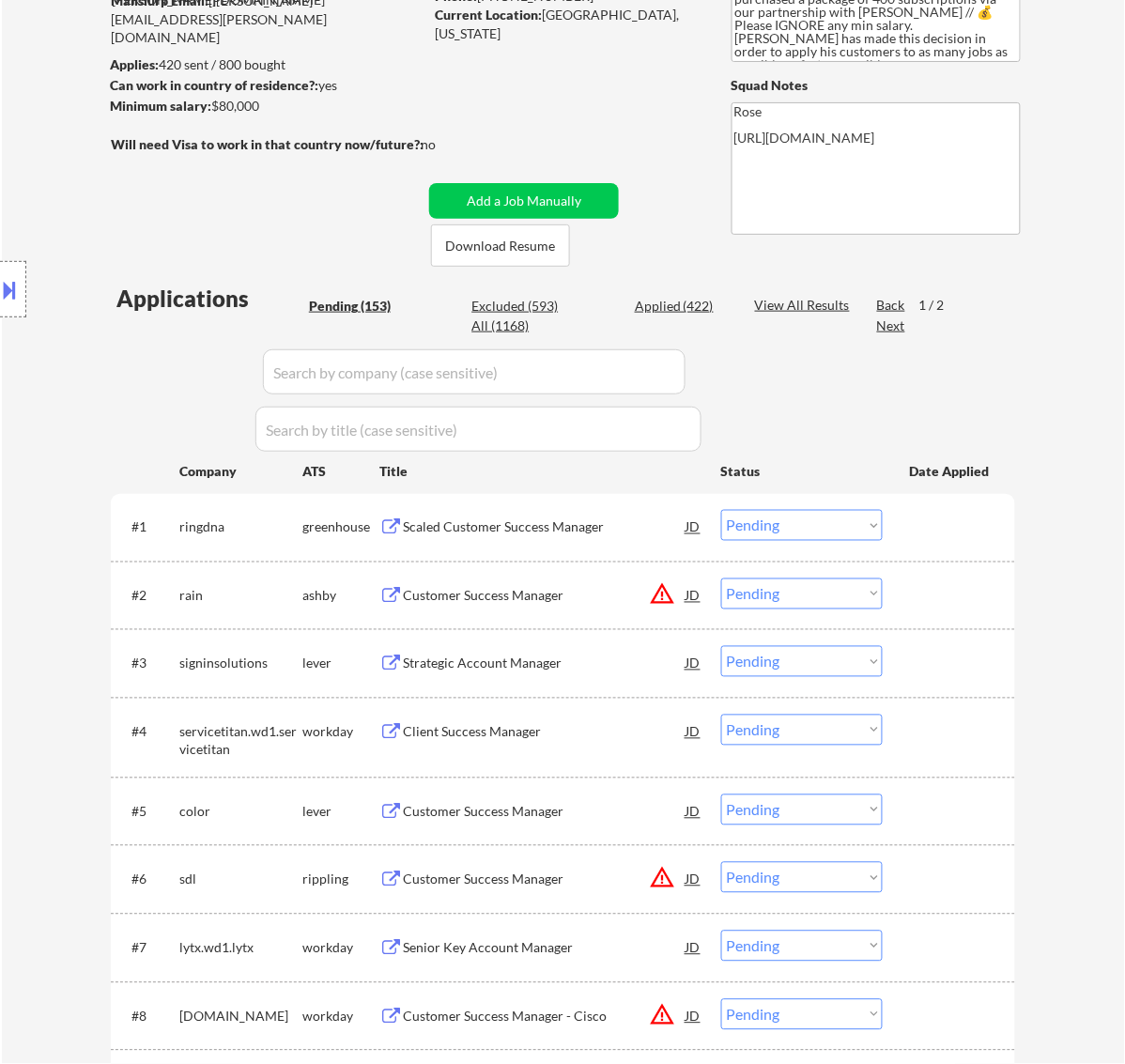
click at [577, 526] on div "Scaled Customer Success Manager" at bounding box center [545, 527] width 283 height 19
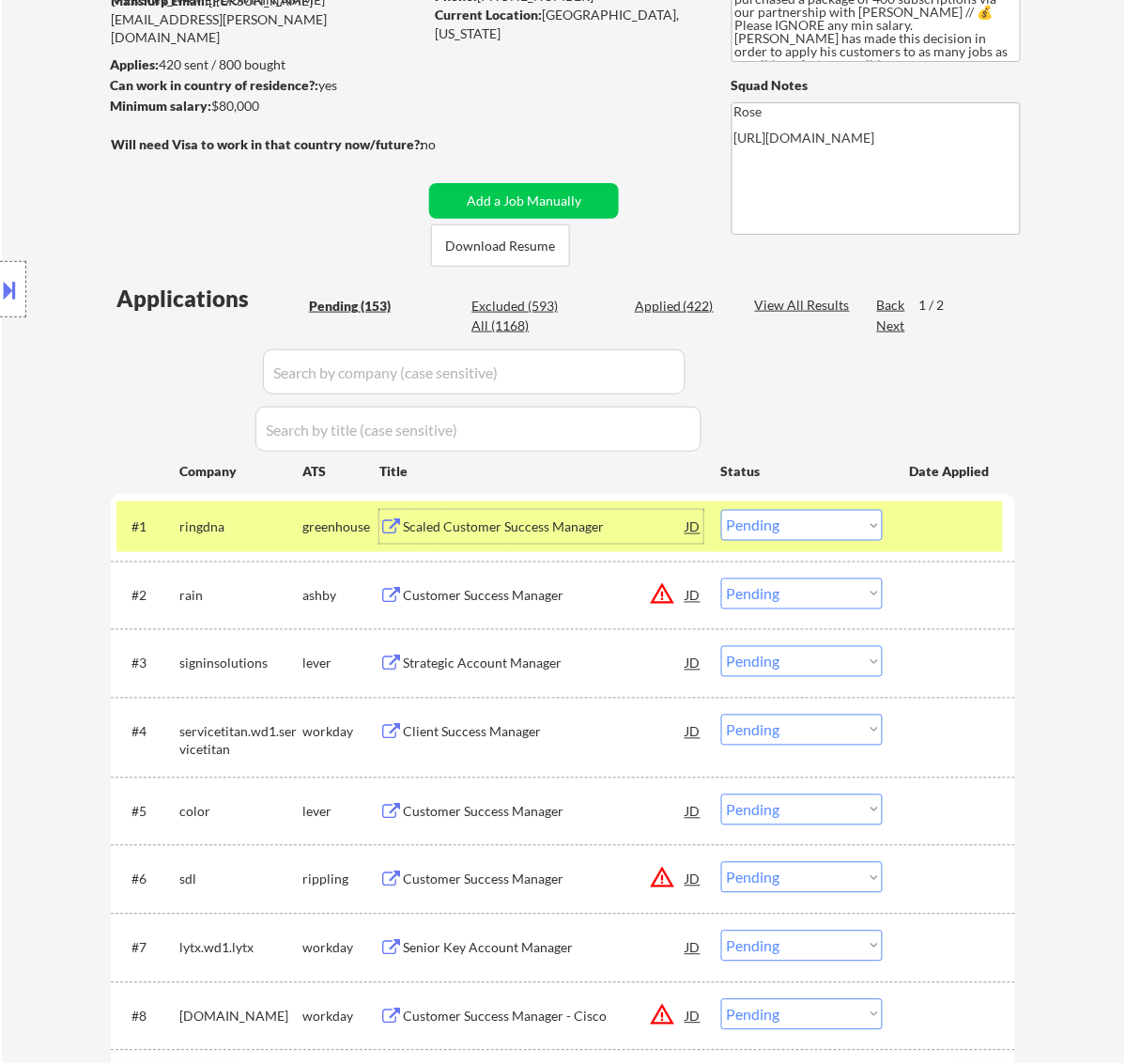
click at [801, 526] on select "Choose an option... Pending Applied Excluded (Questions) Excluded (Expired) Exc…" at bounding box center [801, 526] width 161 height 31
click at [510, 526] on div "Scaled Customer Success Manager" at bounding box center [545, 527] width 283 height 19
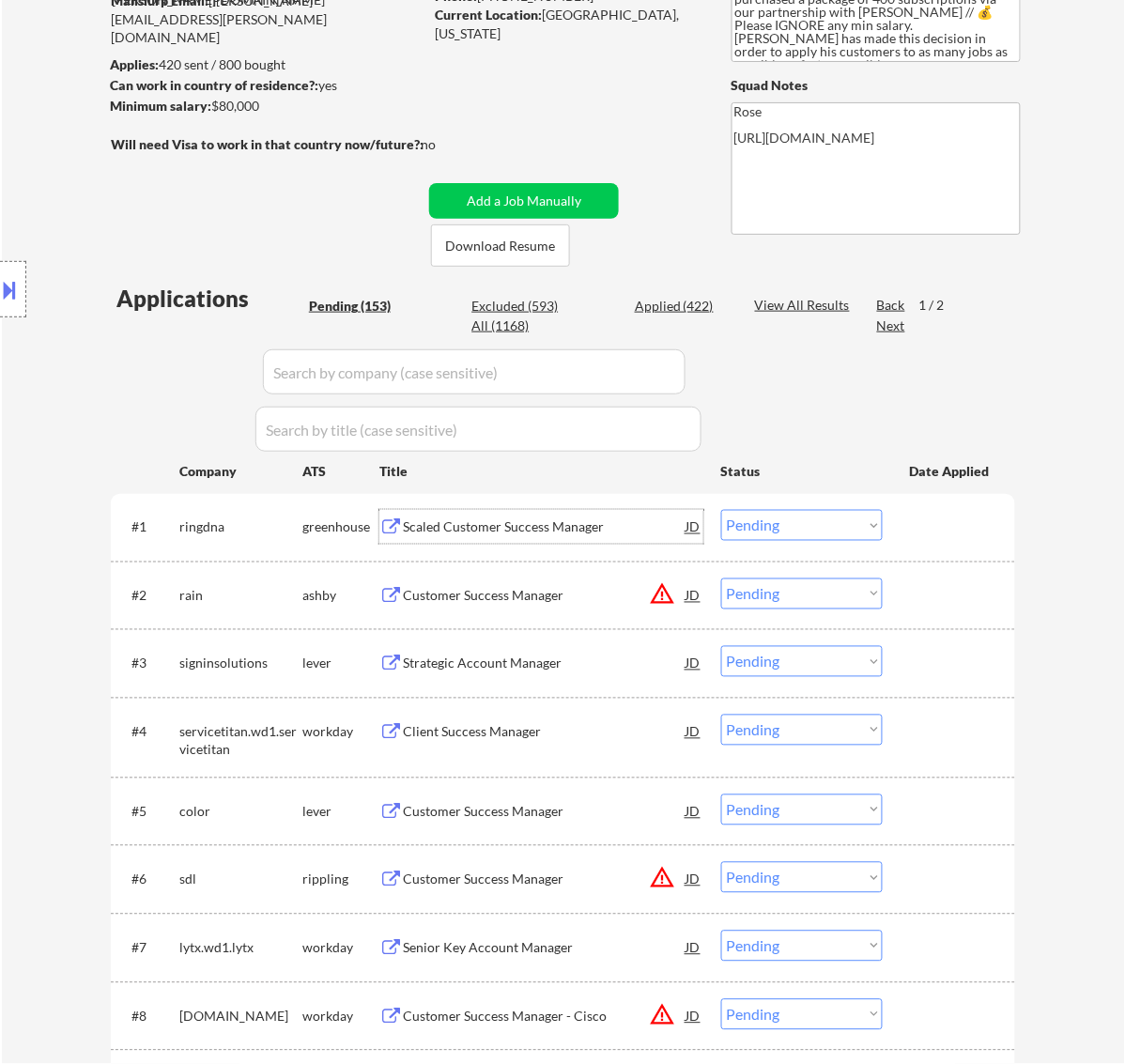
click at [771, 518] on select "Choose an option... Pending Applied Excluded (Questions) Excluded (Expired) Exc…" at bounding box center [801, 526] width 161 height 31
click at [721, 510] on select "Choose an option... Pending Applied Excluded (Questions) Excluded (Expired) Exc…" at bounding box center [801, 526] width 161 height 31
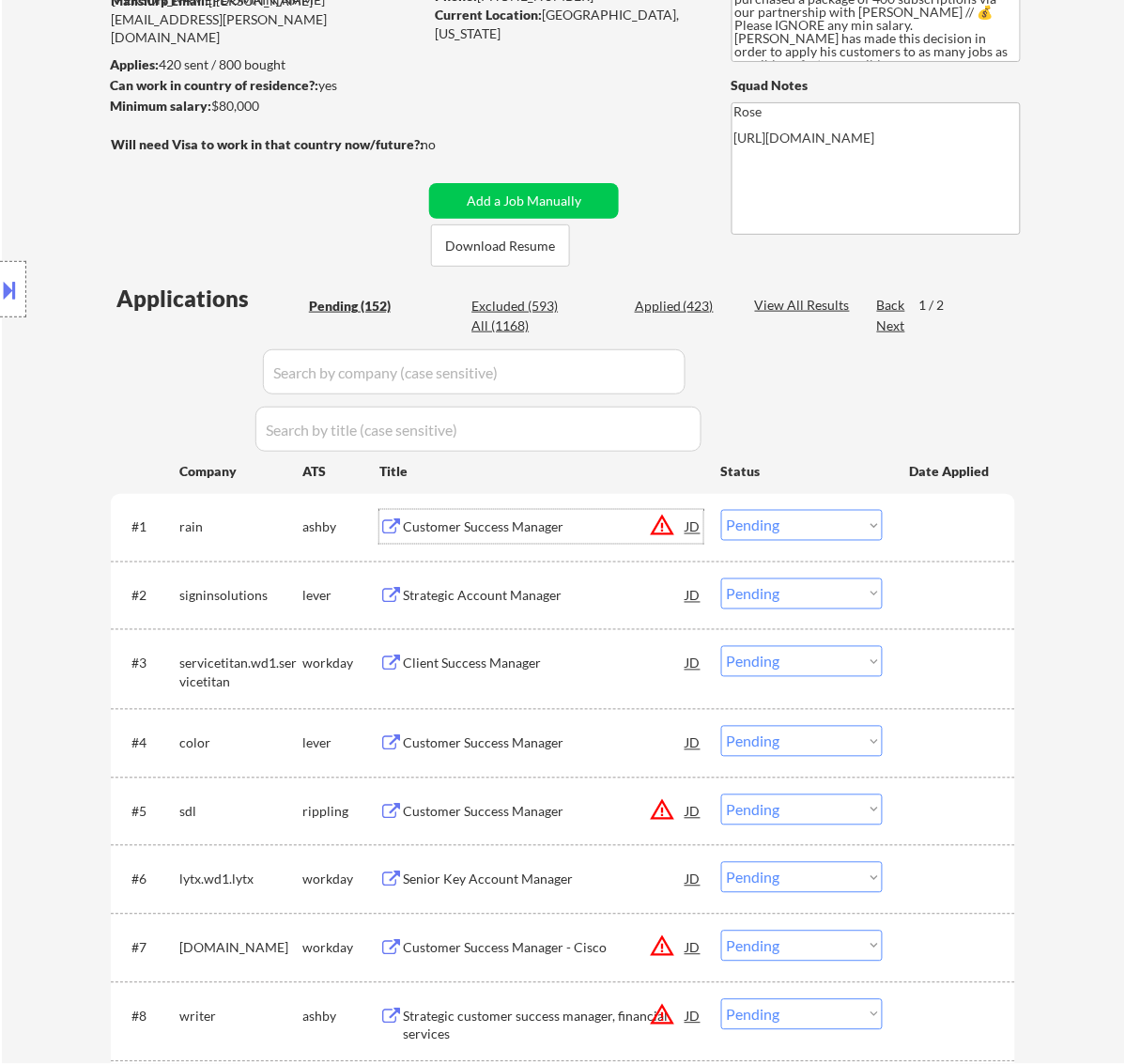
click at [564, 518] on div "Customer Success Manager" at bounding box center [545, 527] width 283 height 19
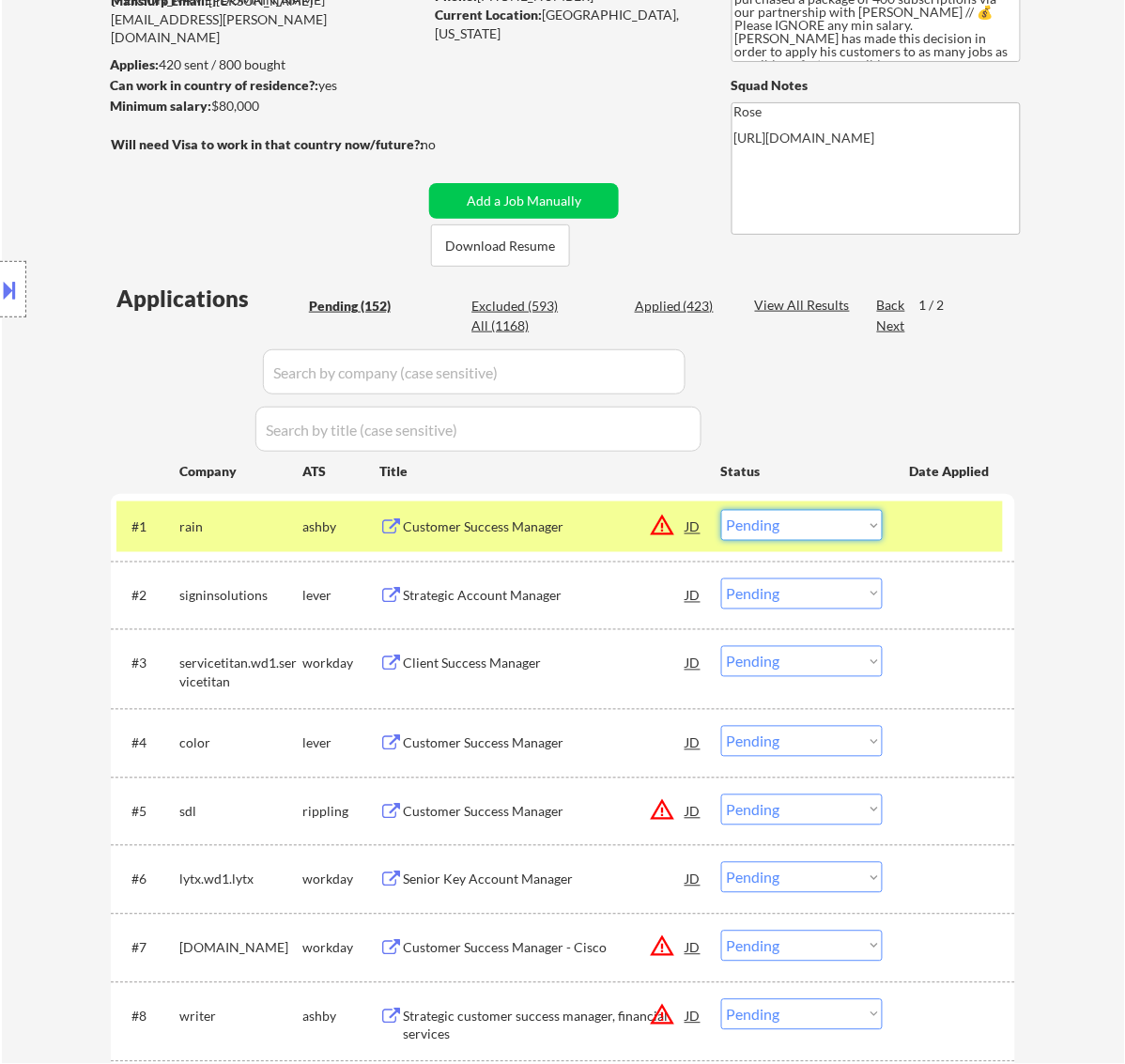
drag, startPoint x: 784, startPoint y: 529, endPoint x: 784, endPoint y: 540, distance: 11.0
click at [784, 529] on select "Choose an option... Pending Applied Excluded (Questions) Excluded (Expired) Exc…" at bounding box center [801, 526] width 161 height 31
click at [721, 510] on select "Choose an option... Pending Applied Excluded (Questions) Excluded (Expired) Exc…" at bounding box center [801, 526] width 161 height 31
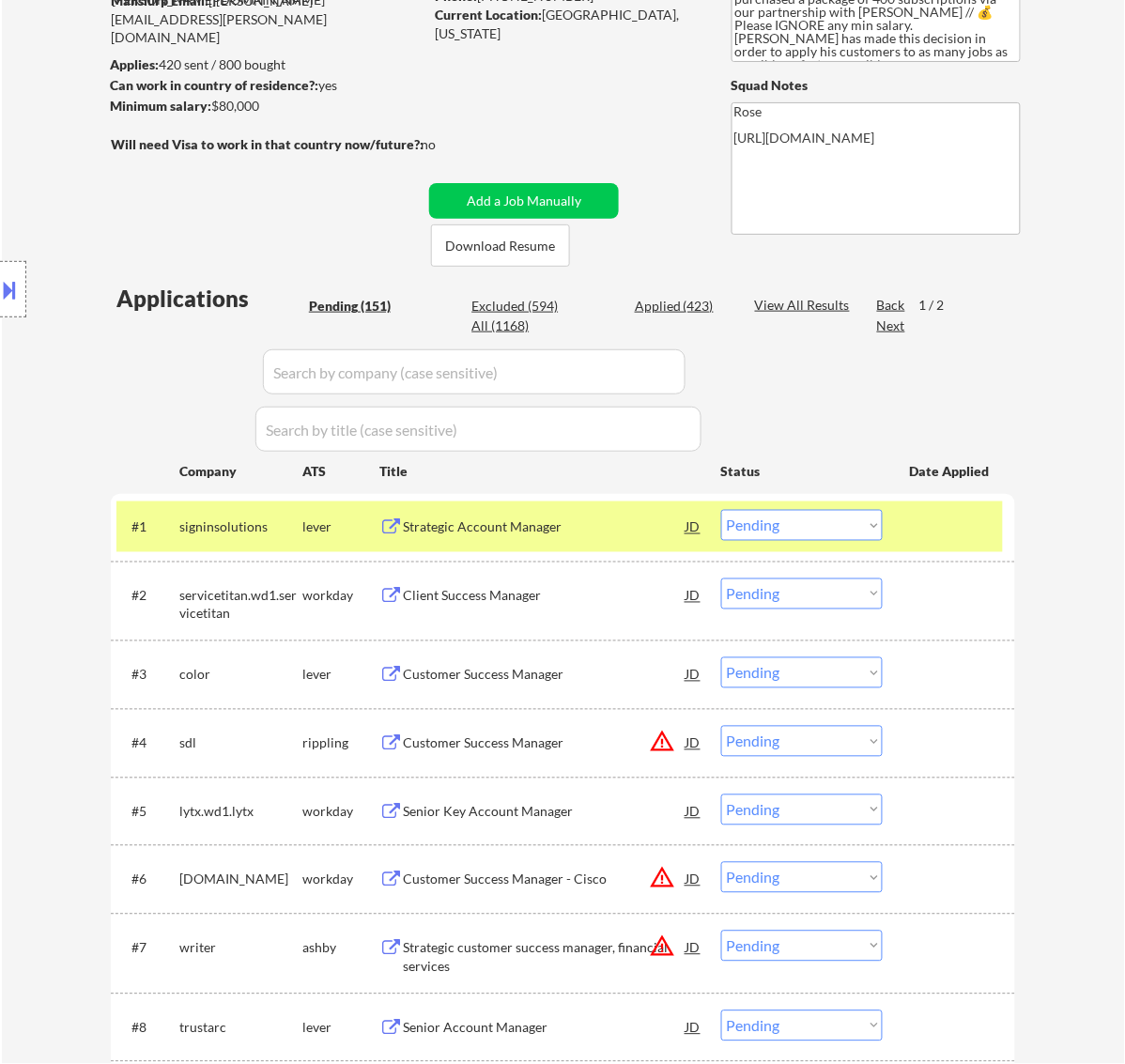
click at [571, 536] on div "Strategic Account Manager" at bounding box center [545, 527] width 283 height 19
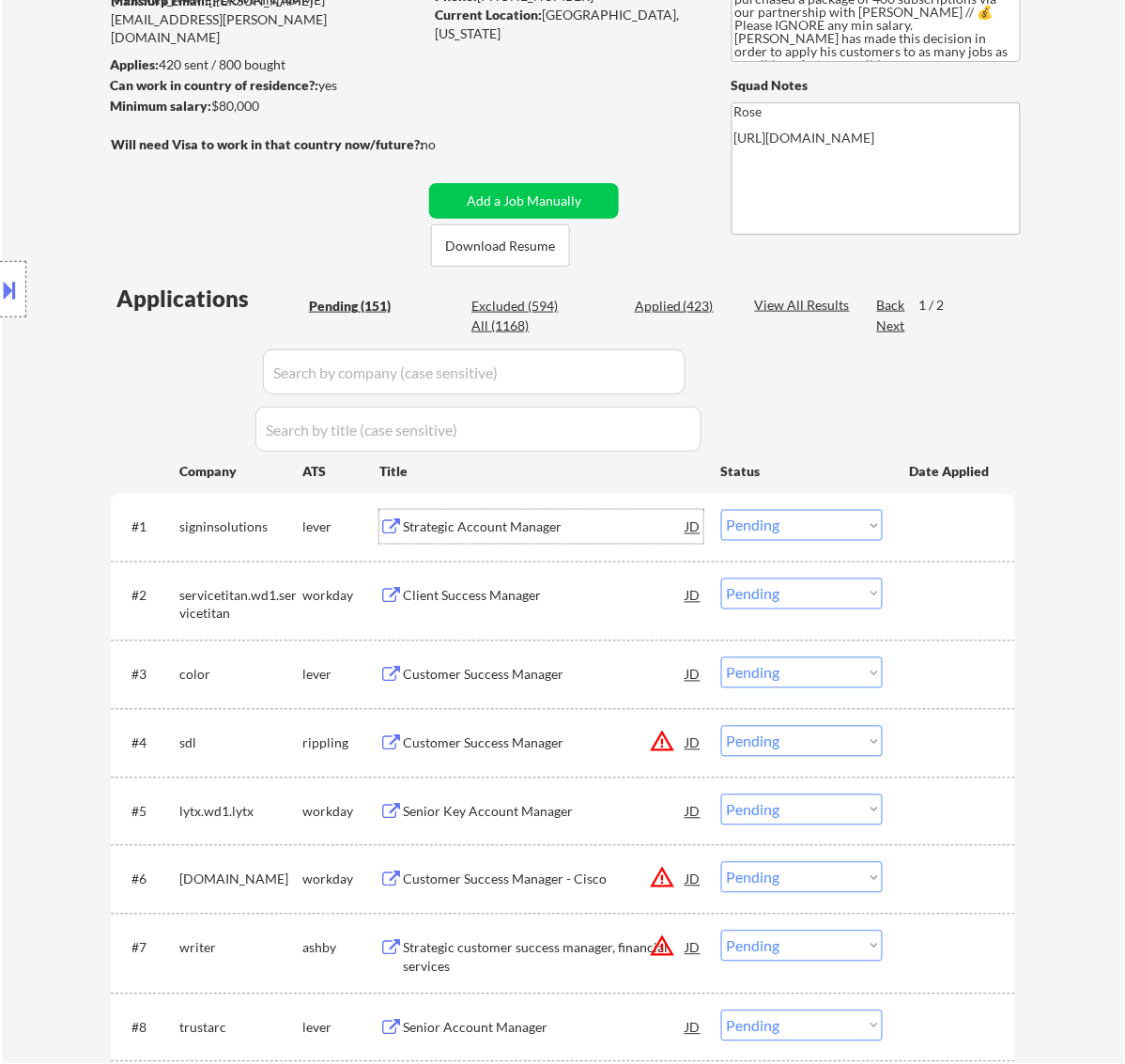
click at [512, 529] on div "Strategic Account Manager" at bounding box center [545, 527] width 283 height 19
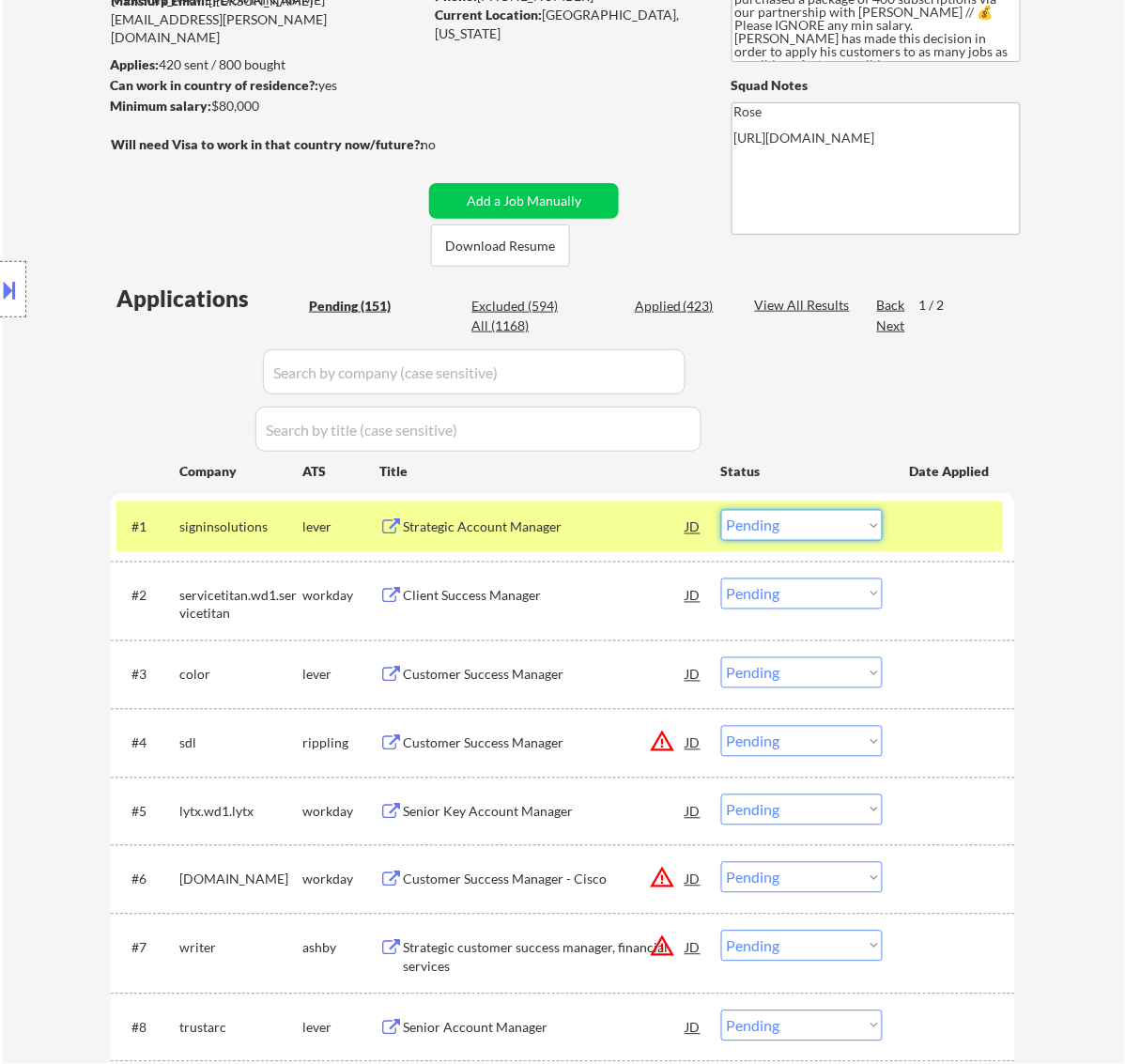
drag, startPoint x: 814, startPoint y: 521, endPoint x: 817, endPoint y: 536, distance: 15.3
click at [814, 521] on select "Choose an option... Pending Applied Excluded (Questions) Excluded (Expired) Exc…" at bounding box center [801, 526] width 161 height 31
click at [721, 510] on select "Choose an option... Pending Applied Excluded (Questions) Excluded (Expired) Exc…" at bounding box center [801, 526] width 161 height 31
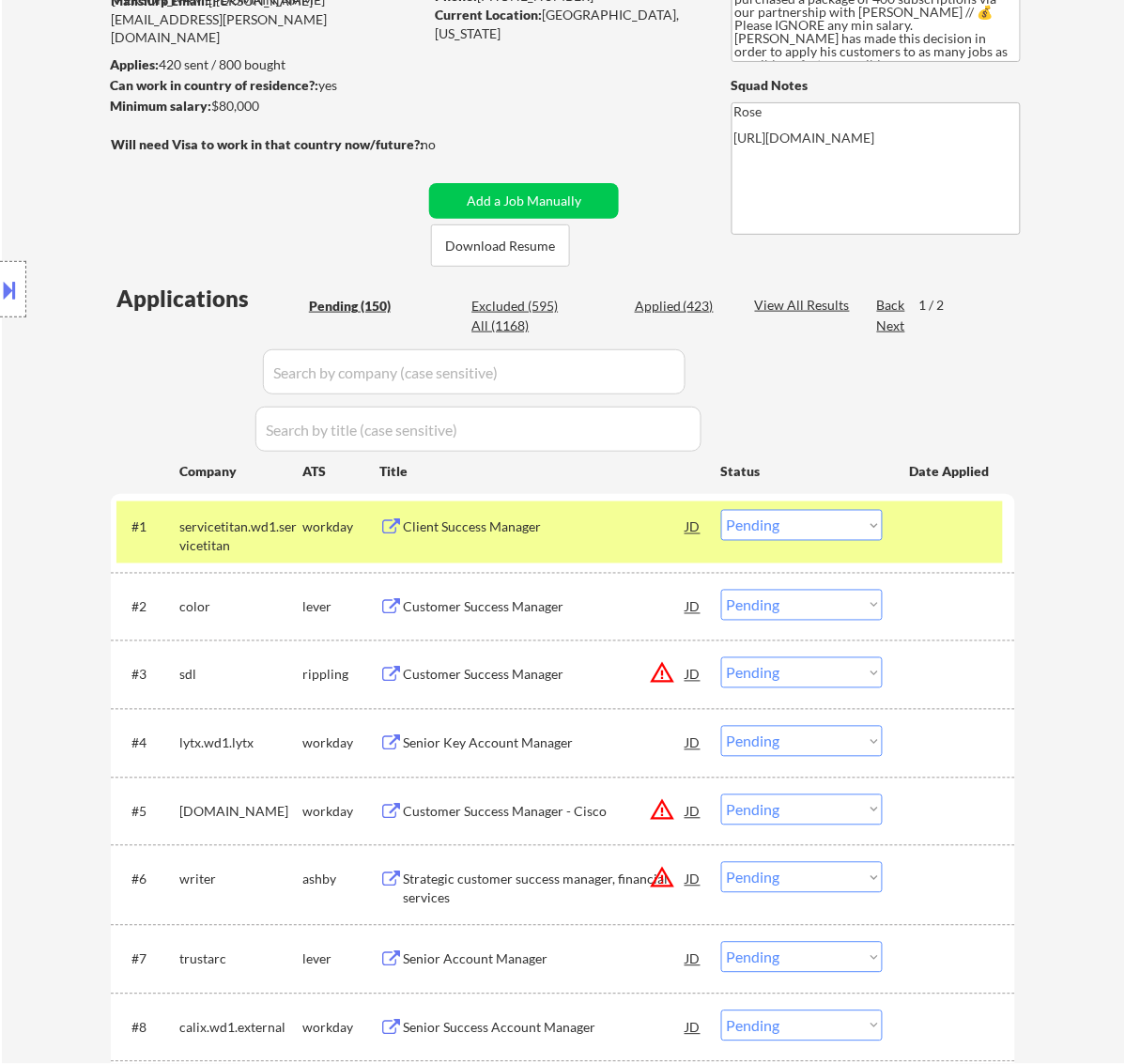
click at [555, 524] on div "Client Success Manager" at bounding box center [545, 527] width 283 height 19
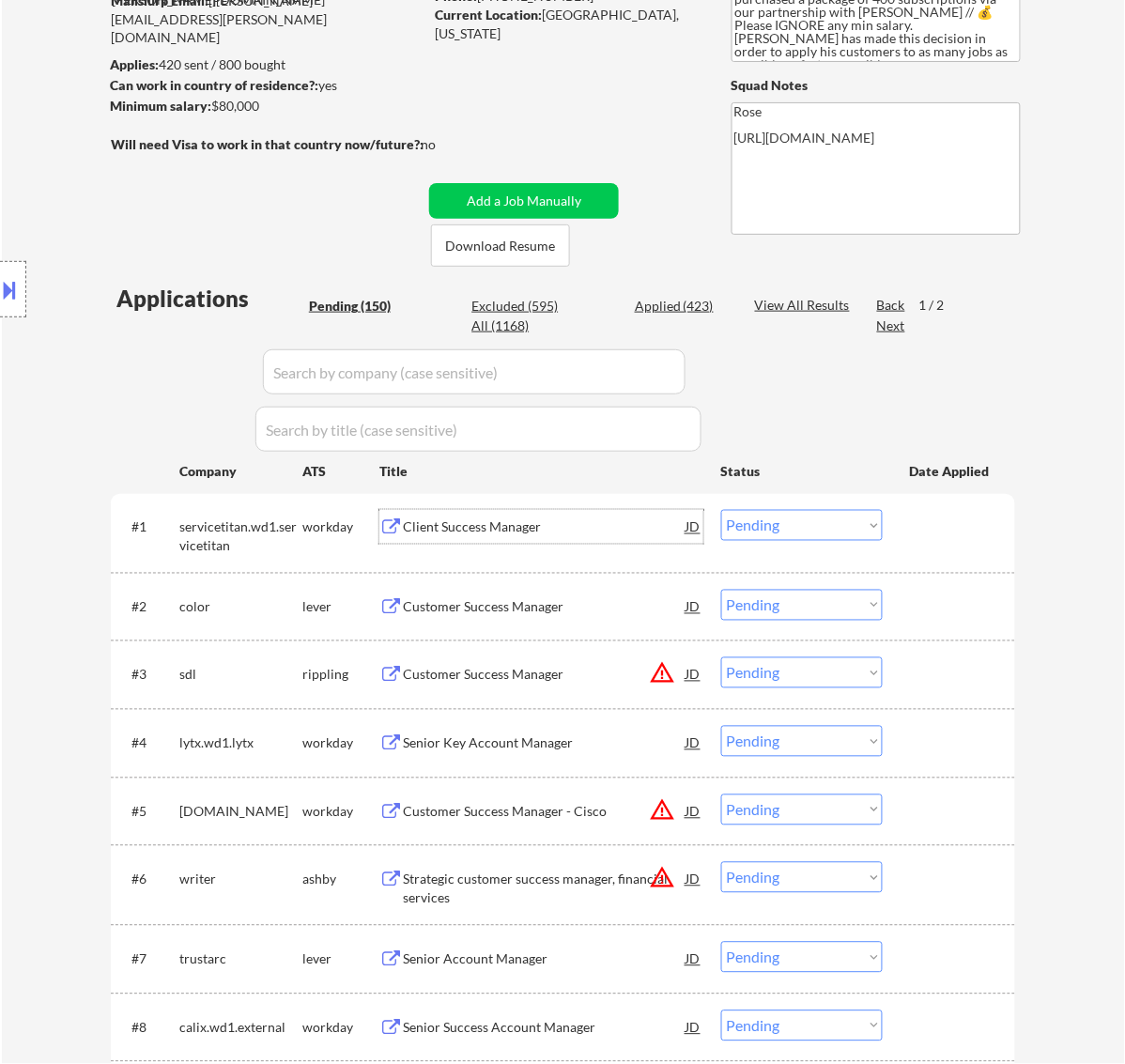
click at [845, 524] on select "Choose an option... Pending Applied Excluded (Questions) Excluded (Expired) Exc…" at bounding box center [801, 526] width 161 height 31
click at [721, 510] on select "Choose an option... Pending Applied Excluded (Questions) Excluded (Expired) Exc…" at bounding box center [801, 526] width 161 height 31
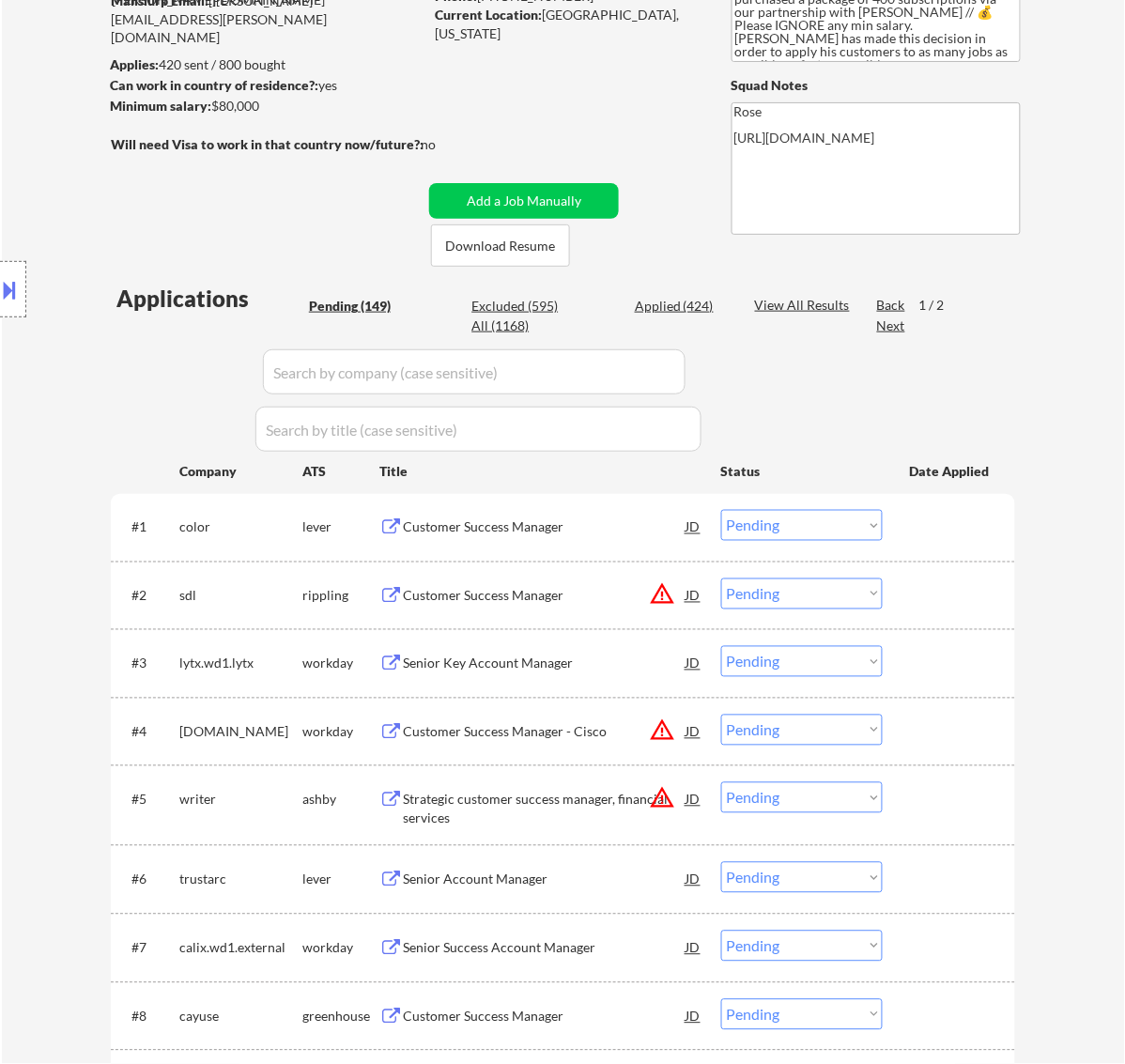
click at [627, 532] on div "Customer Success Manager" at bounding box center [545, 527] width 283 height 19
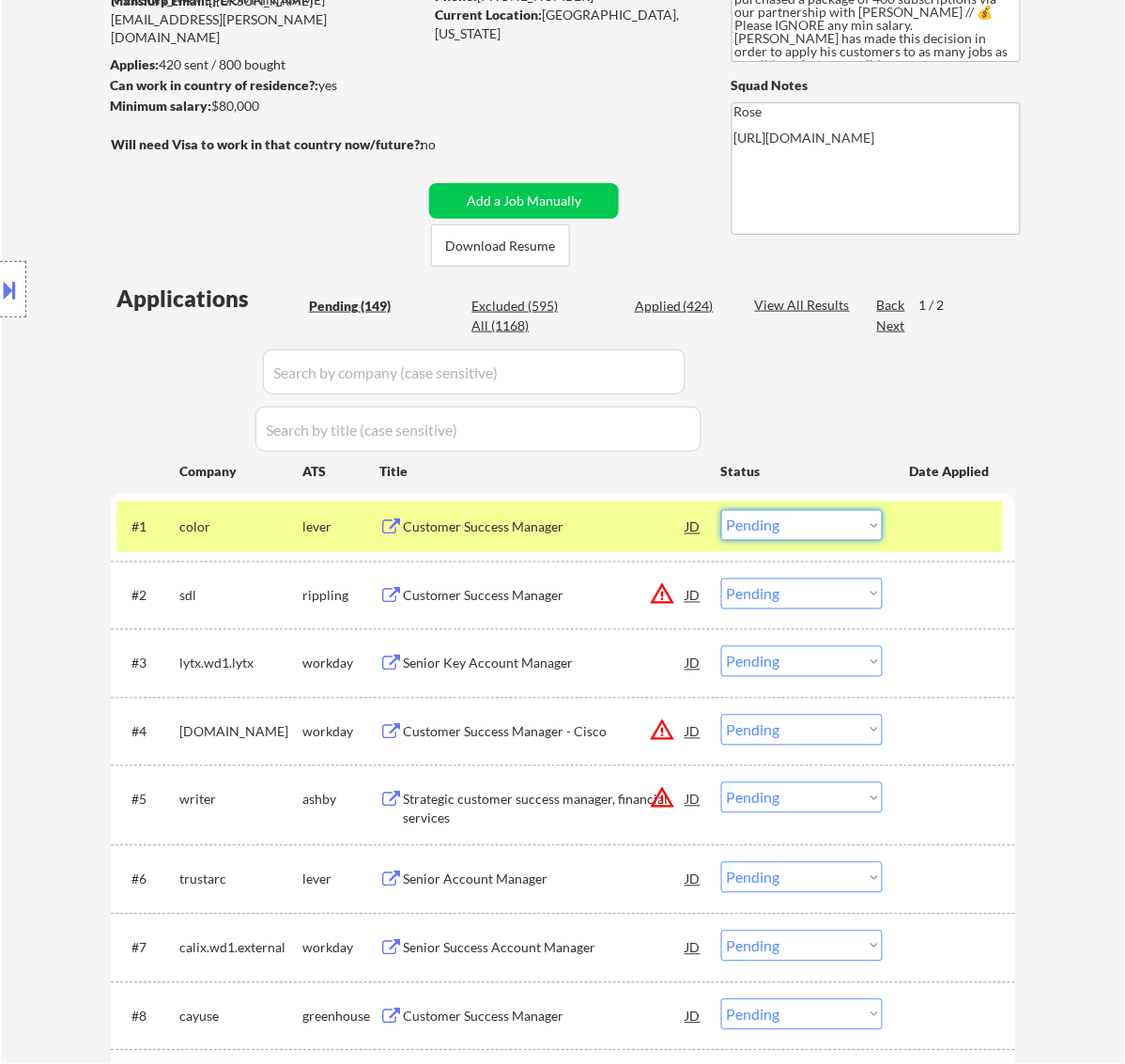
click at [862, 522] on select "Choose an option... Pending Applied Excluded (Questions) Excluded (Expired) Exc…" at bounding box center [801, 526] width 161 height 31
click at [721, 510] on select "Choose an option... Pending Applied Excluded (Questions) Excluded (Expired) Exc…" at bounding box center [801, 526] width 161 height 31
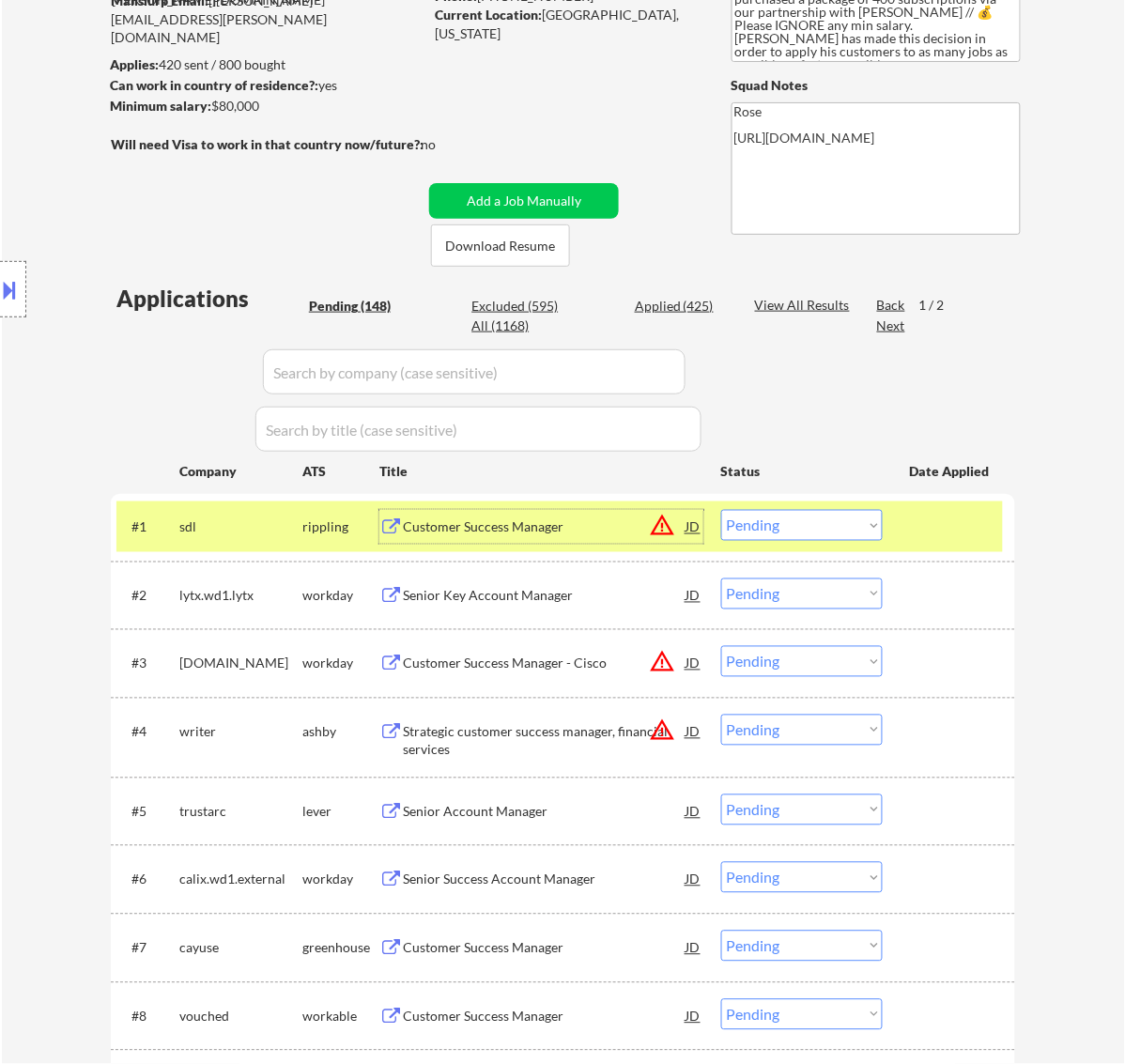
click at [547, 531] on div "Customer Success Manager" at bounding box center [545, 527] width 283 height 19
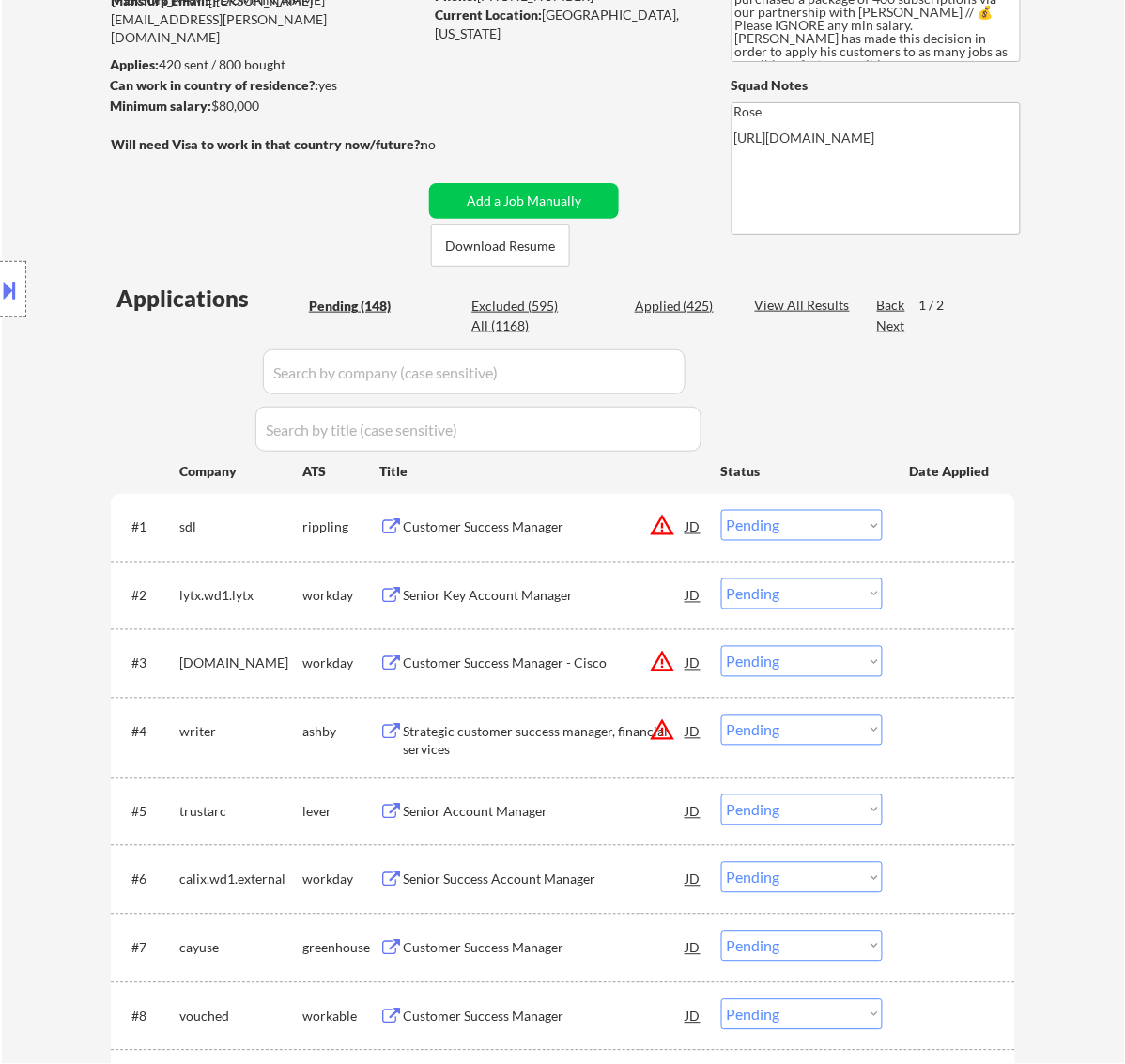
click at [17, 293] on button at bounding box center [10, 290] width 21 height 31
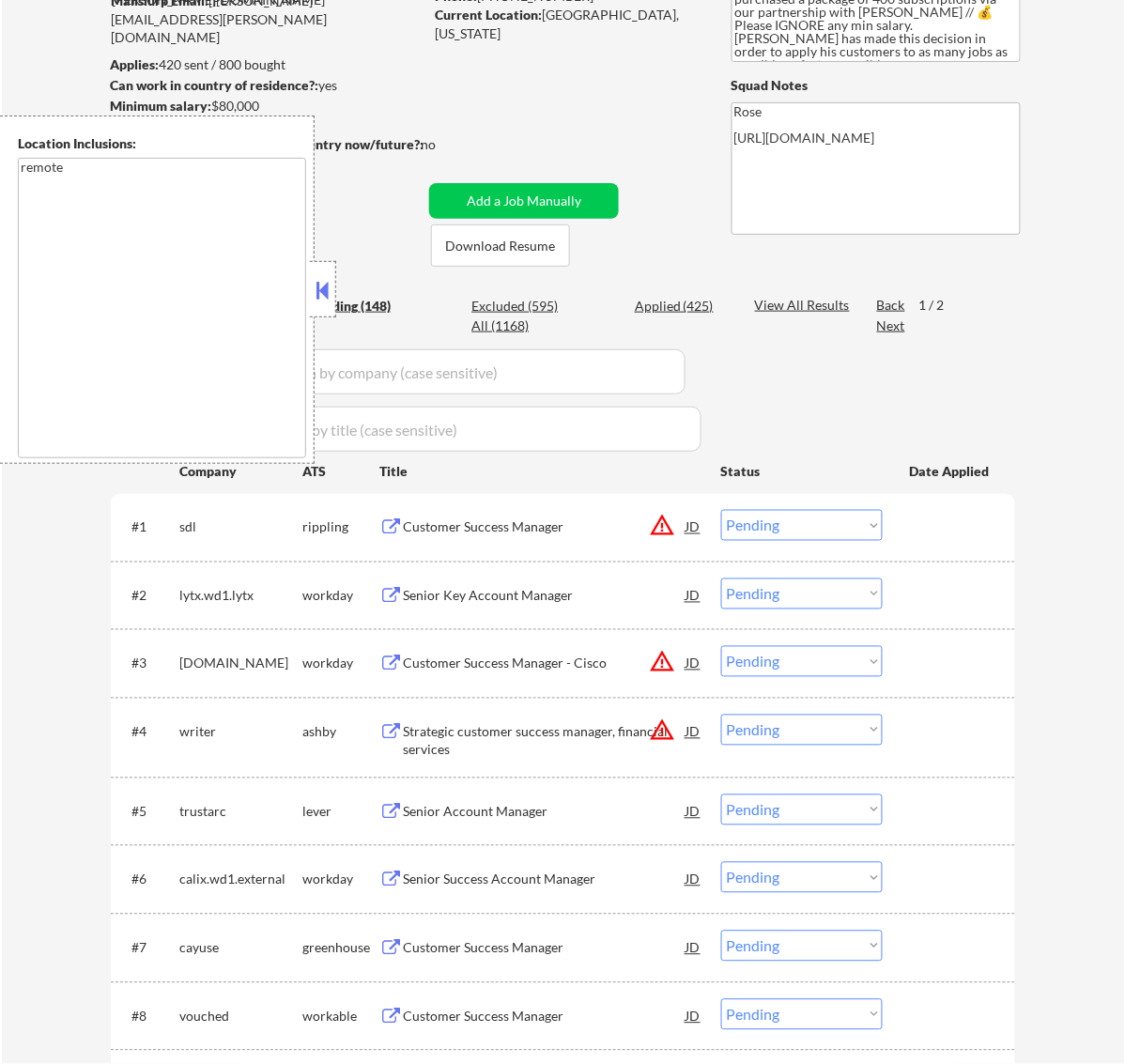
click at [326, 282] on button at bounding box center [322, 290] width 21 height 29
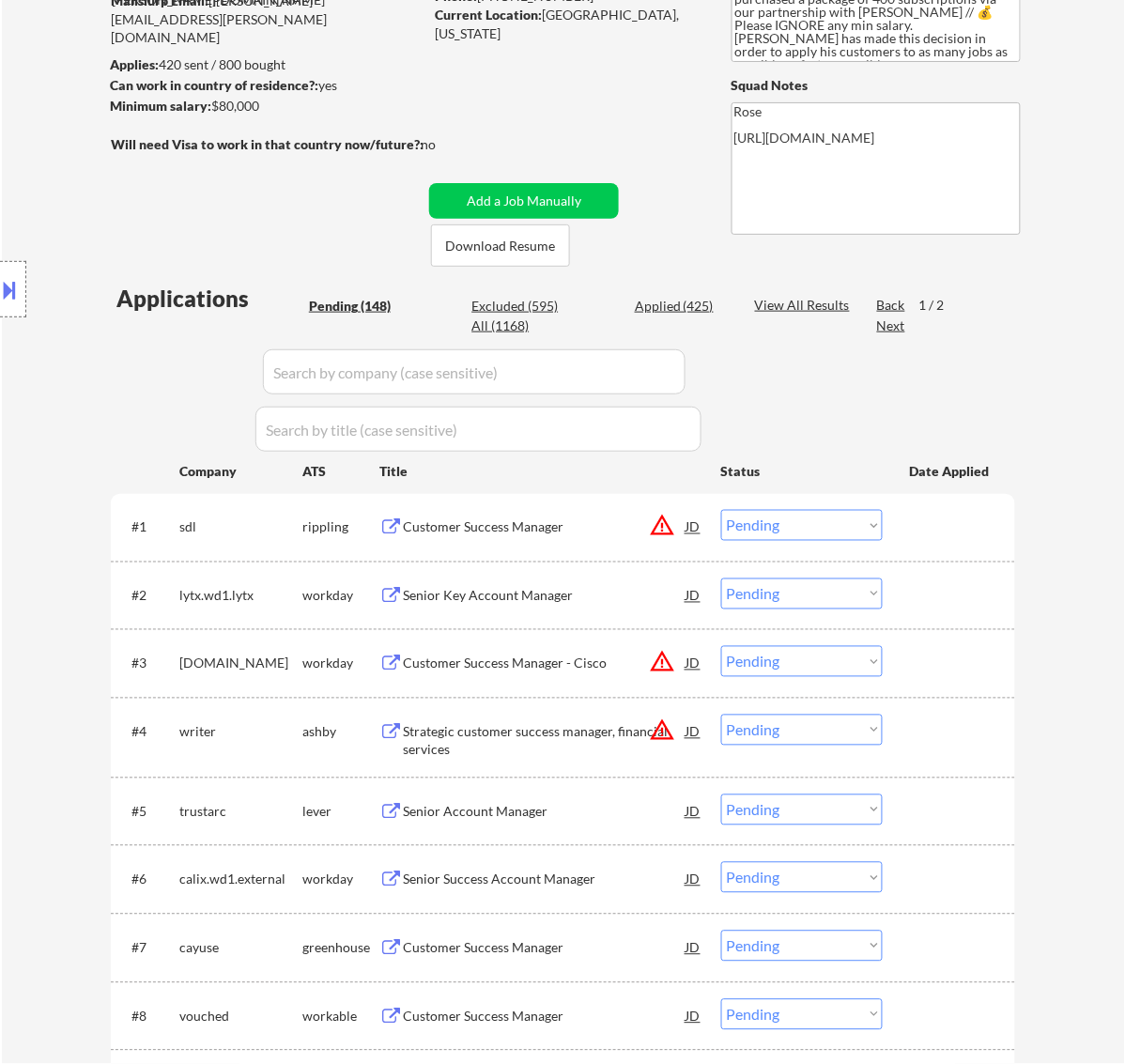
click at [817, 523] on select "Choose an option... Pending Applied Excluded (Questions) Excluded (Expired) Exc…" at bounding box center [801, 526] width 161 height 31
click at [721, 510] on select "Choose an option... Pending Applied Excluded (Questions) Excluded (Expired) Exc…" at bounding box center [801, 526] width 161 height 31
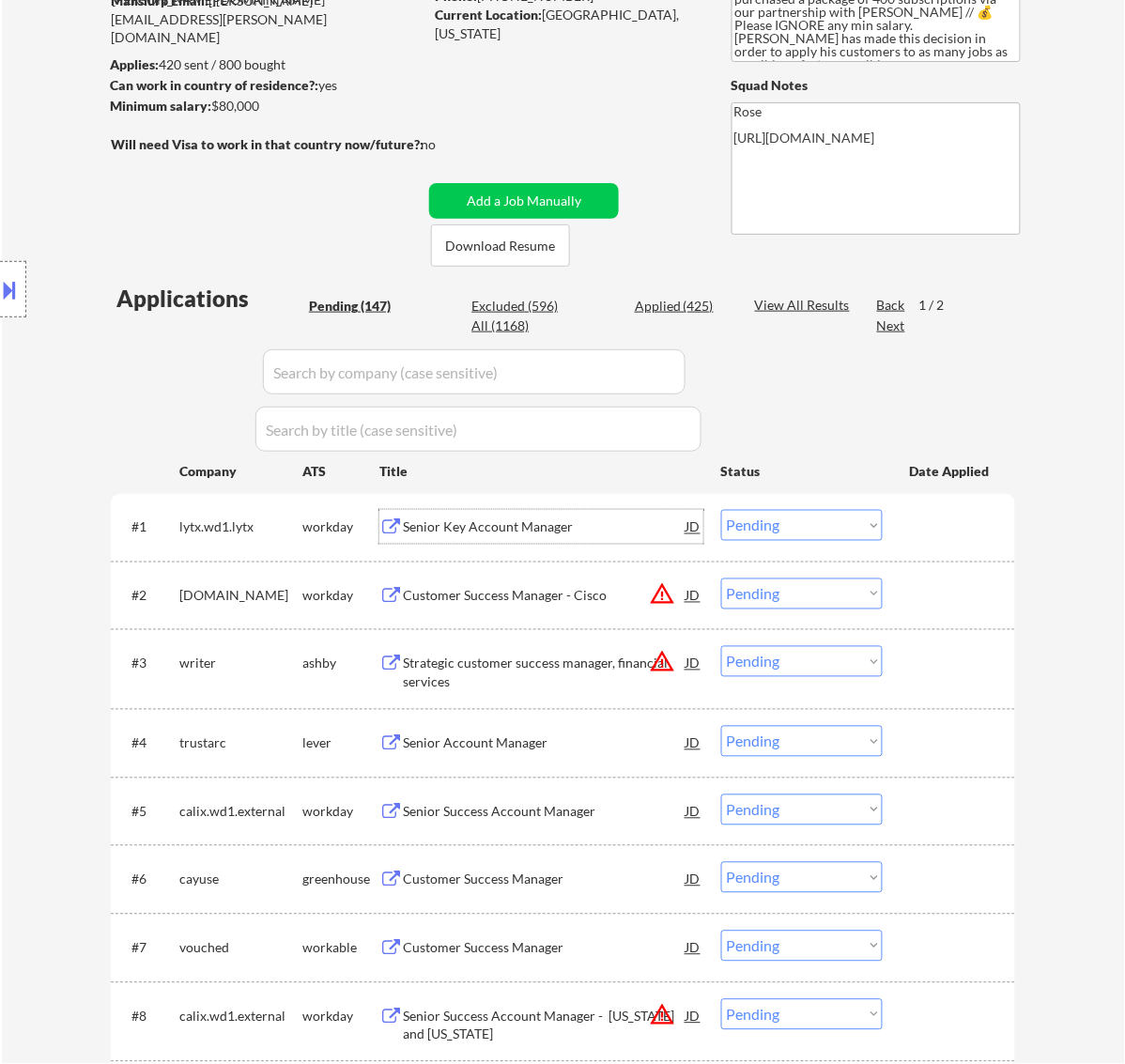
click at [613, 529] on div "Senior Key Account Manager" at bounding box center [545, 527] width 283 height 19
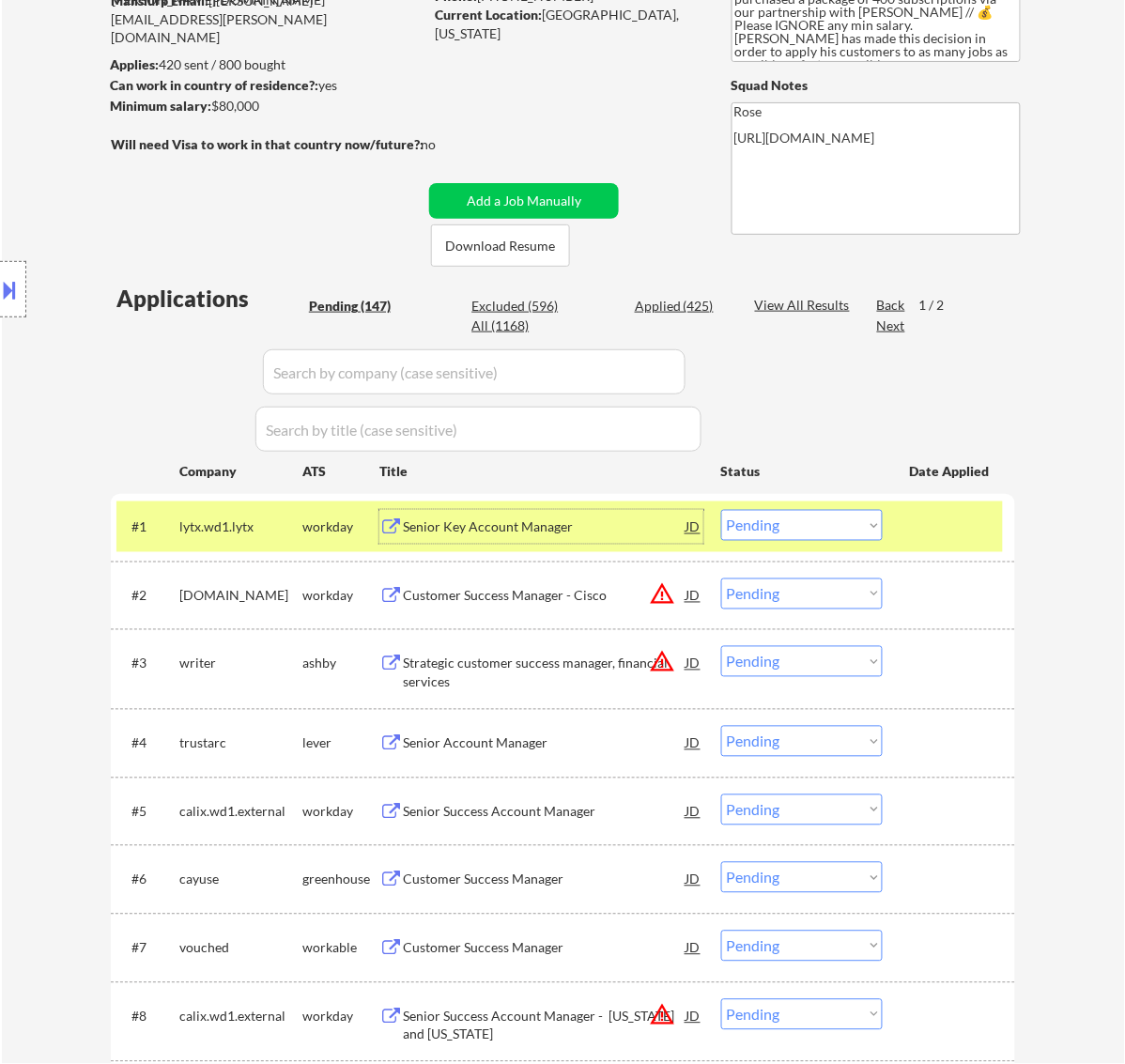
click at [833, 528] on select "Choose an option... Pending Applied Excluded (Questions) Excluded (Expired) Exc…" at bounding box center [801, 526] width 161 height 31
click at [721, 510] on select "Choose an option... Pending Applied Excluded (Questions) Excluded (Expired) Exc…" at bounding box center [801, 526] width 161 height 31
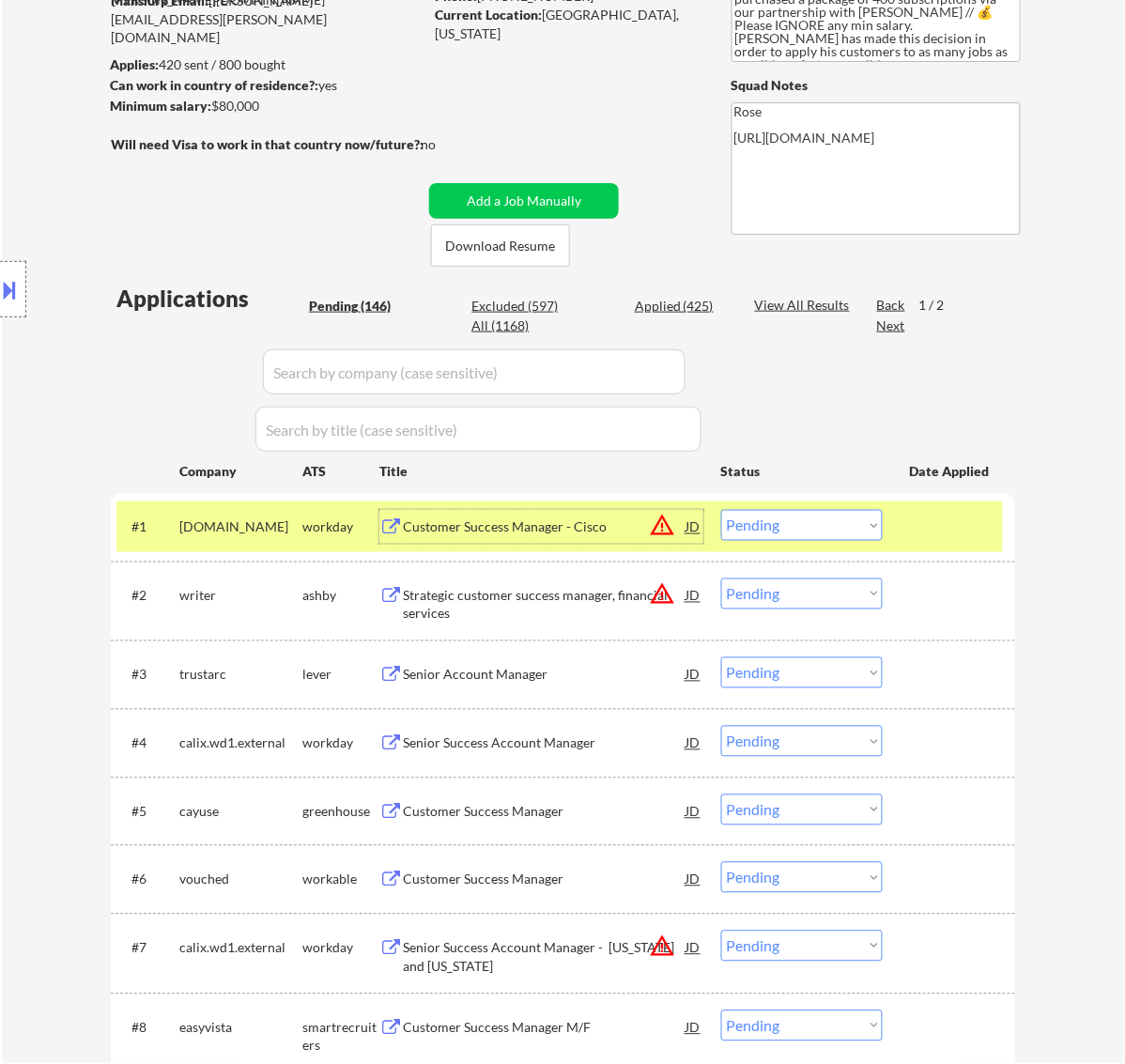
click at [579, 519] on div "Customer Success Manager - Cisco" at bounding box center [545, 527] width 283 height 19
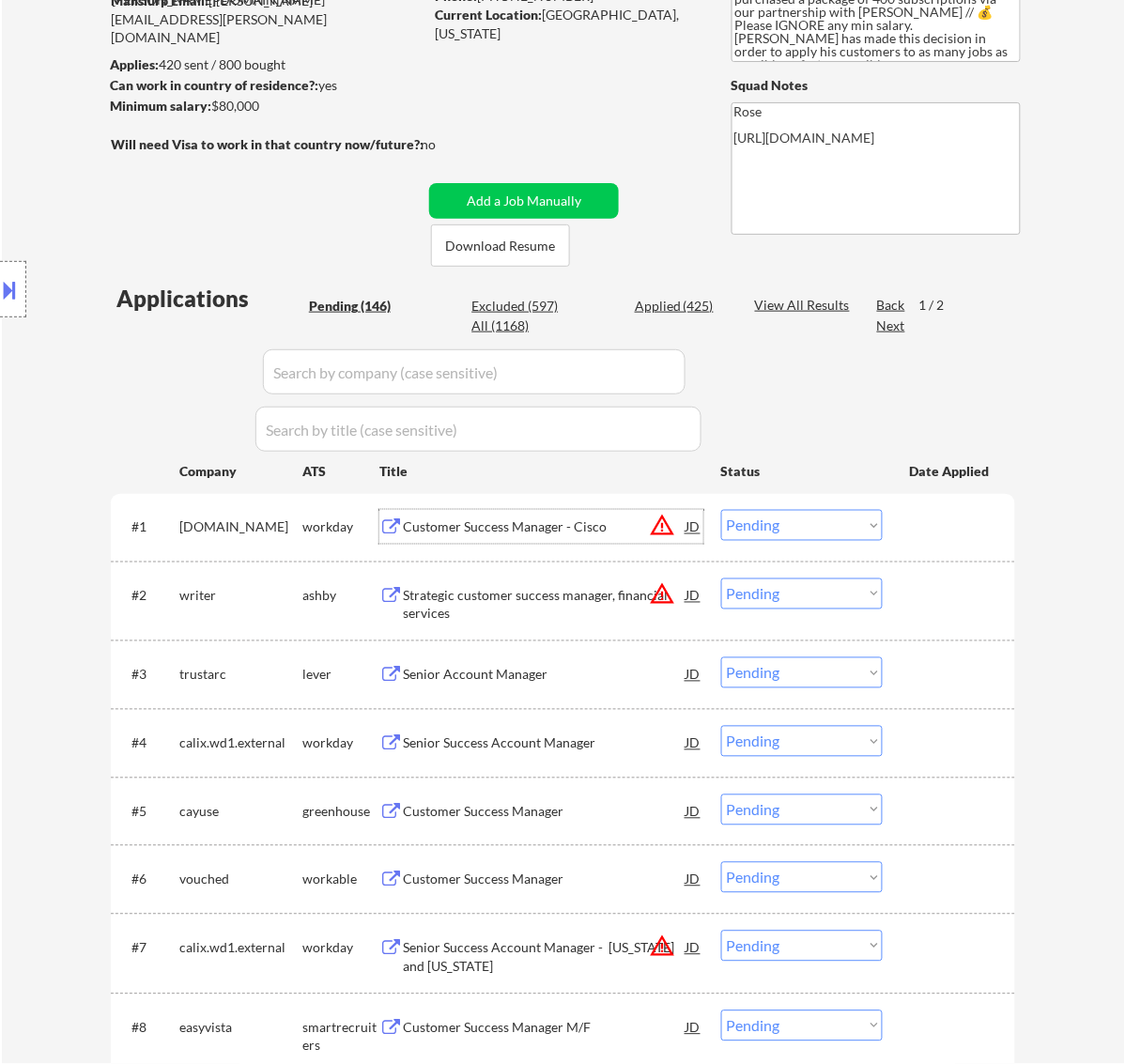
click at [813, 518] on select "Choose an option... Pending Applied Excluded (Questions) Excluded (Expired) Exc…" at bounding box center [801, 526] width 161 height 31
click at [721, 510] on select "Choose an option... Pending Applied Excluded (Questions) Excluded (Expired) Exc…" at bounding box center [801, 526] width 161 height 31
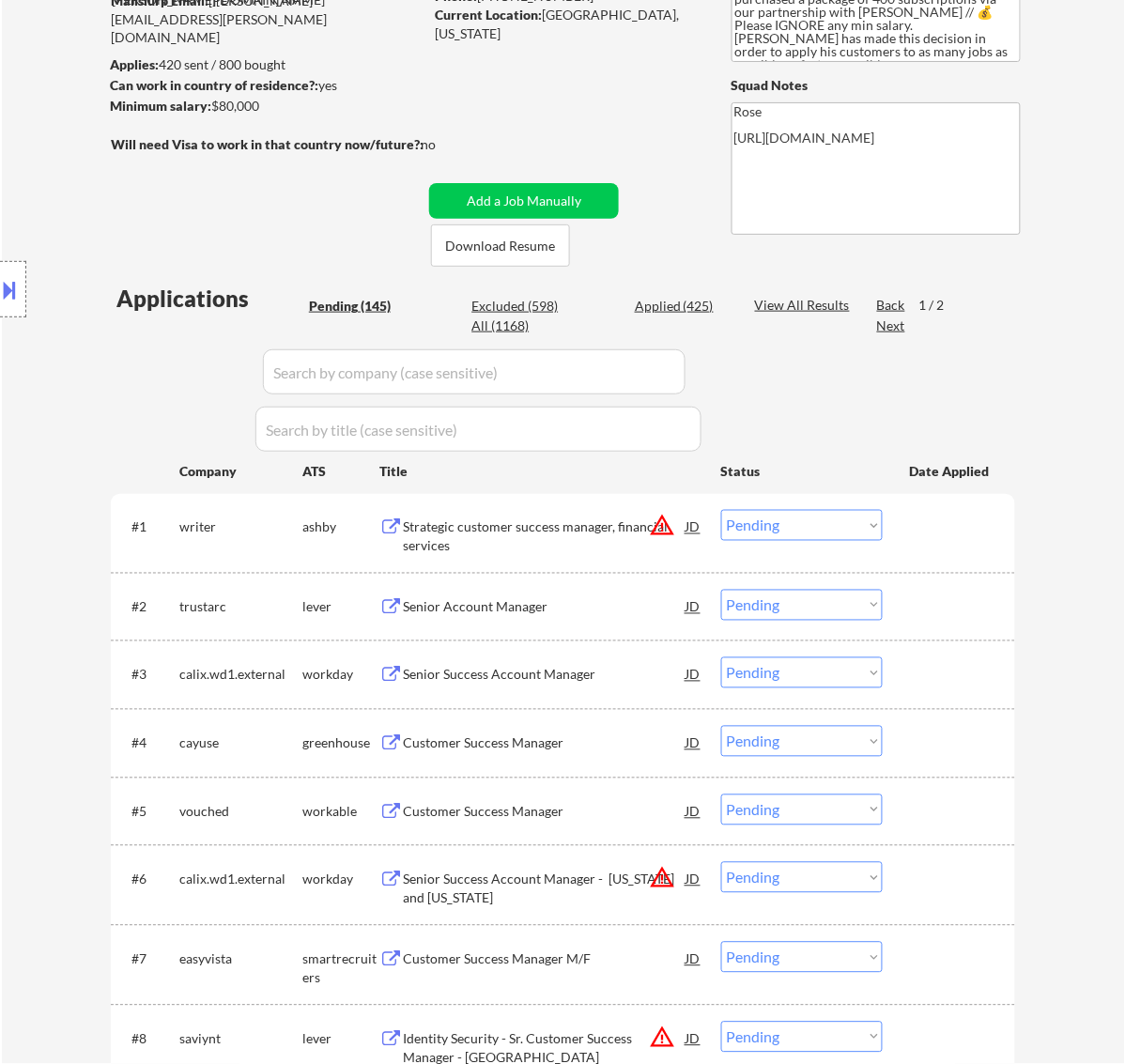
click at [616, 516] on div "Strategic customer success manager, financial services" at bounding box center [545, 533] width 283 height 45
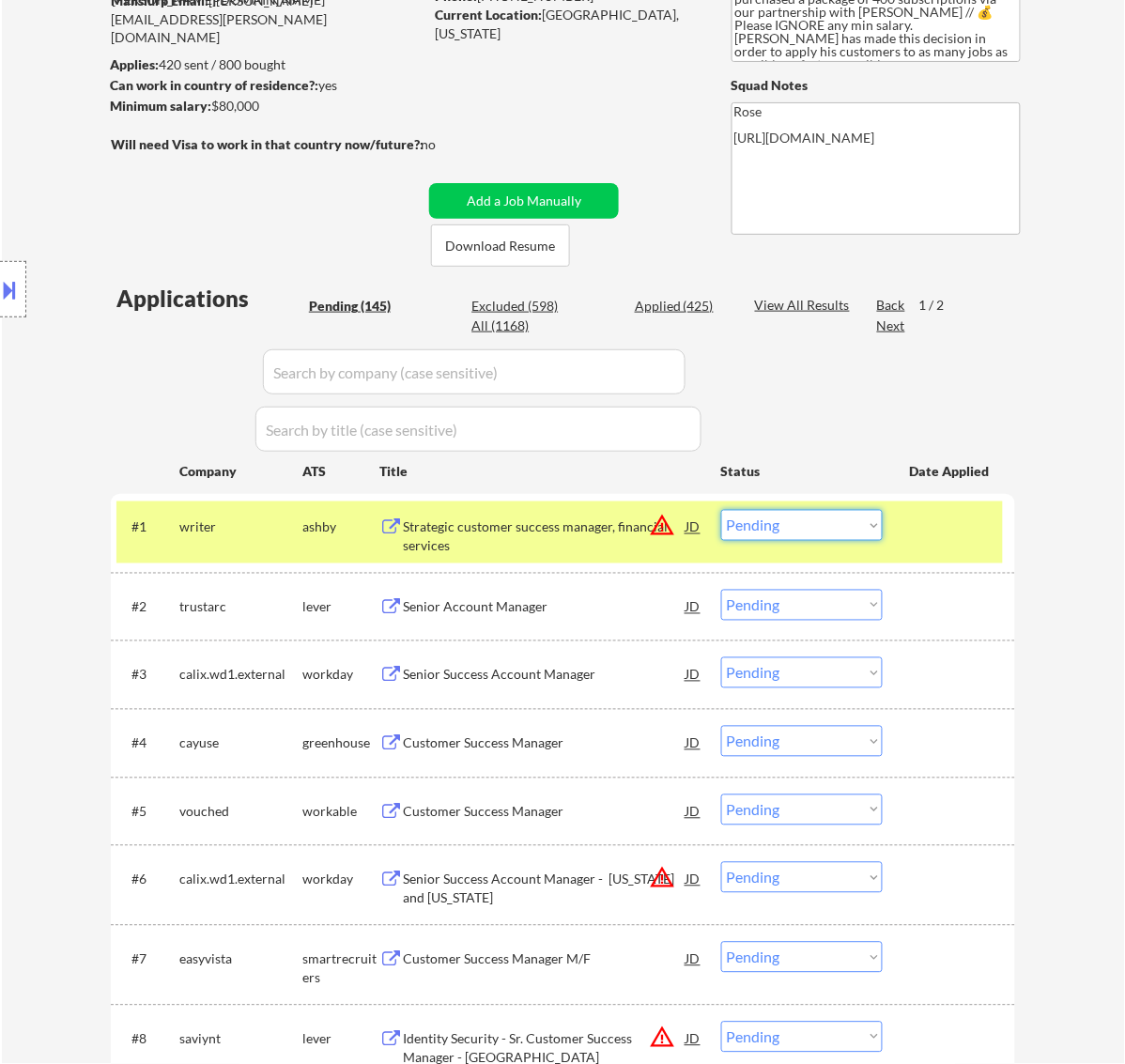
click at [775, 532] on select "Choose an option... Pending Applied Excluded (Questions) Excluded (Expired) Exc…" at bounding box center [801, 526] width 161 height 31
click at [721, 510] on select "Choose an option... Pending Applied Excluded (Questions) Excluded (Expired) Exc…" at bounding box center [801, 526] width 161 height 31
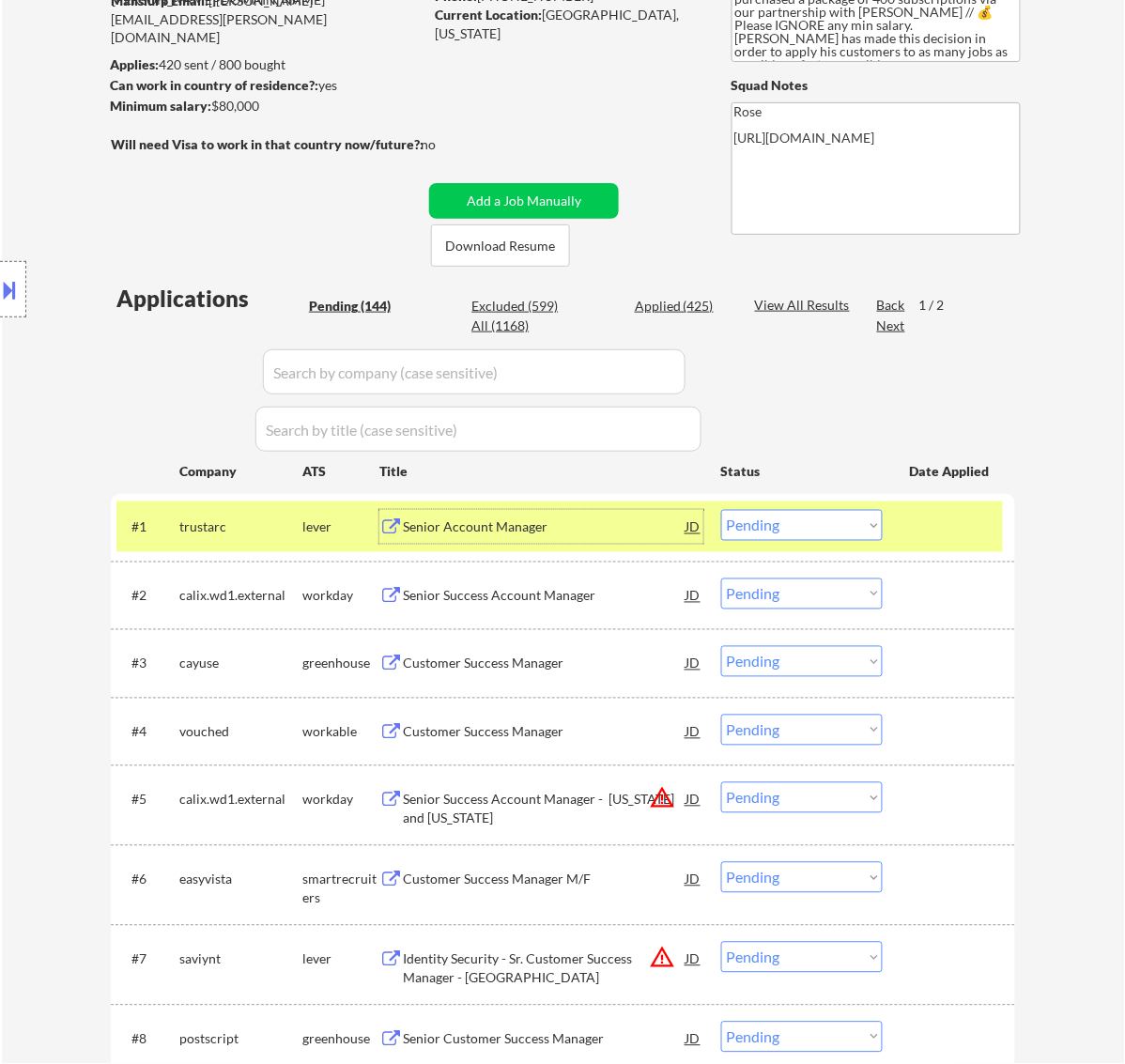
click at [552, 528] on div "Senior Account Manager" at bounding box center [545, 527] width 283 height 19
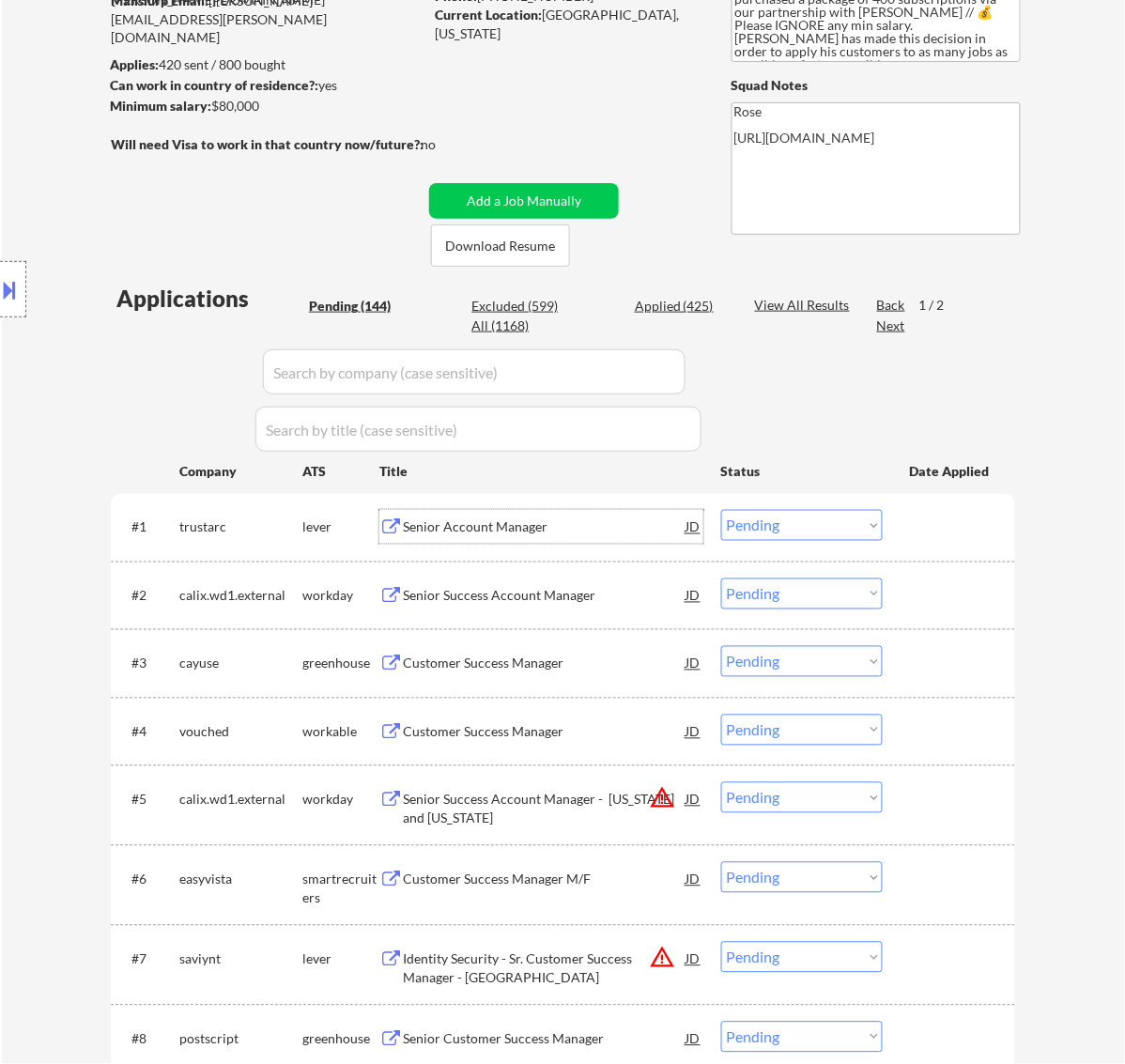
click at [810, 517] on select "Choose an option... Pending Applied Excluded (Questions) Excluded (Expired) Exc…" at bounding box center [801, 526] width 161 height 31
click at [721, 510] on select "Choose an option... Pending Applied Excluded (Questions) Excluded (Expired) Exc…" at bounding box center [801, 526] width 161 height 31
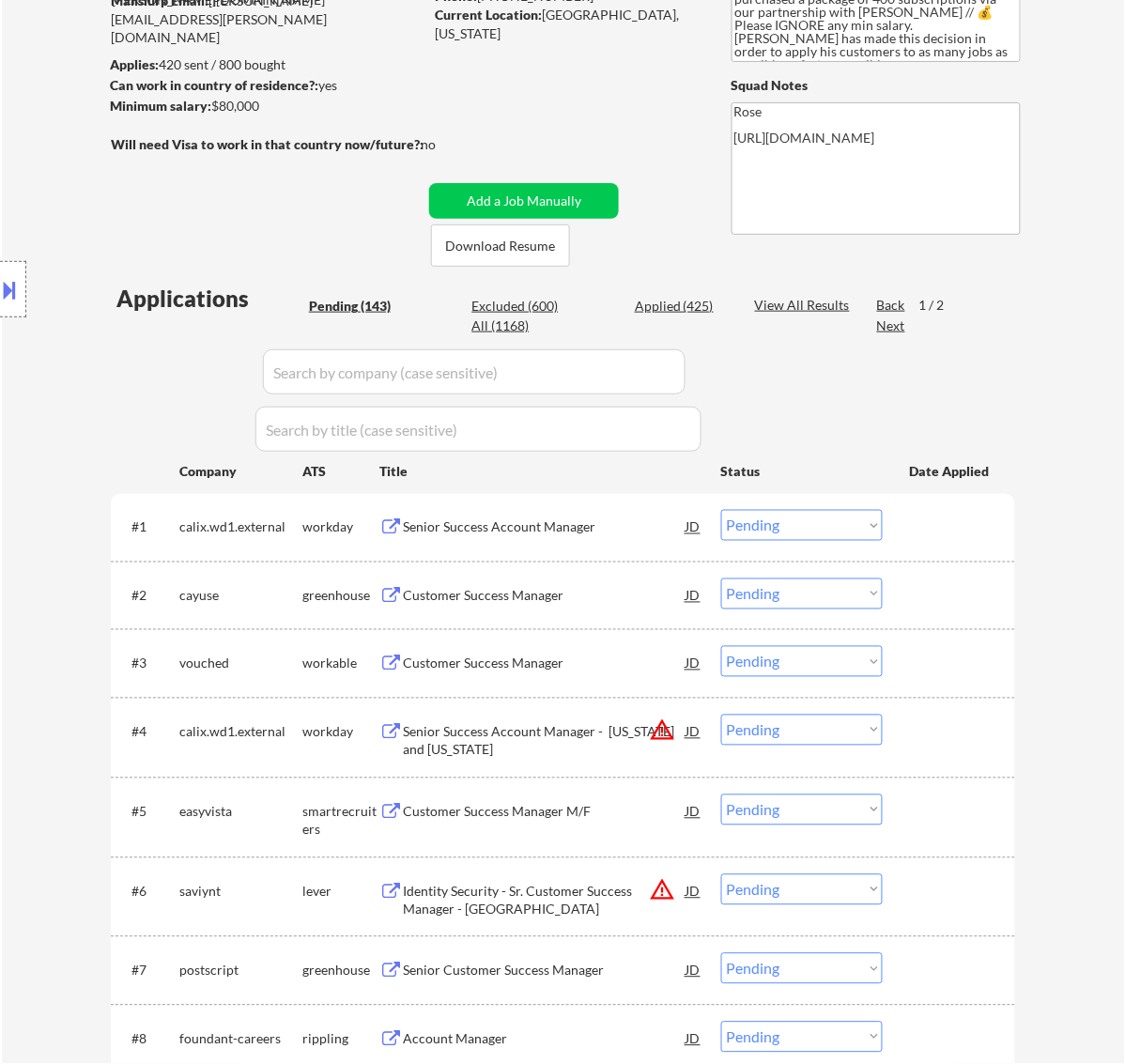
click at [559, 536] on div "Senior Success Account Manager" at bounding box center [545, 527] width 283 height 19
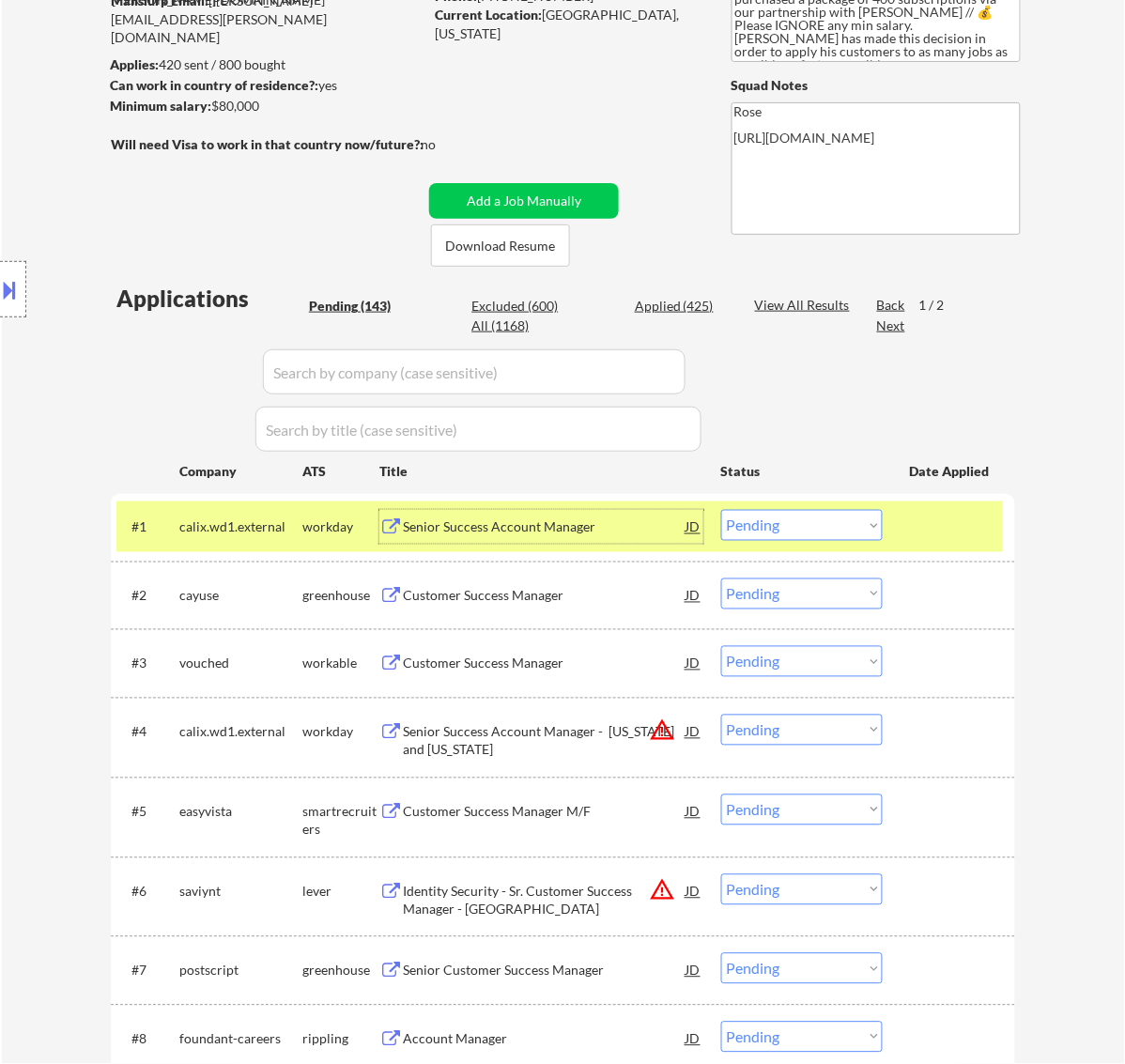
click at [787, 524] on select "Choose an option... Pending Applied Excluded (Questions) Excluded (Expired) Exc…" at bounding box center [801, 526] width 161 height 31
click at [721, 510] on select "Choose an option... Pending Applied Excluded (Questions) Excluded (Expired) Exc…" at bounding box center [801, 526] width 161 height 31
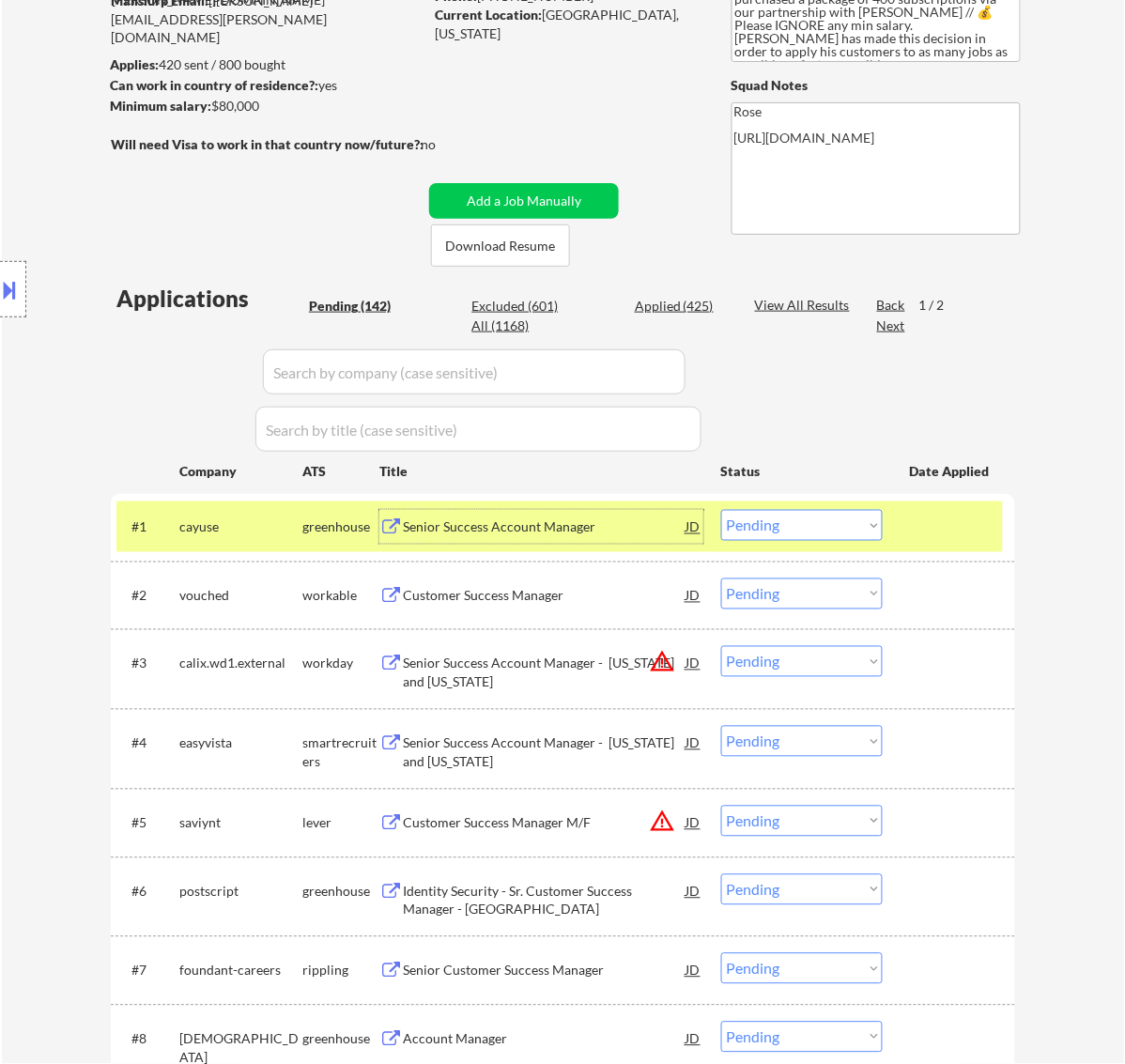
click at [570, 528] on div "Senior Success Account Manager" at bounding box center [545, 527] width 283 height 19
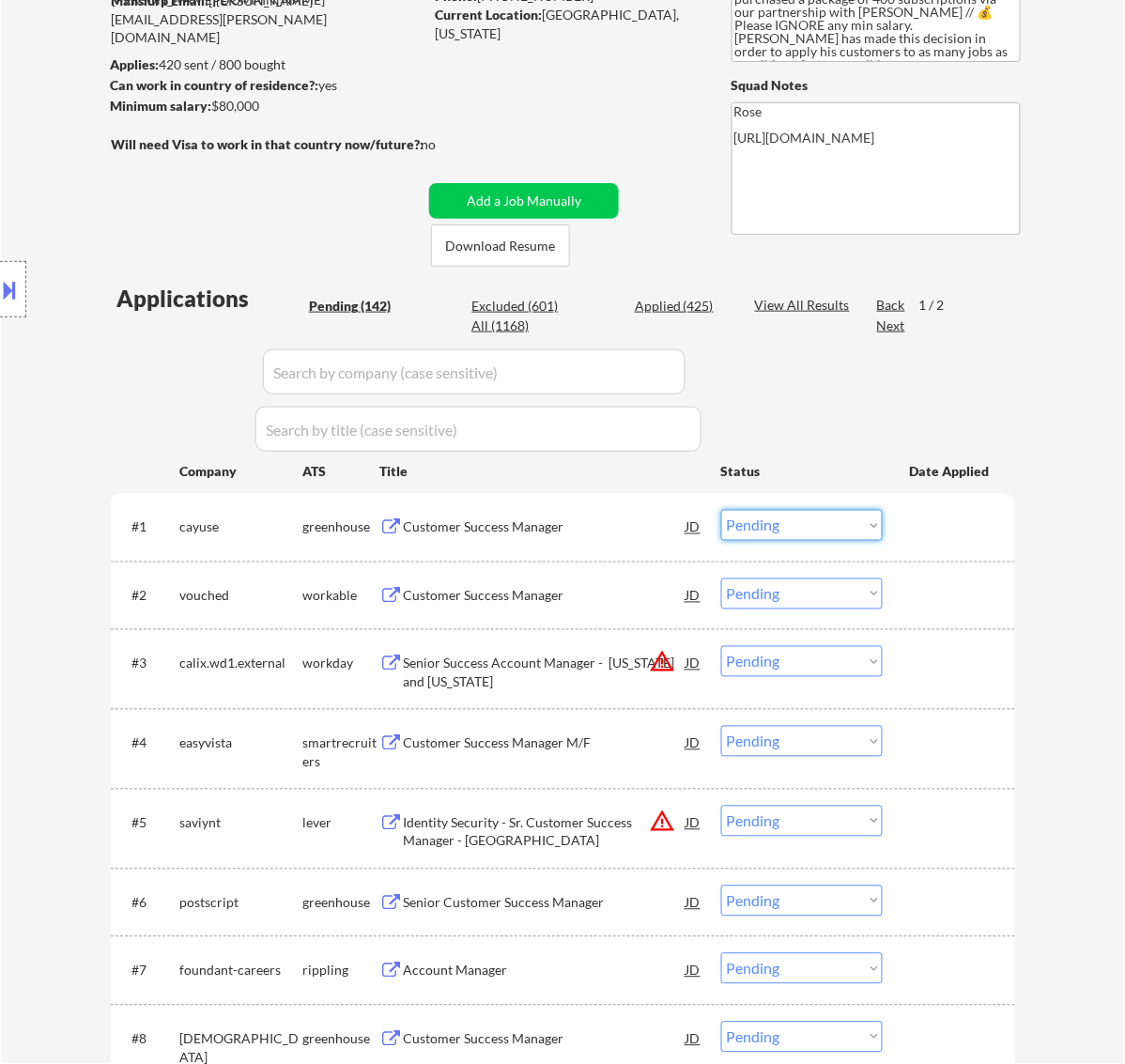
click at [781, 518] on select "Choose an option... Pending Applied Excluded (Questions) Excluded (Expired) Exc…" at bounding box center [801, 526] width 161 height 31
click at [721, 510] on select "Choose an option... Pending Applied Excluded (Questions) Excluded (Expired) Exc…" at bounding box center [801, 526] width 161 height 31
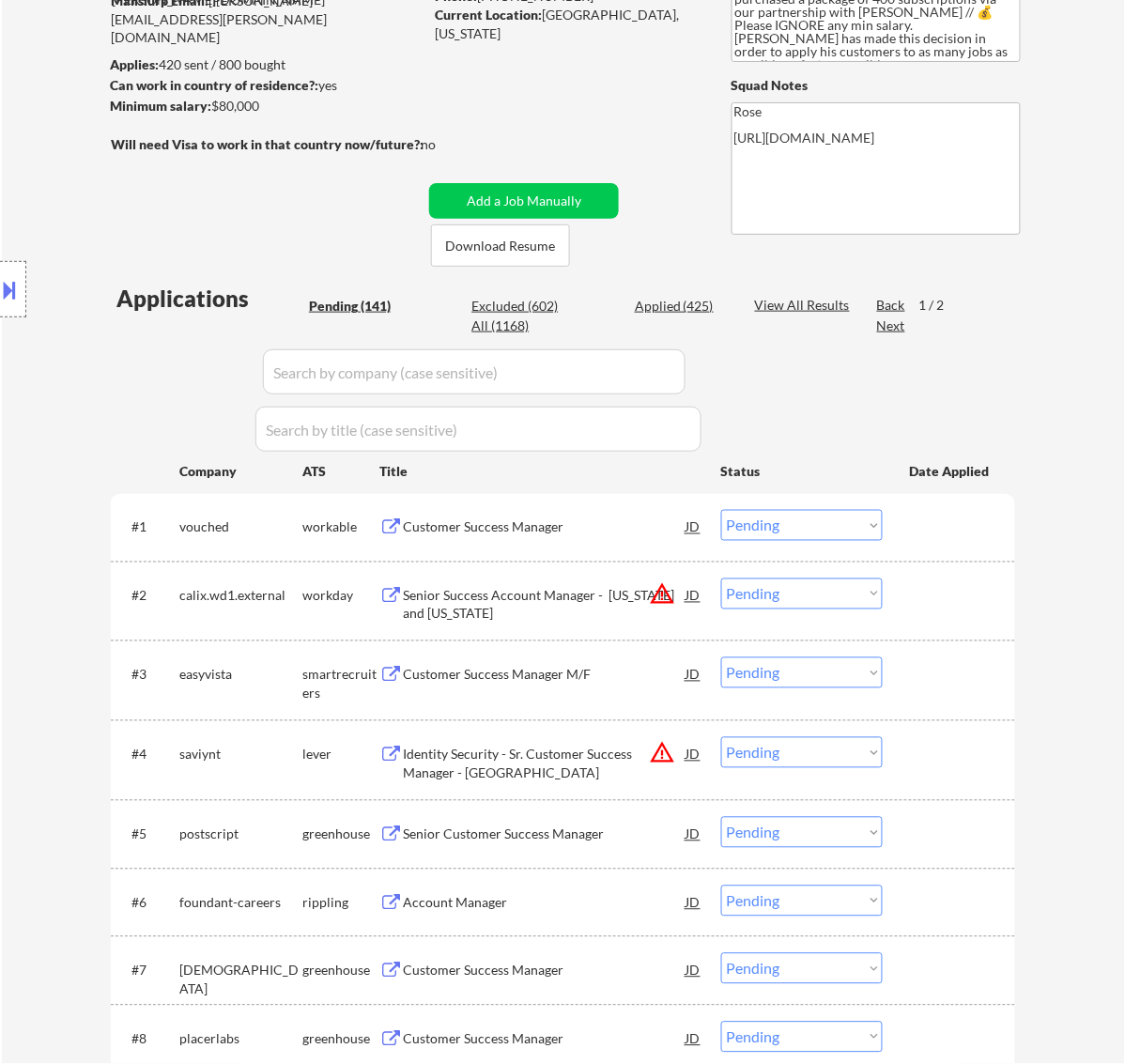
click at [584, 545] on div "#1 vouched workable Customer Success Manager JD warning_amber Choose an option.…" at bounding box center [559, 527] width 886 height 51
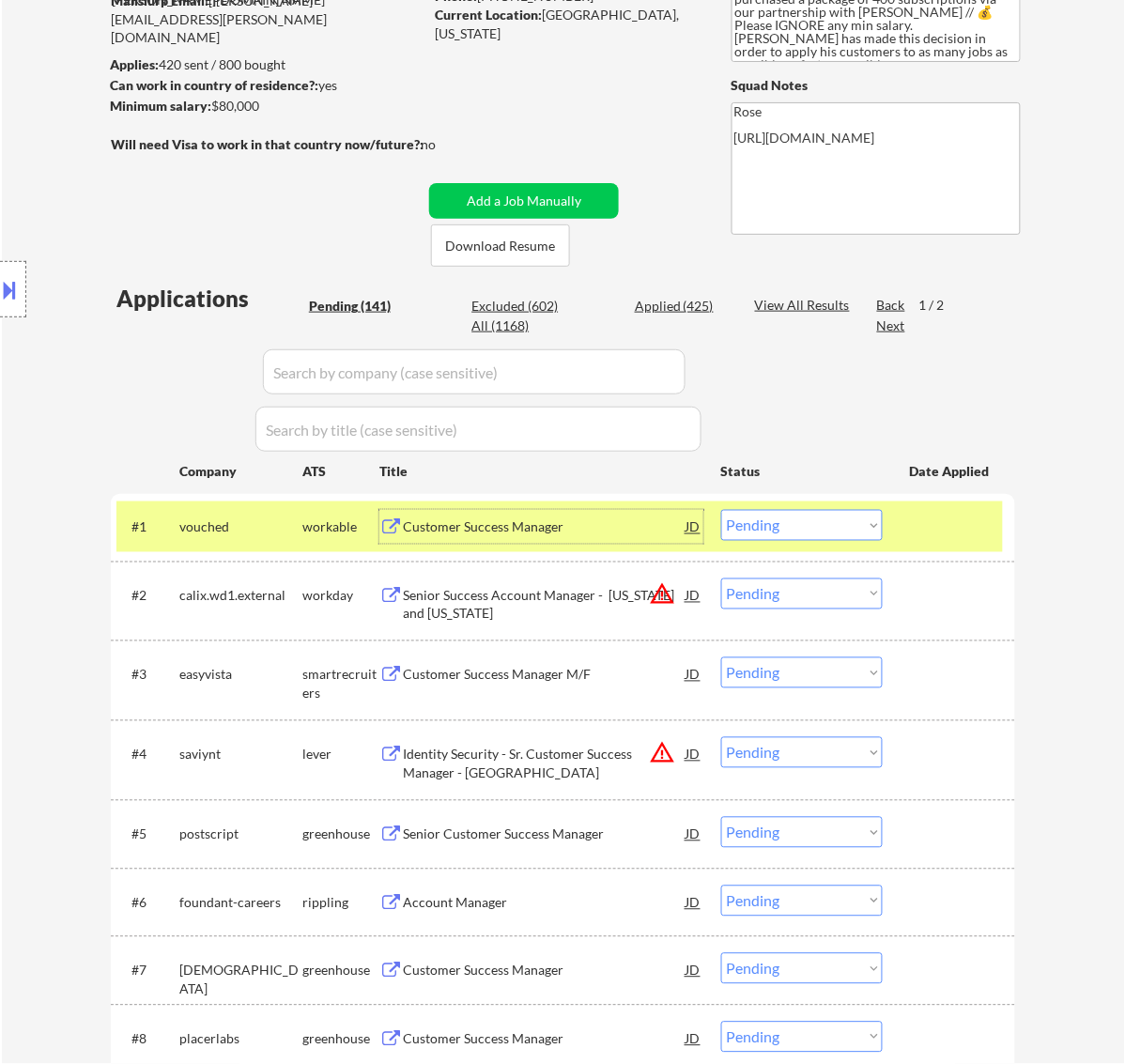
click at [587, 538] on div "Customer Success Manager" at bounding box center [545, 527] width 283 height 33
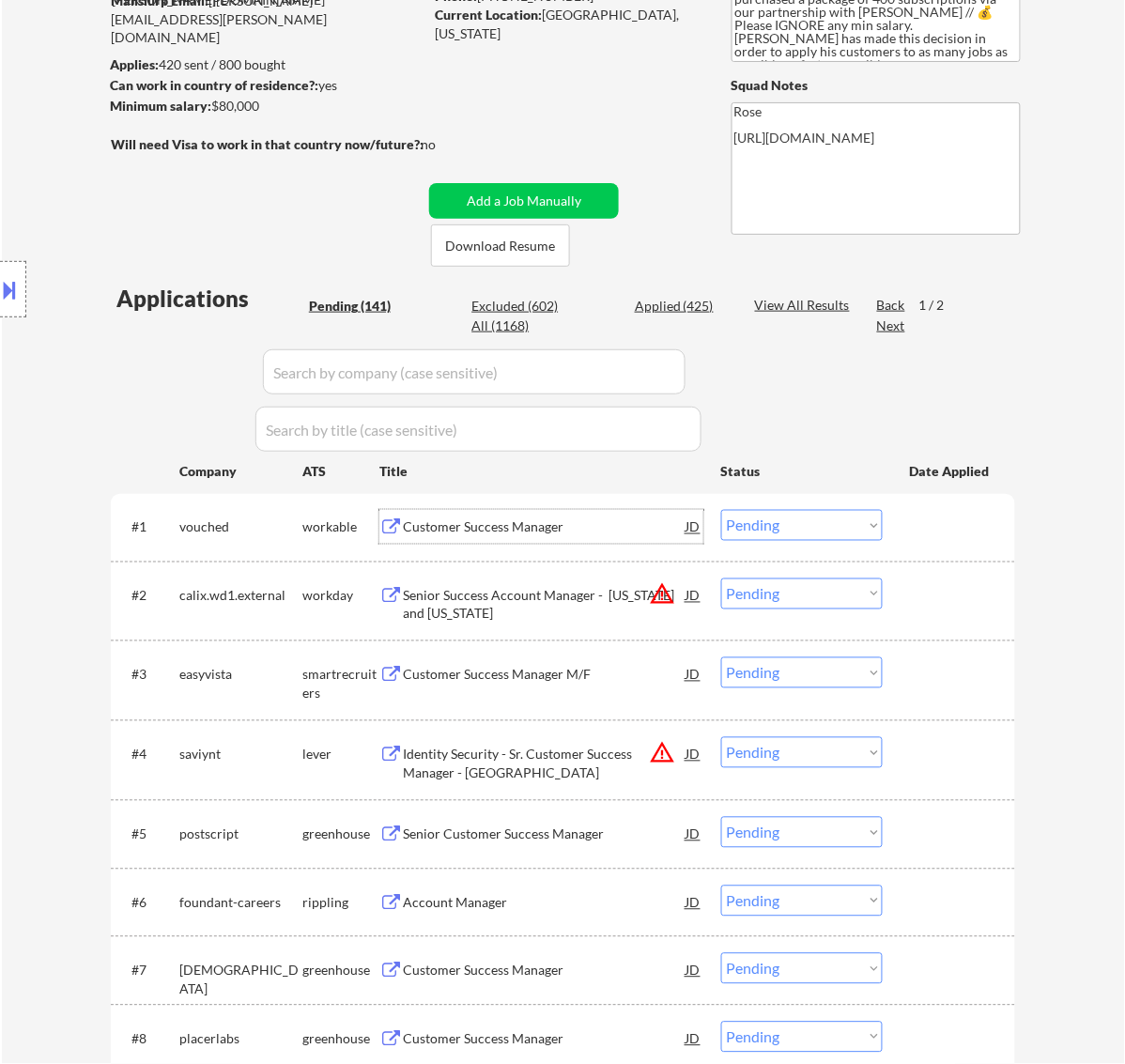
click at [820, 519] on select "Choose an option... Pending Applied Excluded (Questions) Excluded (Expired) Exc…" at bounding box center [801, 526] width 161 height 31
click at [721, 510] on select "Choose an option... Pending Applied Excluded (Questions) Excluded (Expired) Exc…" at bounding box center [801, 526] width 161 height 31
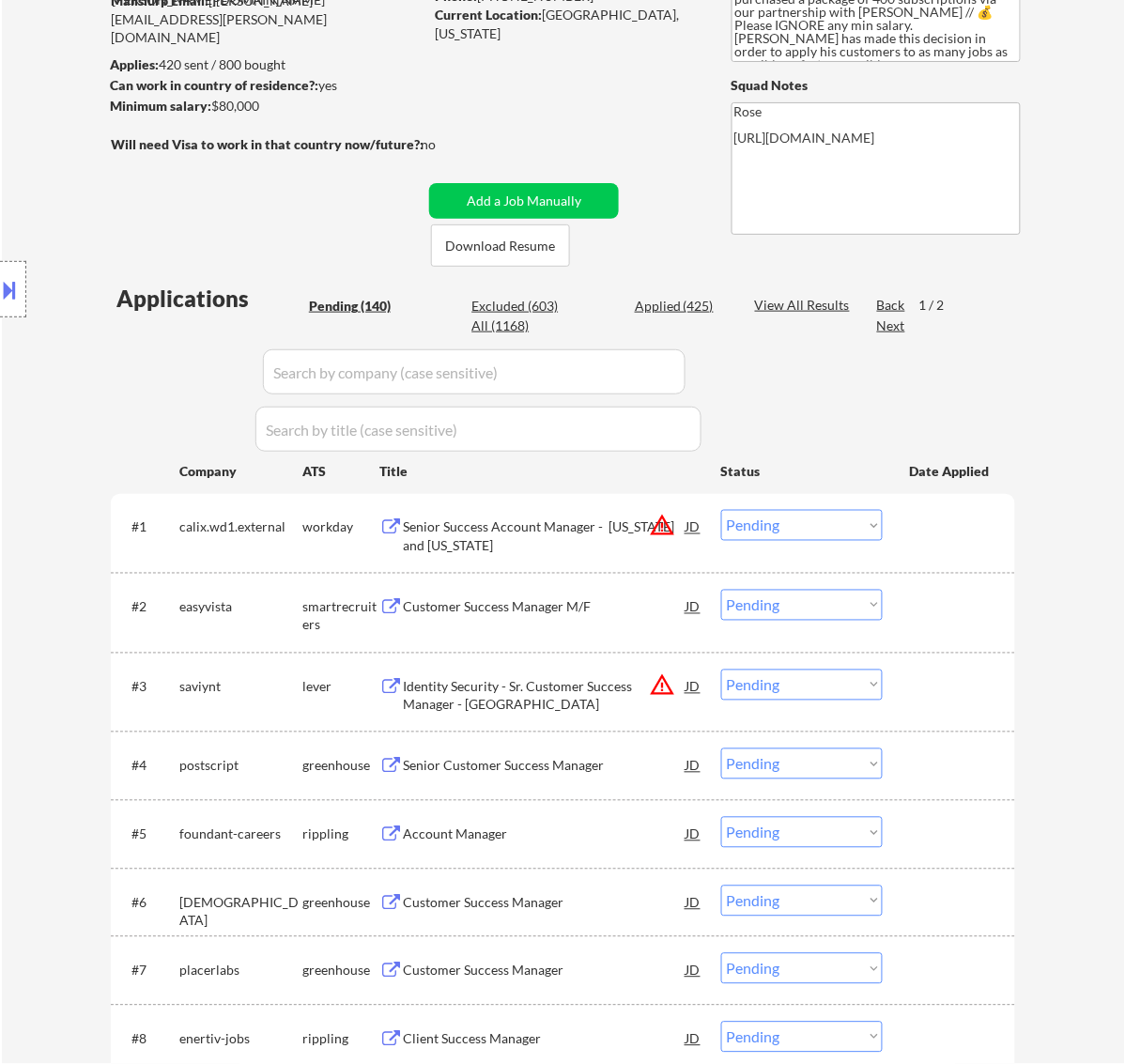
drag, startPoint x: 632, startPoint y: 531, endPoint x: 643, endPoint y: 531, distance: 11.0
click at [638, 531] on div "Senior Success Account Manager - Arkansas and Oklahoma" at bounding box center [545, 536] width 283 height 36
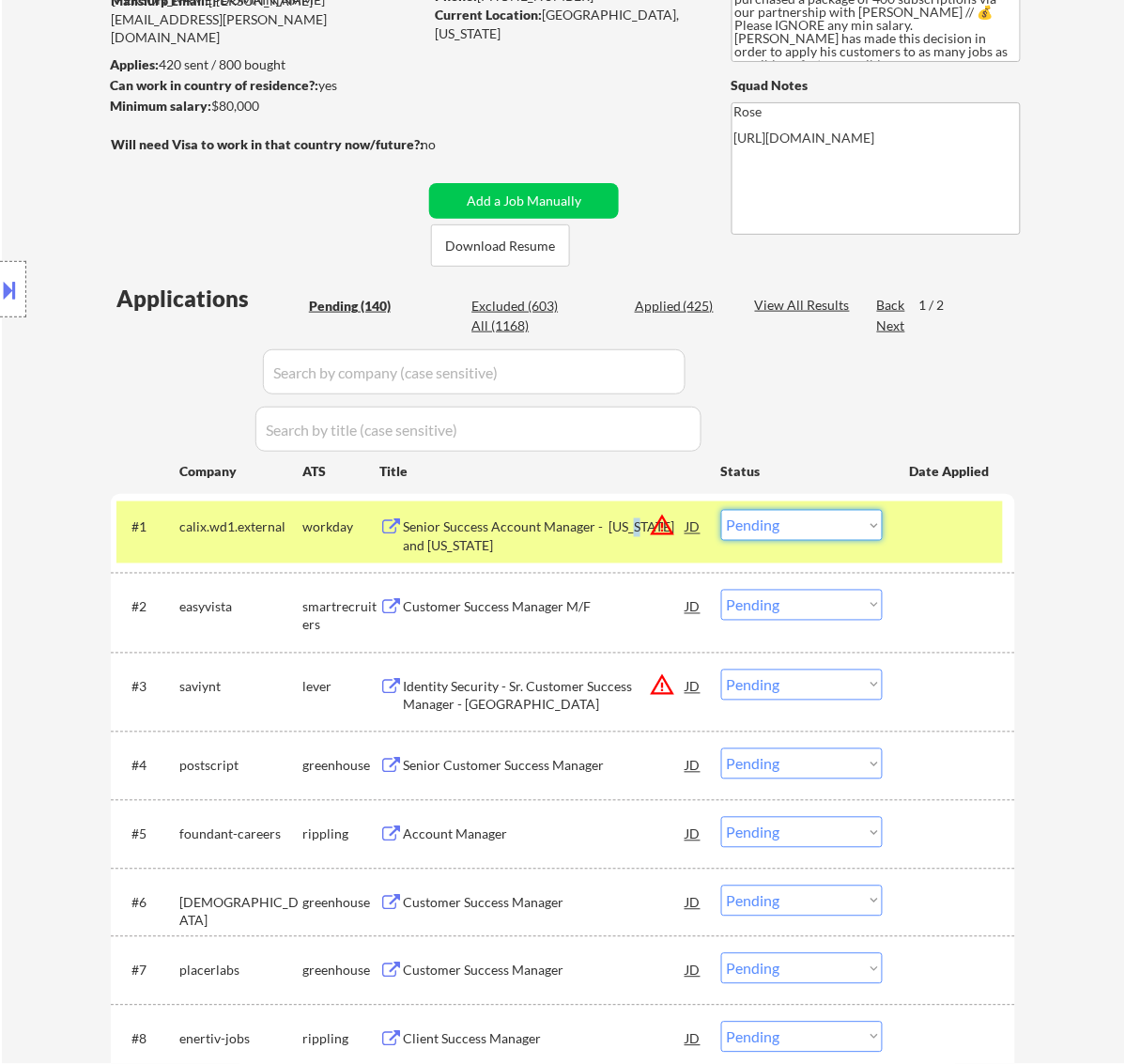
click at [809, 517] on select "Choose an option... Pending Applied Excluded (Questions) Excluded (Expired) Exc…" at bounding box center [801, 526] width 161 height 31
click at [721, 510] on select "Choose an option... Pending Applied Excluded (Questions) Excluded (Expired) Exc…" at bounding box center [801, 526] width 161 height 31
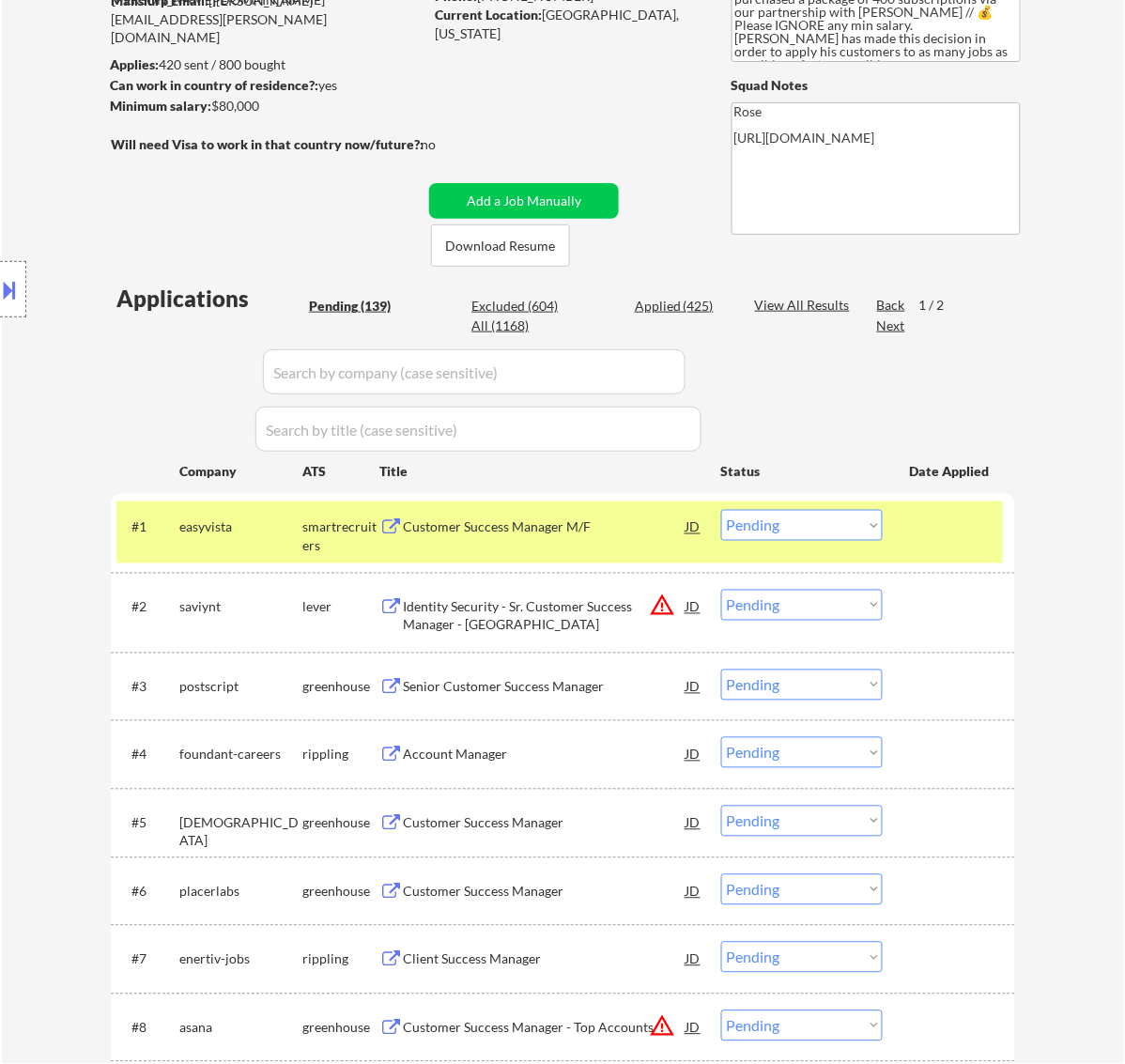
click at [608, 536] on div "Customer Success Manager M/F" at bounding box center [545, 527] width 283 height 19
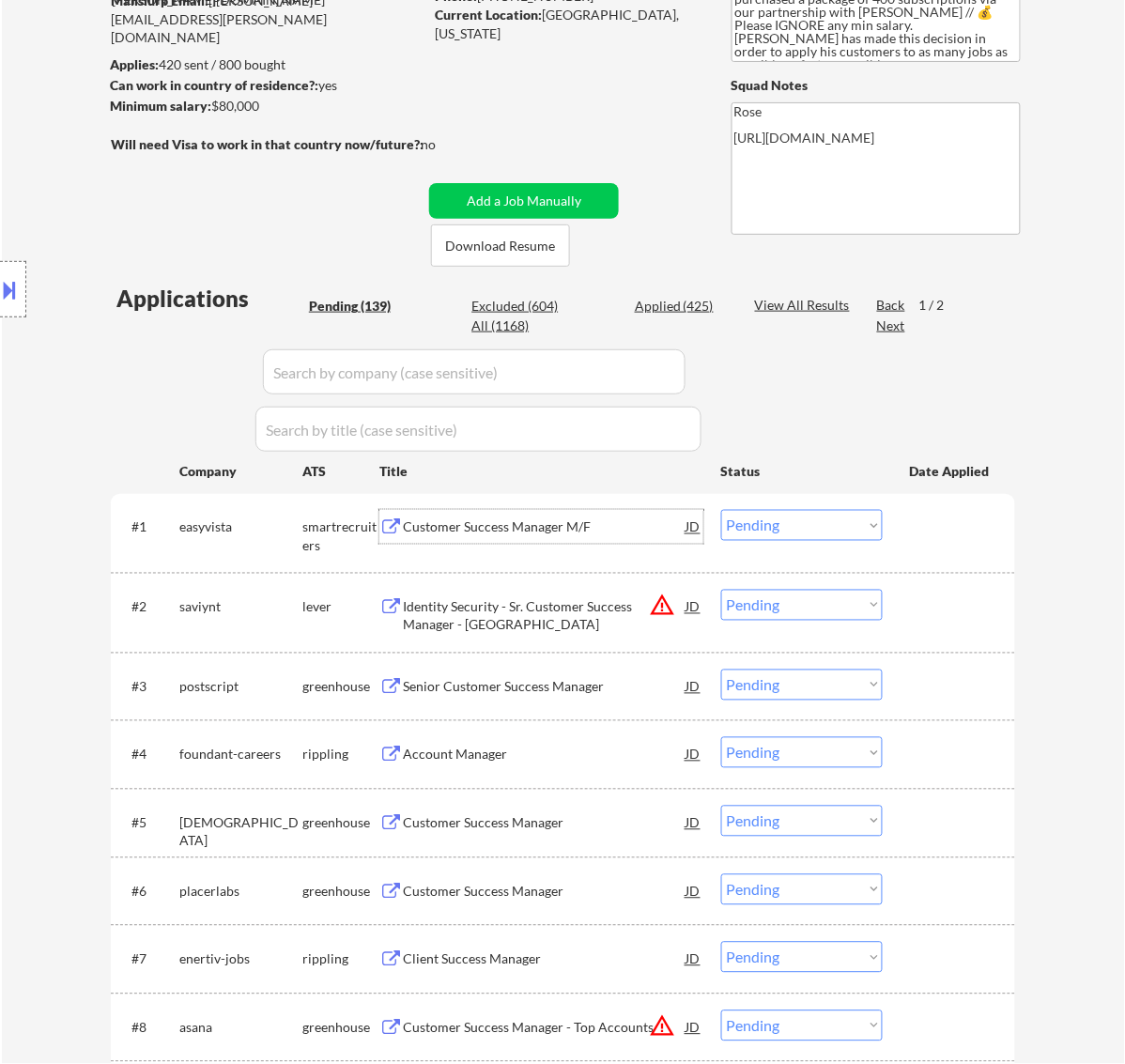
click at [823, 529] on select "Choose an option... Pending Applied Excluded (Questions) Excluded (Expired) Exc…" at bounding box center [801, 526] width 161 height 31
click at [721, 510] on select "Choose an option... Pending Applied Excluded (Questions) Excluded (Expired) Exc…" at bounding box center [801, 526] width 161 height 31
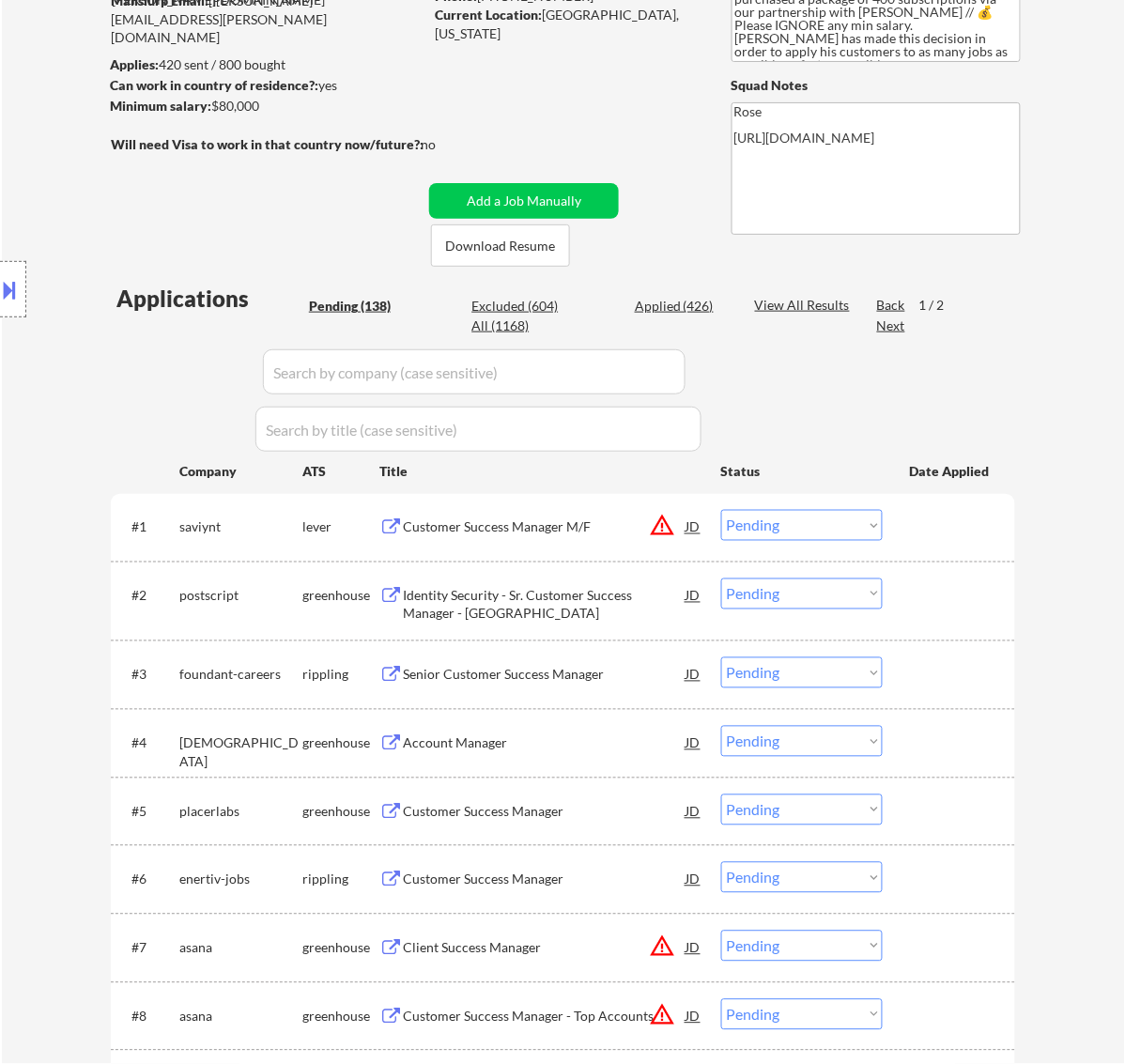
click at [562, 528] on div "Customer Success Manager M/F" at bounding box center [545, 527] width 283 height 19
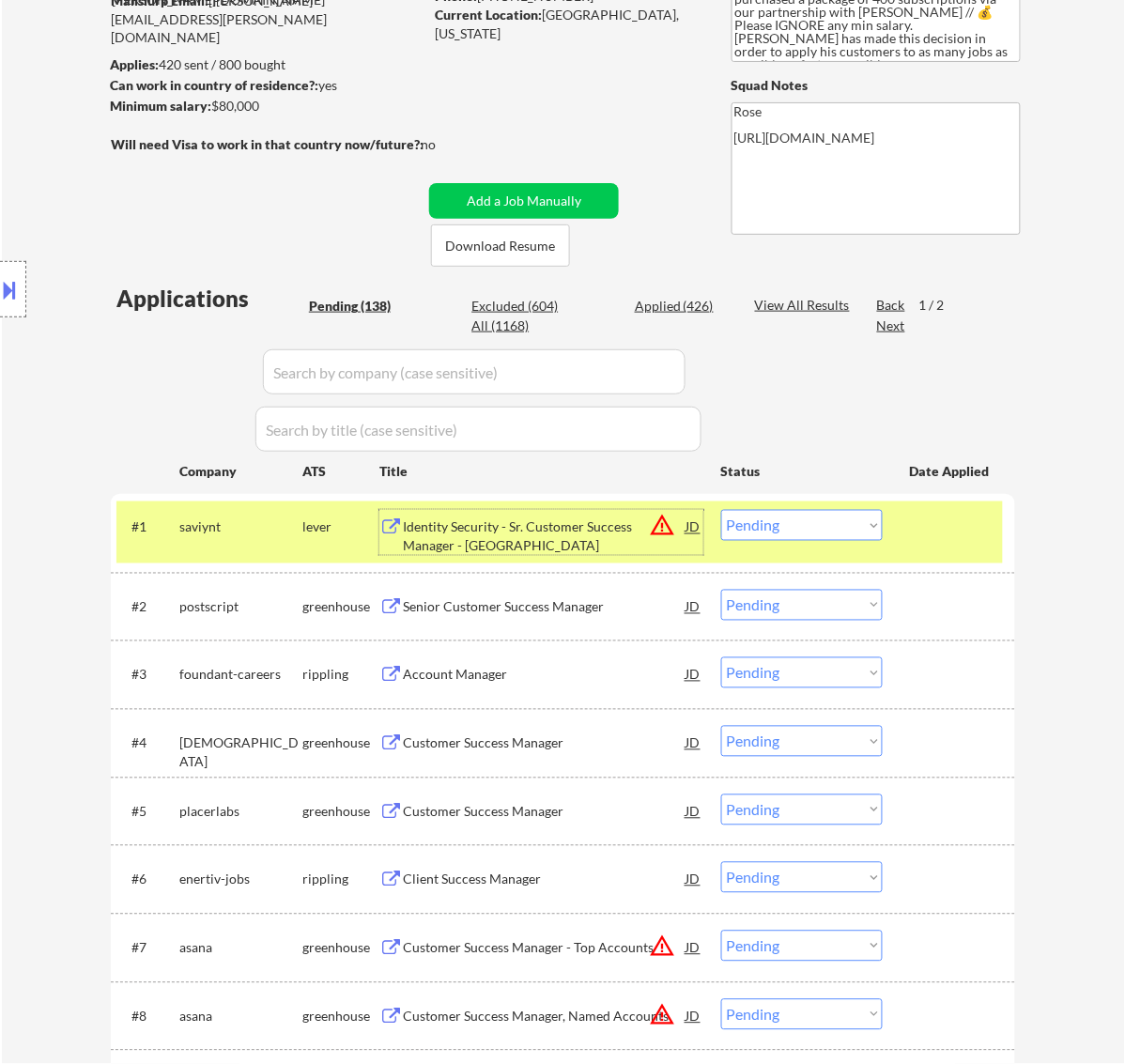
click at [839, 516] on select "Choose an option... Pending Applied Excluded (Questions) Excluded (Expired) Exc…" at bounding box center [801, 526] width 161 height 31
click at [721, 510] on select "Choose an option... Pending Applied Excluded (Questions) Excluded (Expired) Exc…" at bounding box center [801, 526] width 161 height 31
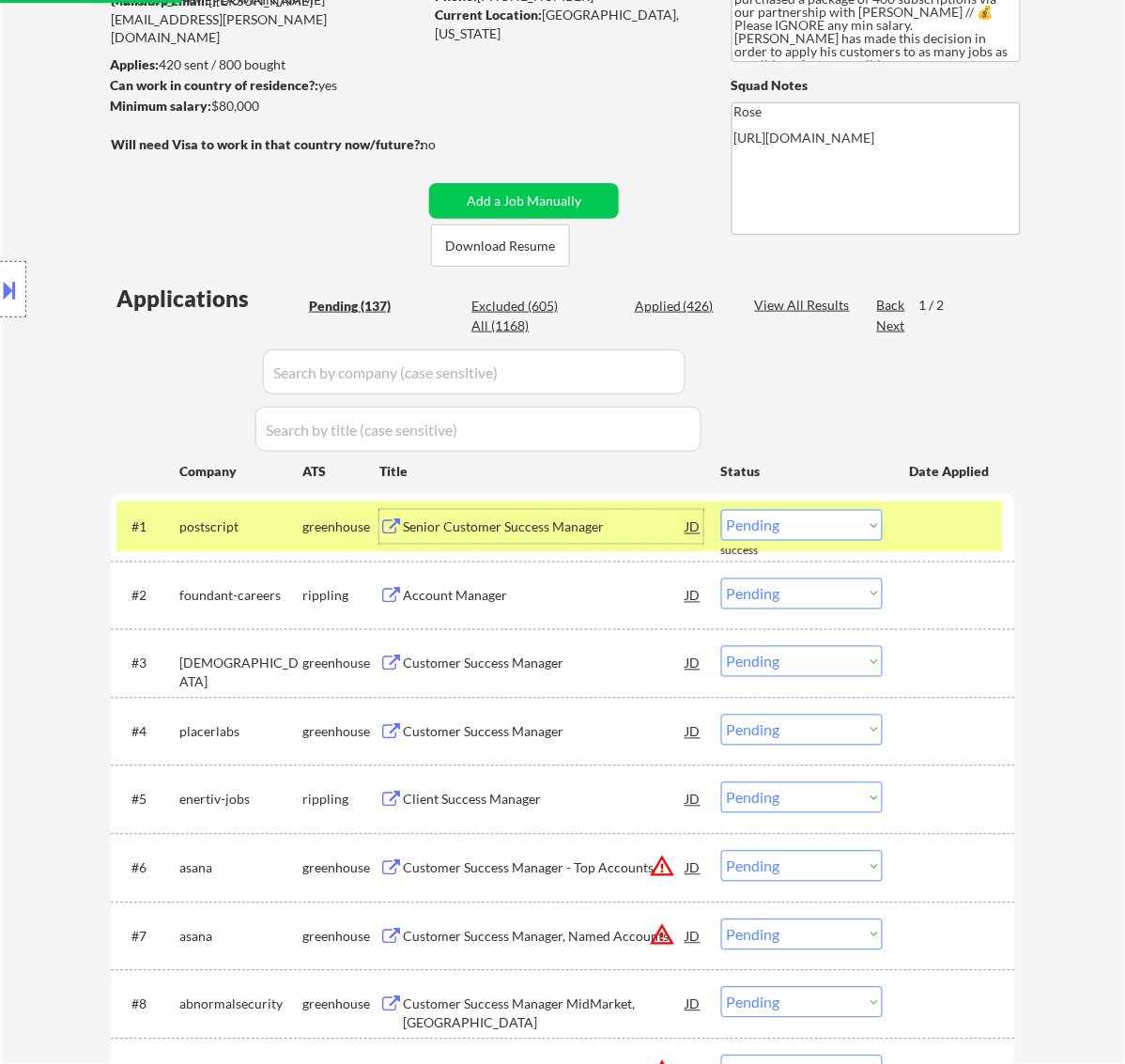
click at [611, 522] on div "Senior Customer Success Manager" at bounding box center [545, 527] width 283 height 19
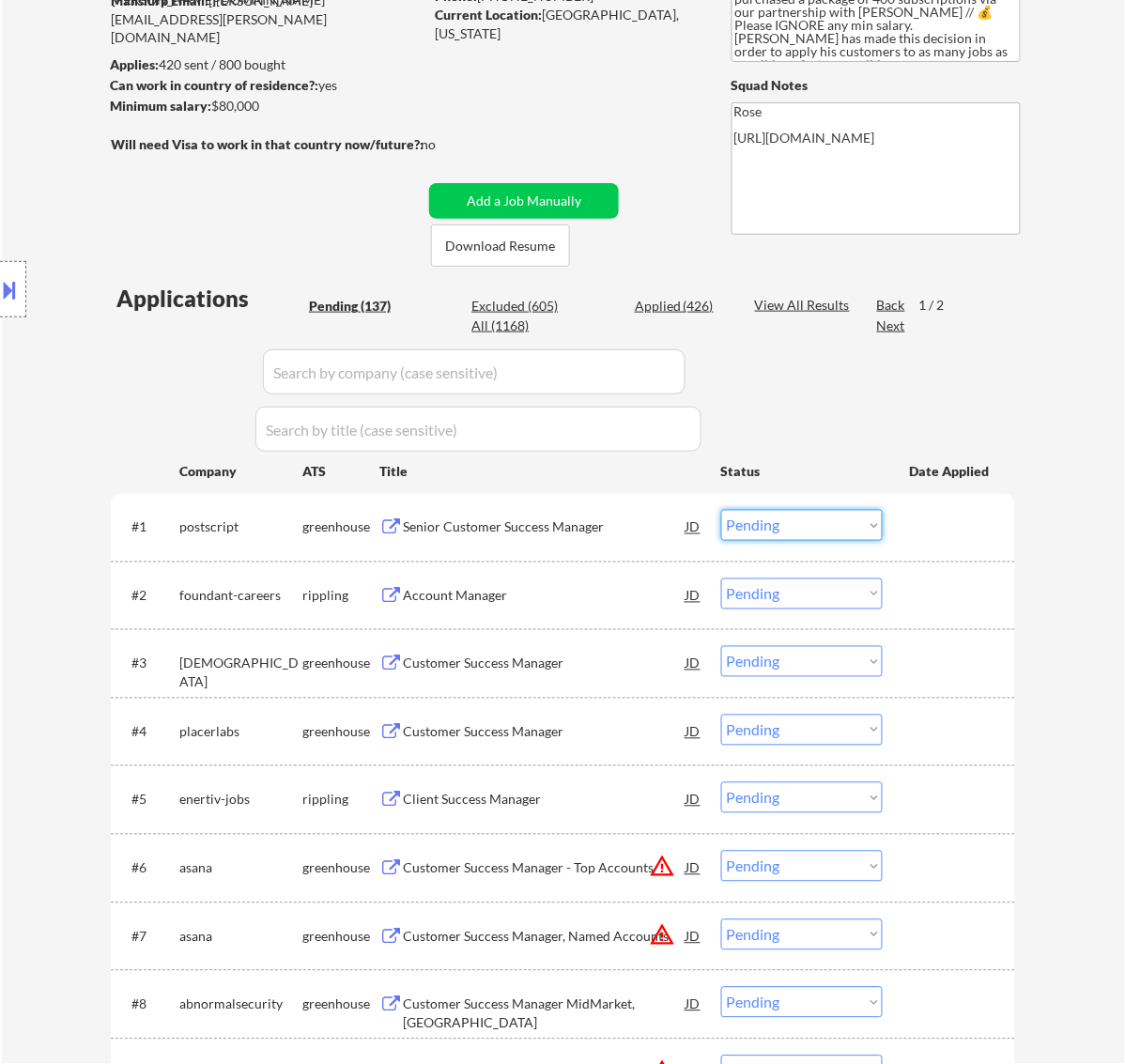
click at [786, 526] on select "Choose an option... Pending Applied Excluded (Questions) Excluded (Expired) Exc…" at bounding box center [801, 526] width 161 height 31
click at [721, 510] on select "Choose an option... Pending Applied Excluded (Questions) Excluded (Expired) Exc…" at bounding box center [801, 526] width 161 height 31
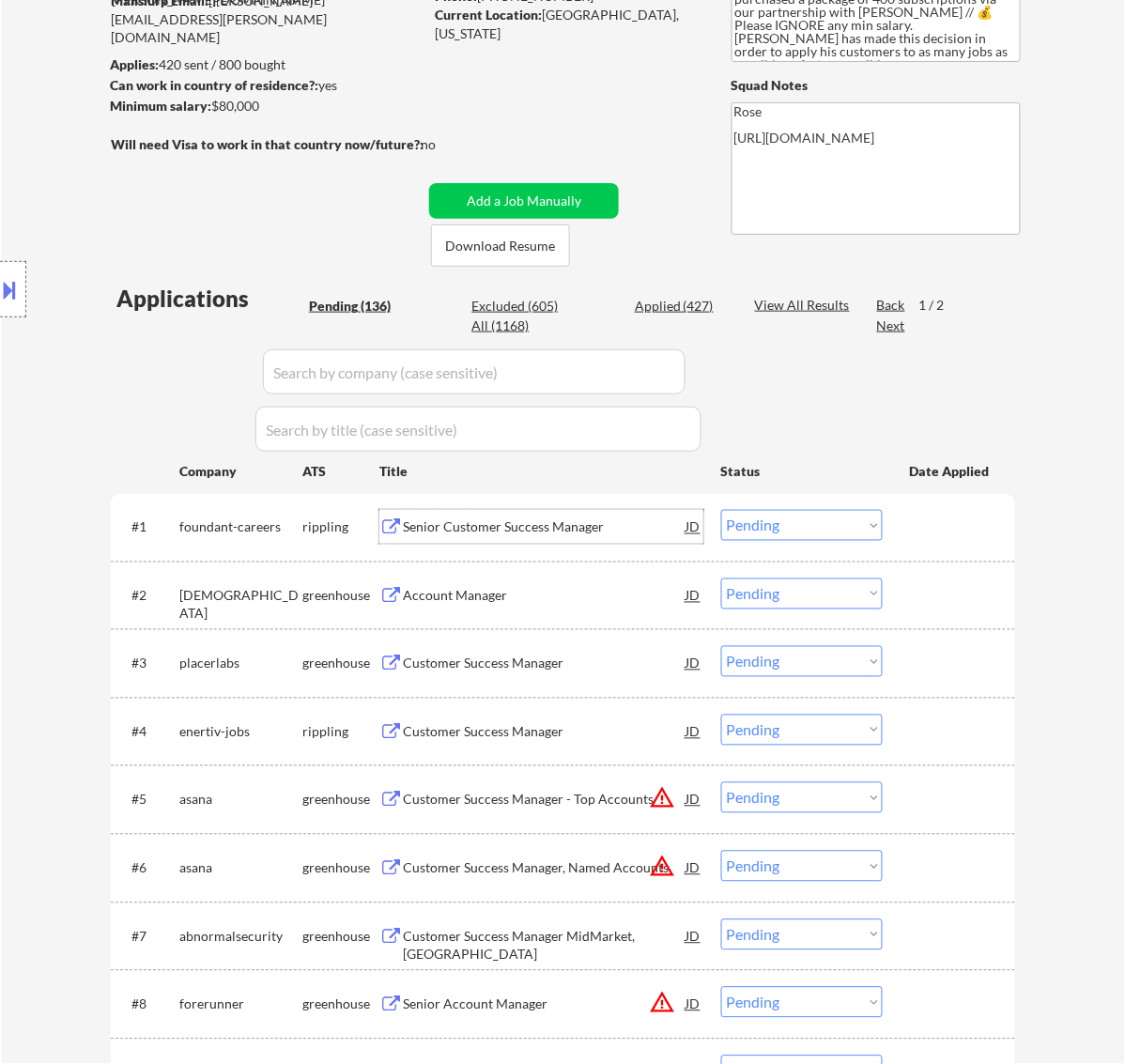
click at [573, 529] on div "Senior Customer Success Manager" at bounding box center [545, 527] width 283 height 19
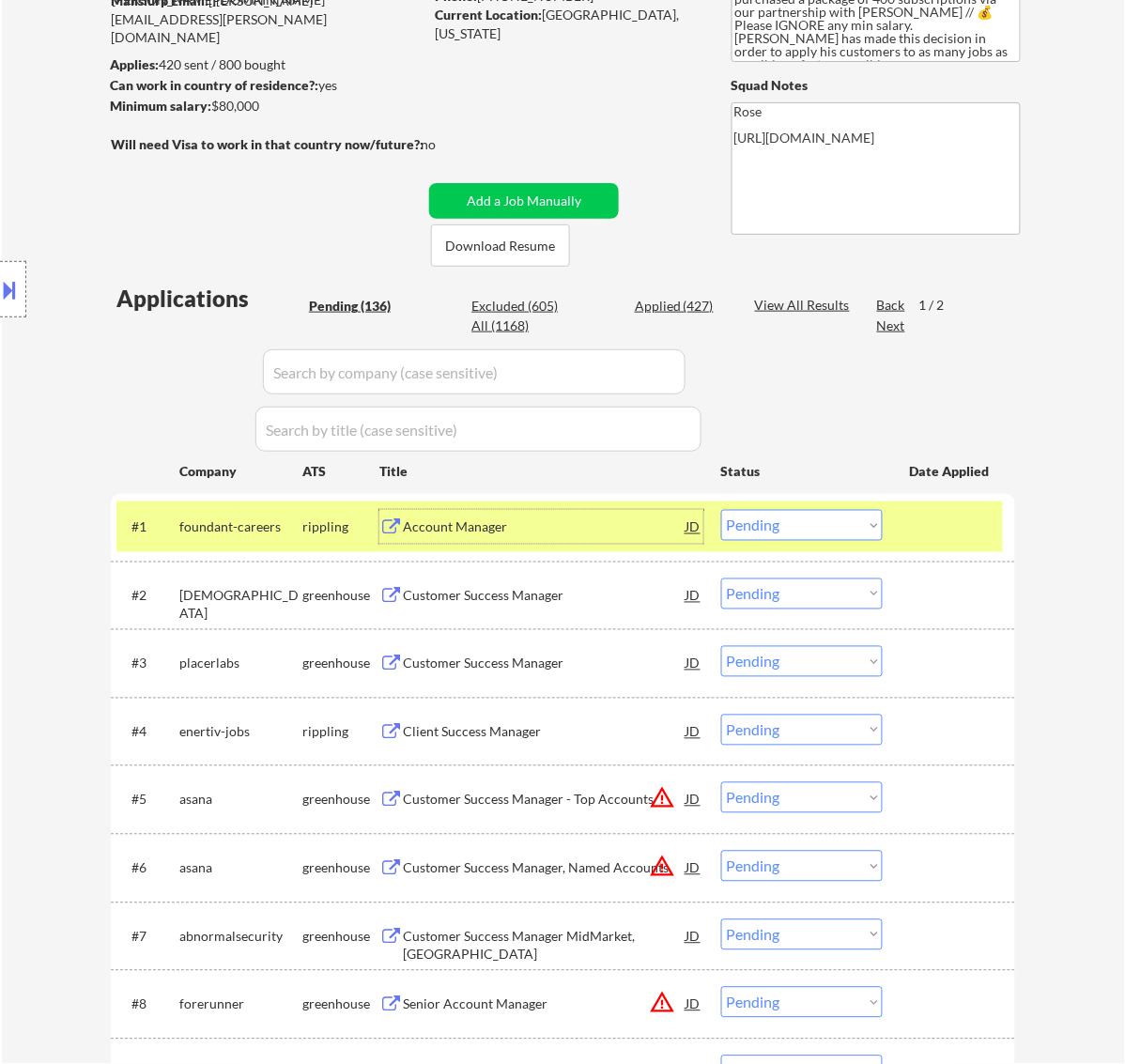
click at [852, 533] on select "Choose an option... Pending Applied Excluded (Questions) Excluded (Expired) Exc…" at bounding box center [801, 526] width 161 height 31
click at [721, 510] on select "Choose an option... Pending Applied Excluded (Questions) Excluded (Expired) Exc…" at bounding box center [801, 526] width 161 height 31
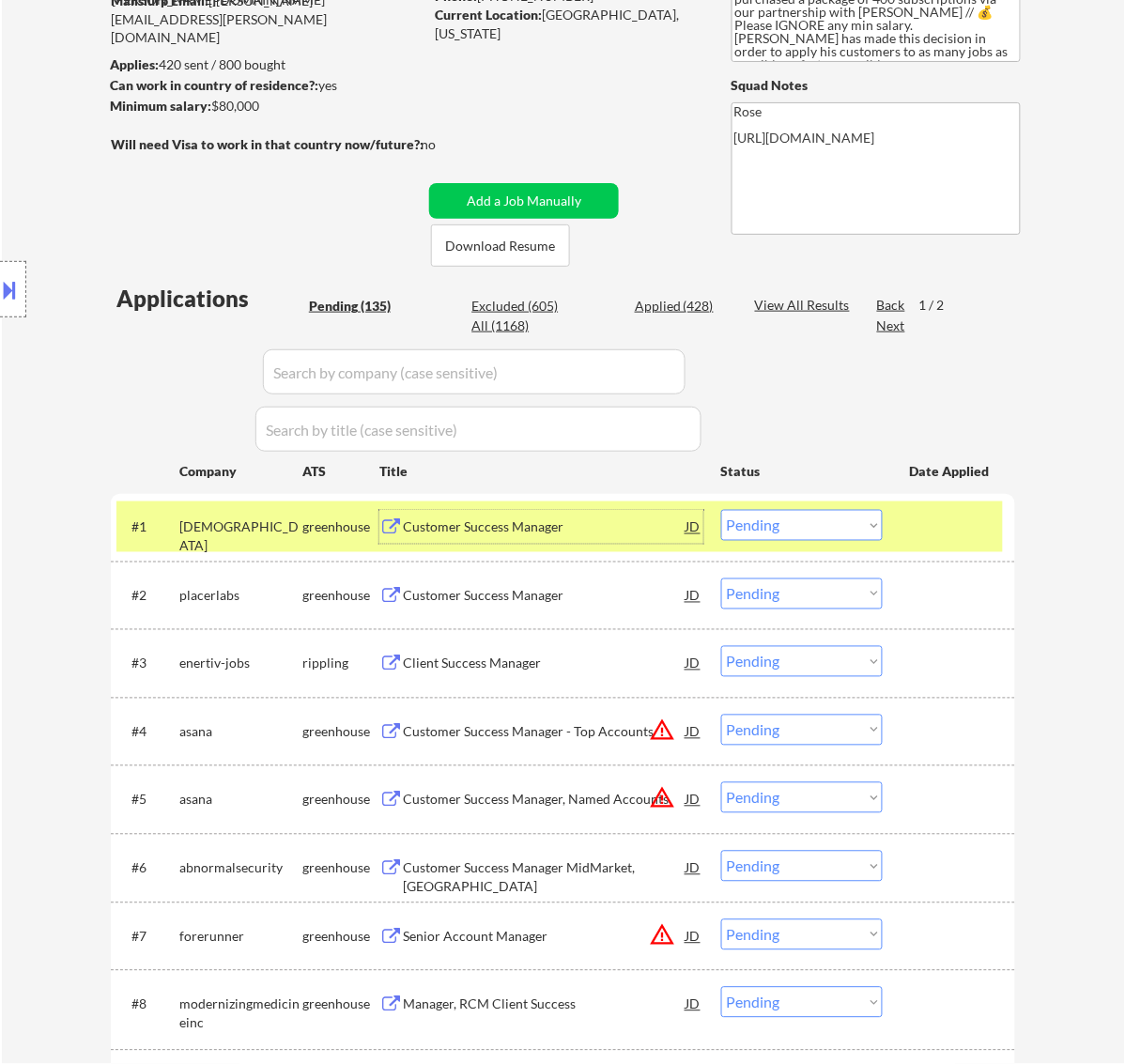
click at [566, 535] on div "Customer Success Manager" at bounding box center [545, 527] width 283 height 19
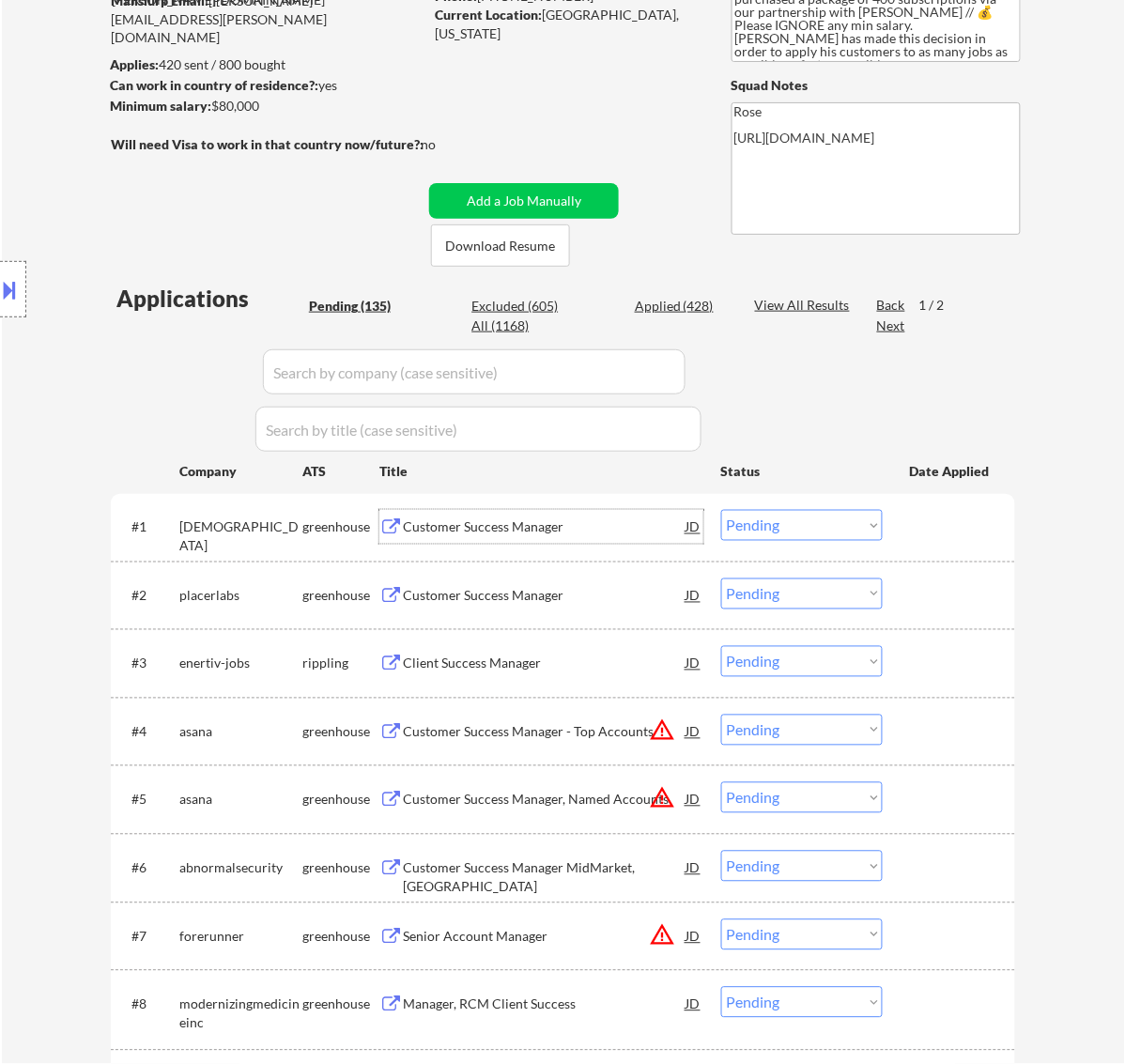
click at [785, 517] on select "Choose an option... Pending Applied Excluded (Questions) Excluded (Expired) Exc…" at bounding box center [801, 526] width 161 height 31
click at [721, 510] on select "Choose an option... Pending Applied Excluded (Questions) Excluded (Expired) Exc…" at bounding box center [801, 526] width 161 height 31
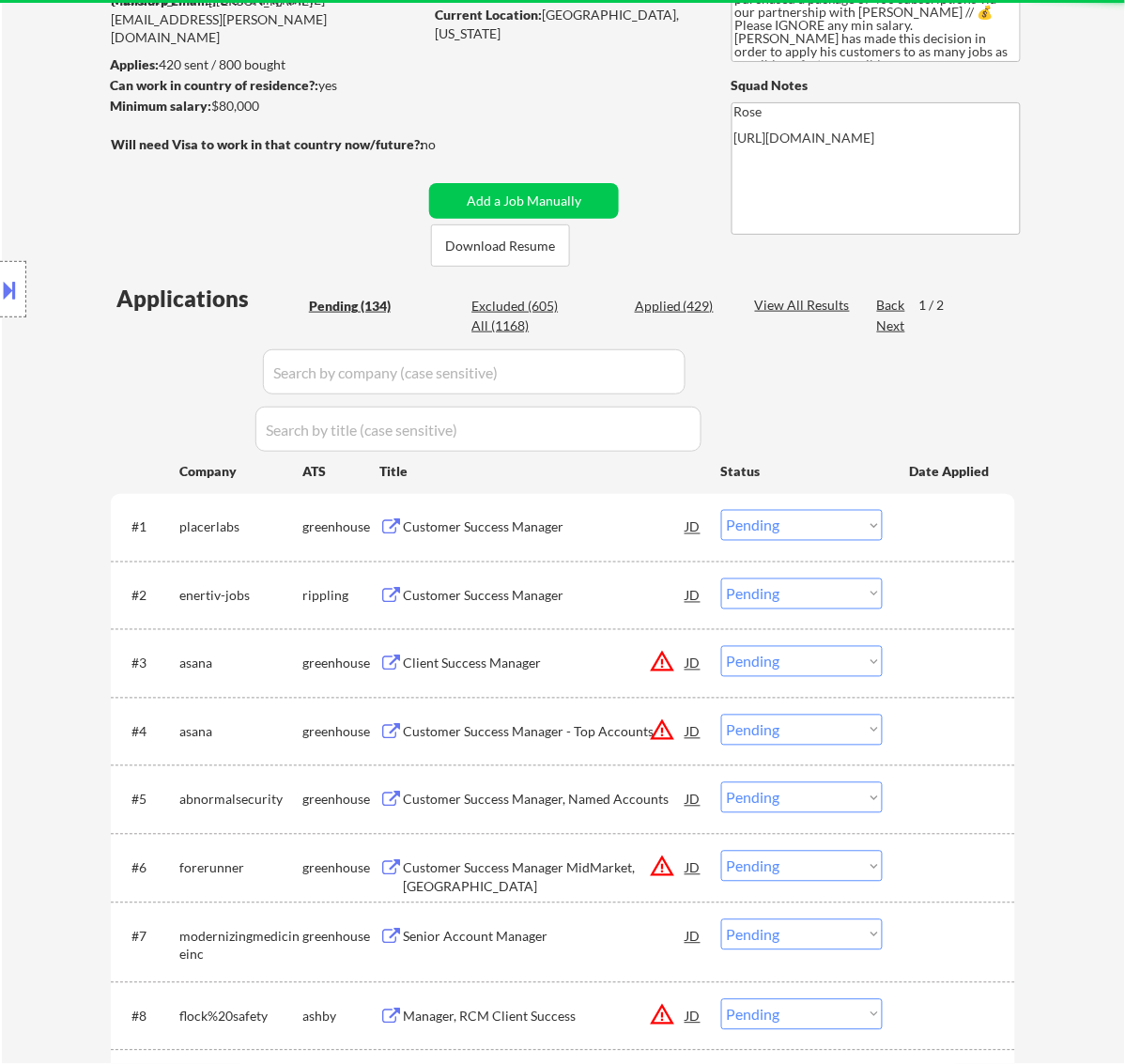
click at [566, 524] on div "Customer Success Manager" at bounding box center [545, 527] width 283 height 19
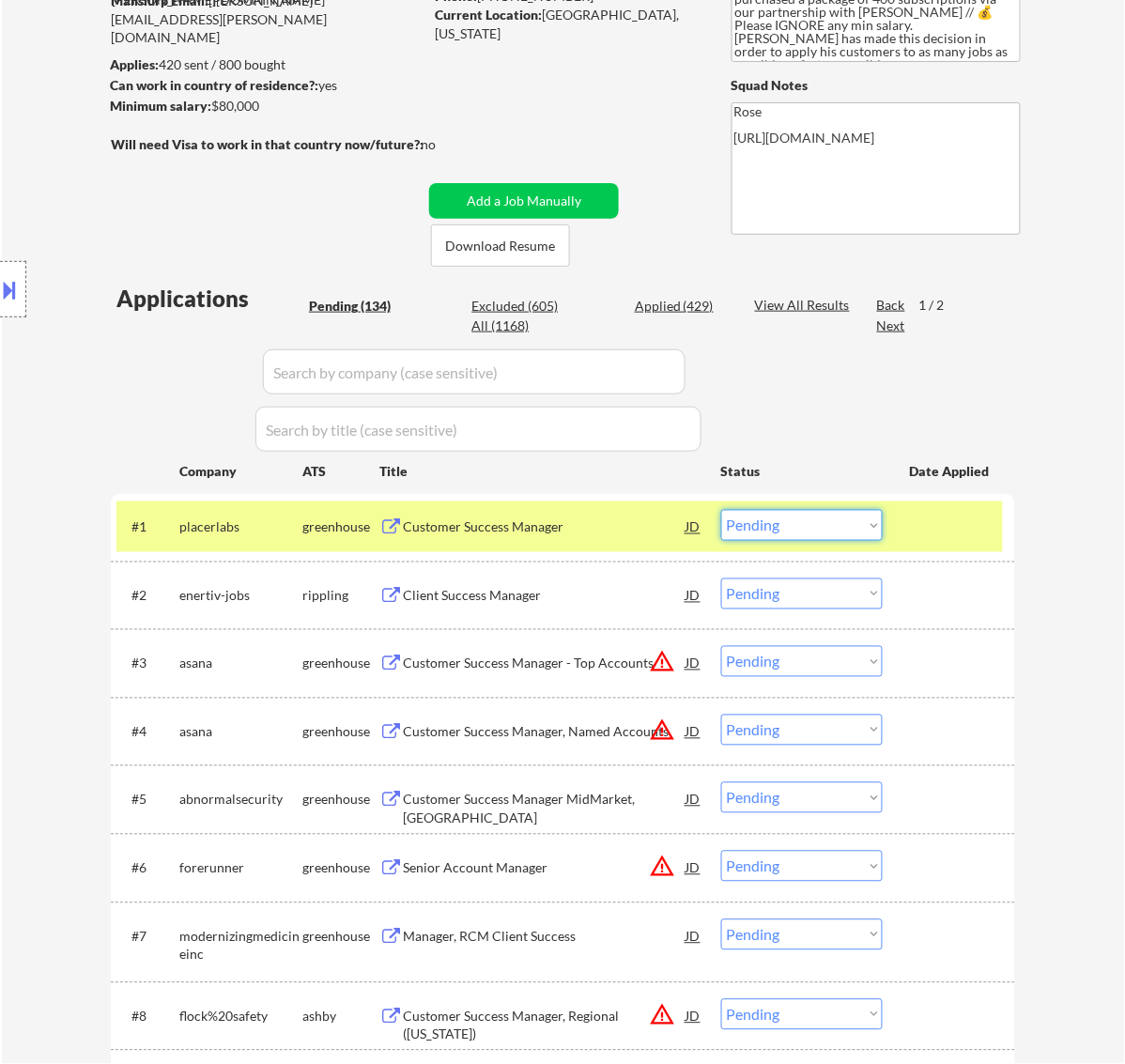
click at [791, 516] on select "Choose an option... Pending Applied Excluded (Questions) Excluded (Expired) Exc…" at bounding box center [801, 526] width 161 height 31
click at [721, 510] on select "Choose an option... Pending Applied Excluded (Questions) Excluded (Expired) Exc…" at bounding box center [801, 526] width 161 height 31
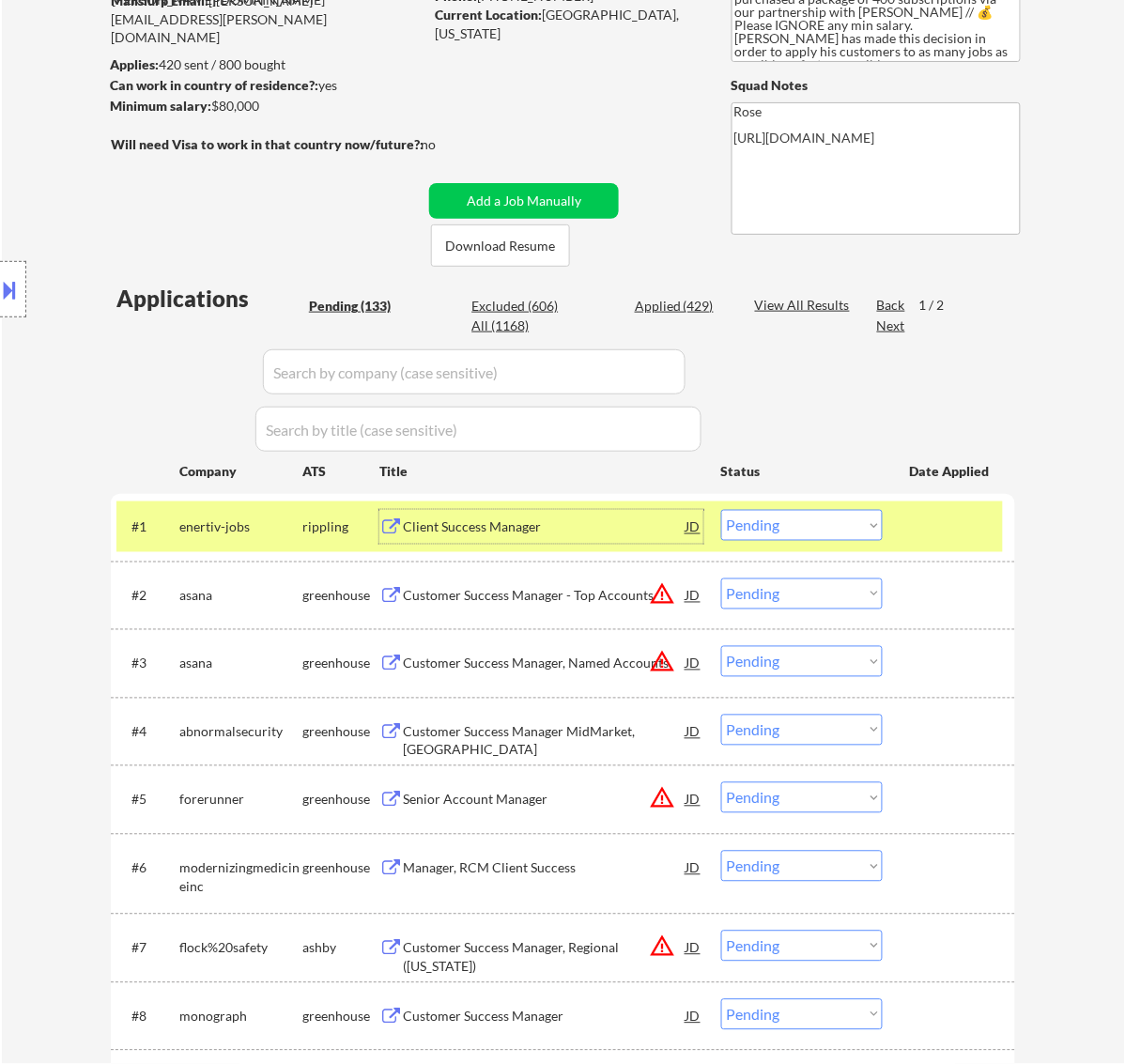
click at [573, 531] on div "Client Success Manager" at bounding box center [545, 527] width 283 height 19
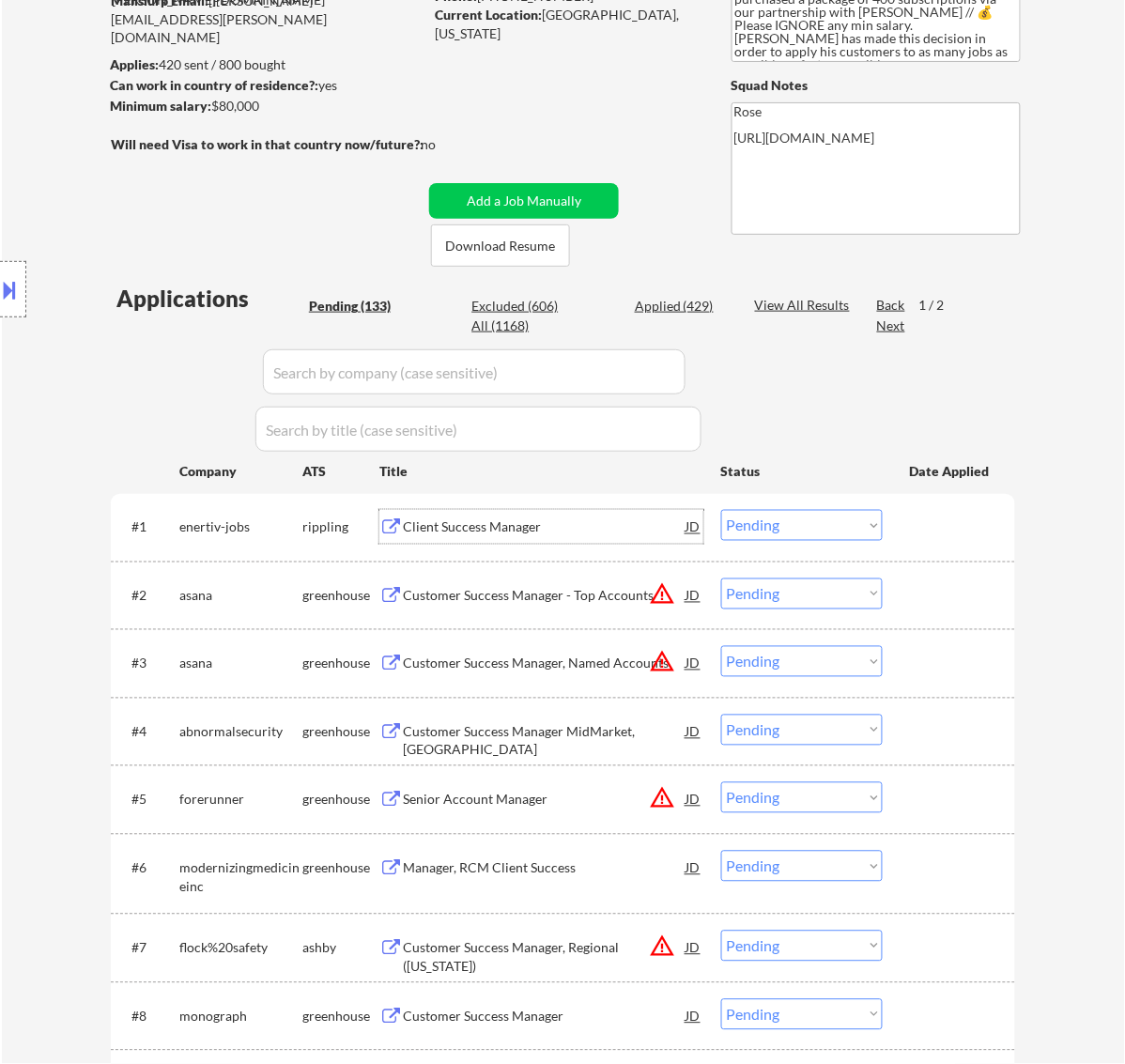
click at [776, 519] on select "Choose an option... Pending Applied Excluded (Questions) Excluded (Expired) Exc…" at bounding box center [801, 526] width 161 height 31
click at [721, 510] on select "Choose an option... Pending Applied Excluded (Questions) Excluded (Expired) Exc…" at bounding box center [801, 526] width 161 height 31
select select ""pending""
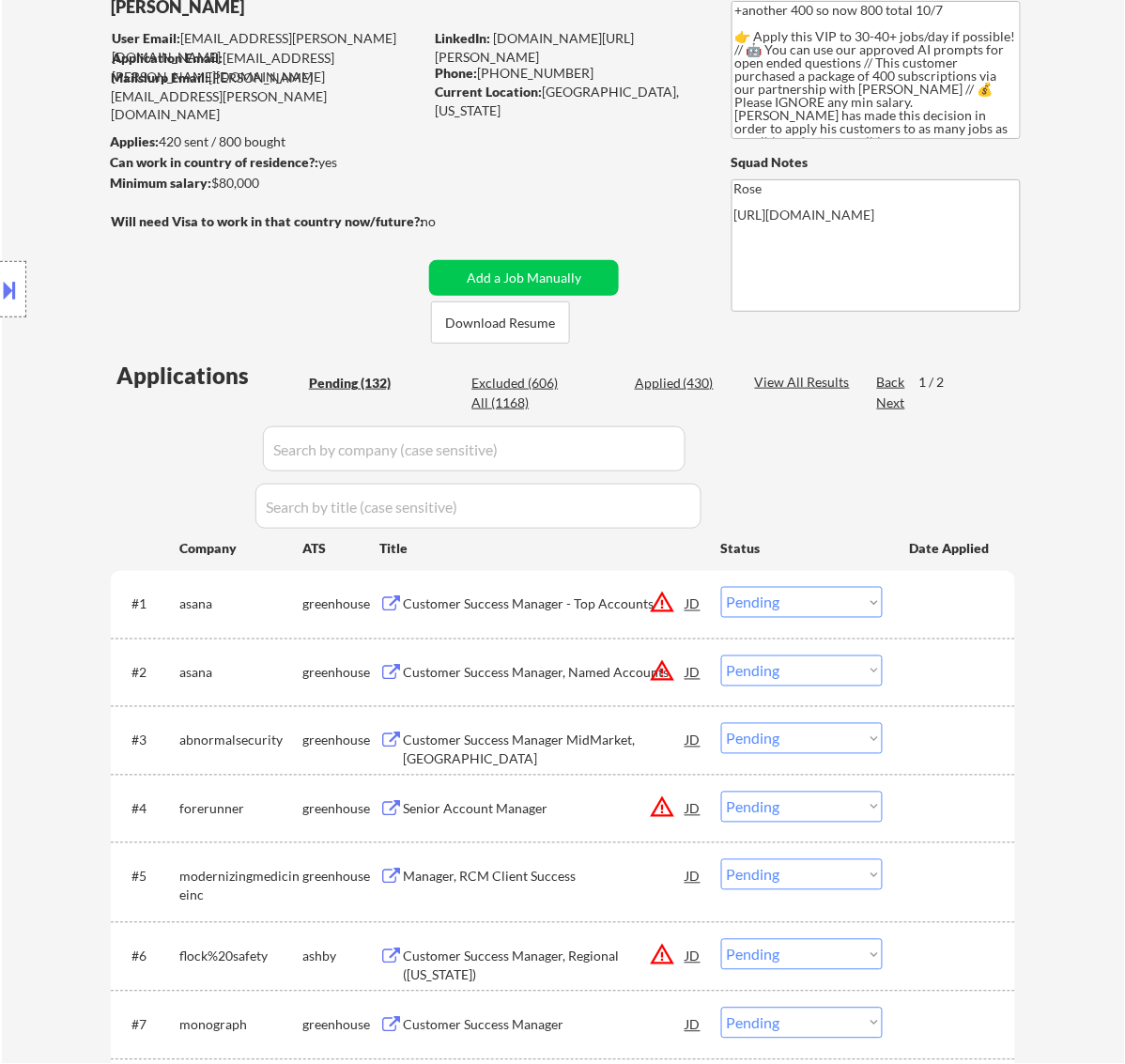
scroll to position [117, 0]
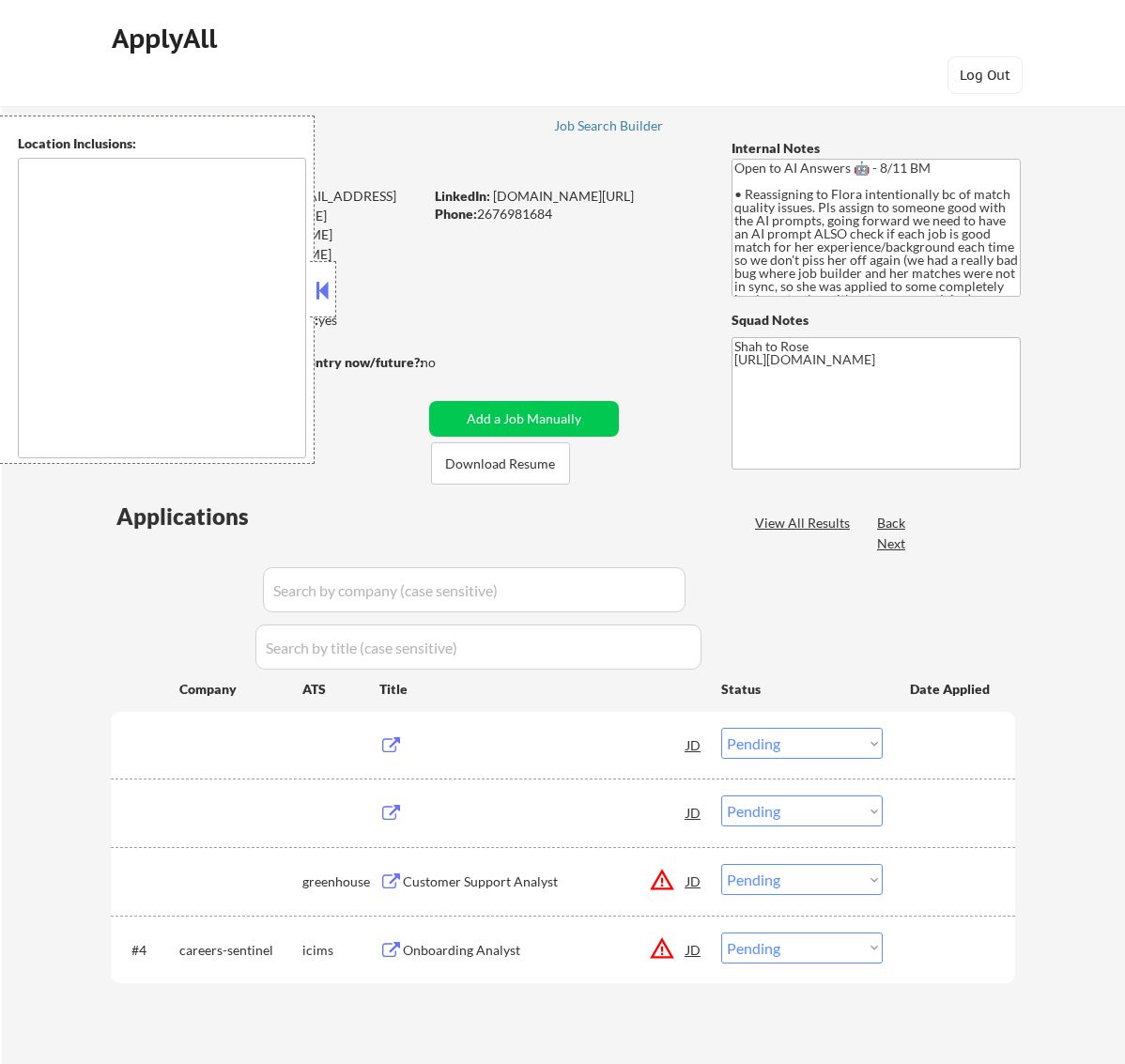
select select ""pending""
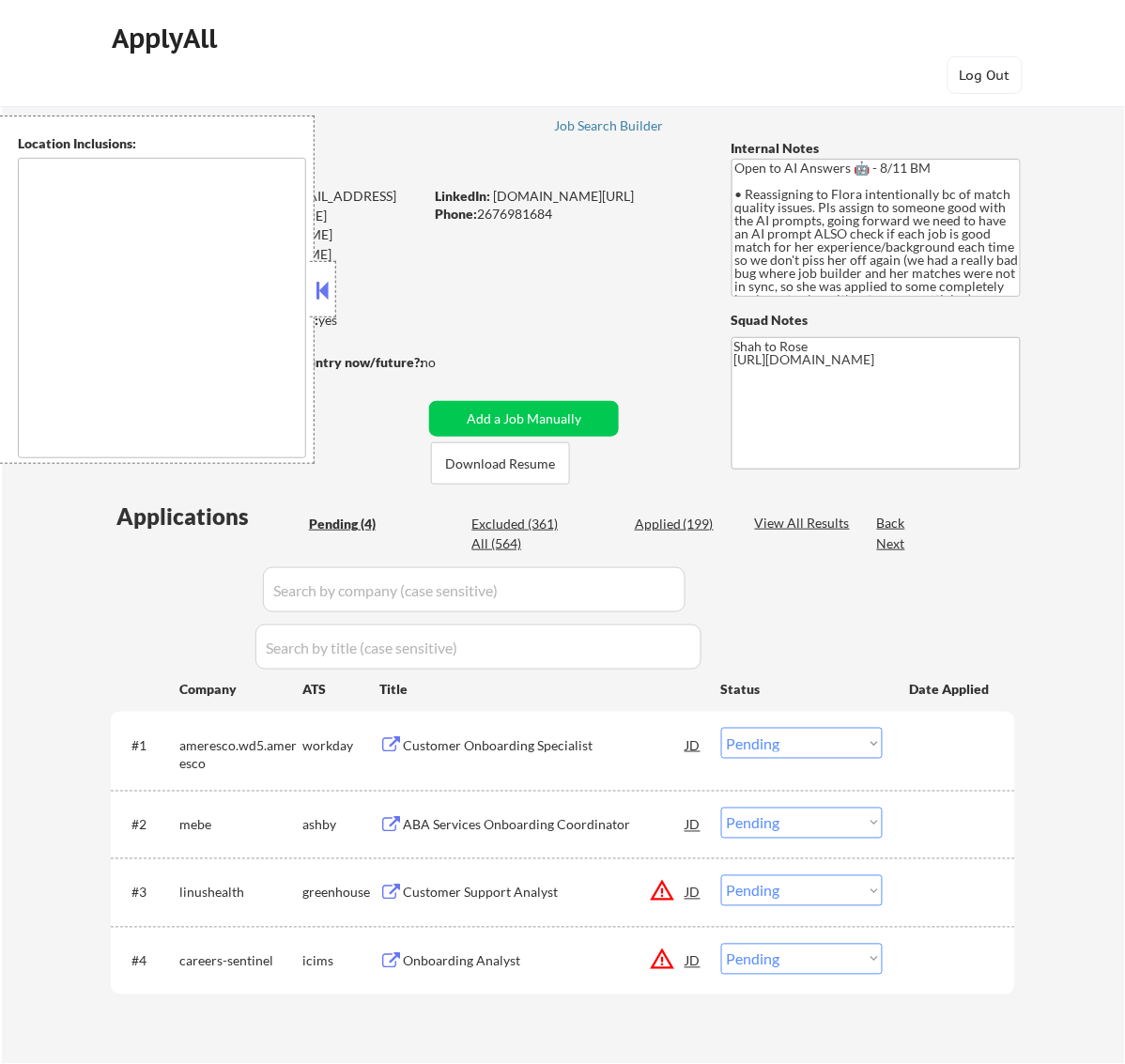
type textarea "remote"
click at [320, 289] on button at bounding box center [322, 290] width 21 height 29
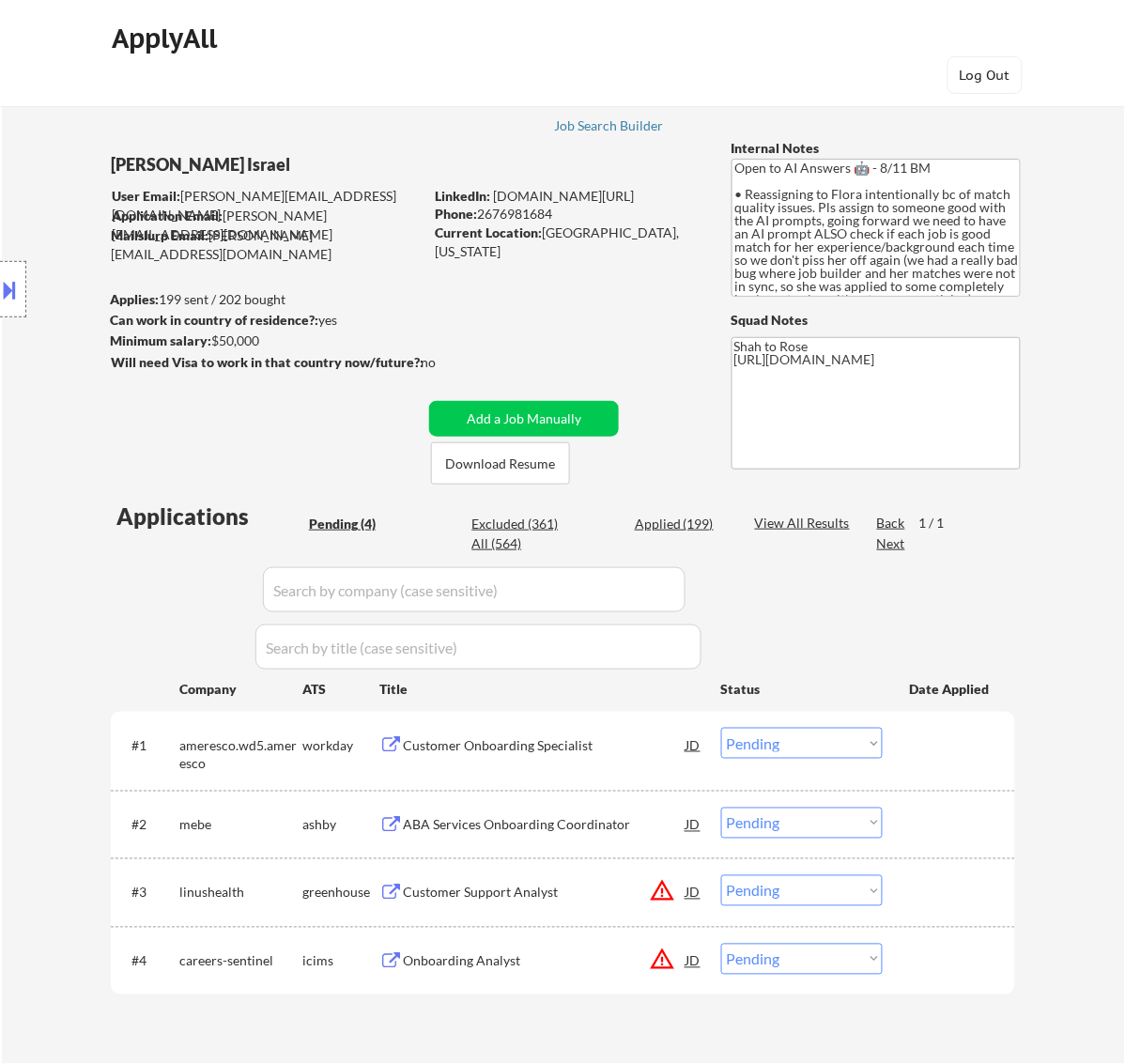
scroll to position [117, 0]
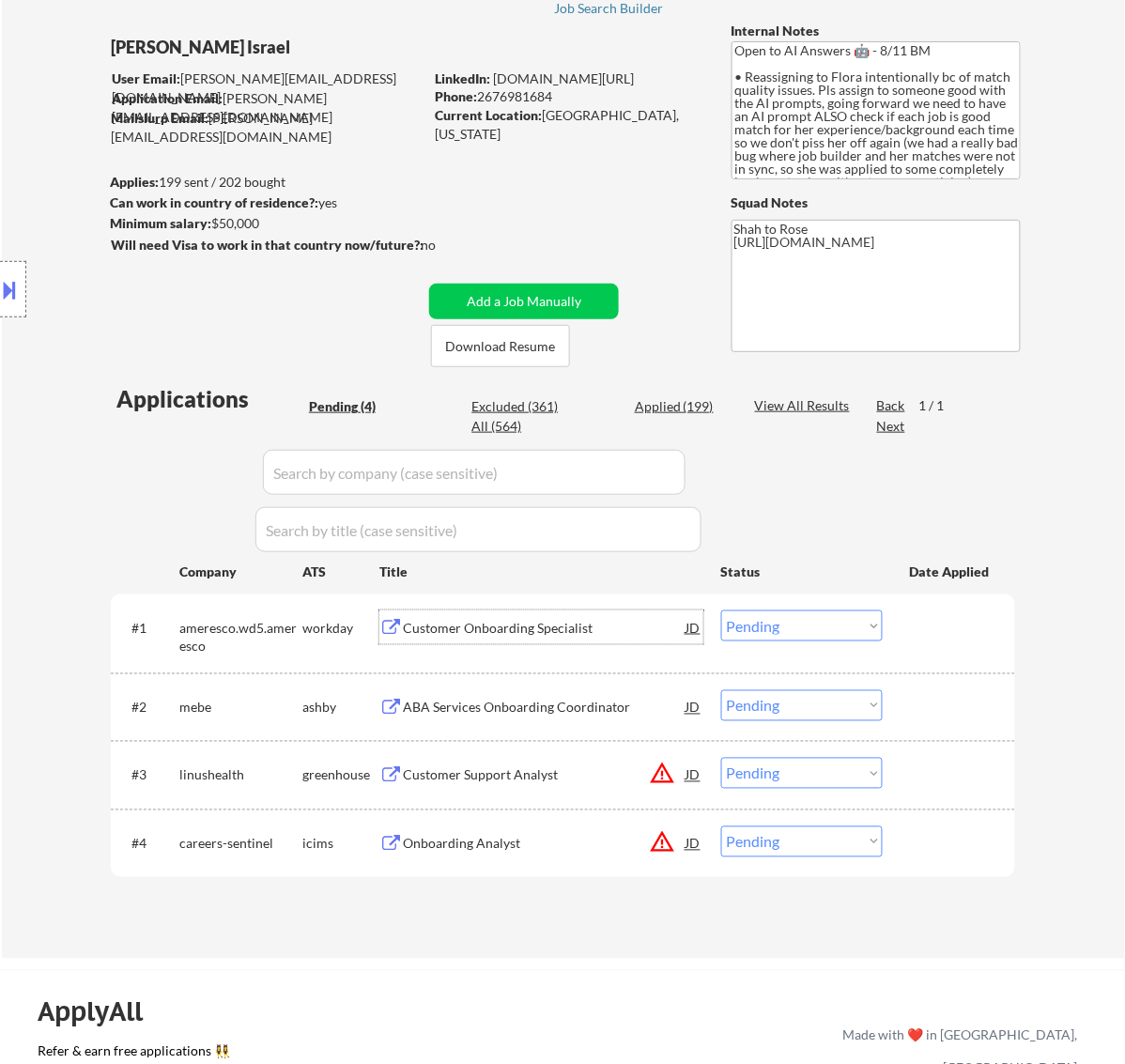
click at [573, 619] on div "Customer Onboarding Specialist" at bounding box center [545, 627] width 283 height 19
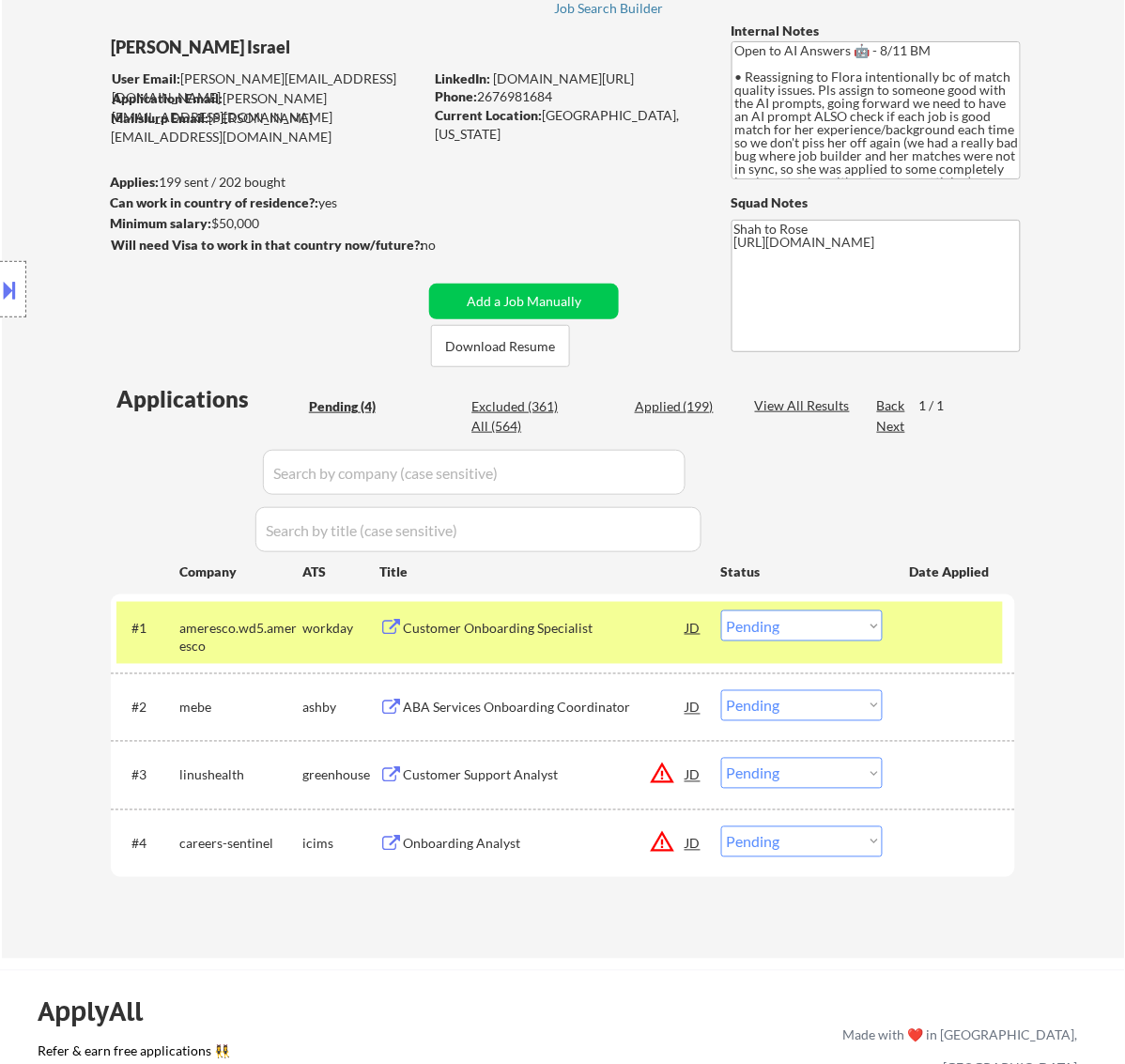
drag, startPoint x: 555, startPoint y: 93, endPoint x: 482, endPoint y: 91, distance: 73.0
click at [482, 91] on div "Phone: 2676981684" at bounding box center [567, 96] width 266 height 19
copy div "2676981684"
click at [856, 616] on select "Choose an option... Pending Applied Excluded (Questions) Excluded (Expired) Exc…" at bounding box center [801, 626] width 161 height 31
click at [721, 611] on select "Choose an option... Pending Applied Excluded (Questions) Excluded (Expired) Exc…" at bounding box center [801, 626] width 161 height 31
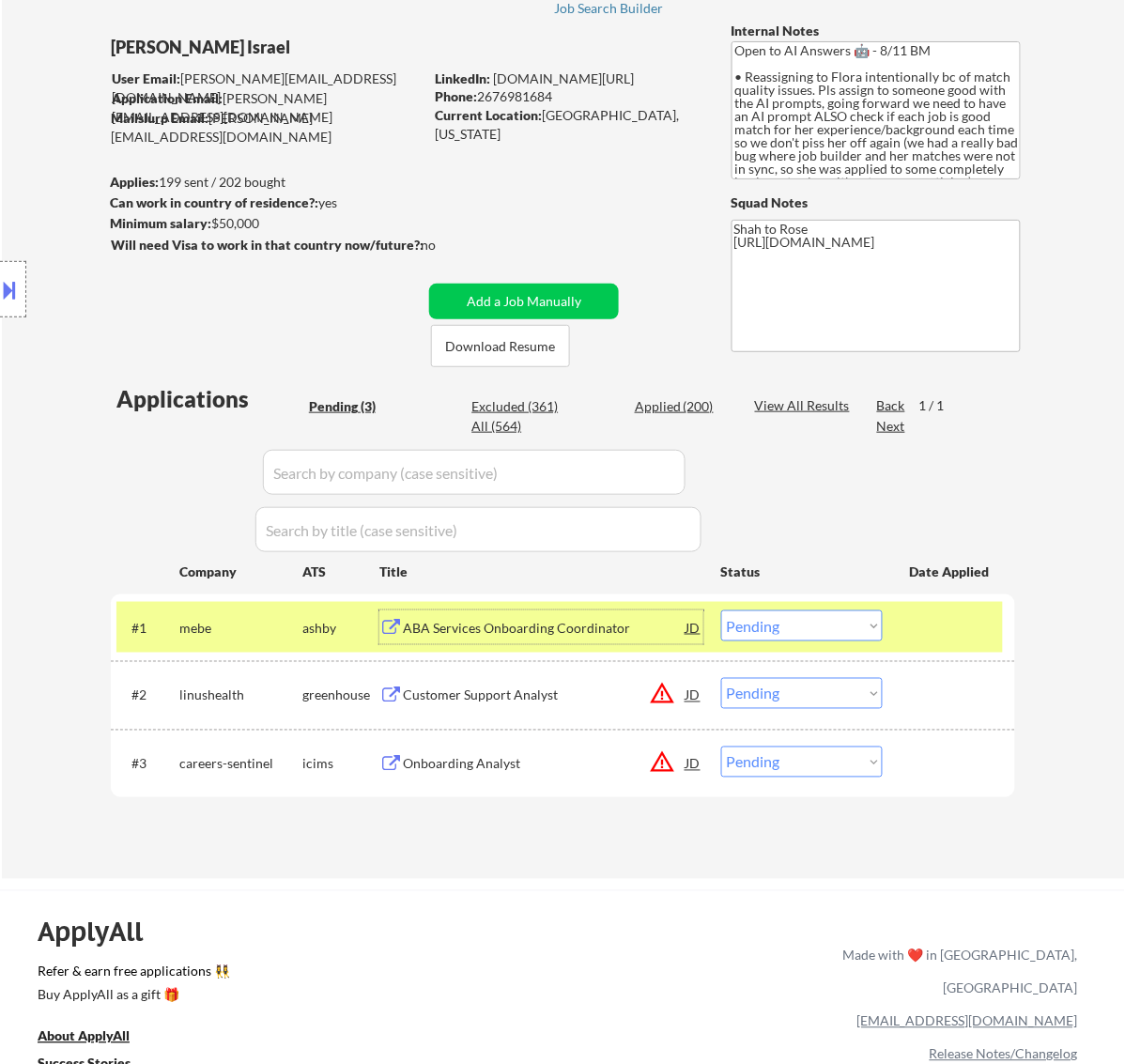
click at [592, 620] on div "ABA Services Onboarding Coordinator" at bounding box center [545, 627] width 283 height 19
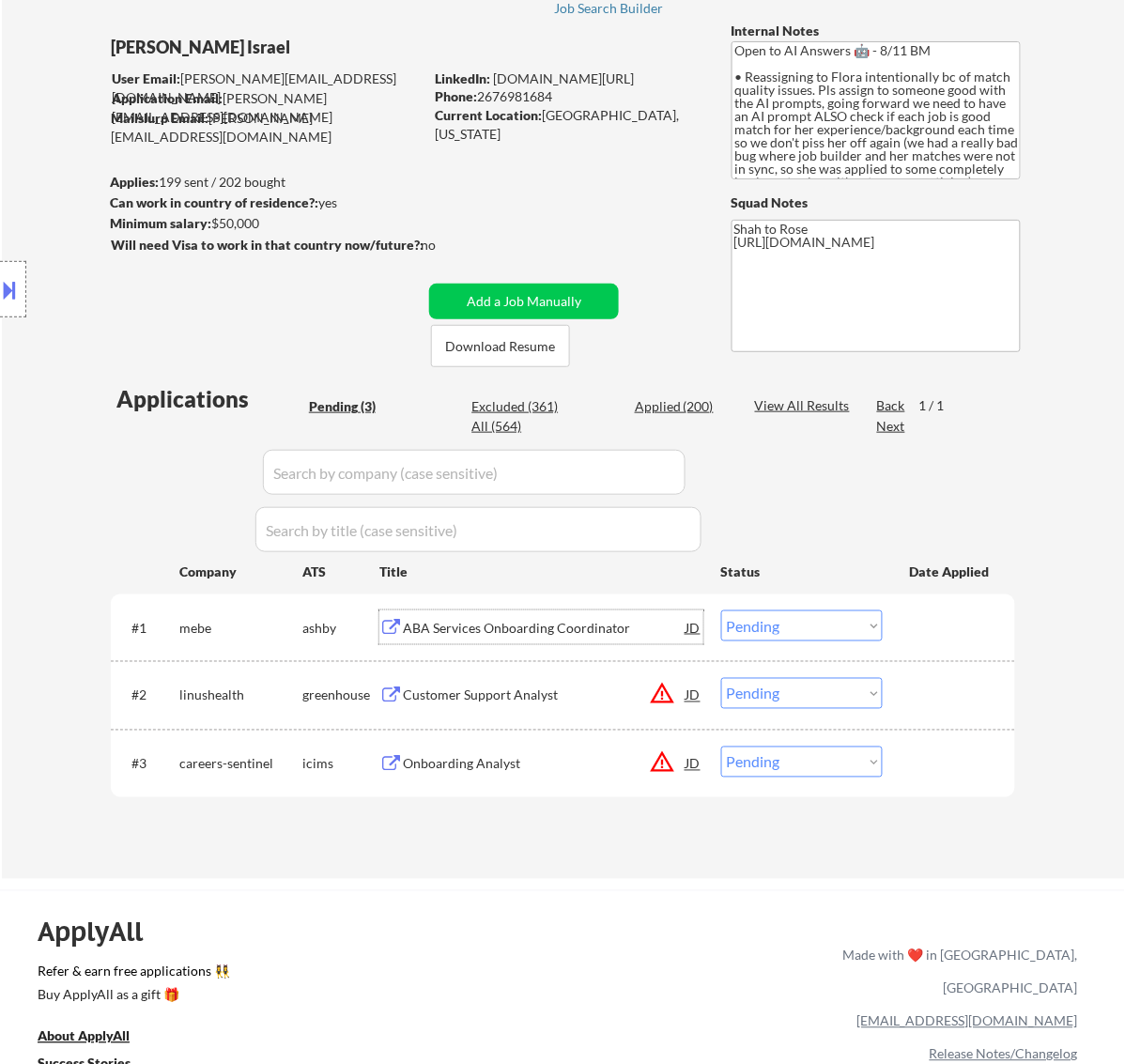
click at [759, 616] on select "Choose an option... Pending Applied Excluded (Questions) Excluded (Expired) Exc…" at bounding box center [801, 626] width 161 height 31
click at [721, 611] on select "Choose an option... Pending Applied Excluded (Questions) Excluded (Expired) Exc…" at bounding box center [801, 626] width 161 height 31
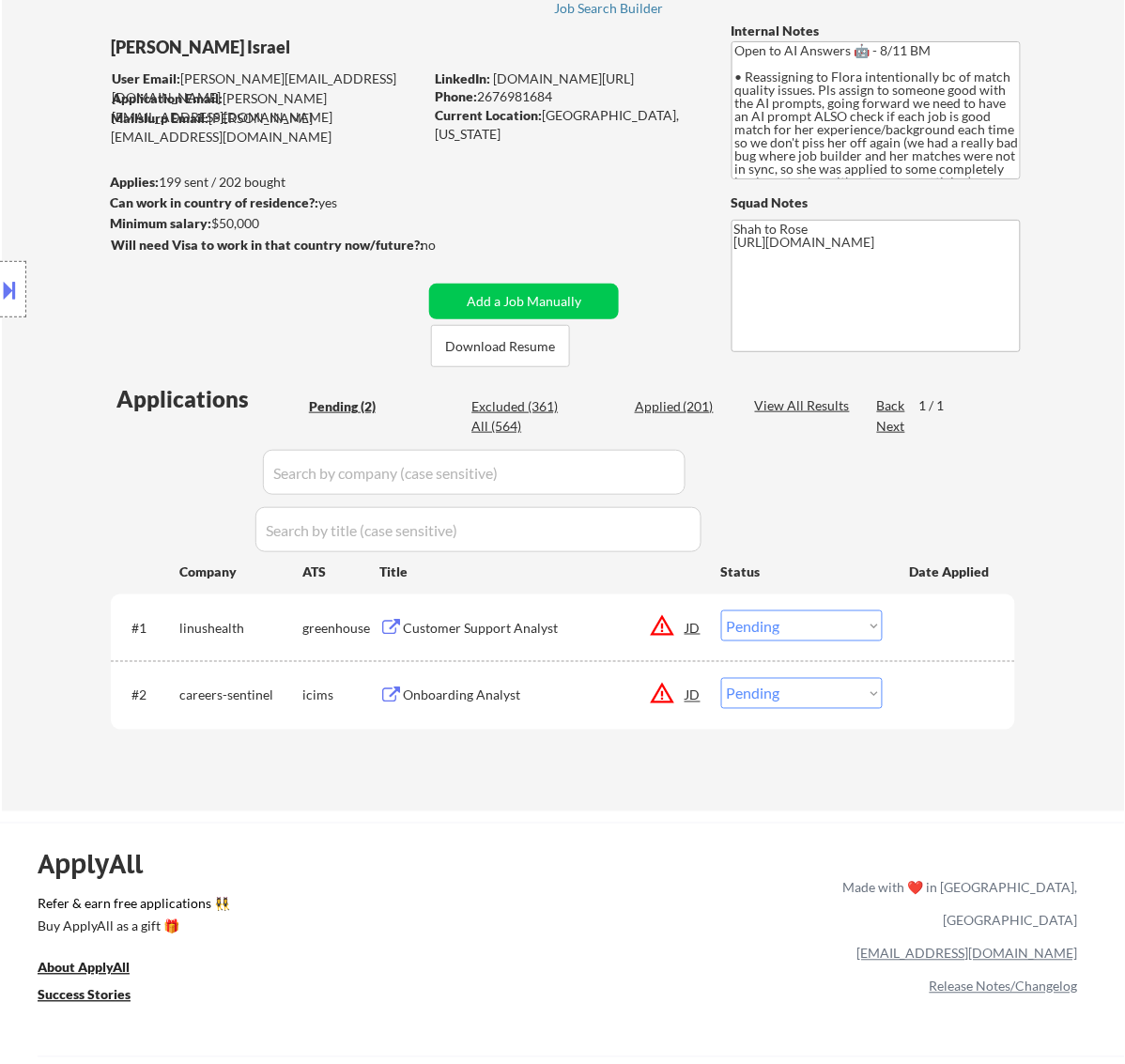
click at [603, 627] on div "Customer Support Analyst" at bounding box center [545, 627] width 283 height 19
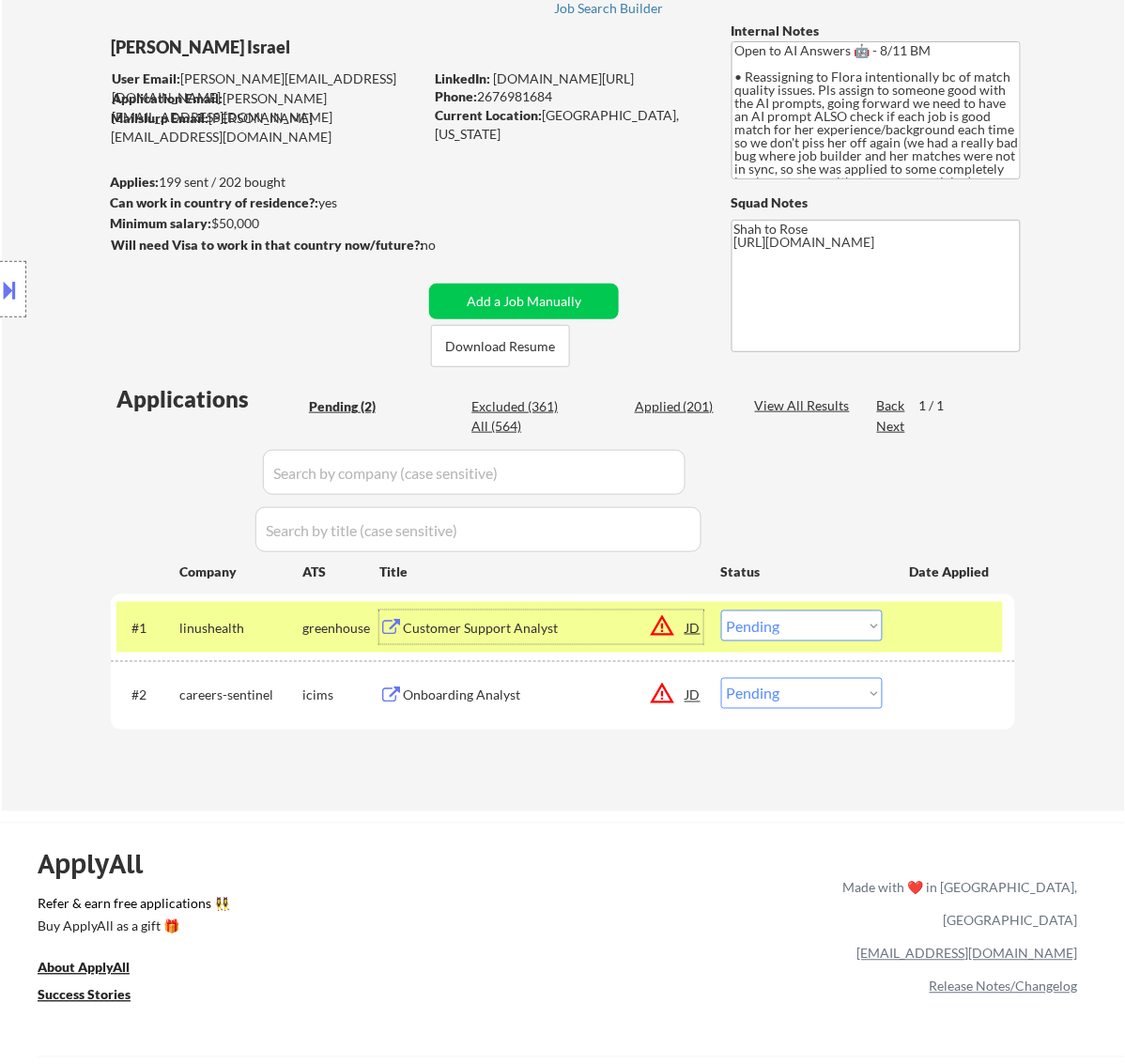
click at [749, 620] on select "Choose an option... Pending Applied Excluded (Questions) Excluded (Expired) Exc…" at bounding box center [801, 626] width 161 height 31
click at [721, 611] on select "Choose an option... Pending Applied Excluded (Questions) Excluded (Expired) Exc…" at bounding box center [801, 626] width 161 height 31
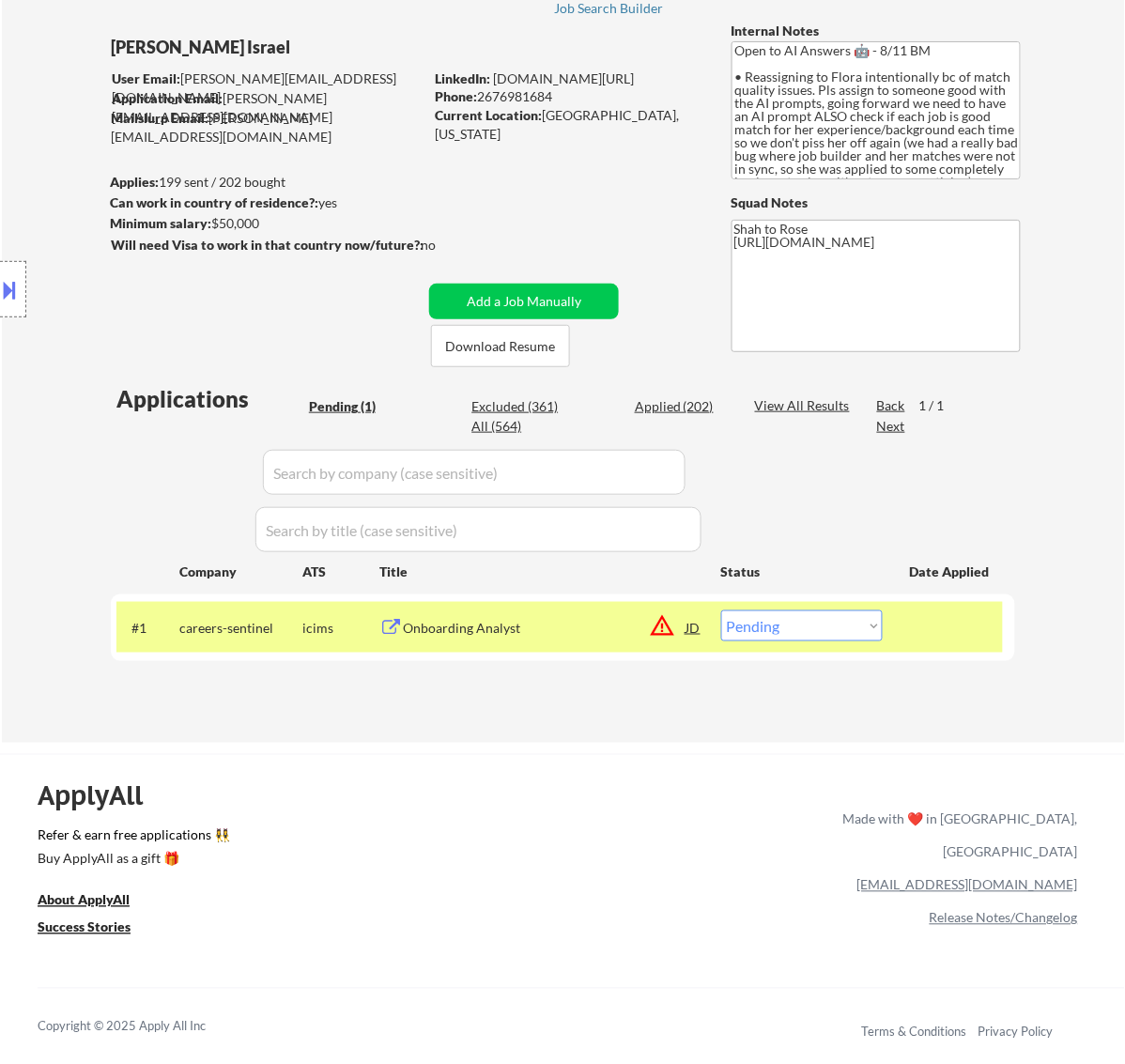
click at [555, 616] on div "Onboarding Analyst" at bounding box center [545, 627] width 283 height 33
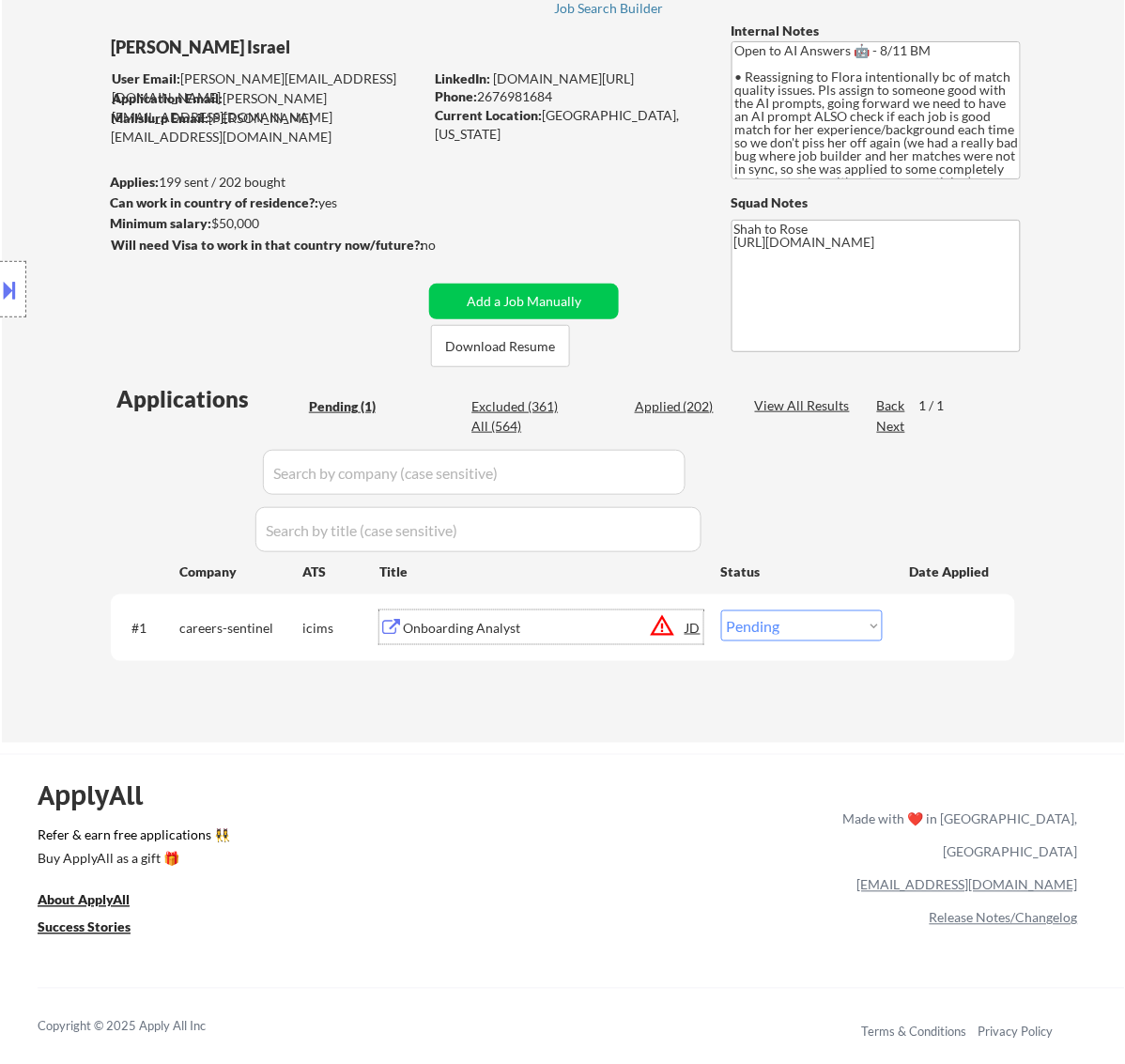
click at [799, 624] on select "Choose an option... Pending Applied Excluded (Questions) Excluded (Expired) Exc…" at bounding box center [801, 626] width 161 height 31
select select ""excluded__bad_match_""
click at [721, 611] on select "Choose an option... Pending Applied Excluded (Questions) Excluded (Expired) Exc…" at bounding box center [801, 626] width 161 height 31
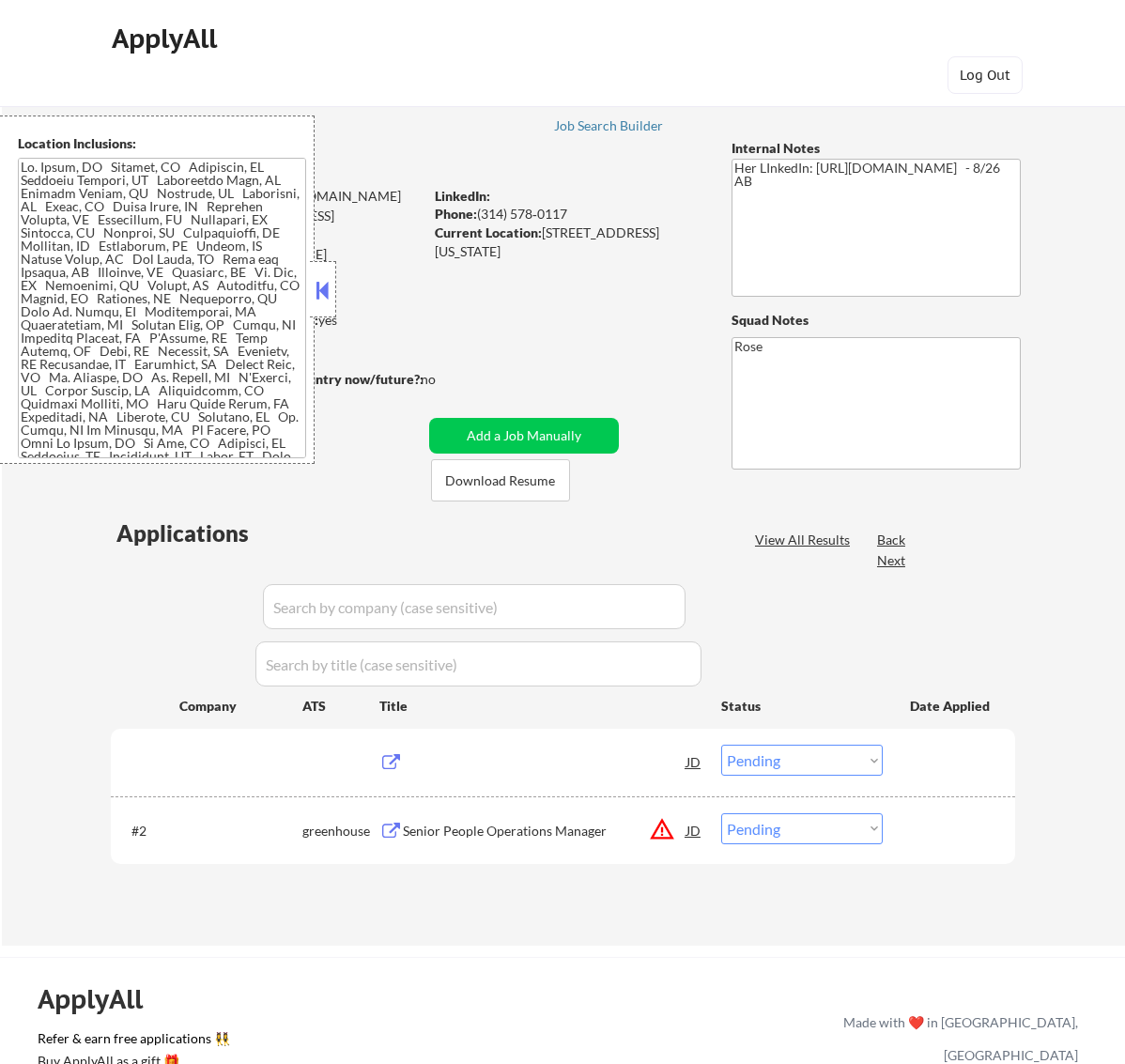
select select ""pending""
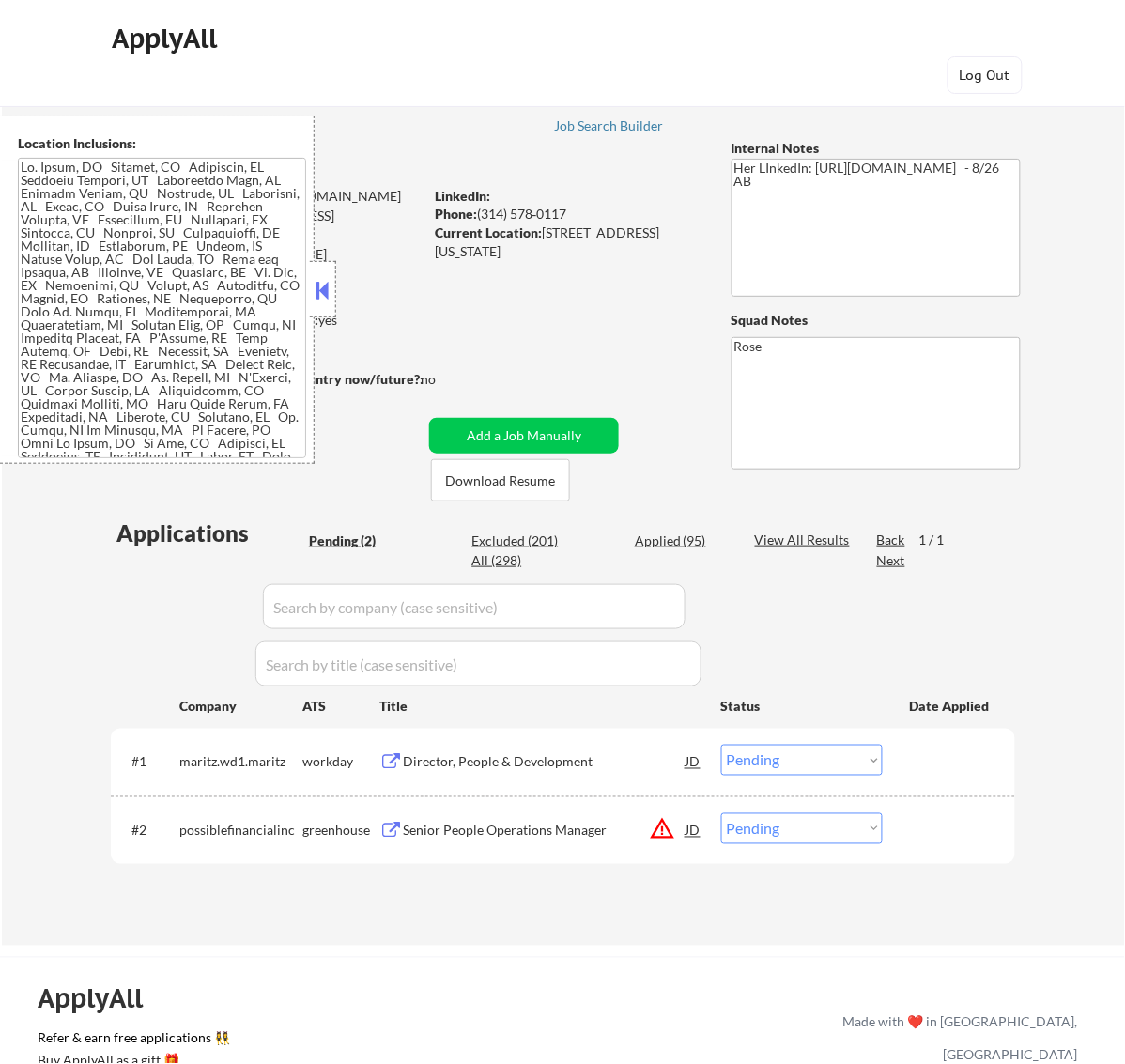
click at [323, 294] on button at bounding box center [322, 290] width 21 height 29
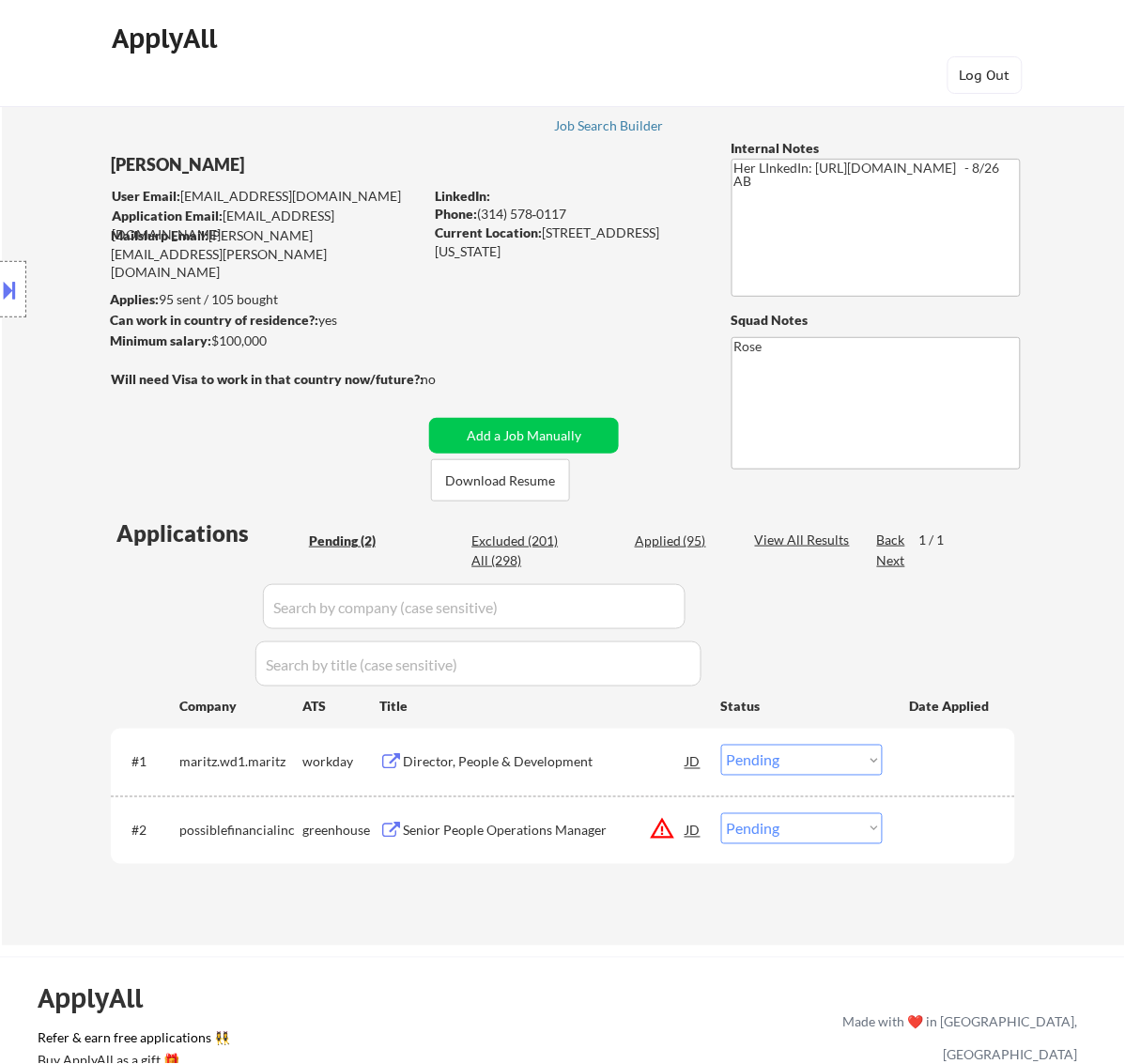
click at [565, 768] on div "Director, People & Development" at bounding box center [545, 762] width 283 height 19
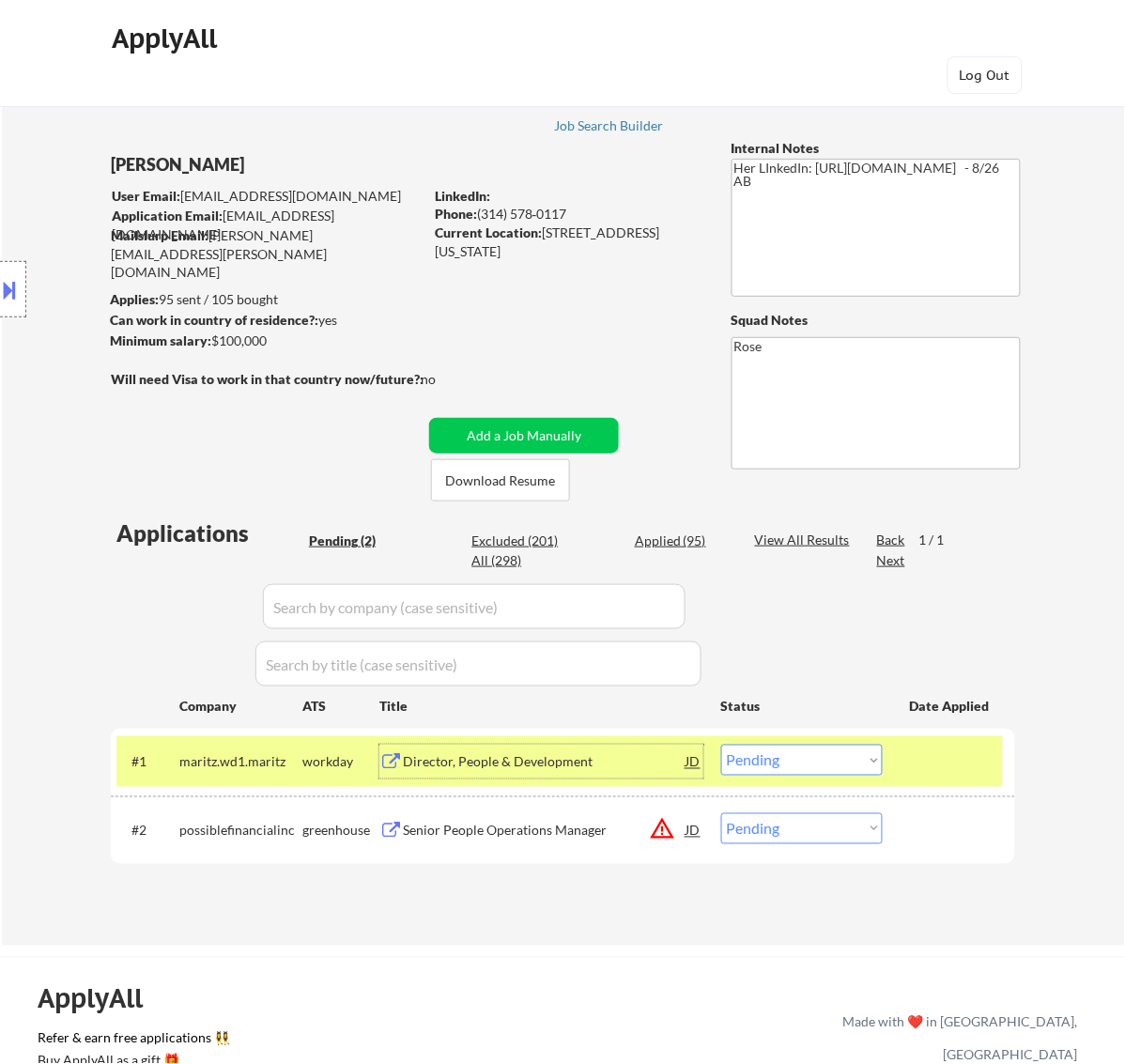
click at [14, 283] on button at bounding box center [10, 290] width 21 height 31
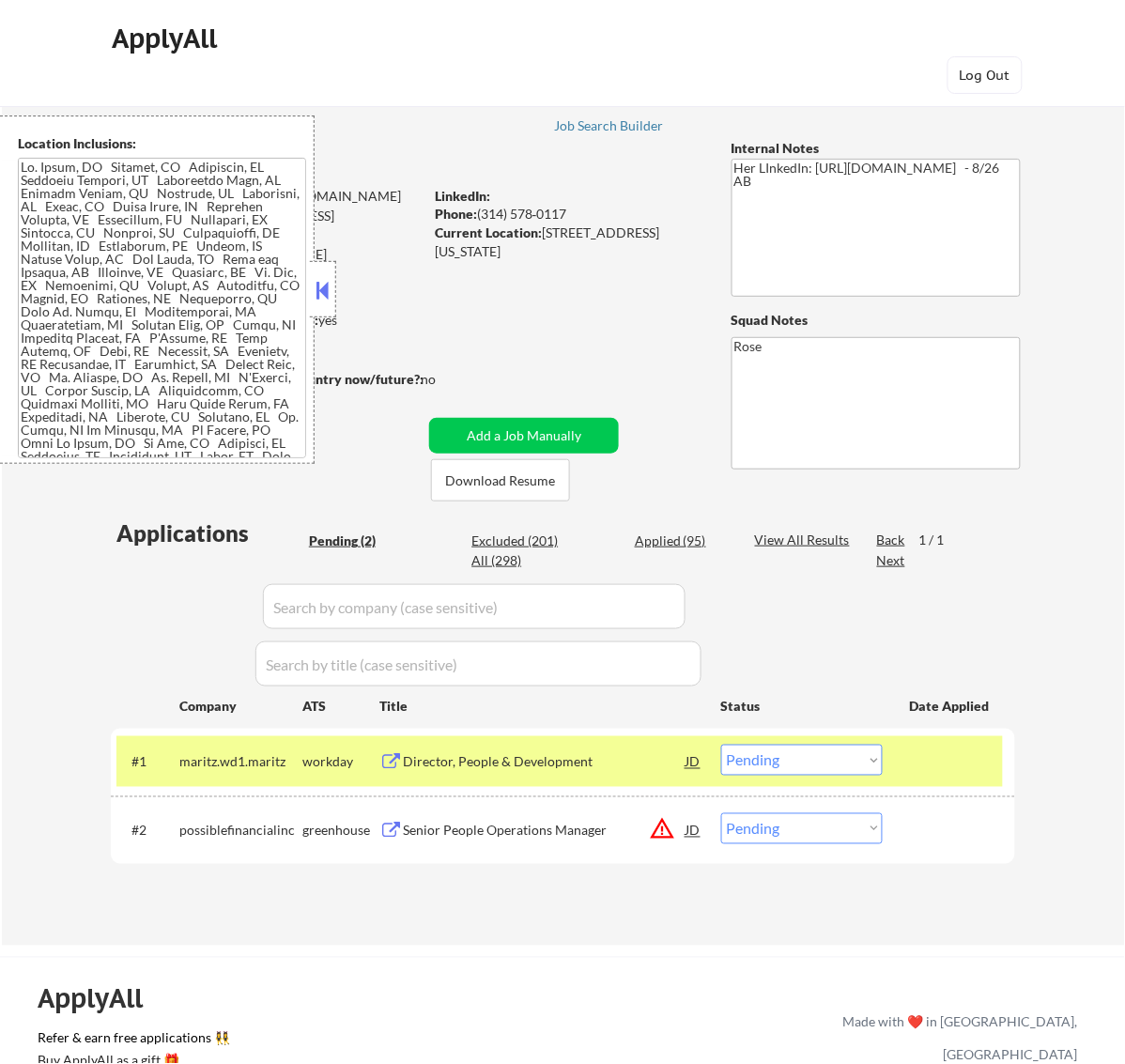
click at [335, 288] on div at bounding box center [323, 288] width 27 height 56
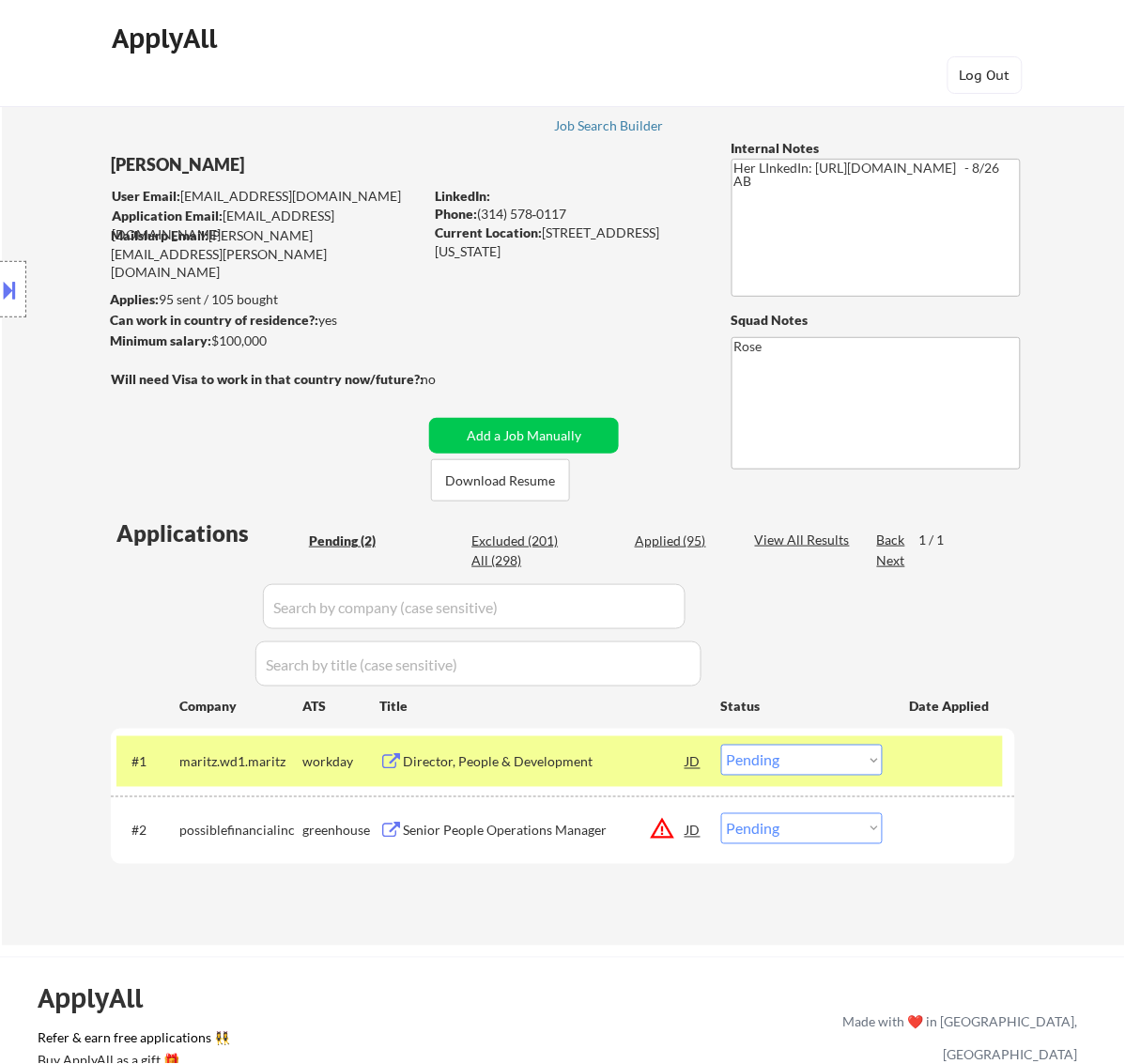
click at [797, 767] on select "Choose an option... Pending Applied Excluded (Questions) Excluded (Expired) Exc…" at bounding box center [801, 760] width 161 height 31
click at [721, 744] on select "Choose an option... Pending Applied Excluded (Questions) Excluded (Expired) Exc…" at bounding box center [801, 760] width 161 height 31
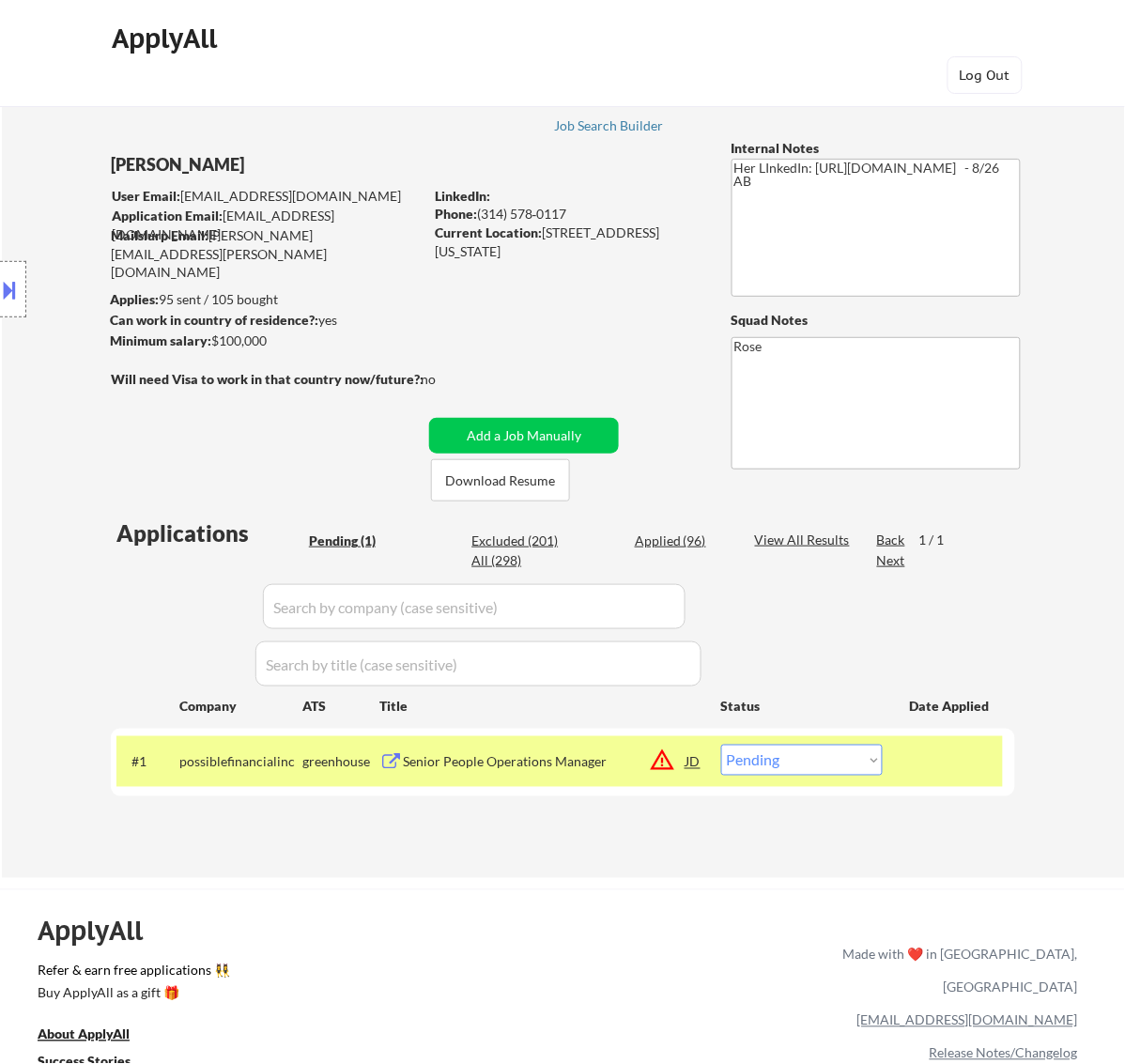
click at [588, 757] on div "Senior People Operations Manager" at bounding box center [545, 762] width 283 height 19
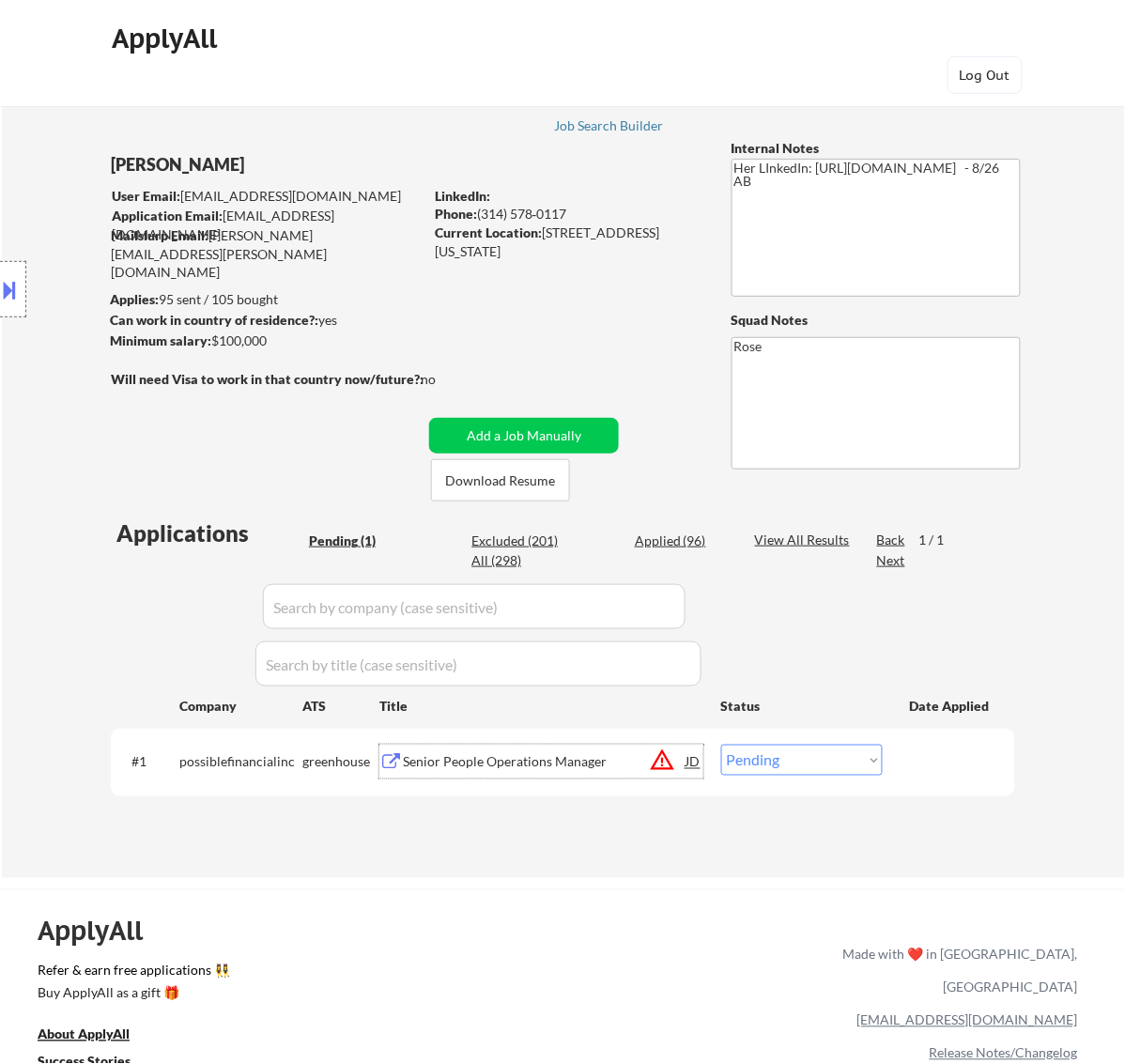
click at [826, 760] on select "Choose an option... Pending Applied Excluded (Questions) Excluded (Expired) Exc…" at bounding box center [801, 760] width 161 height 31
select select ""excluded__bad_match_""
click at [721, 744] on select "Choose an option... Pending Applied Excluded (Questions) Excluded (Expired) Exc…" at bounding box center [801, 760] width 161 height 31
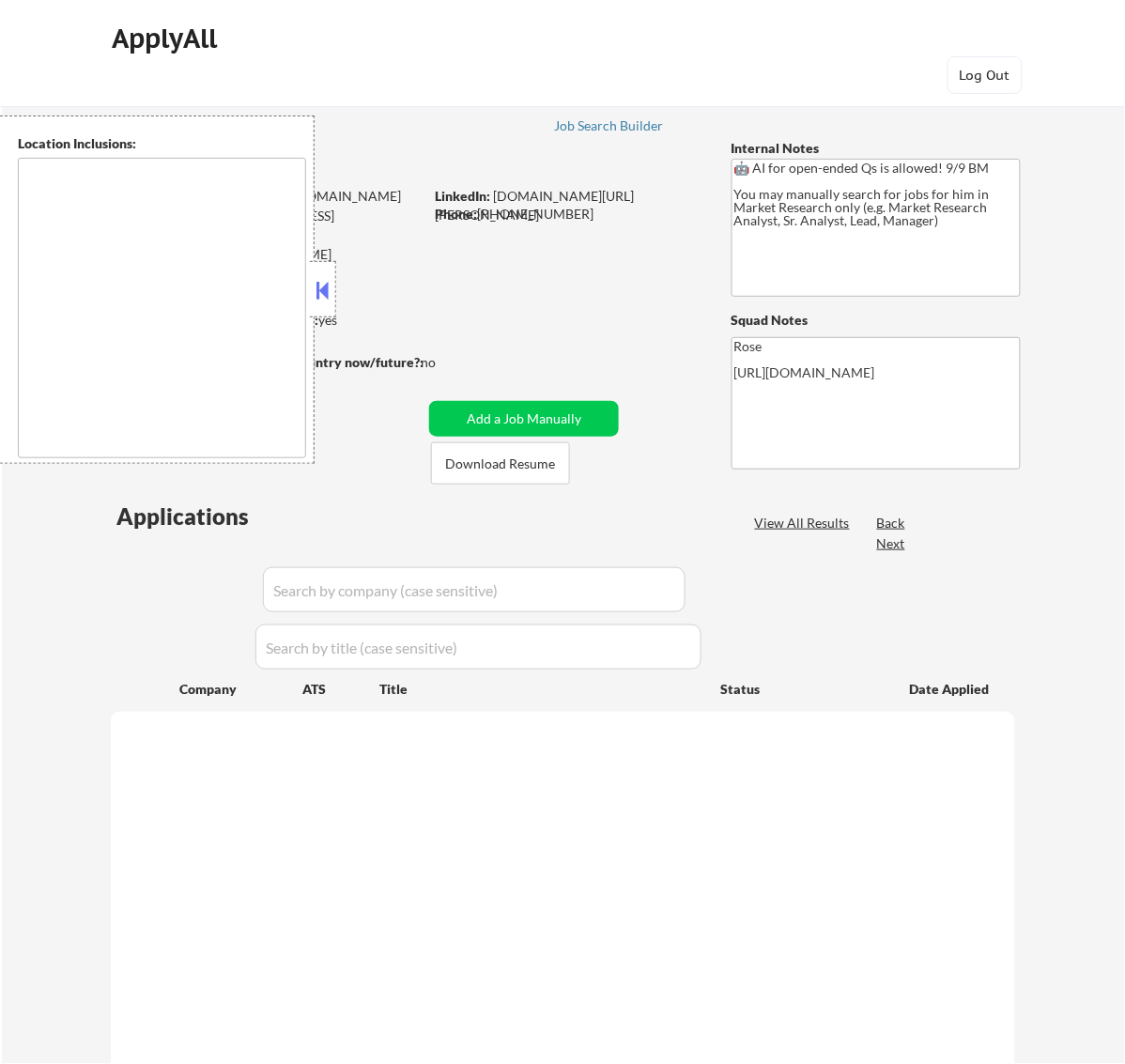
select select ""pending""
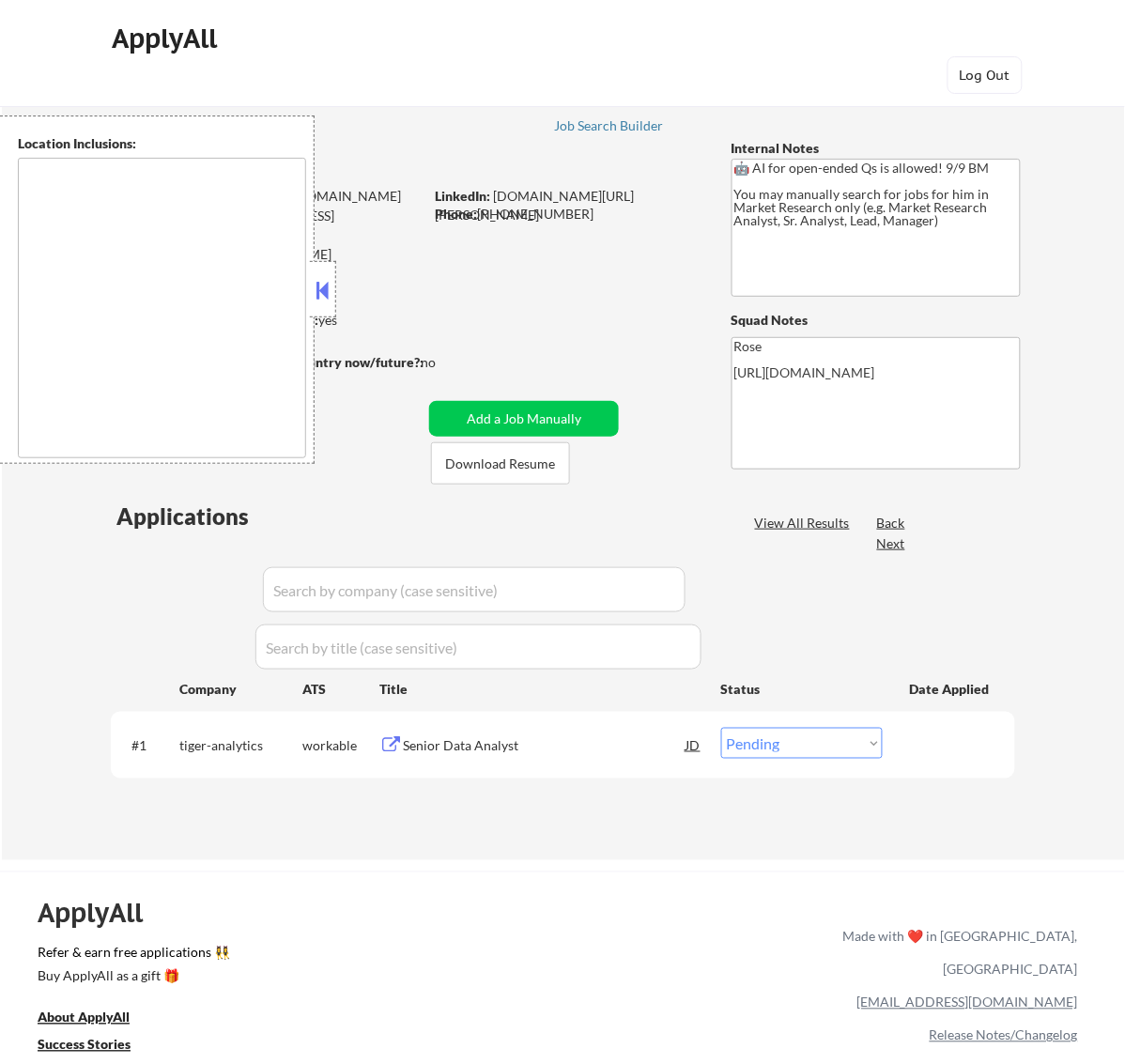
type textarea "[GEOGRAPHIC_DATA], [GEOGRAPHIC_DATA] [GEOGRAPHIC_DATA], [GEOGRAPHIC_DATA] [GEOG…"
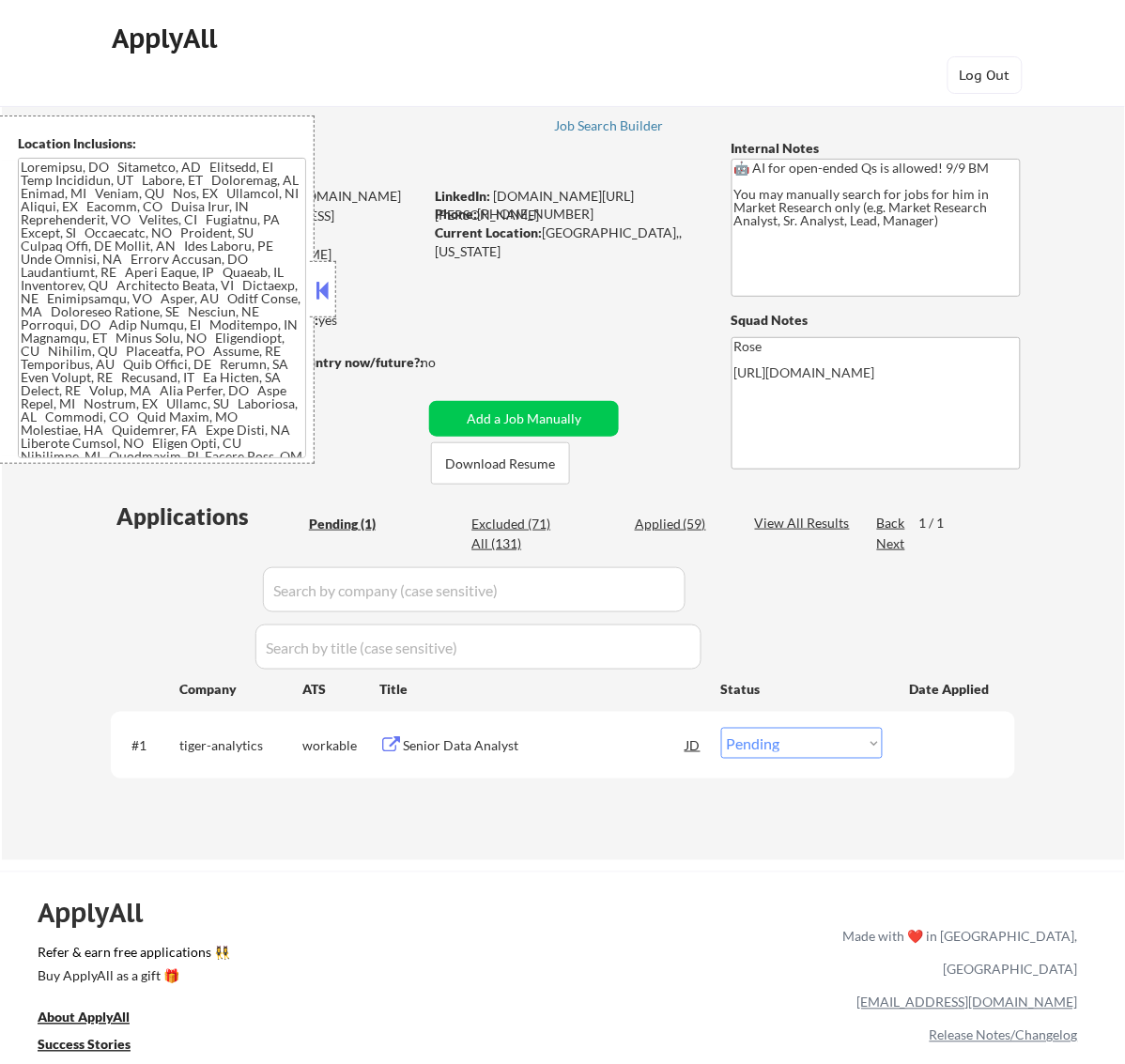
click at [326, 291] on button at bounding box center [322, 290] width 21 height 29
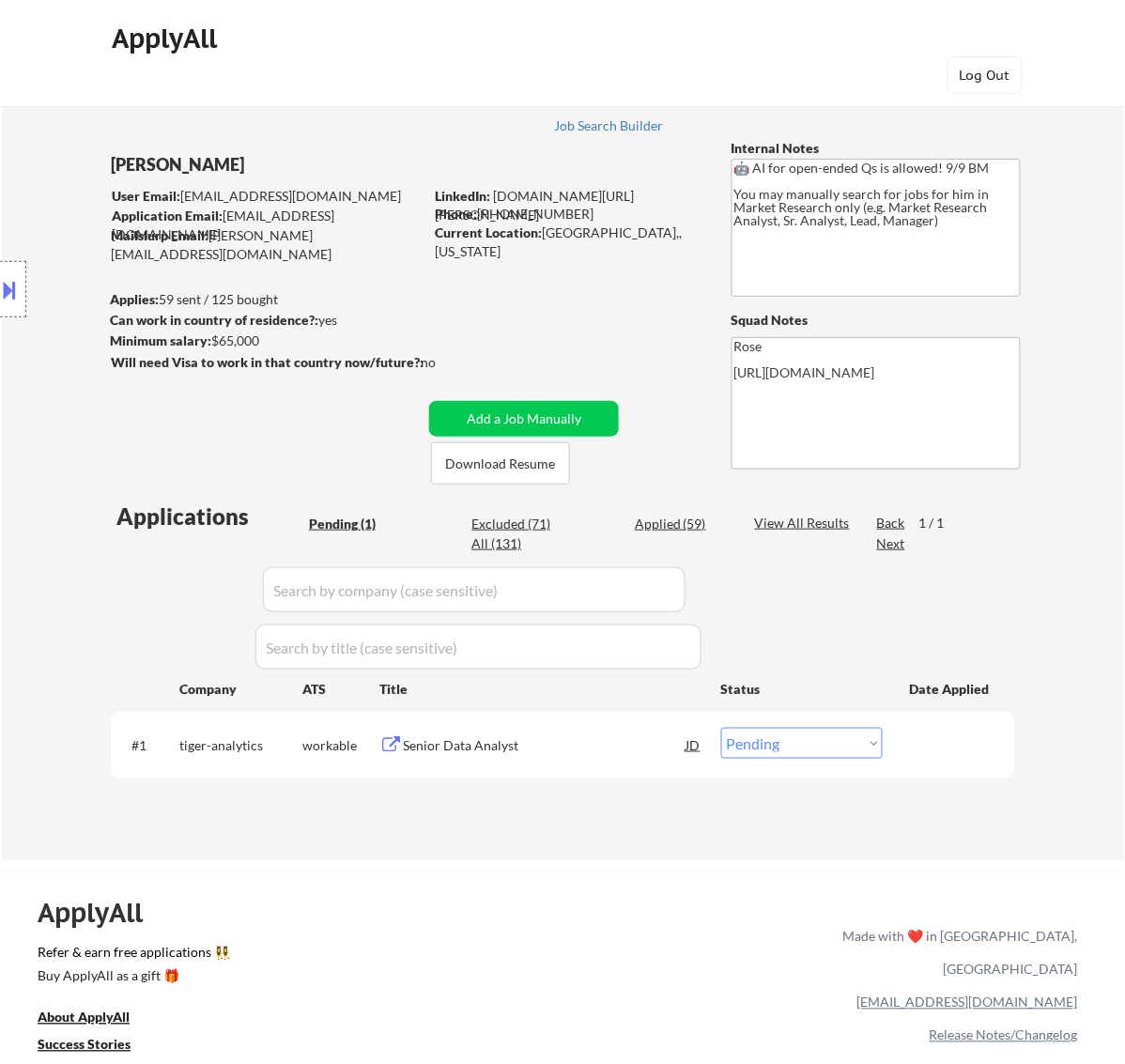
click at [564, 739] on div "Senior Data Analyst" at bounding box center [545, 745] width 283 height 19
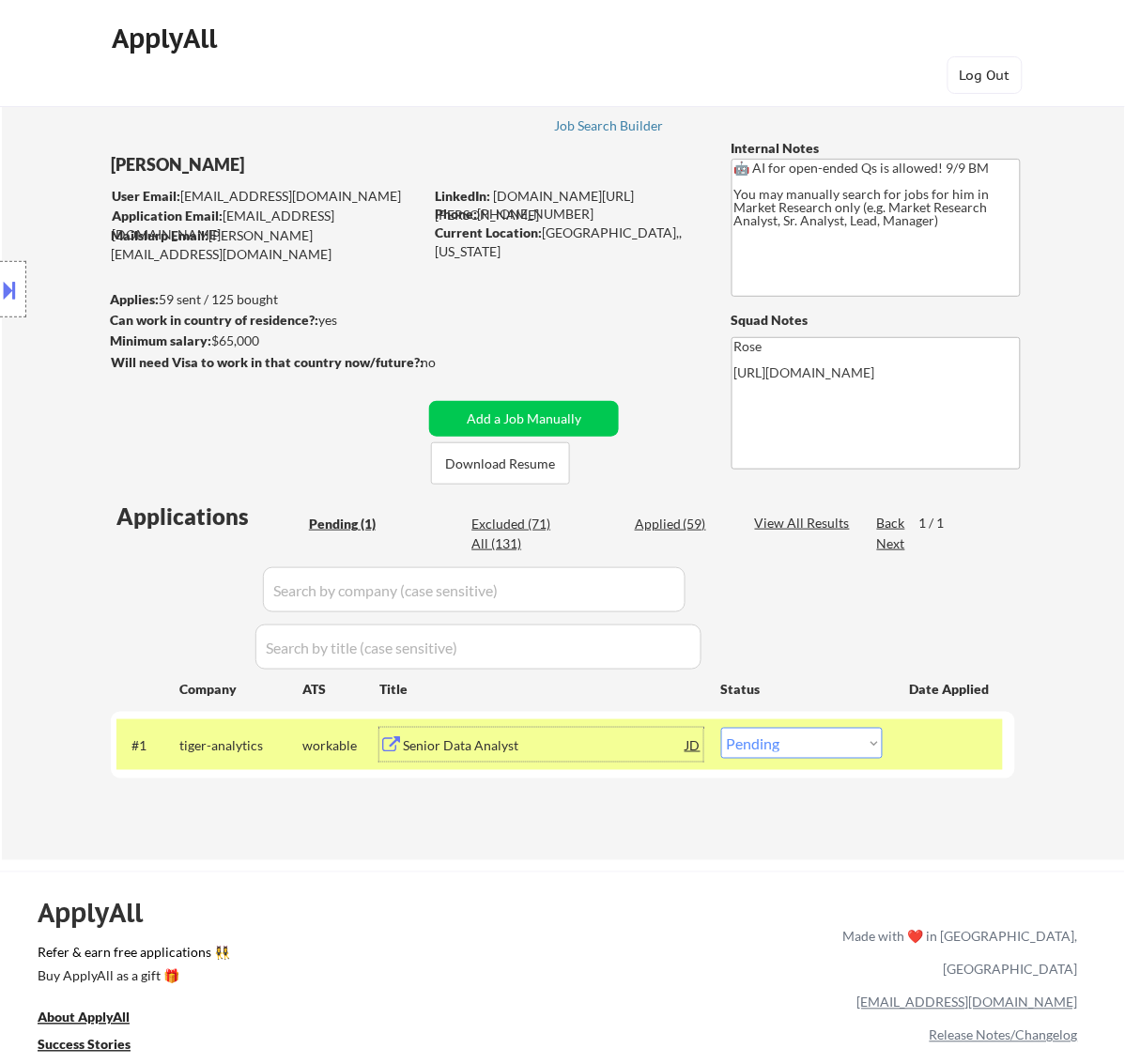
click at [824, 736] on select "Choose an option... Pending Applied Excluded (Questions) Excluded (Expired) Exc…" at bounding box center [801, 743] width 161 height 31
select select ""applied""
click at [721, 728] on select "Choose an option... Pending Applied Excluded (Questions) Excluded (Expired) Exc…" at bounding box center [801, 743] width 161 height 31
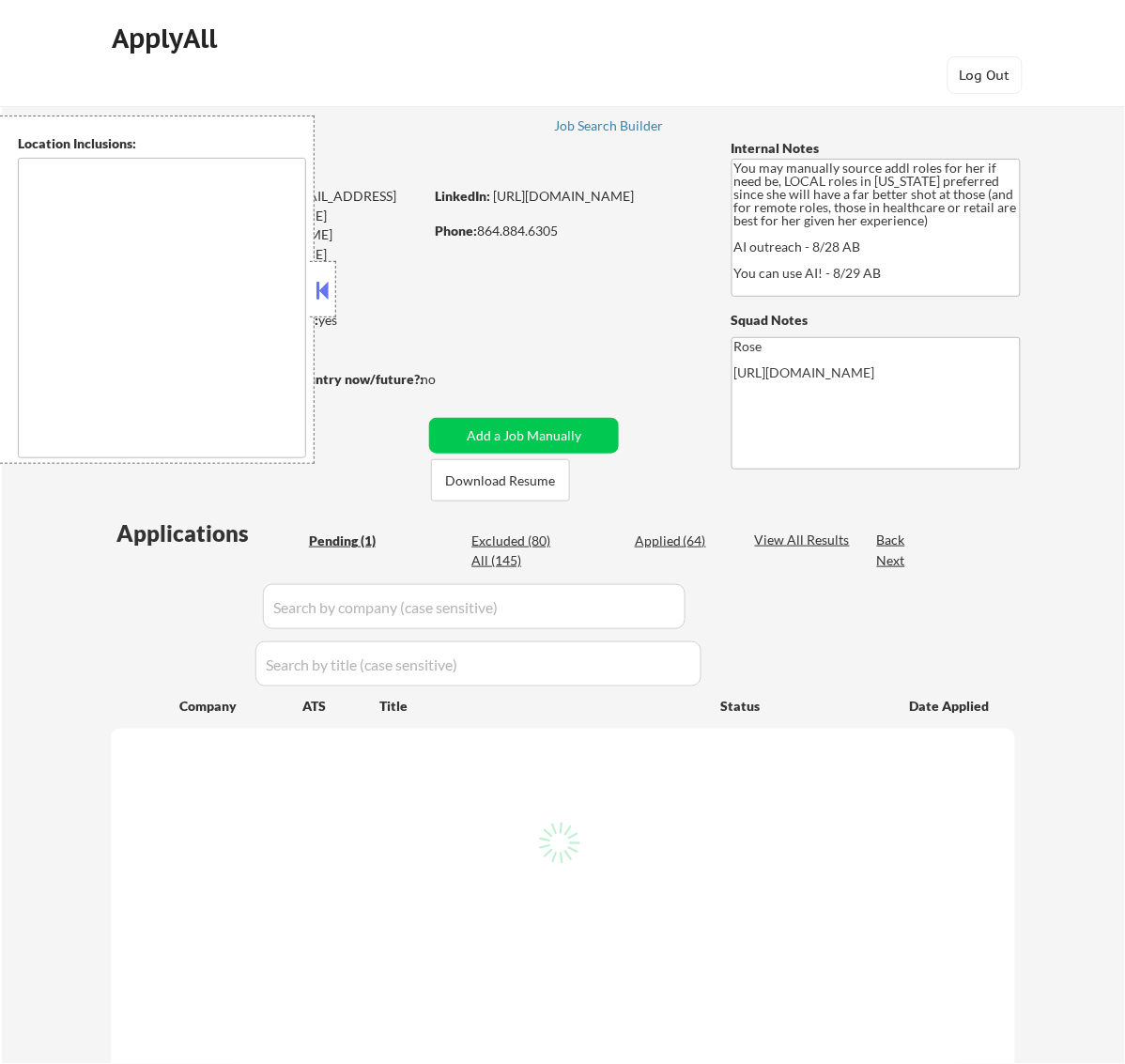
type textarea "[GEOGRAPHIC_DATA], [GEOGRAPHIC_DATA] [GEOGRAPHIC_DATA], [GEOGRAPHIC_DATA] [GEOG…"
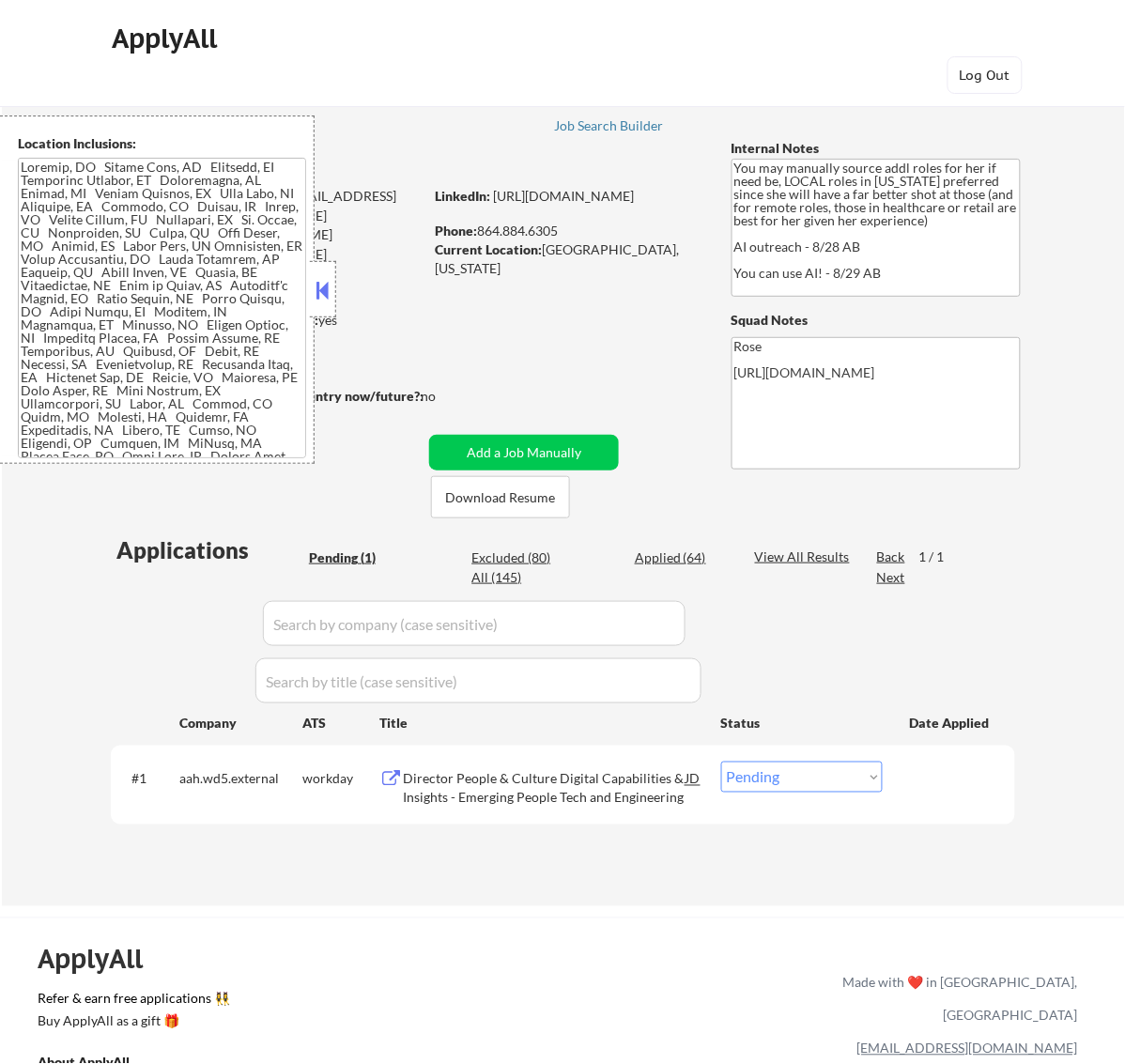
click at [322, 283] on button at bounding box center [322, 290] width 21 height 29
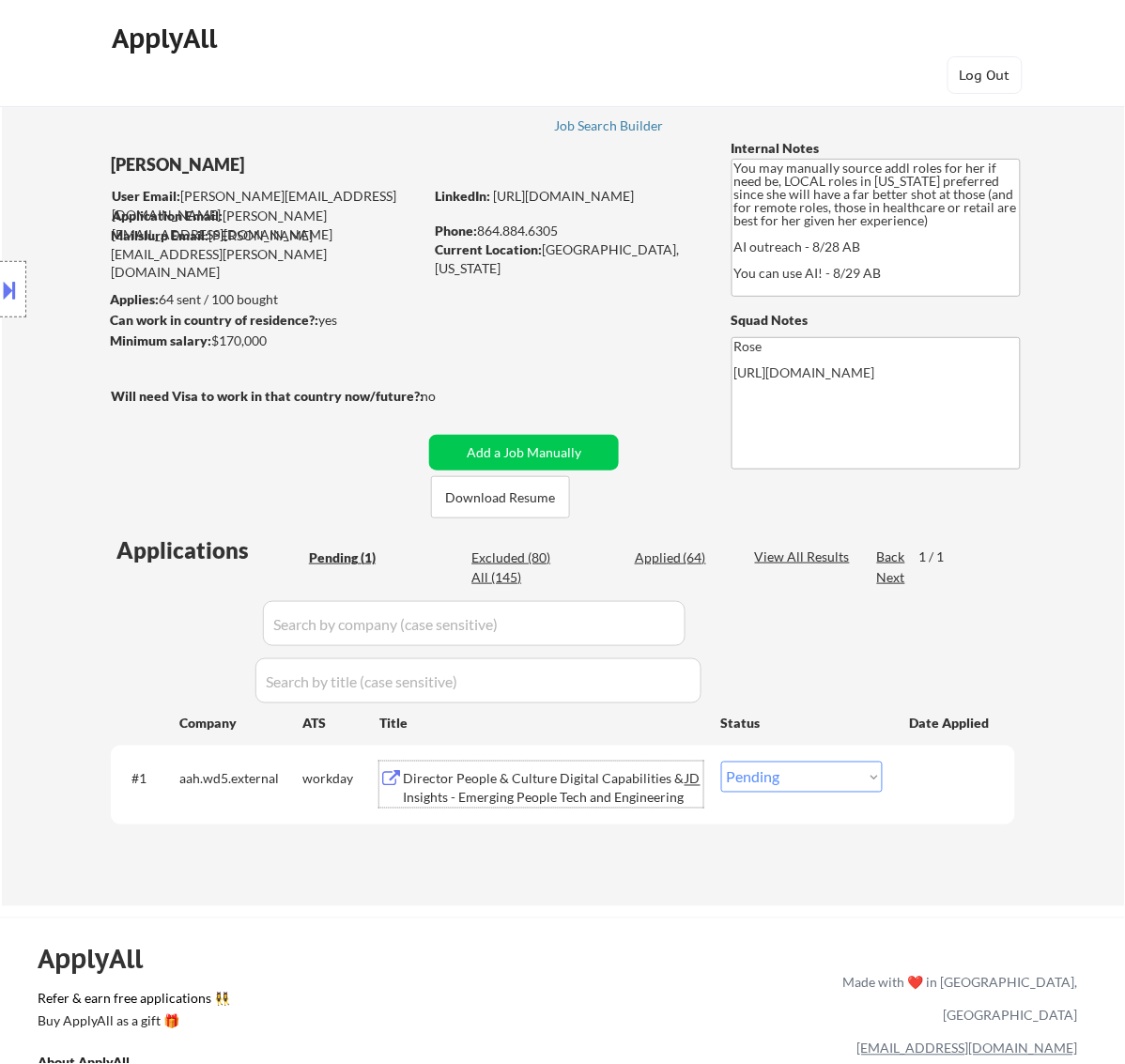
click at [616, 766] on div "Director People & Culture Digital Capabilities & Insights - Emerging People Tec…" at bounding box center [545, 784] width 283 height 45
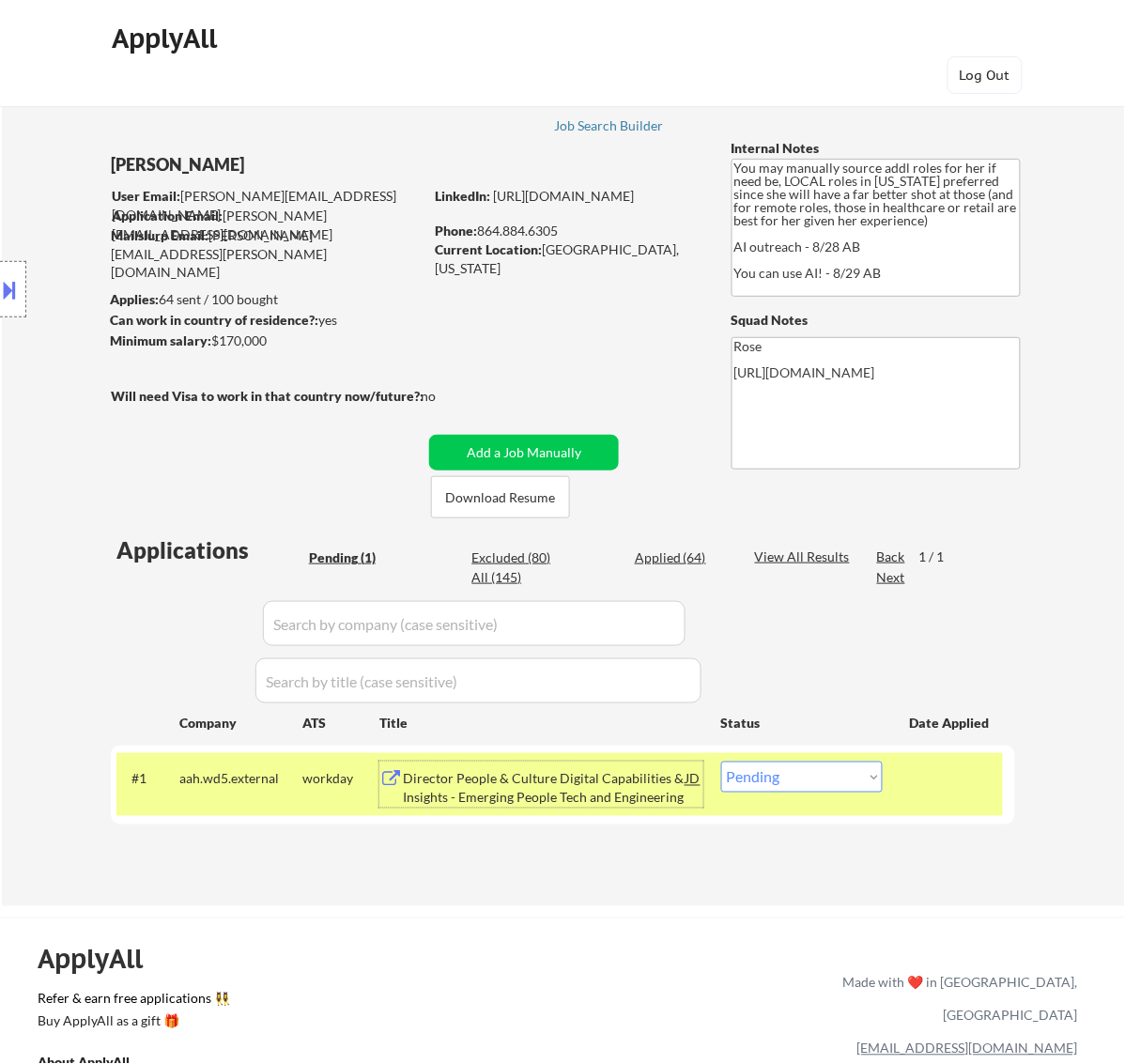
click at [818, 770] on select "Choose an option... Pending Applied Excluded (Questions) Excluded (Expired) Exc…" at bounding box center [801, 777] width 161 height 31
select select ""applied""
click at [721, 761] on select "Choose an option... Pending Applied Excluded (Questions) Excluded (Expired) Exc…" at bounding box center [801, 777] width 161 height 31
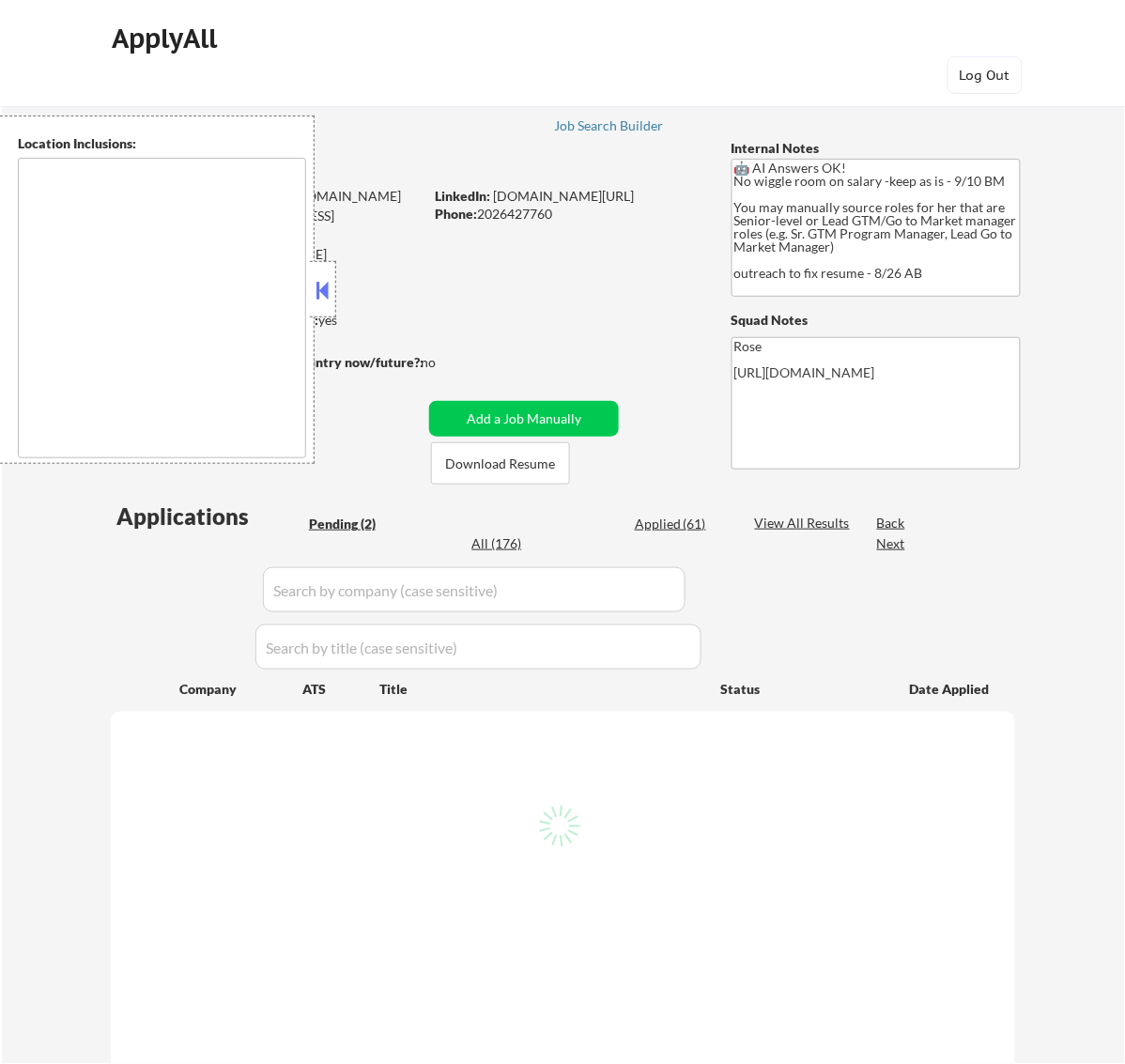
select select ""pending""
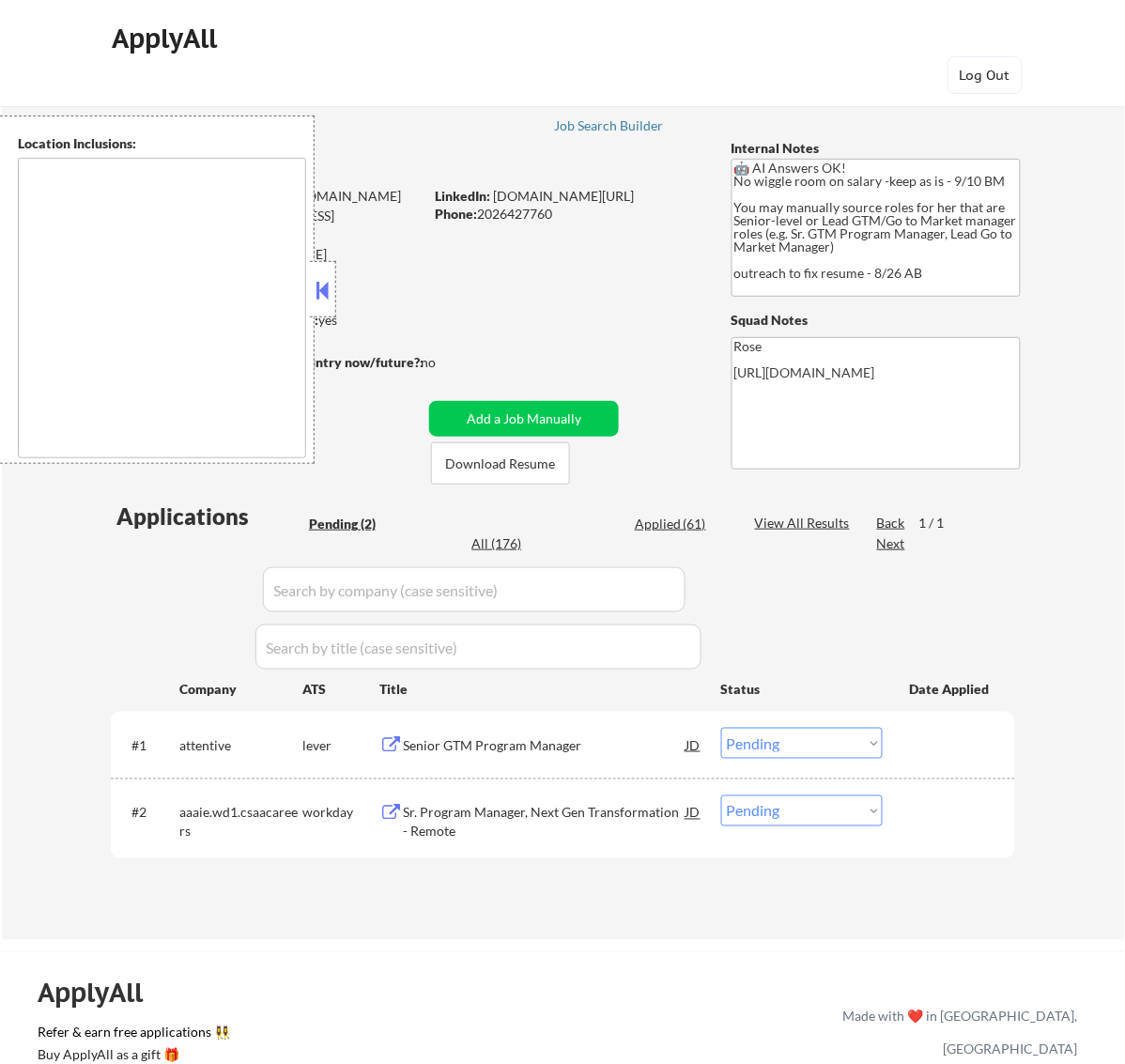
type textarea "Reston, [GEOGRAPHIC_DATA] [GEOGRAPHIC_DATA], [GEOGRAPHIC_DATA] [GEOGRAPHIC_DATA…"
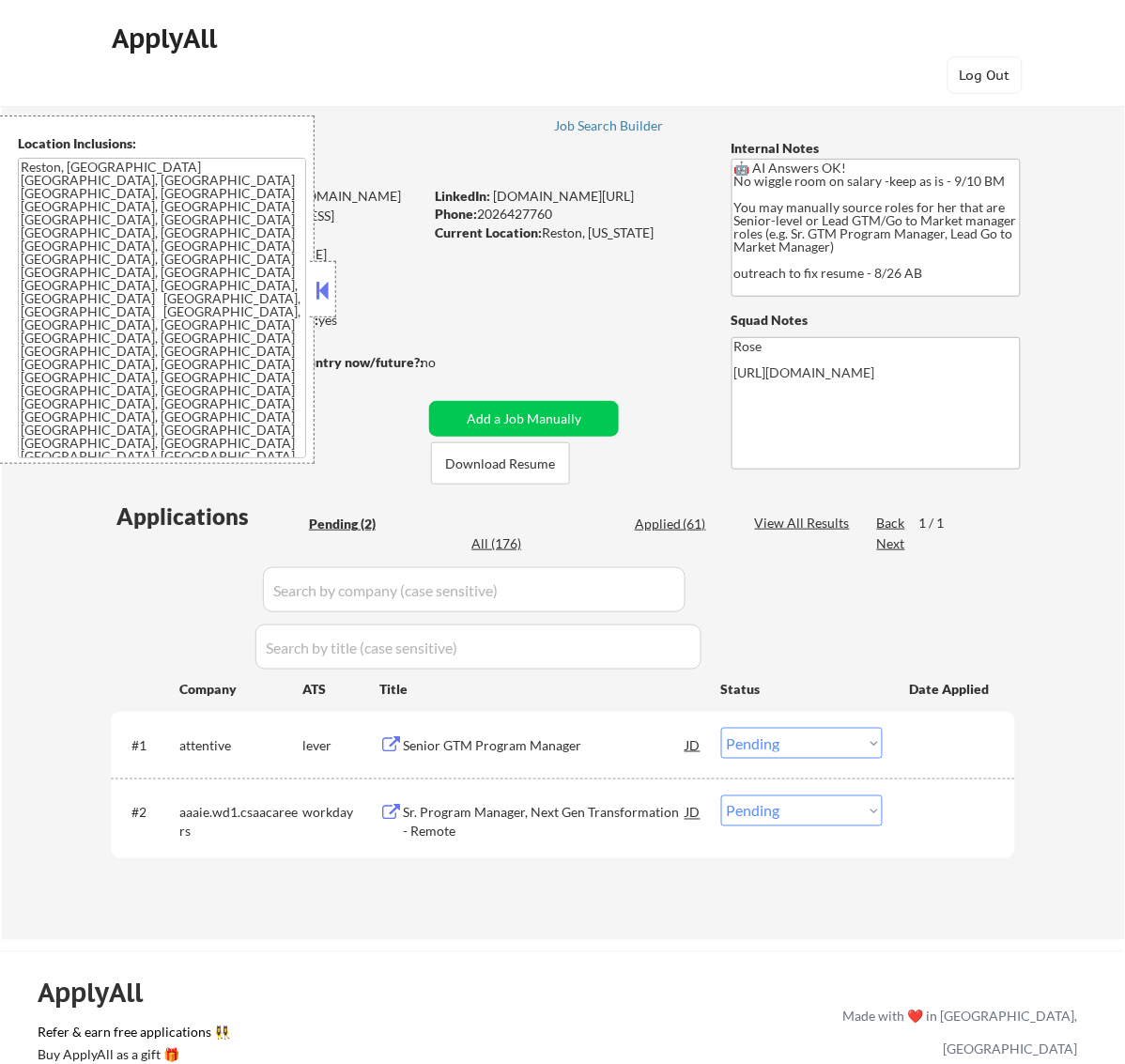
click at [312, 284] on button at bounding box center [322, 290] width 21 height 29
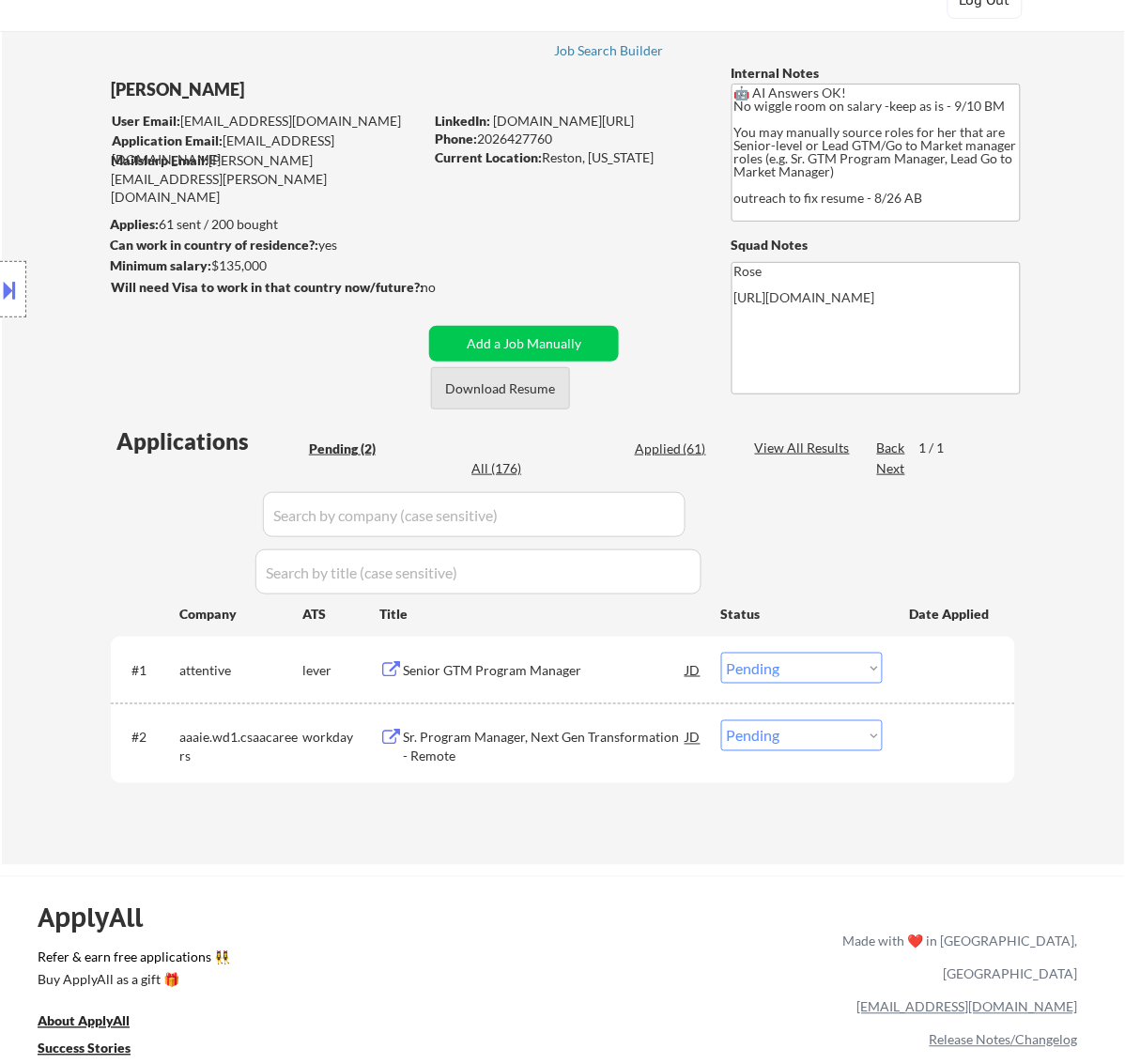
scroll to position [117, 0]
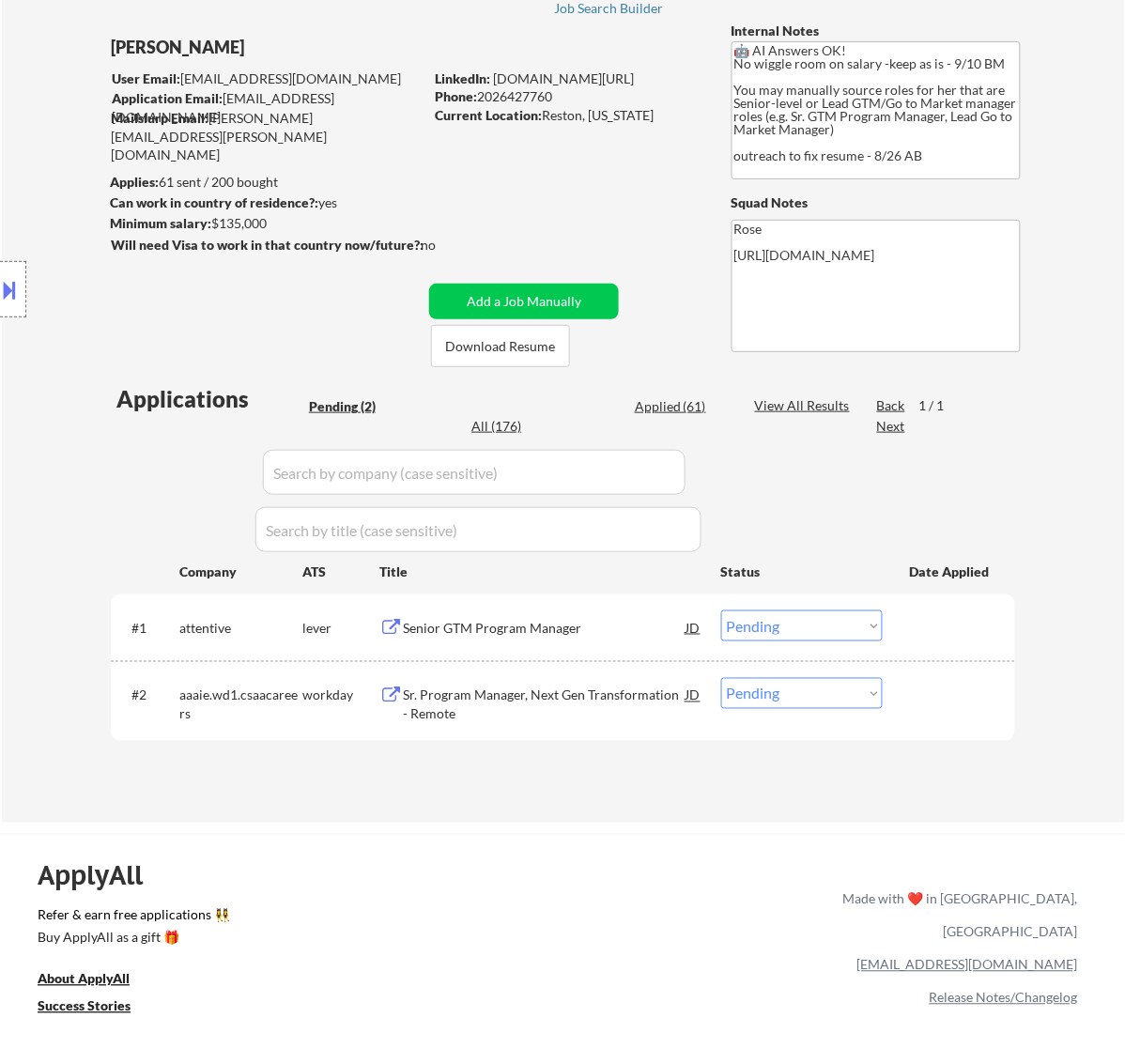
click at [575, 621] on div "Senior GTM Program Manager" at bounding box center [545, 627] width 283 height 19
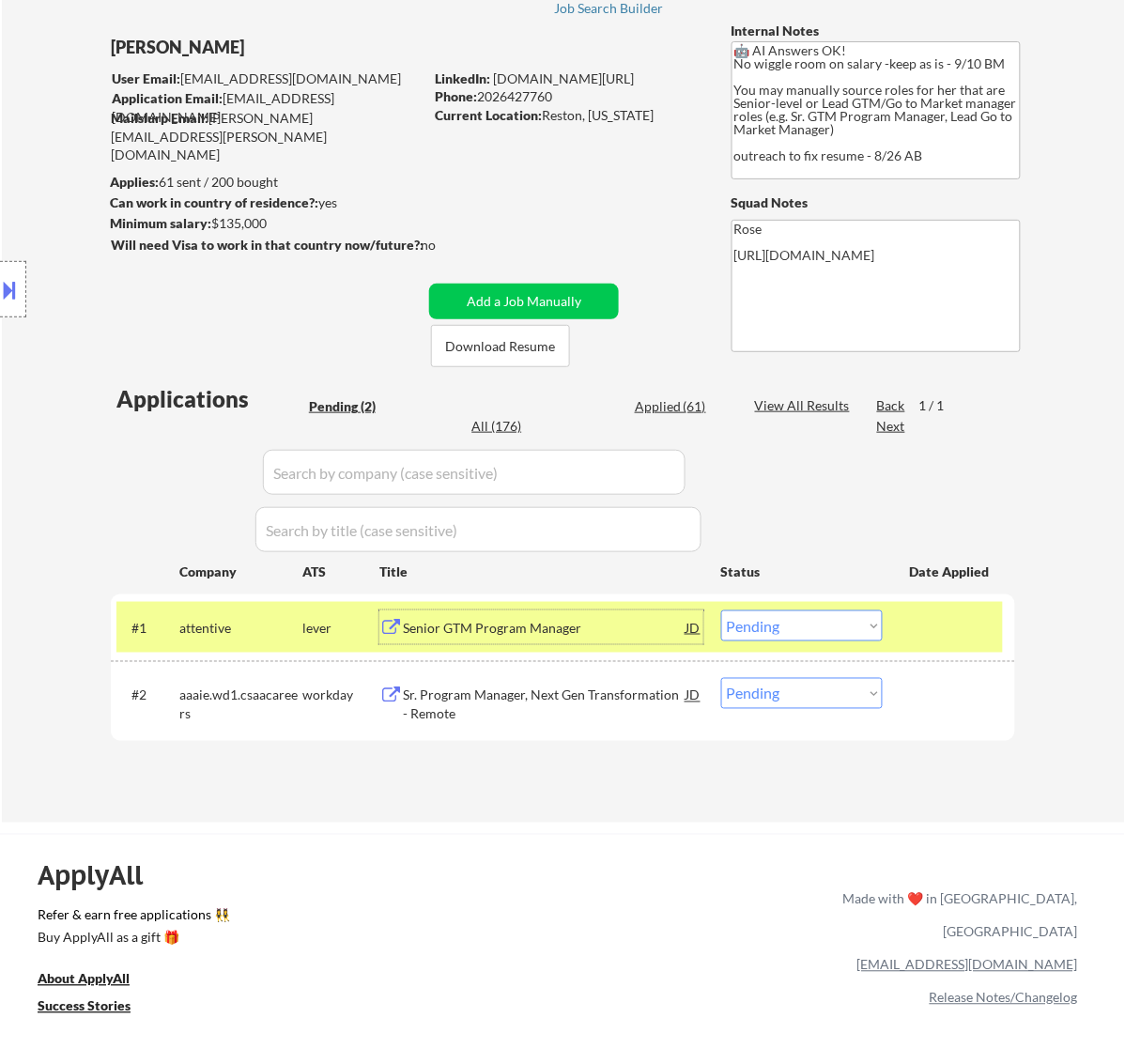
click at [832, 629] on select "Choose an option... Pending Applied Excluded (Questions) Excluded (Expired) Exc…" at bounding box center [801, 626] width 161 height 31
select select ""applied""
click at [721, 611] on select "Choose an option... Pending Applied Excluded (Questions) Excluded (Expired) Exc…" at bounding box center [801, 626] width 161 height 31
click at [570, 688] on div "Sr. Program Manager, Next Gen Transformation - Remote" at bounding box center [545, 704] width 283 height 36
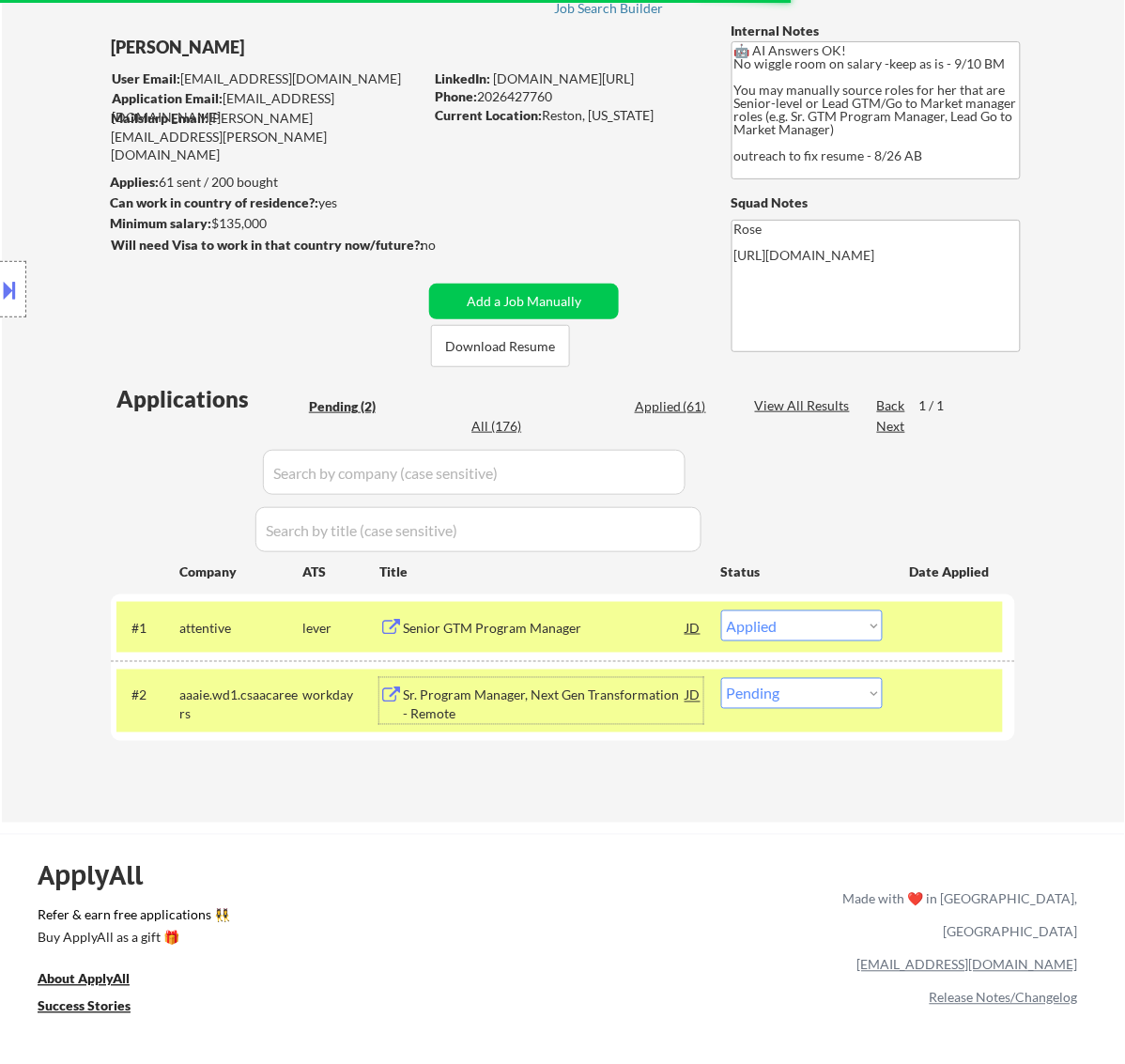
click at [794, 697] on select "Choose an option... Pending Applied Excluded (Questions) Excluded (Expired) Exc…" at bounding box center [801, 693] width 161 height 31
select select ""excluded__bad_match_""
click at [721, 678] on select "Choose an option... Pending Applied Excluded (Questions) Excluded (Expired) Exc…" at bounding box center [801, 693] width 161 height 31
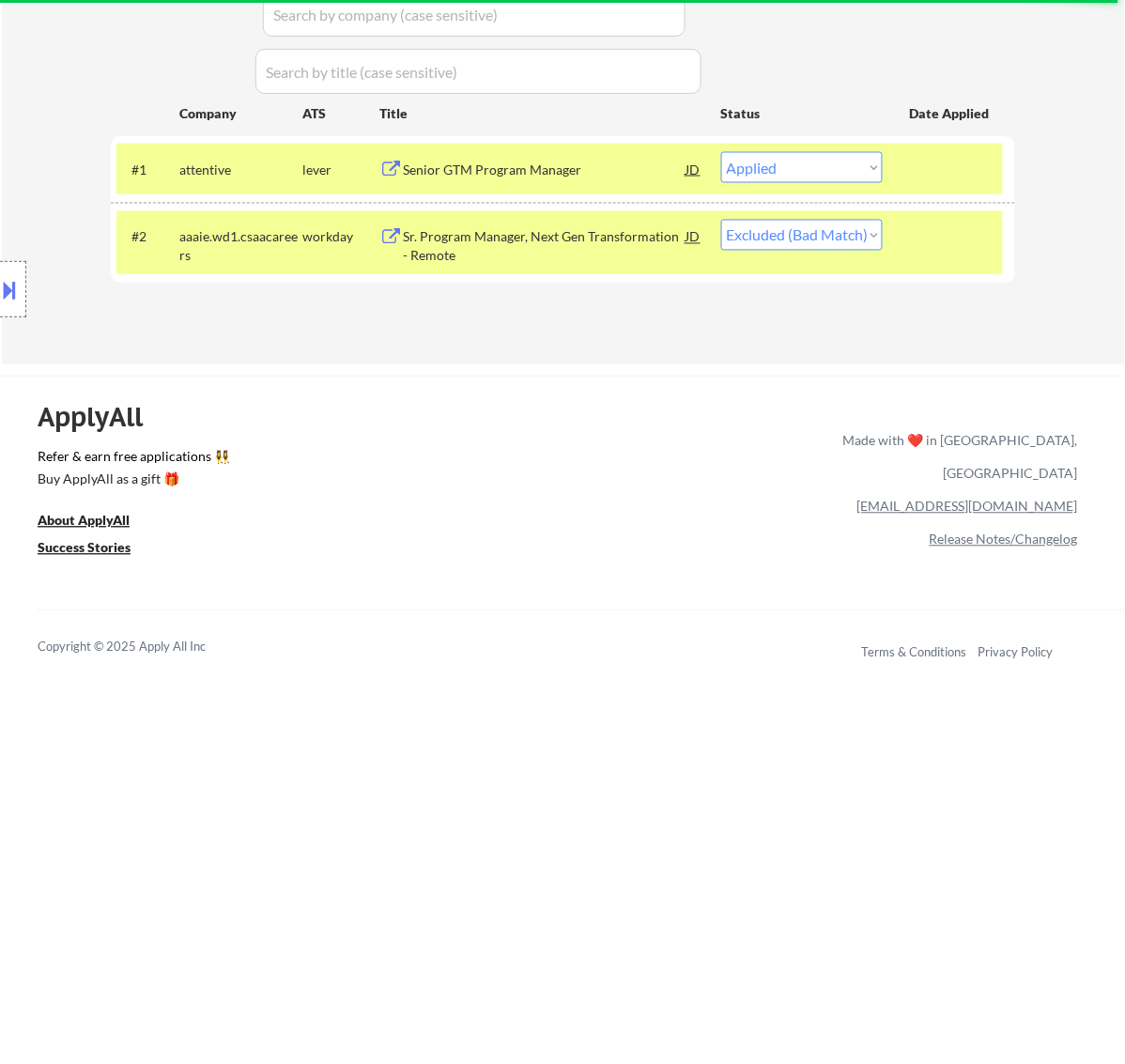
scroll to position [587, 0]
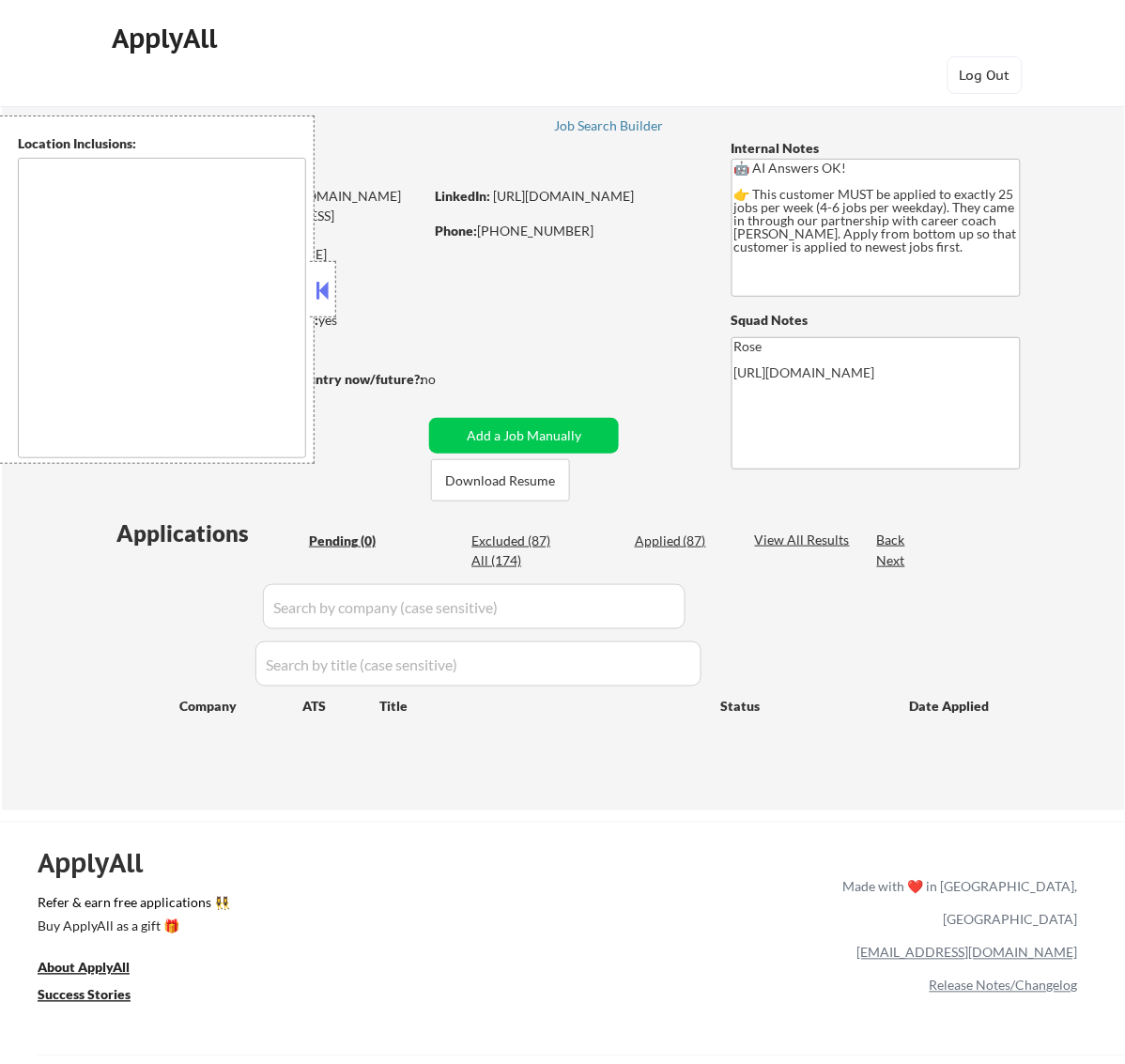
type textarea "[GEOGRAPHIC_DATA], ON [GEOGRAPHIC_DATA], ON [GEOGRAPHIC_DATA], ON [GEOGRAPHIC_D…"
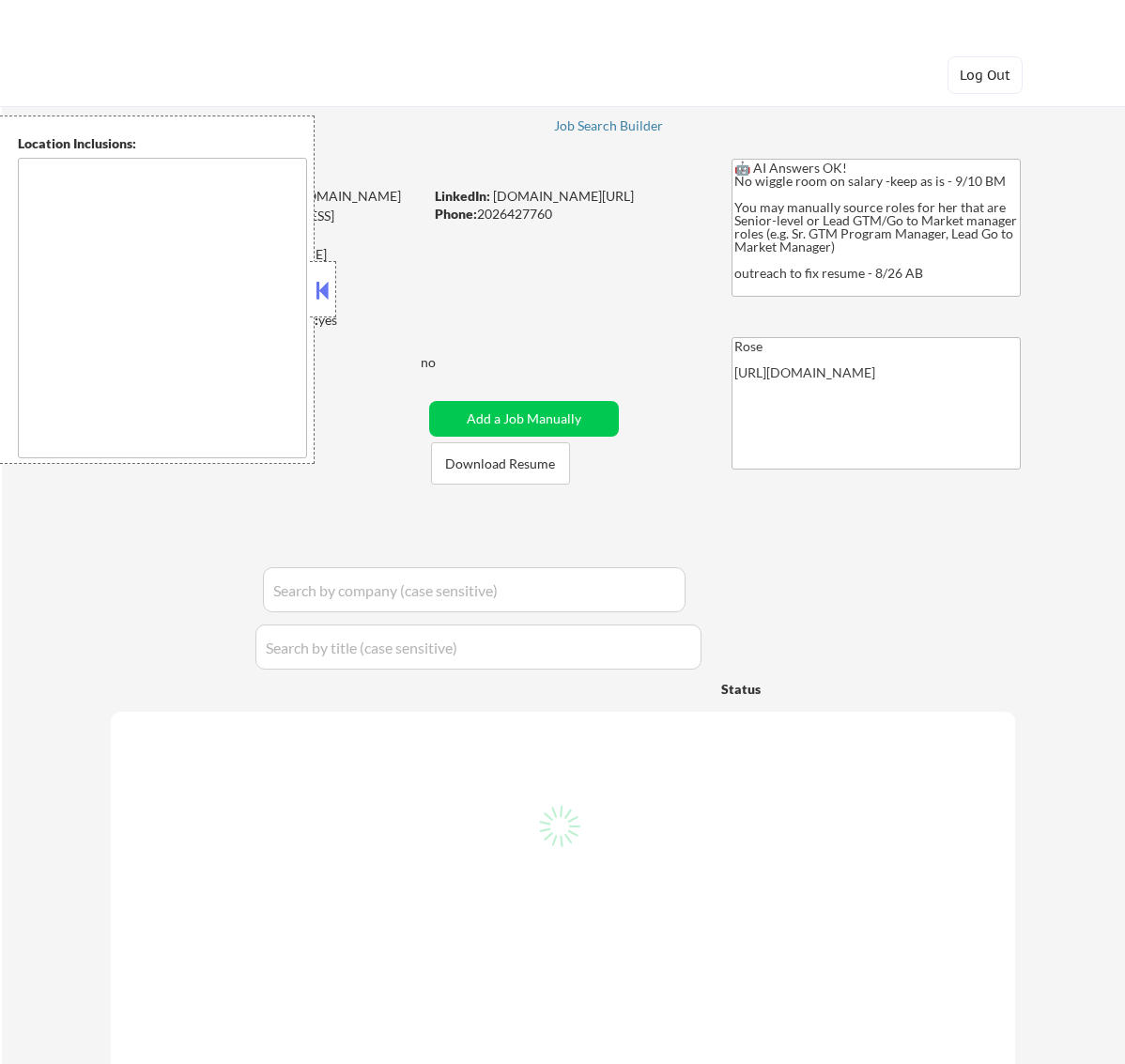
type textarea "Reston, [GEOGRAPHIC_DATA] [GEOGRAPHIC_DATA], [GEOGRAPHIC_DATA] [GEOGRAPHIC_DATA…"
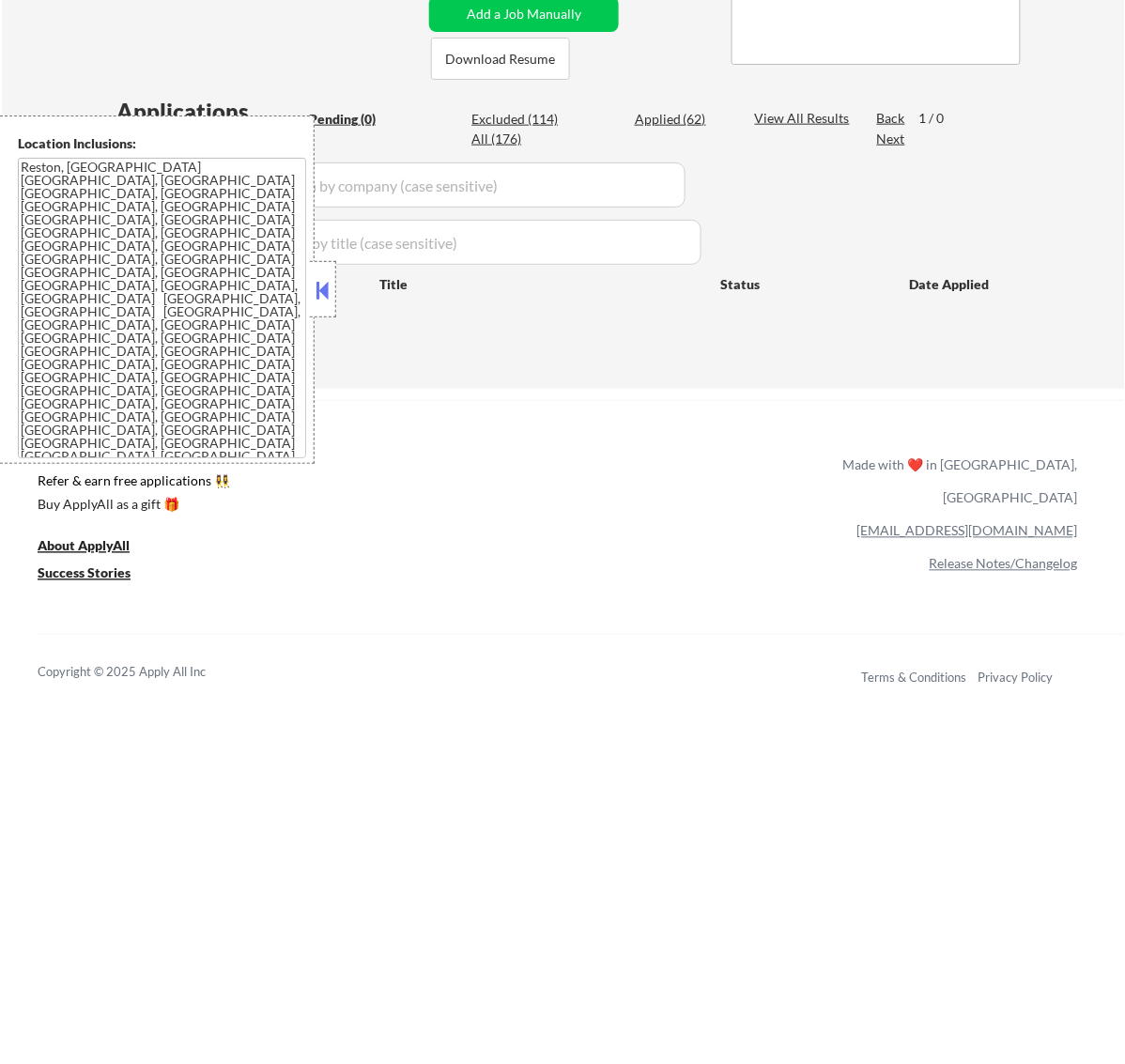
scroll to position [235, 0]
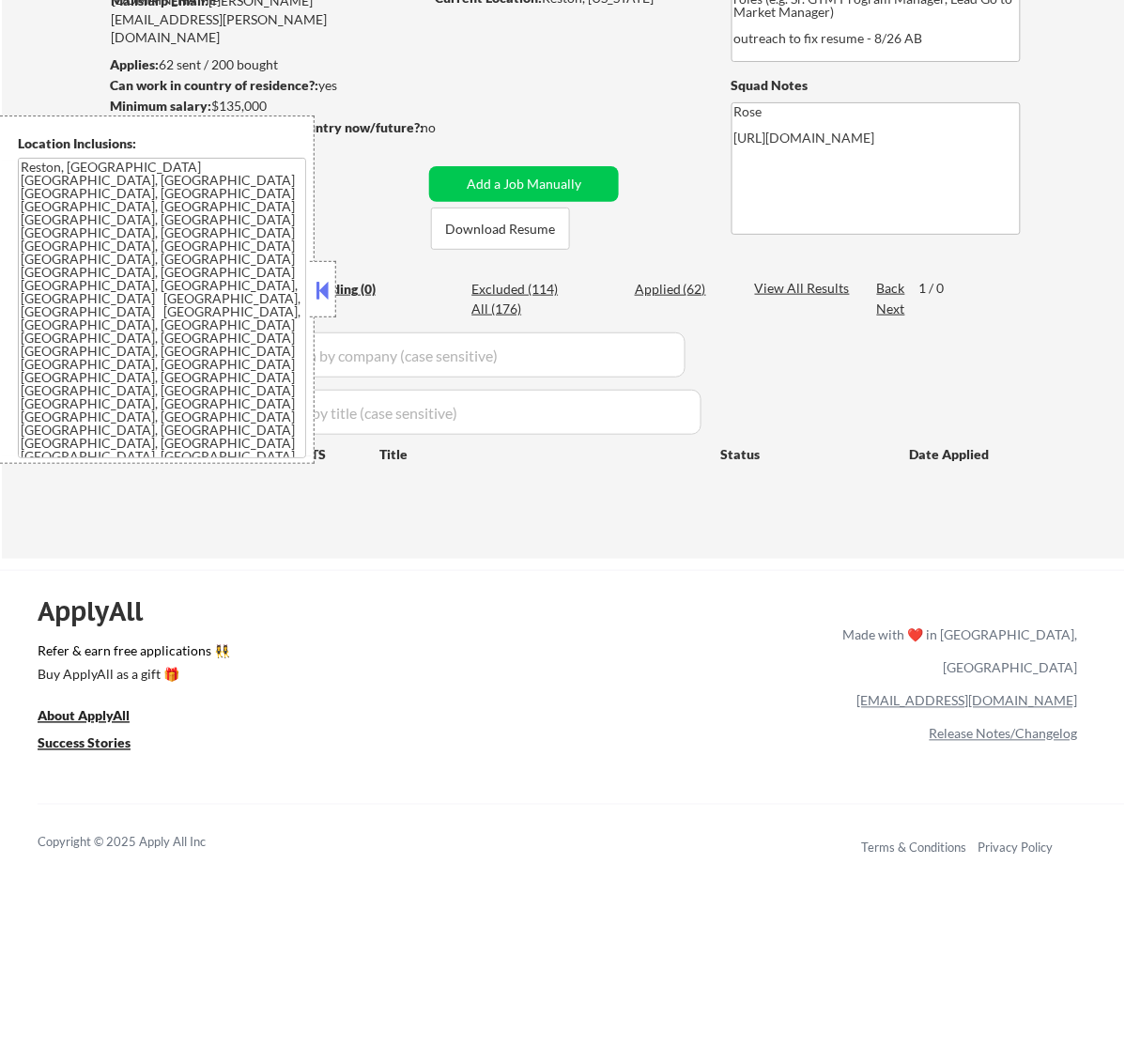
click at [315, 281] on button at bounding box center [322, 290] width 21 height 29
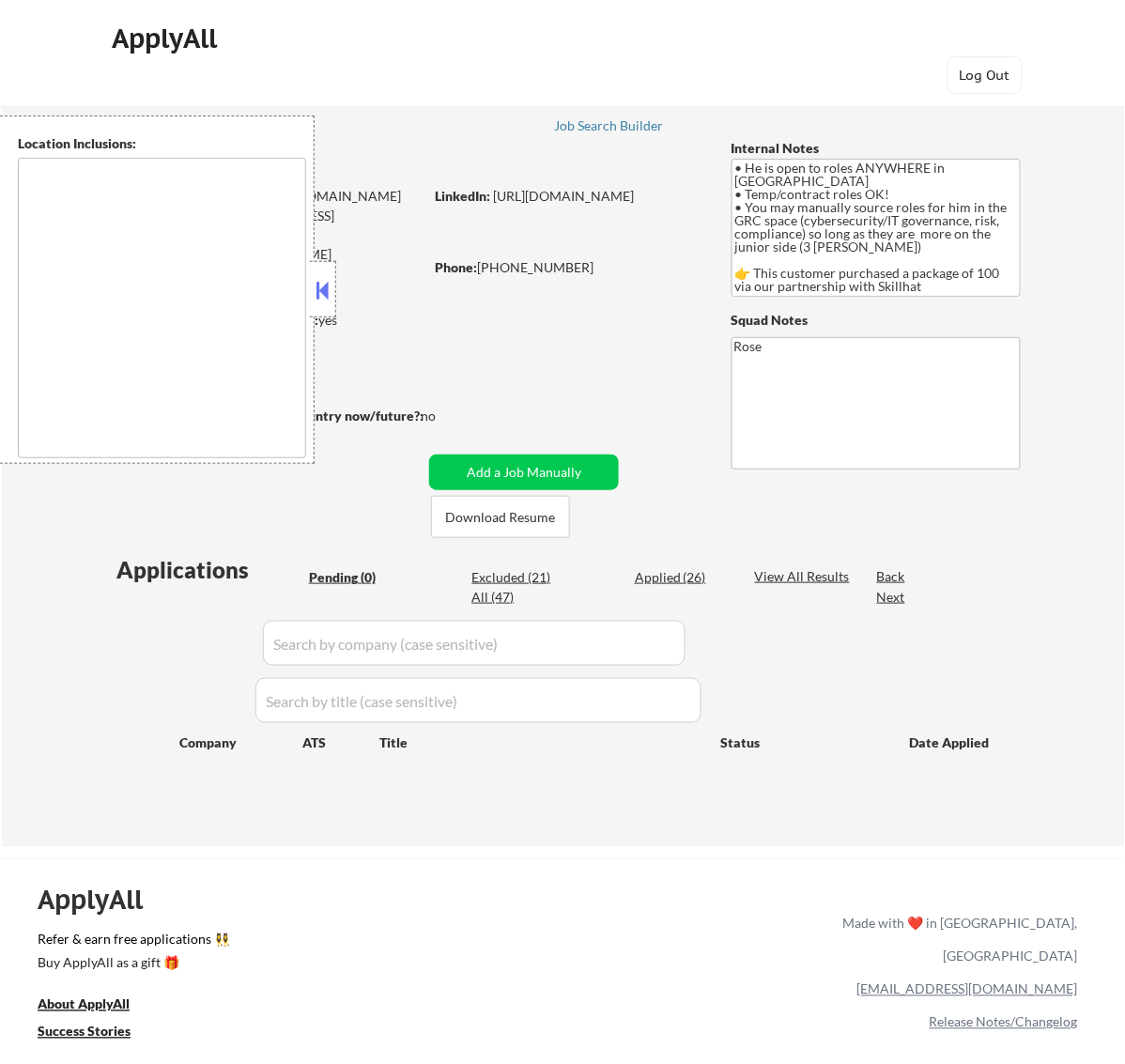
type textarea "country: [GEOGRAPHIC_DATA]"
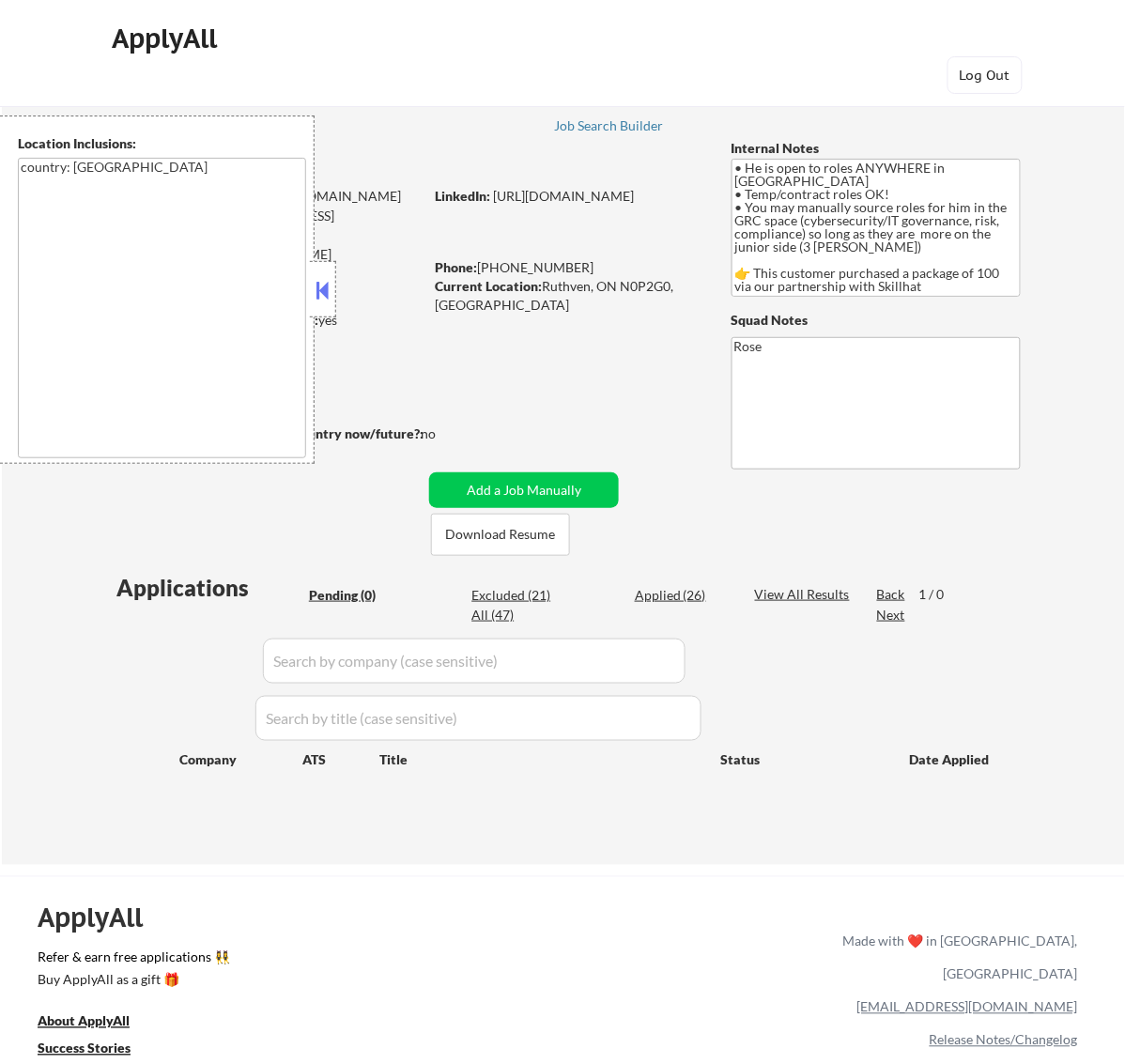
click at [326, 286] on button at bounding box center [322, 290] width 21 height 29
